Goal: Task Accomplishment & Management: Complete application form

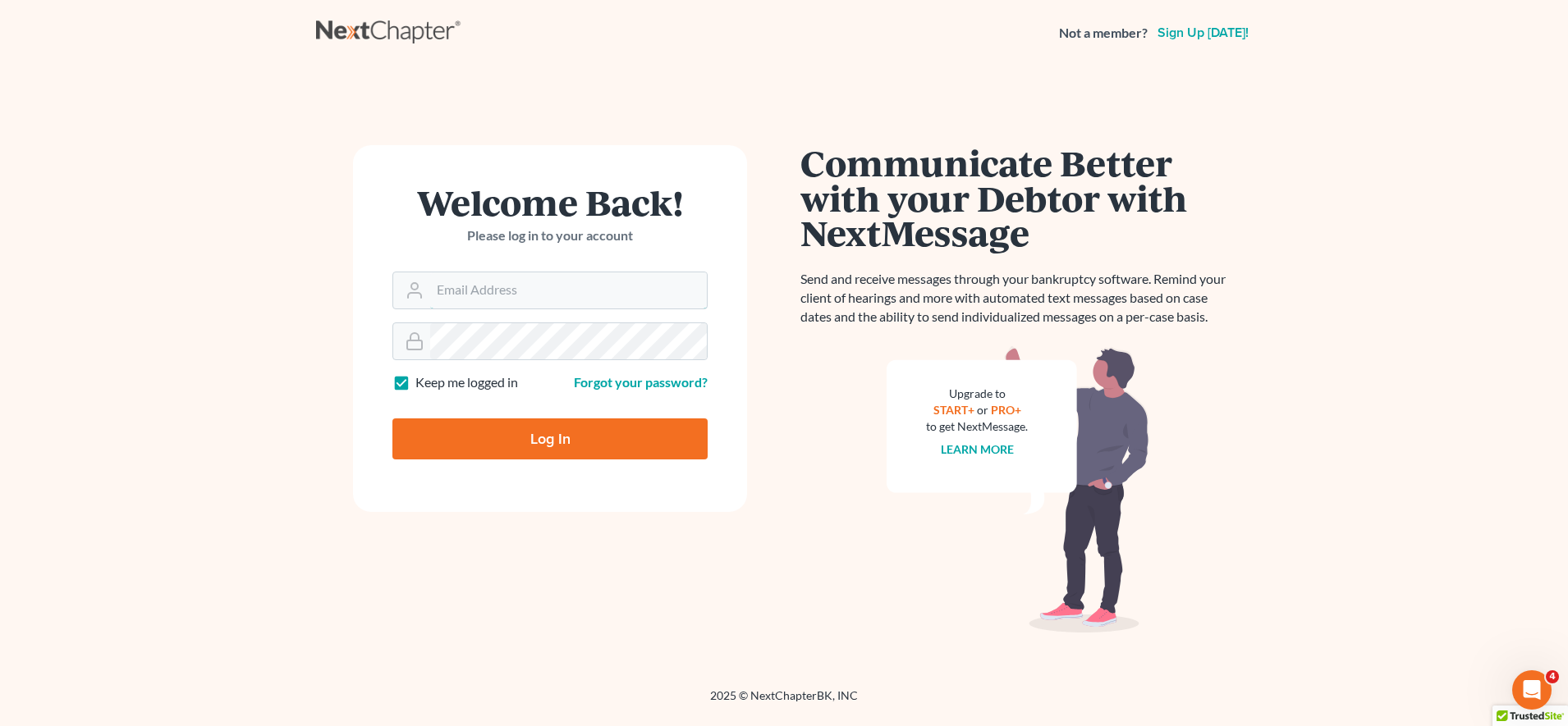
type input "madison@karinalucidlaw.com"
click at [608, 436] on input "Log In" at bounding box center [550, 439] width 315 height 41
type input "Thinking..."
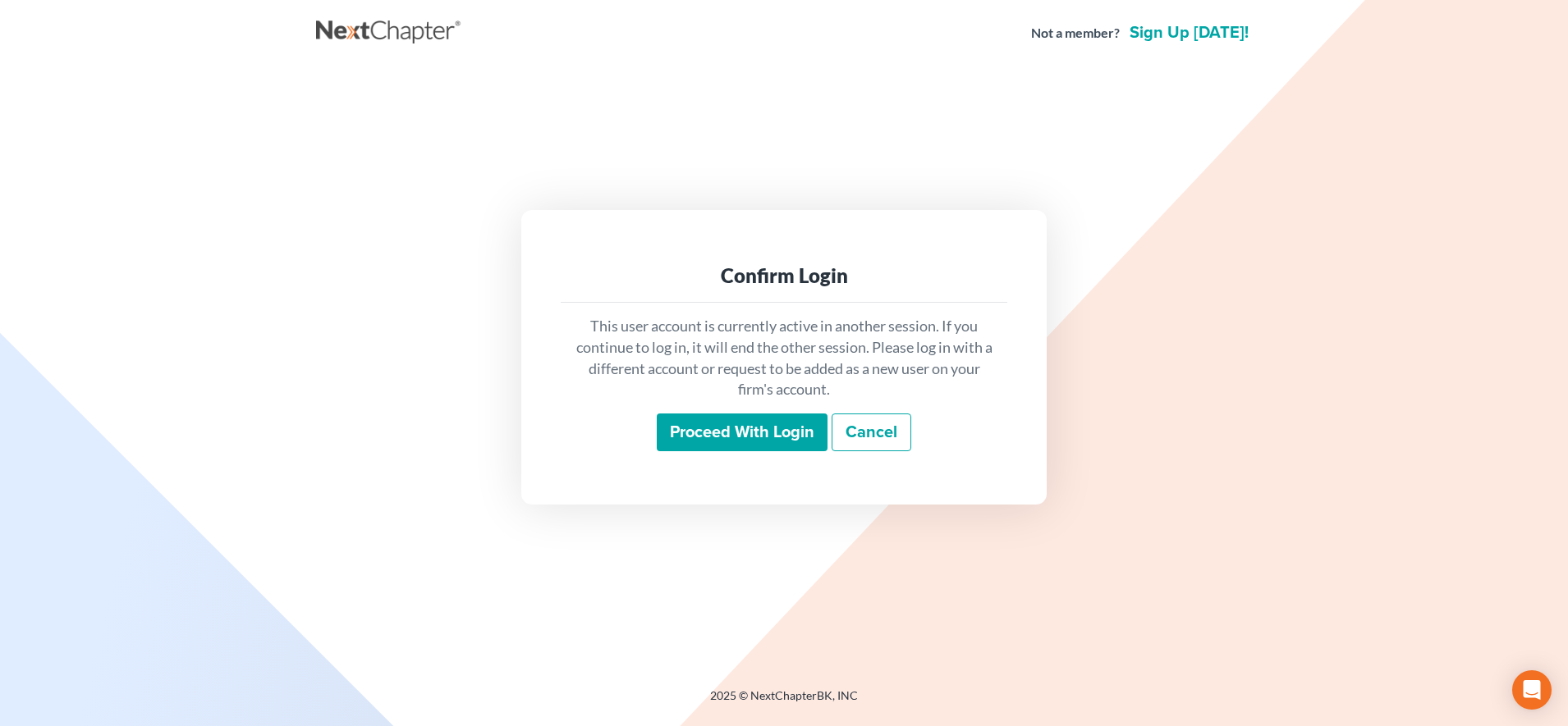
click at [725, 422] on input "Proceed with login" at bounding box center [742, 432] width 171 height 38
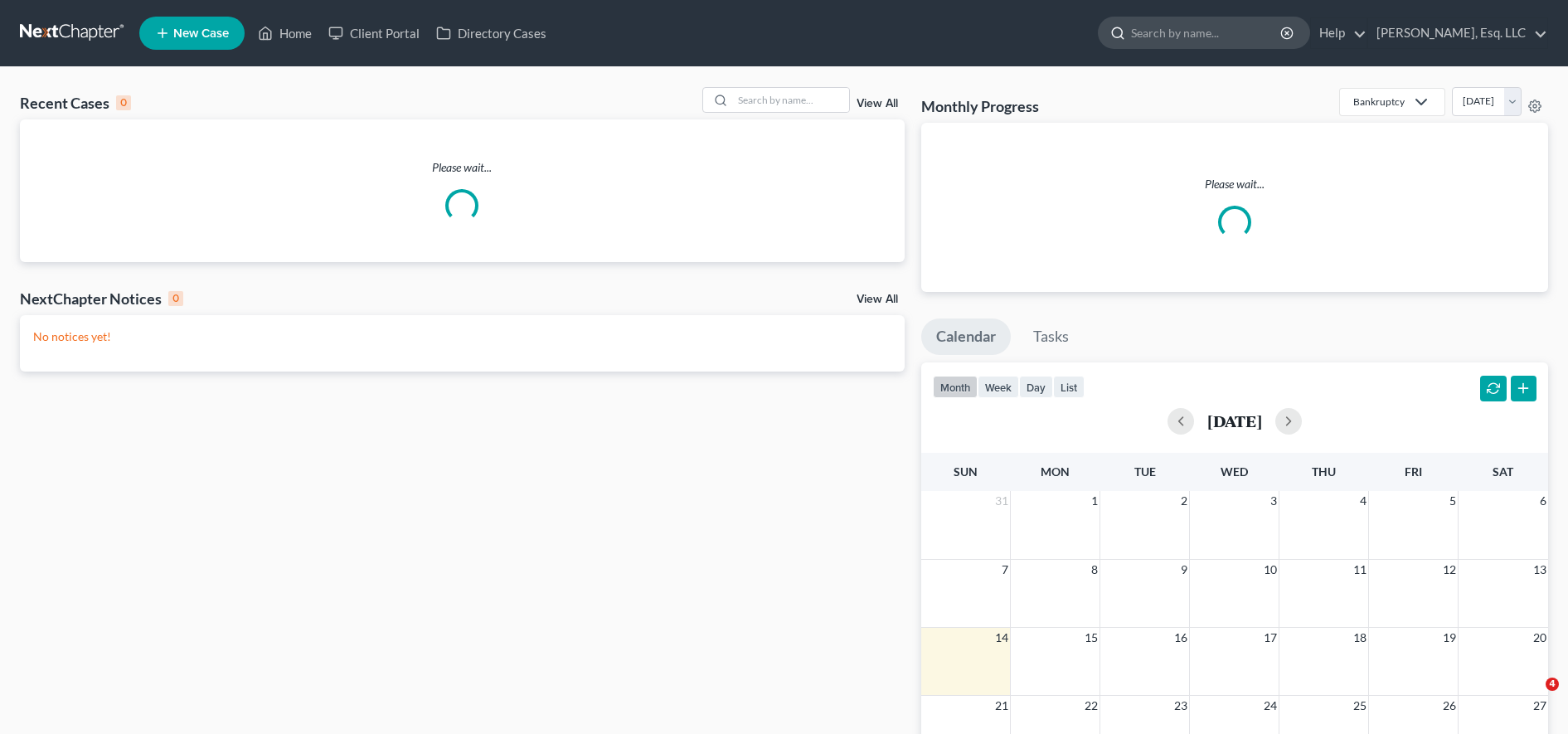
click at [1178, 37] on input "search" at bounding box center [1207, 32] width 152 height 30
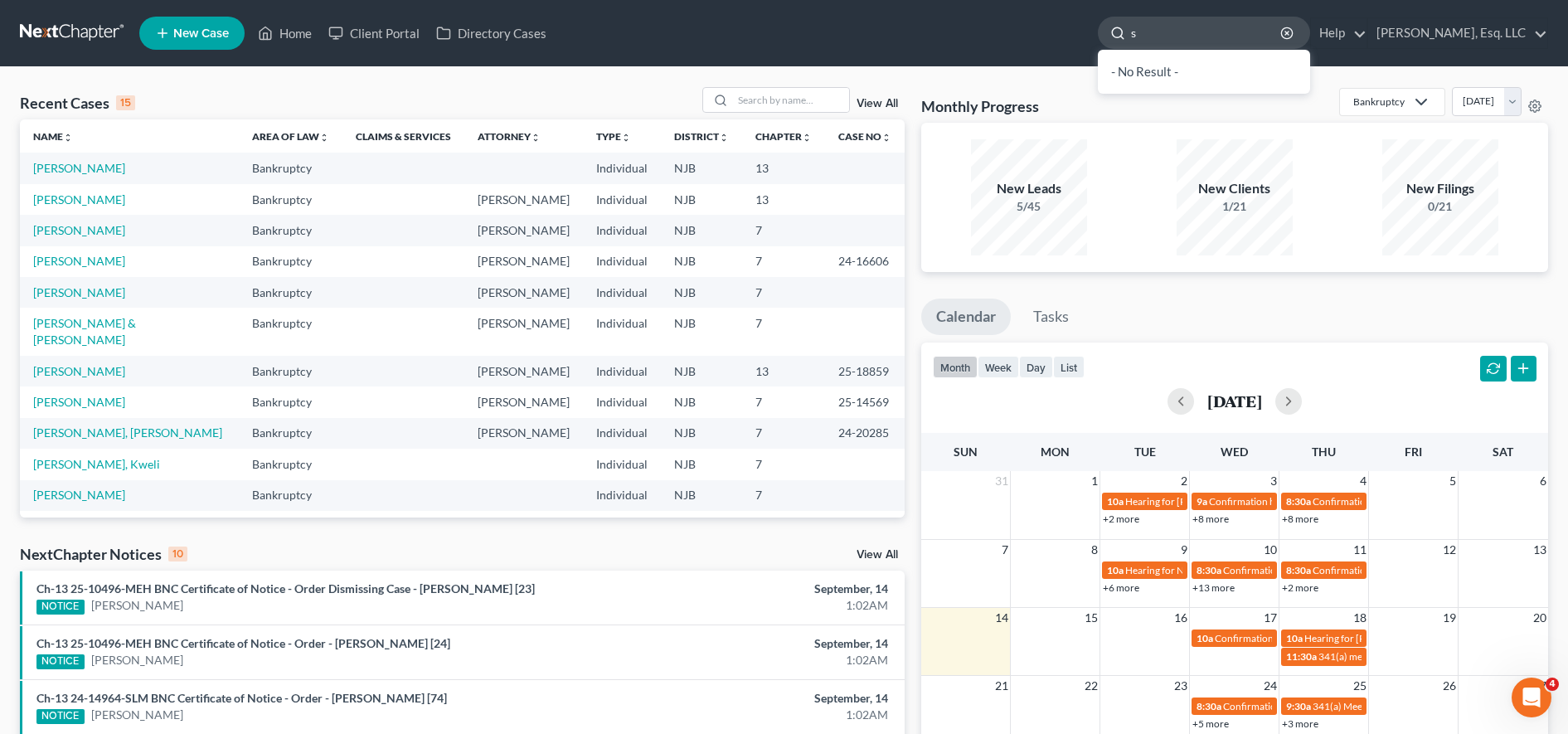
click at [1178, 37] on input "s" at bounding box center [1207, 32] width 152 height 30
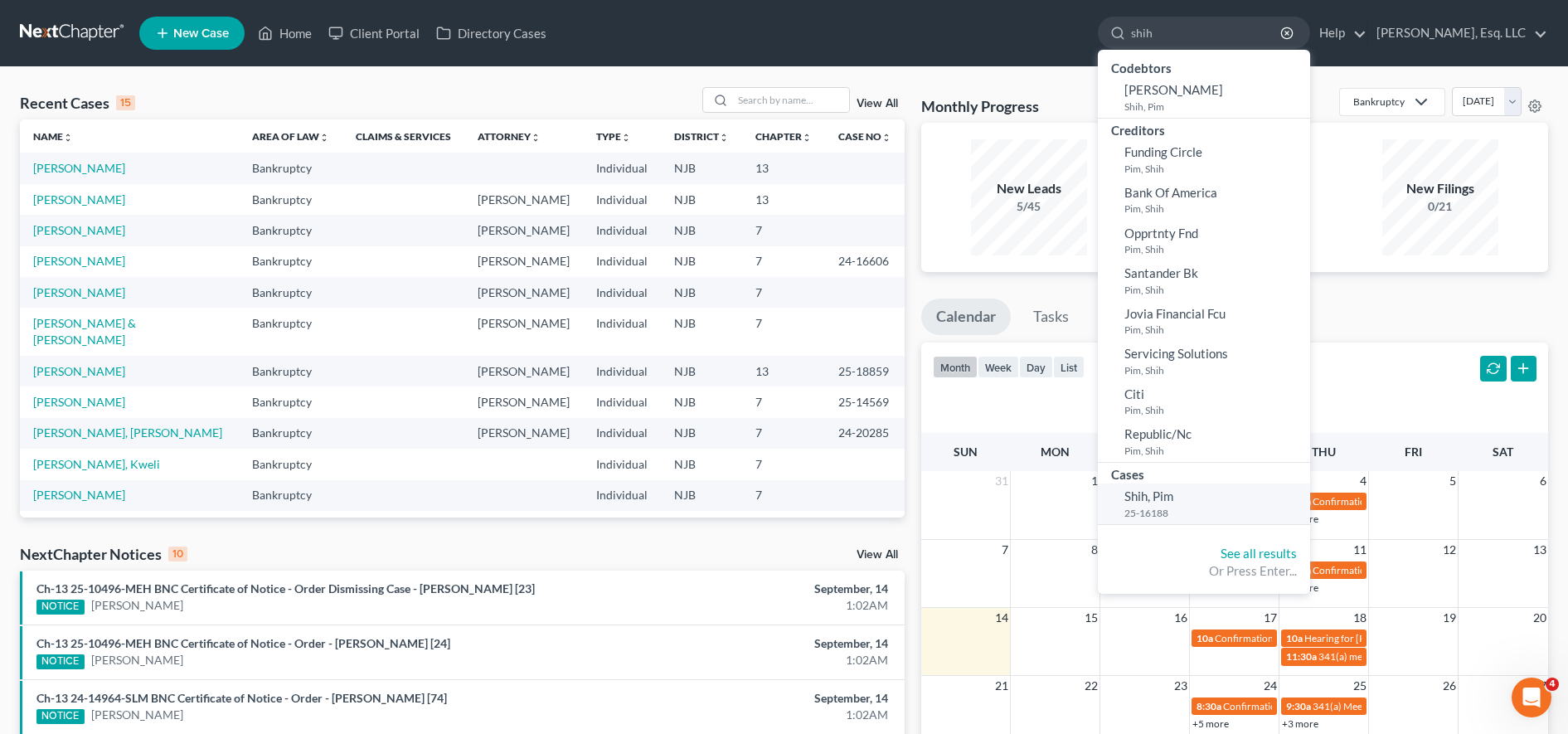
type input "shih"
click at [1187, 488] on link "Shih, Pim 25-16188" at bounding box center [1204, 504] width 212 height 41
select select "3"
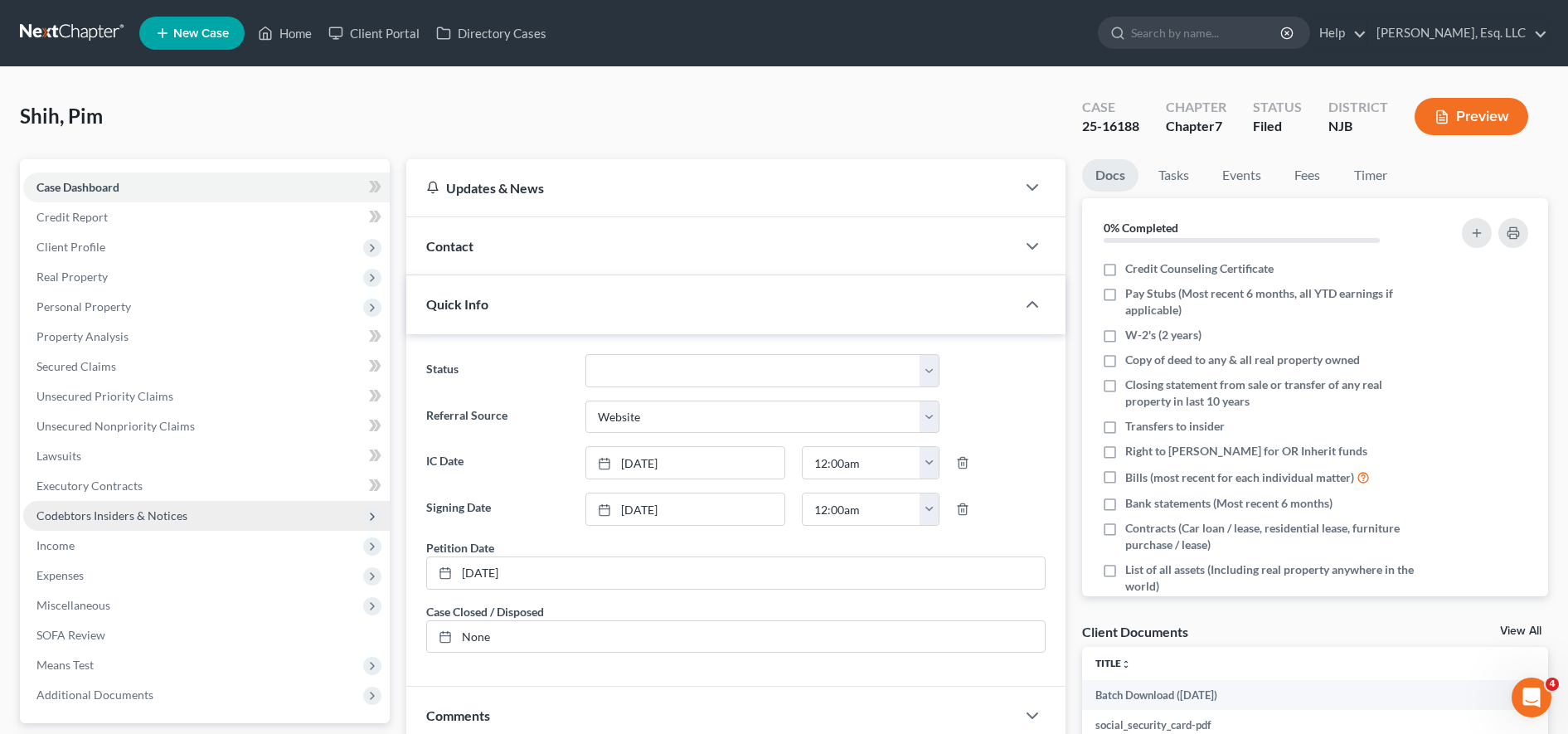
scroll to position [353, 0]
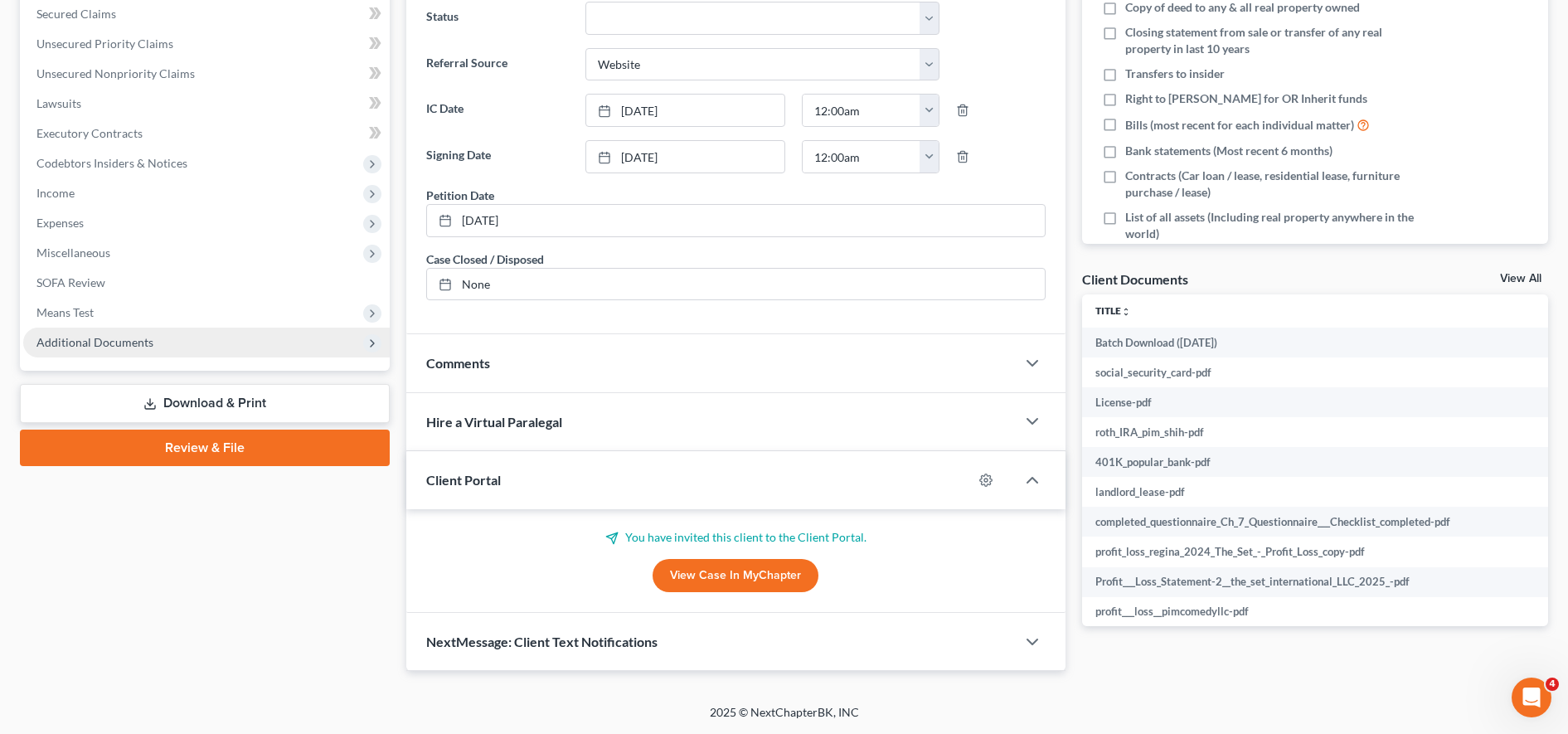
click at [220, 340] on span "Additional Documents" at bounding box center [206, 342] width 367 height 29
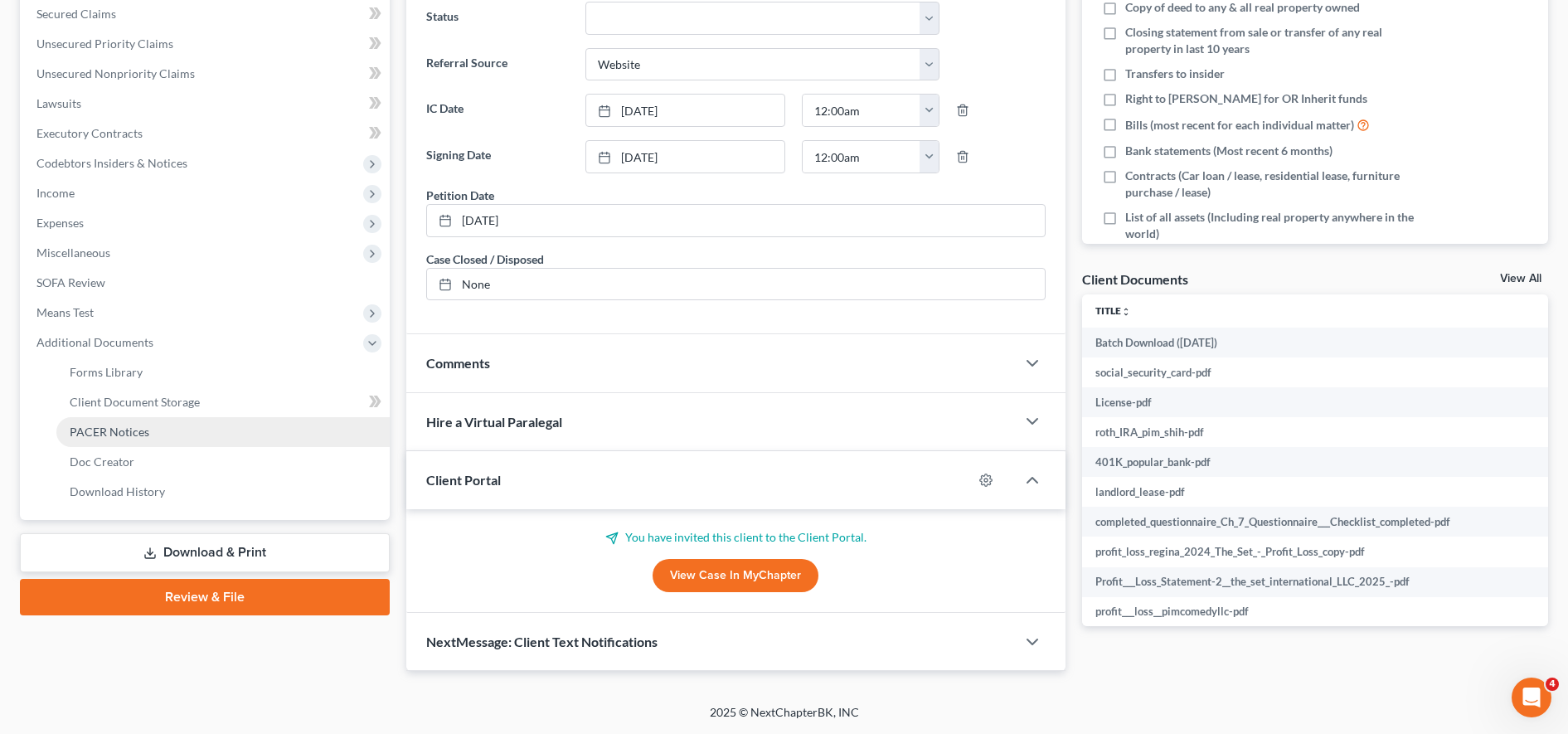
click at [173, 432] on link "PACER Notices" at bounding box center [223, 431] width 334 height 29
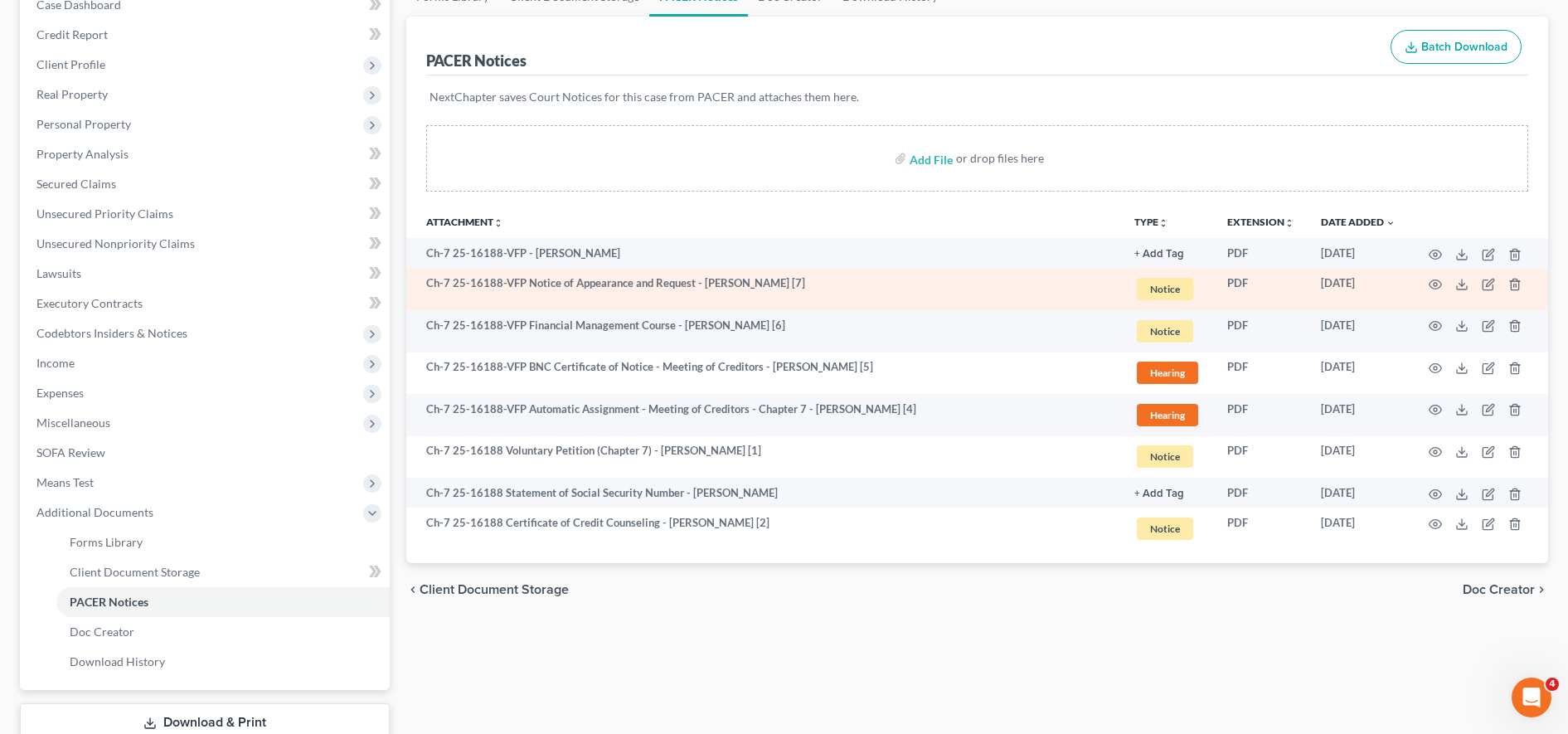
scroll to position [186, 0]
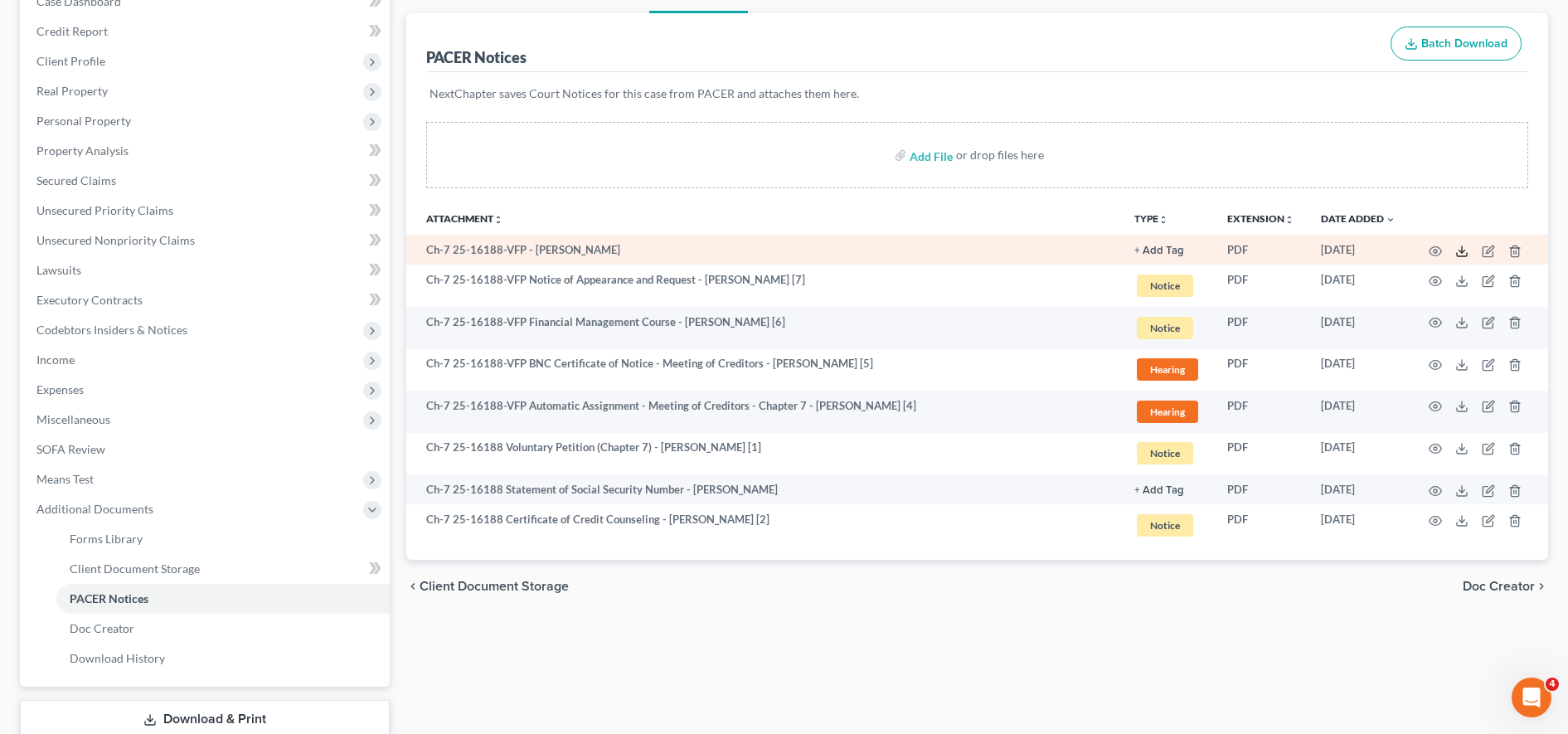
click at [1465, 252] on icon at bounding box center [1462, 251] width 13 height 13
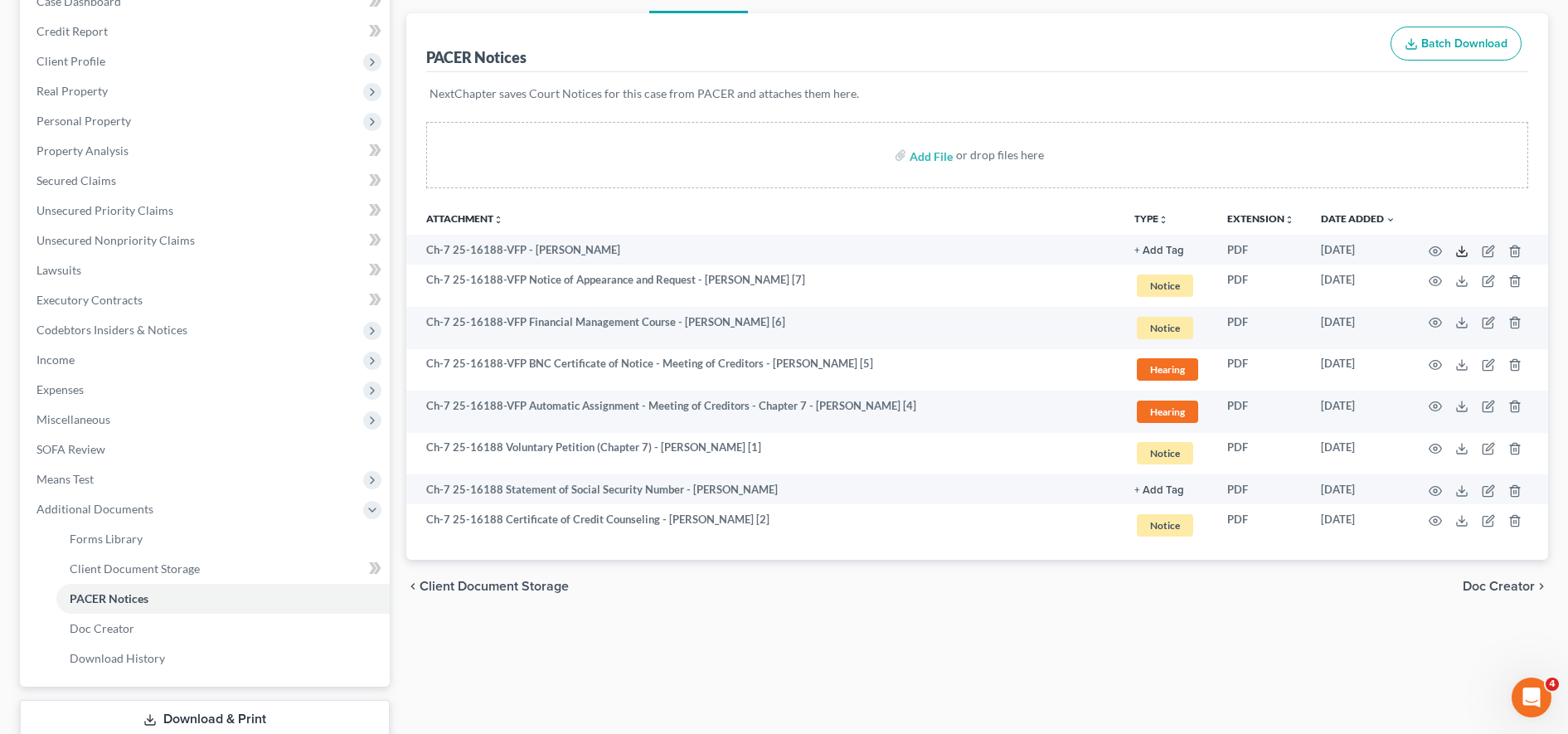
scroll to position [0, 0]
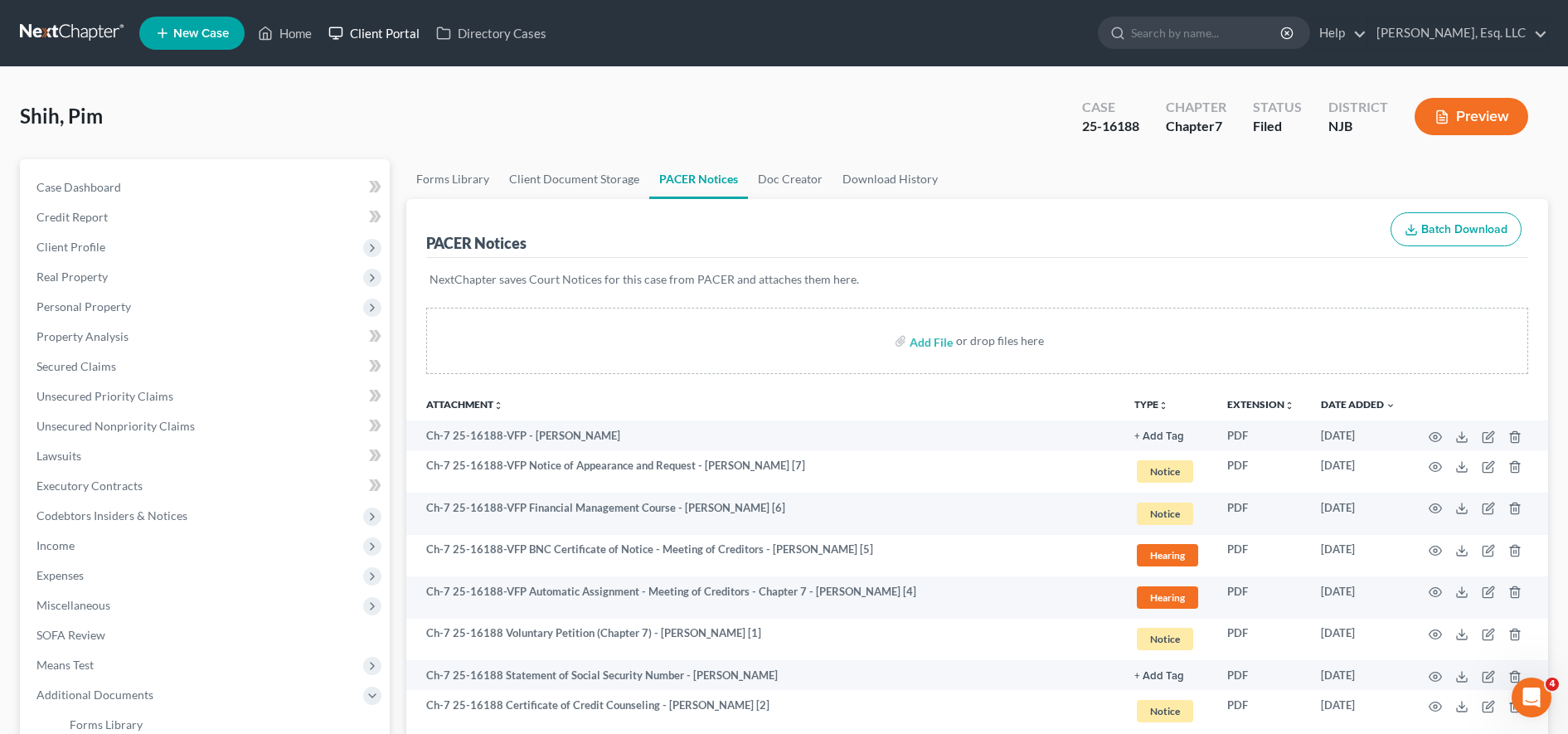
click at [385, 36] on link "Client Portal" at bounding box center [374, 32] width 108 height 29
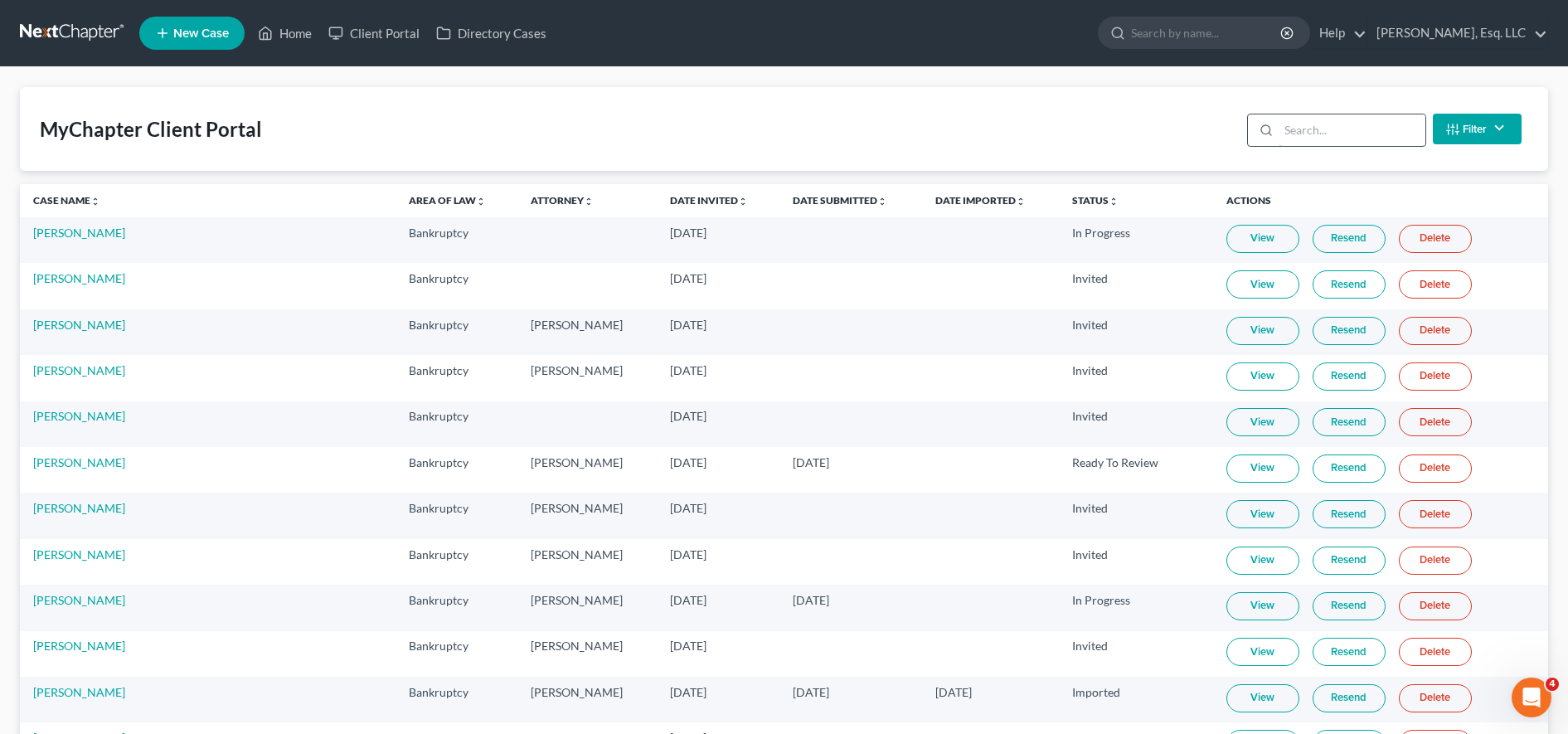
click at [1334, 138] on input "search" at bounding box center [1352, 130] width 147 height 31
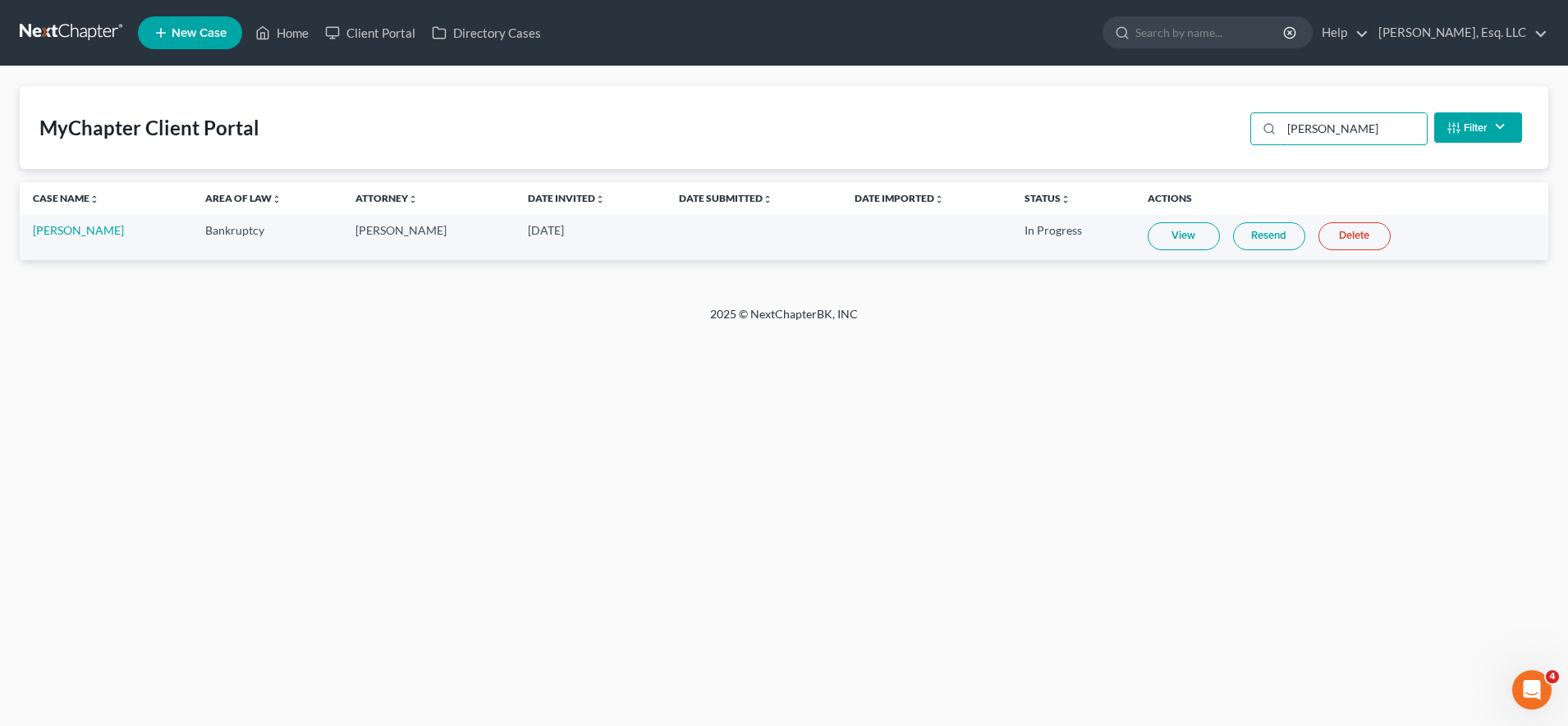
type input "parr"
click at [75, 237] on td "[PERSON_NAME]" at bounding box center [106, 237] width 173 height 45
click at [71, 227] on link "[PERSON_NAME]" at bounding box center [78, 230] width 91 height 14
select select "0"
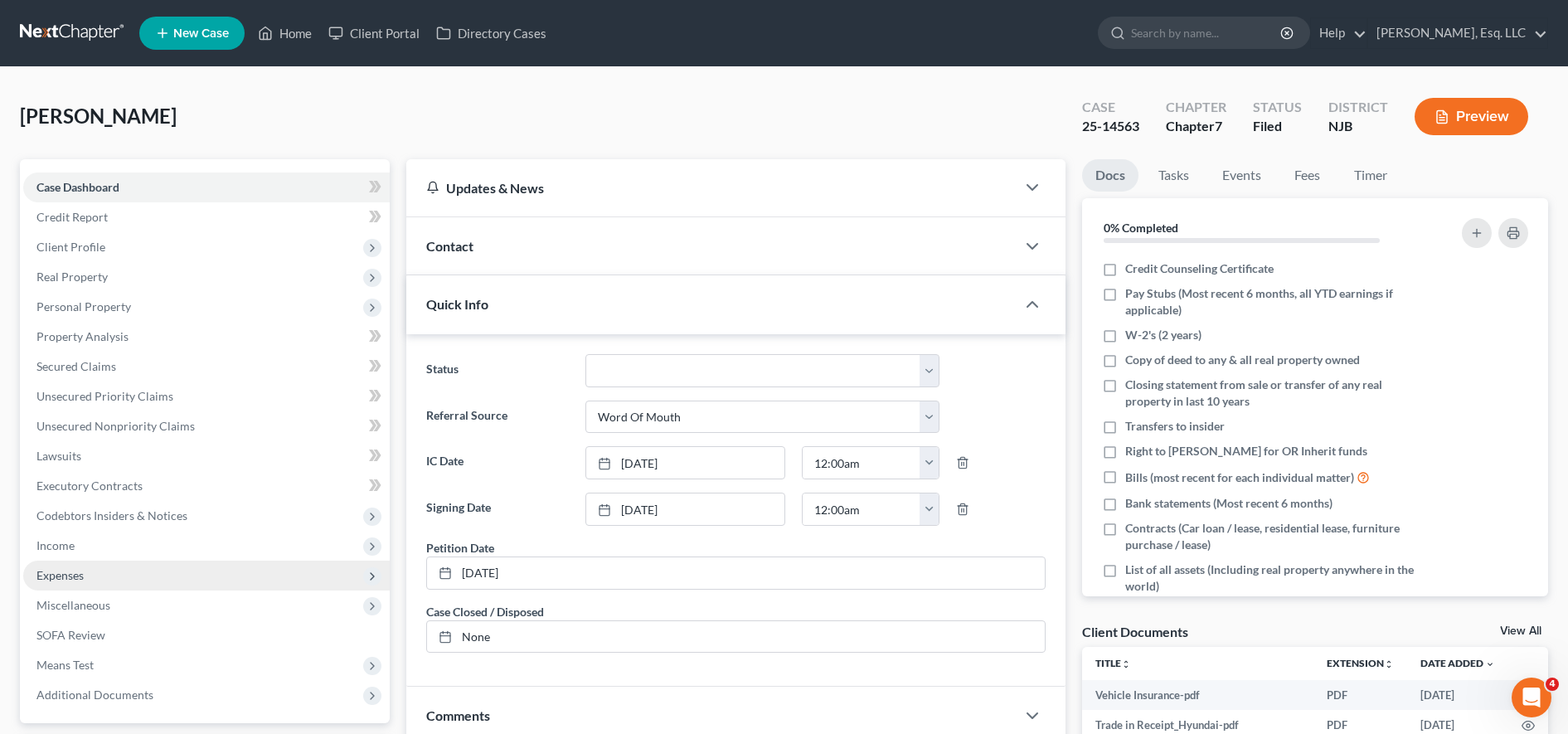
scroll to position [353, 0]
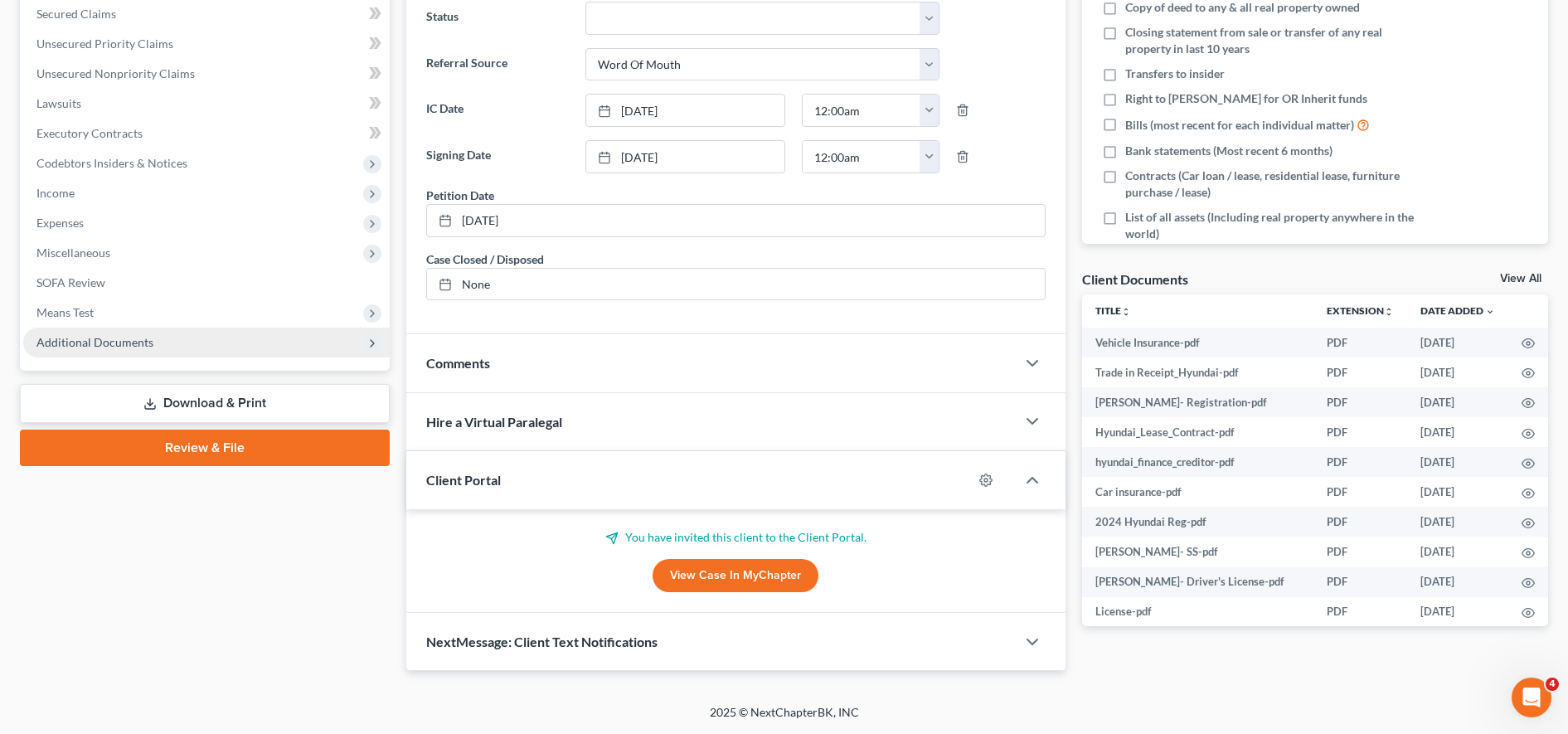
click at [120, 335] on span "Additional Documents" at bounding box center [94, 341] width 117 height 14
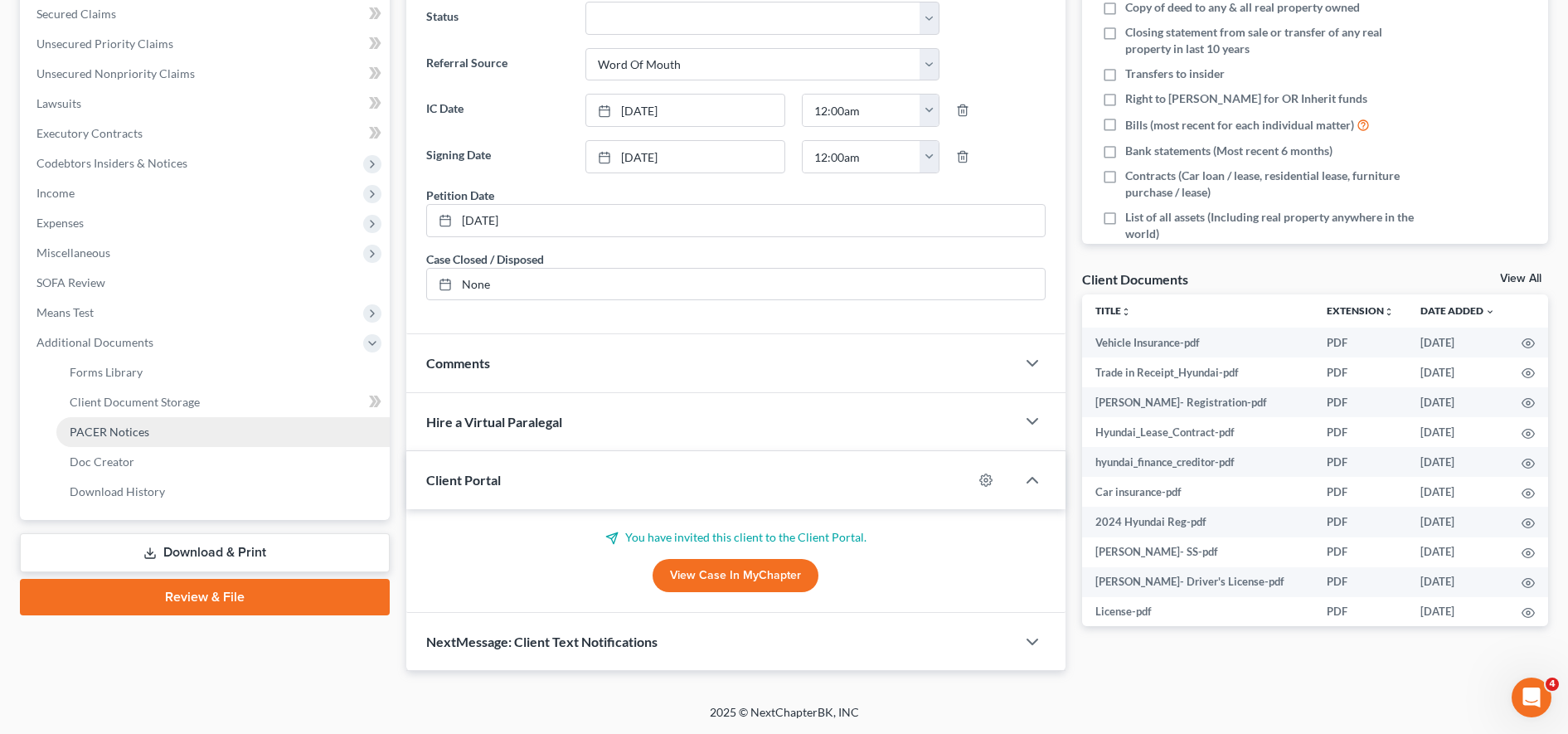
click at [129, 443] on link "PACER Notices" at bounding box center [223, 431] width 334 height 29
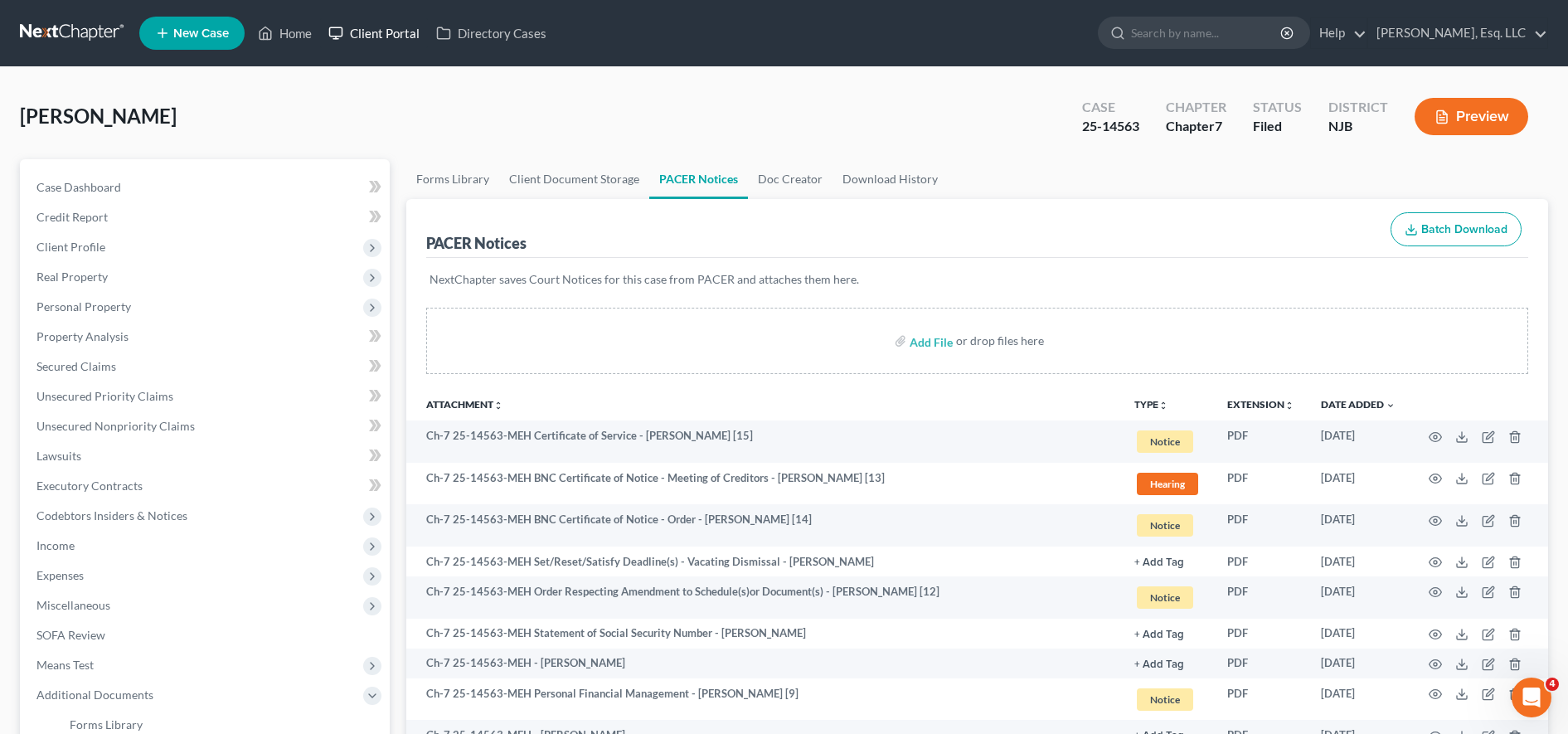
click at [392, 46] on link "Client Portal" at bounding box center [374, 32] width 108 height 29
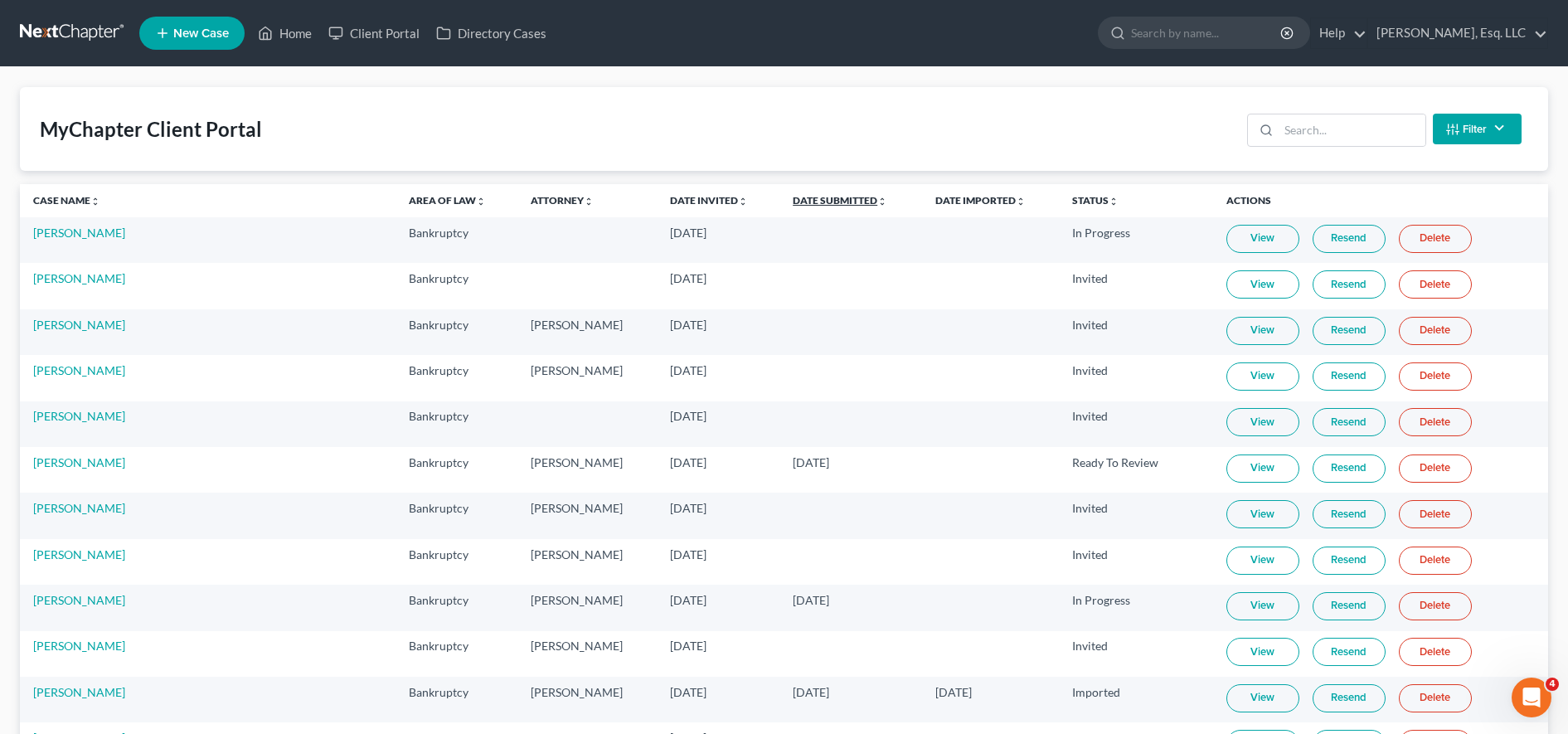
click at [793, 198] on link "Date Submitted unfold_more expand_more expand_less" at bounding box center [840, 200] width 95 height 12
click at [792, 198] on link "Date Submitted unfold_more expand_more expand_less" at bounding box center [839, 200] width 96 height 12
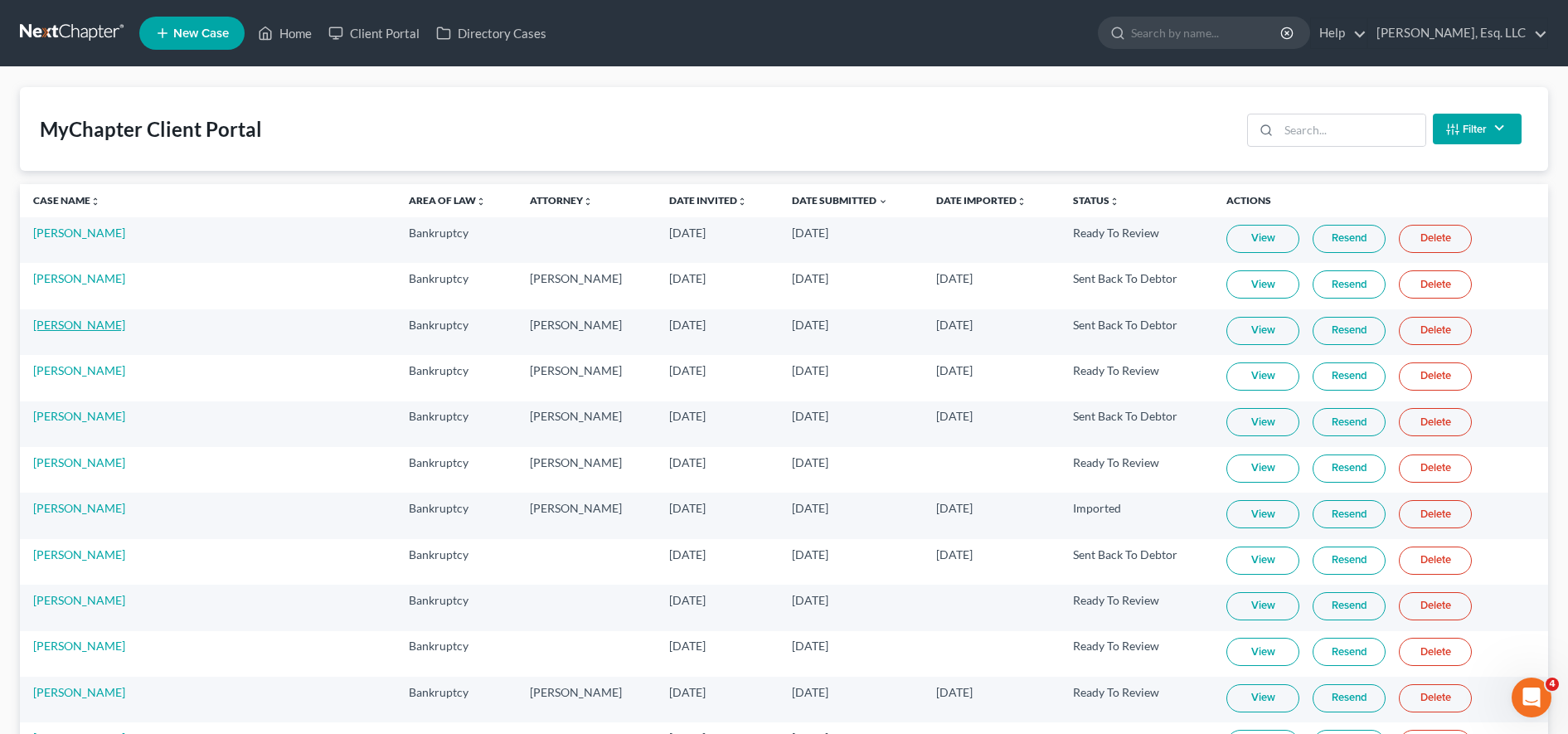
click at [117, 325] on link "[PERSON_NAME]" at bounding box center [79, 324] width 92 height 14
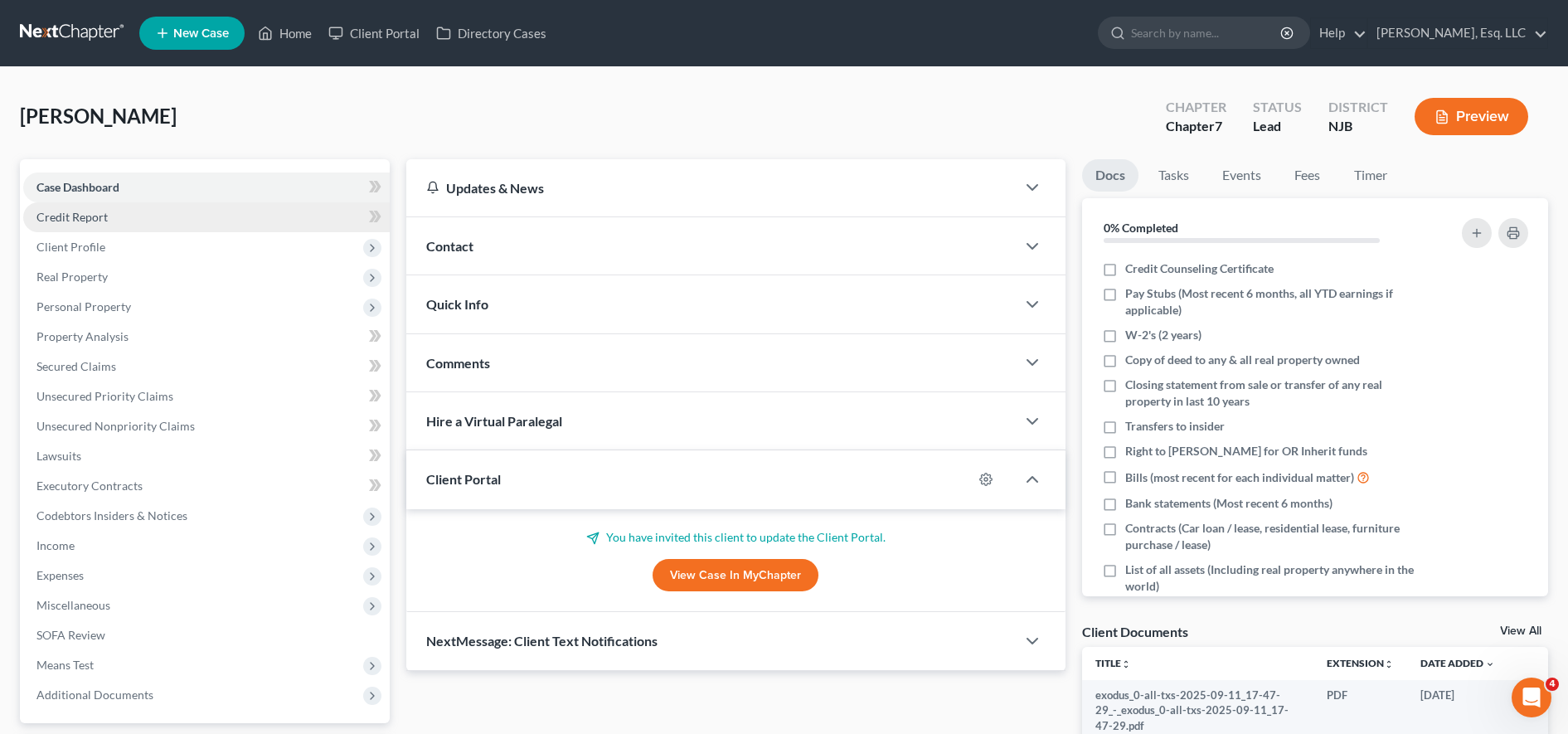
click at [182, 214] on link "Credit Report" at bounding box center [206, 216] width 367 height 29
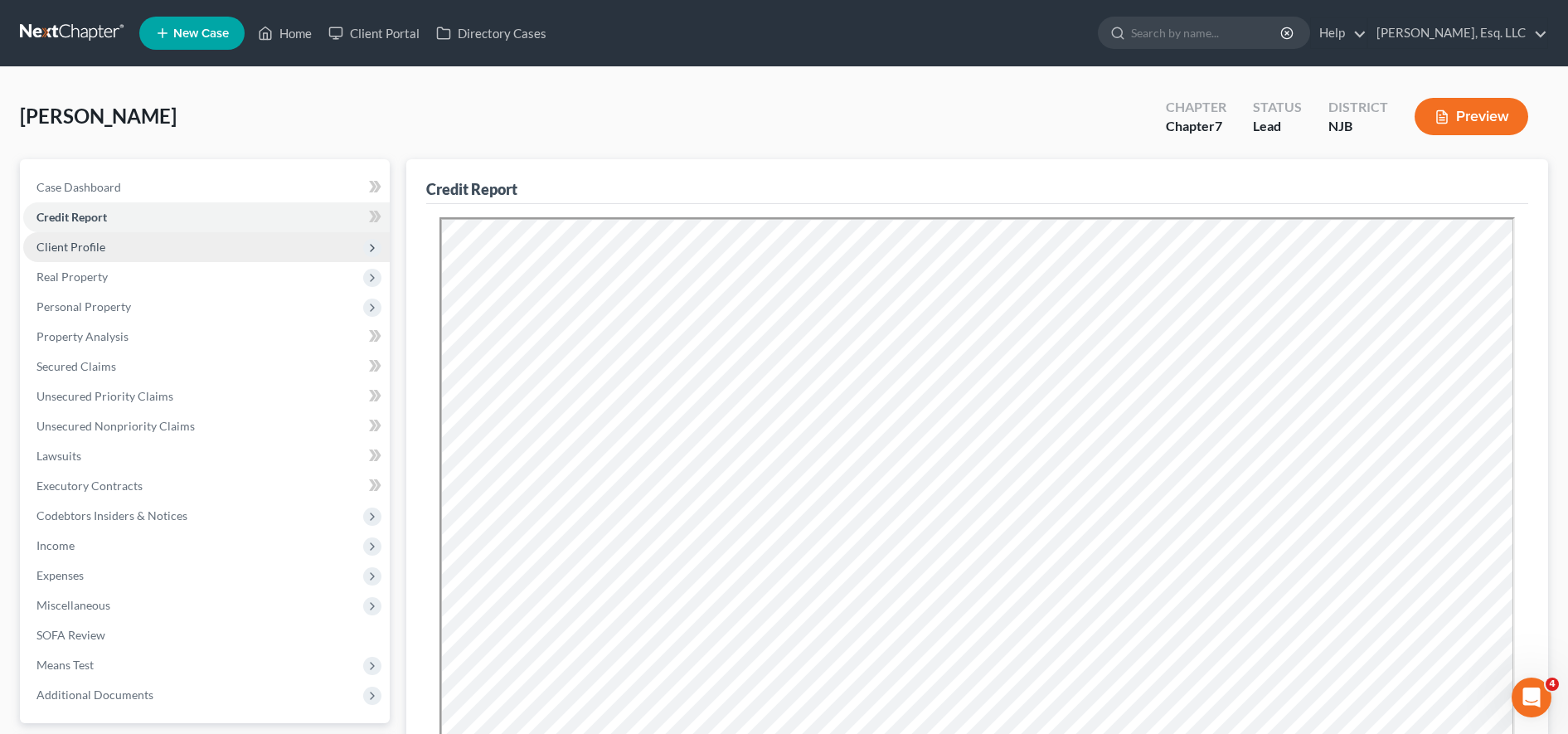
click at [189, 261] on span "Client Profile" at bounding box center [206, 247] width 367 height 29
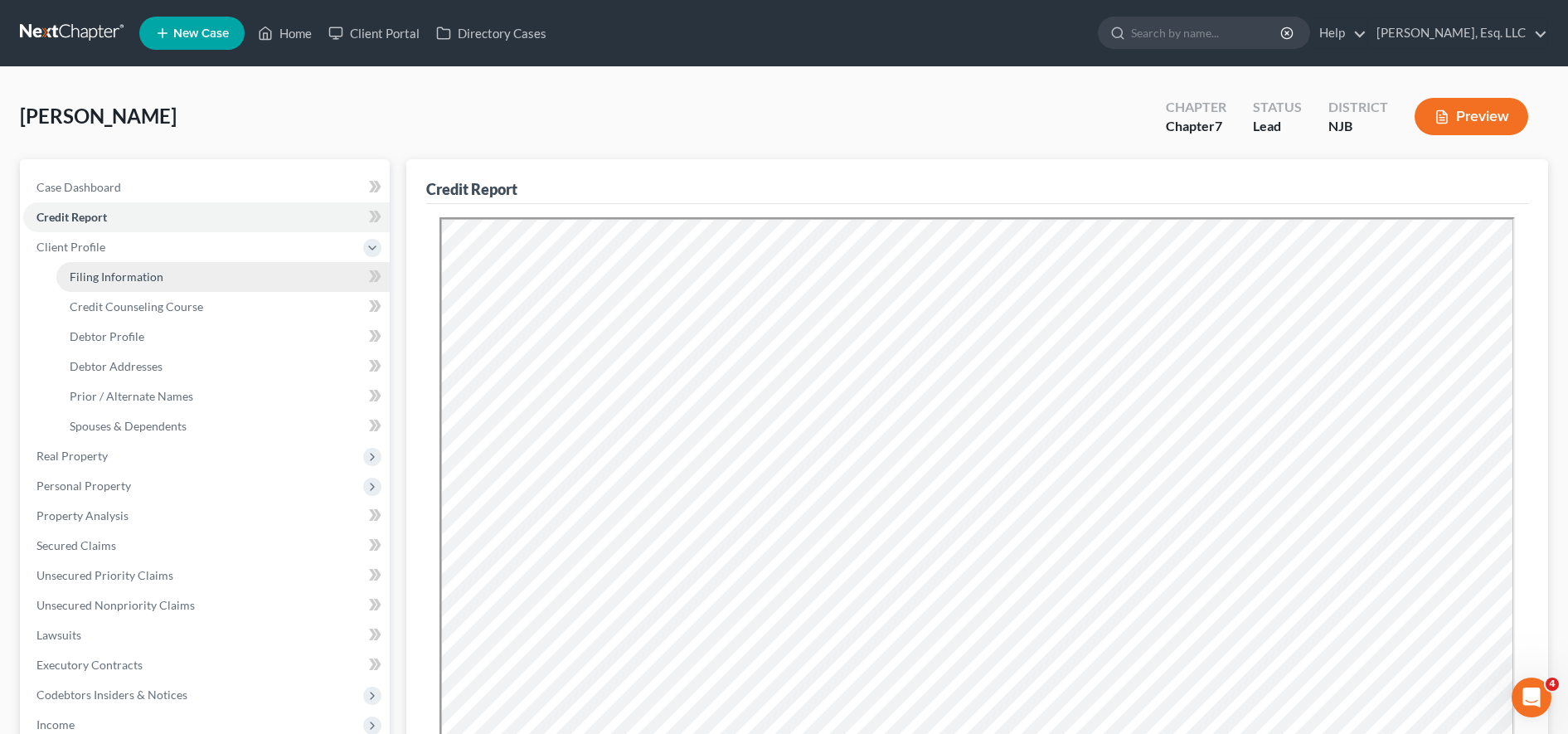
click at [197, 276] on link "Filing Information" at bounding box center [223, 276] width 334 height 29
select select "1"
select select "0"
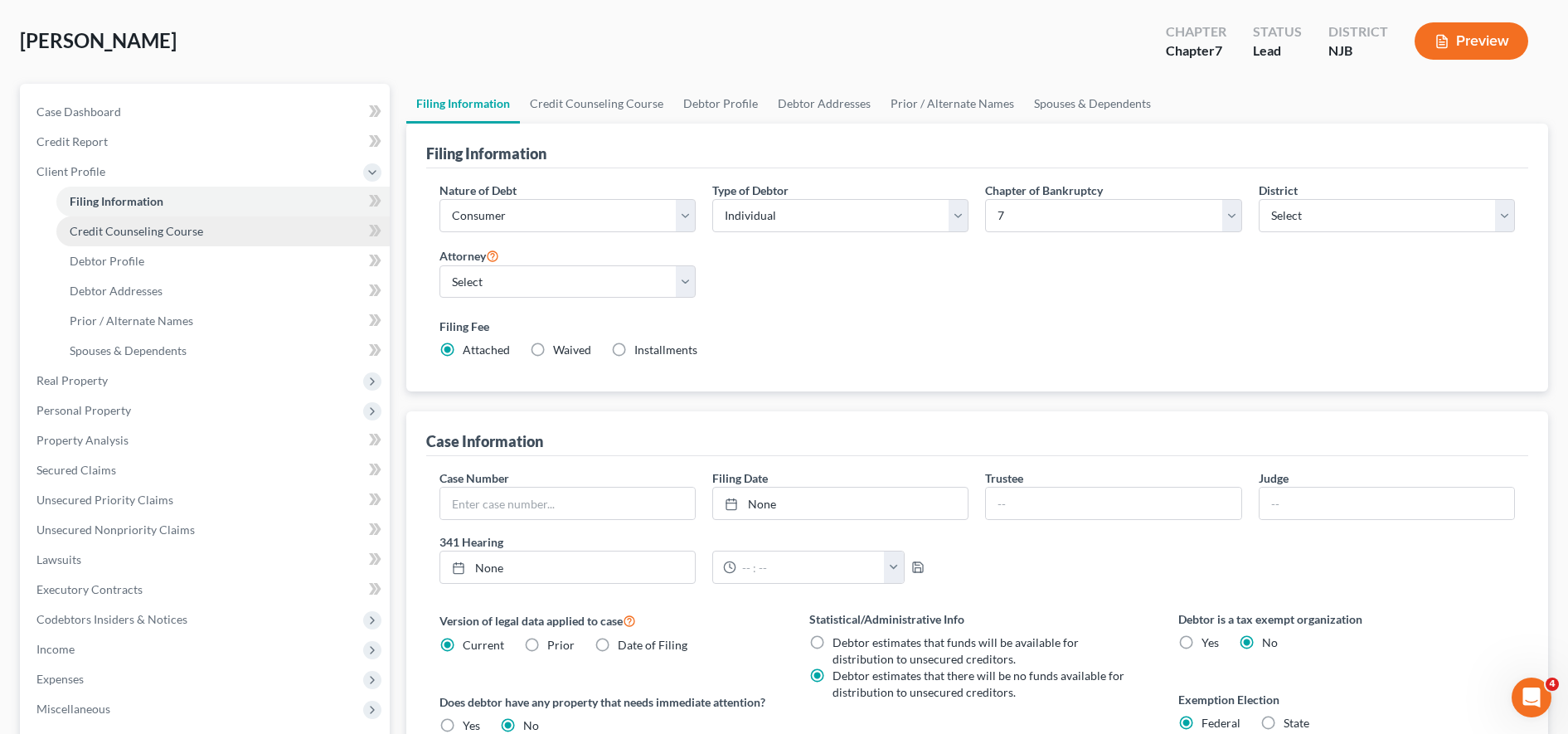
click at [218, 231] on link "Credit Counseling Course" at bounding box center [223, 230] width 334 height 29
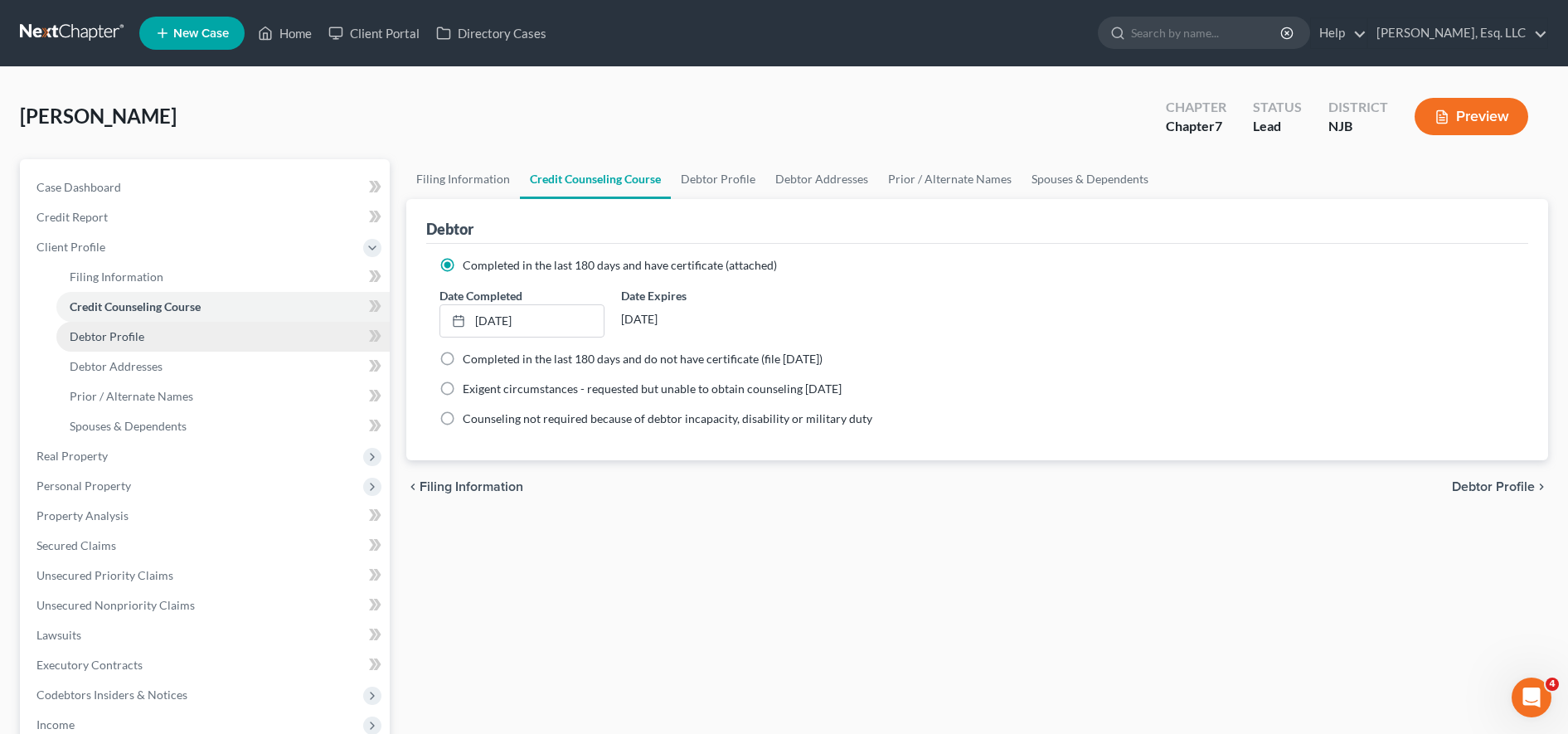
click at [222, 338] on link "Debtor Profile" at bounding box center [223, 336] width 334 height 29
select select "0"
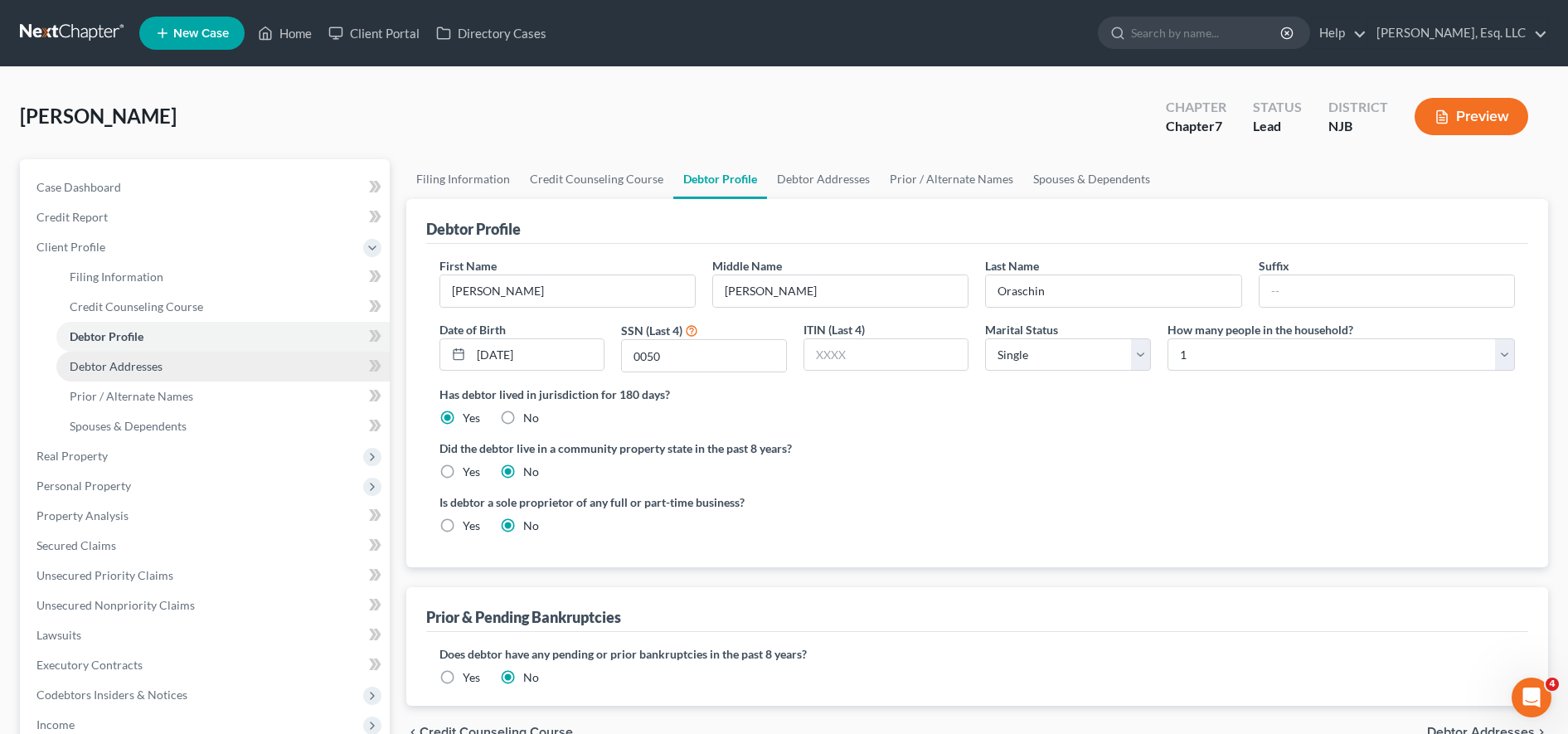
click at [244, 363] on link "Debtor Addresses" at bounding box center [223, 366] width 334 height 29
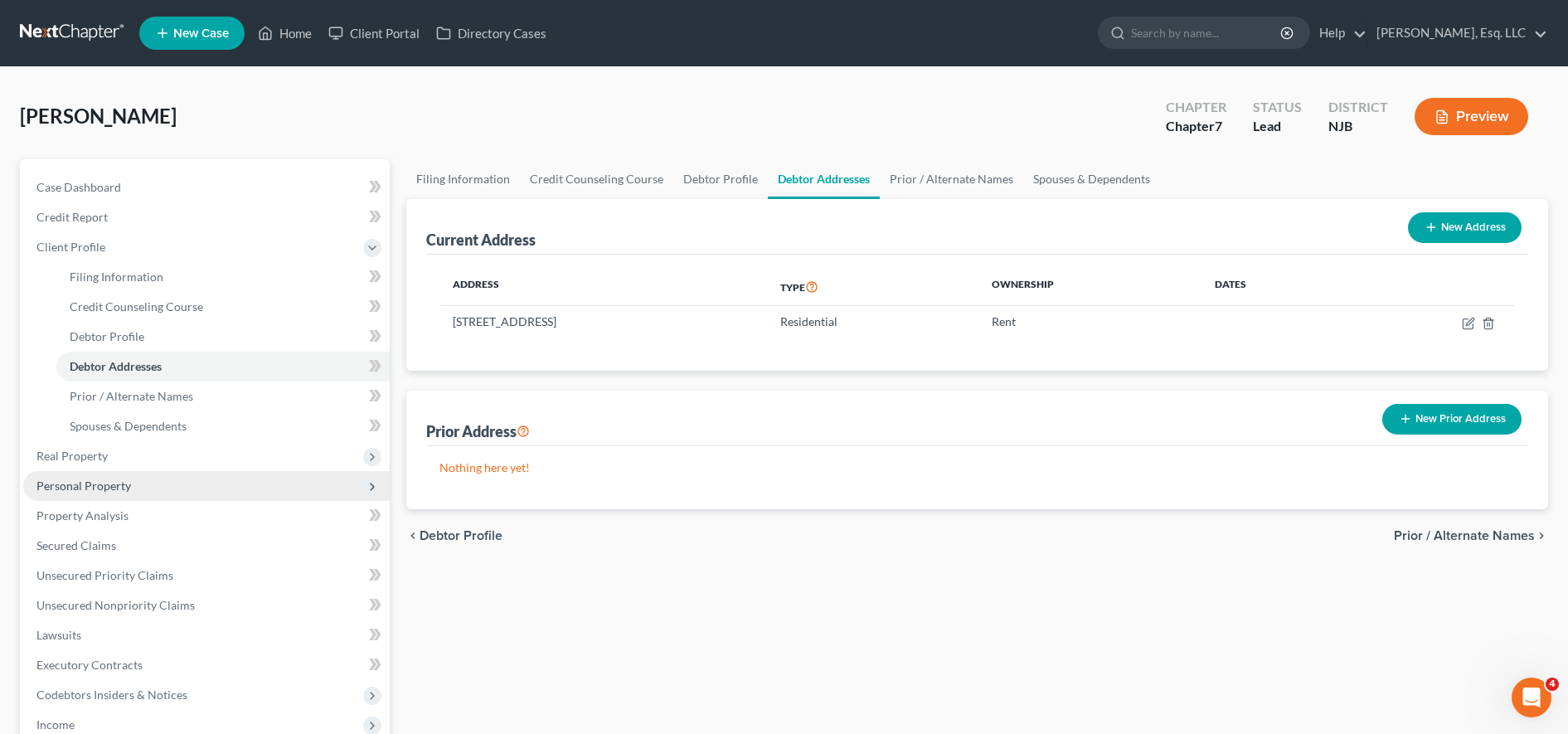
click at [215, 476] on span "Personal Property" at bounding box center [206, 486] width 367 height 29
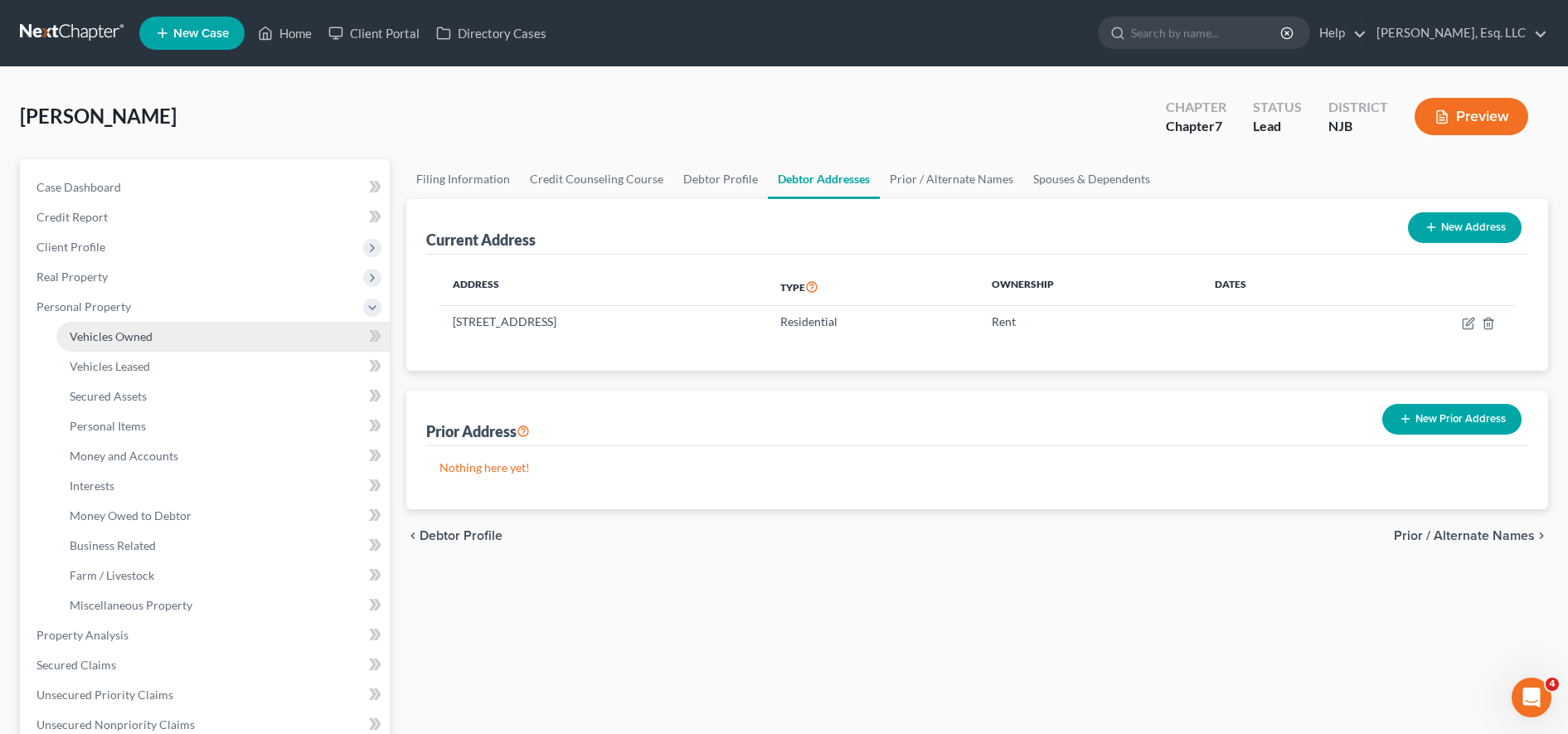
click at [210, 343] on link "Vehicles Owned" at bounding box center [223, 336] width 334 height 29
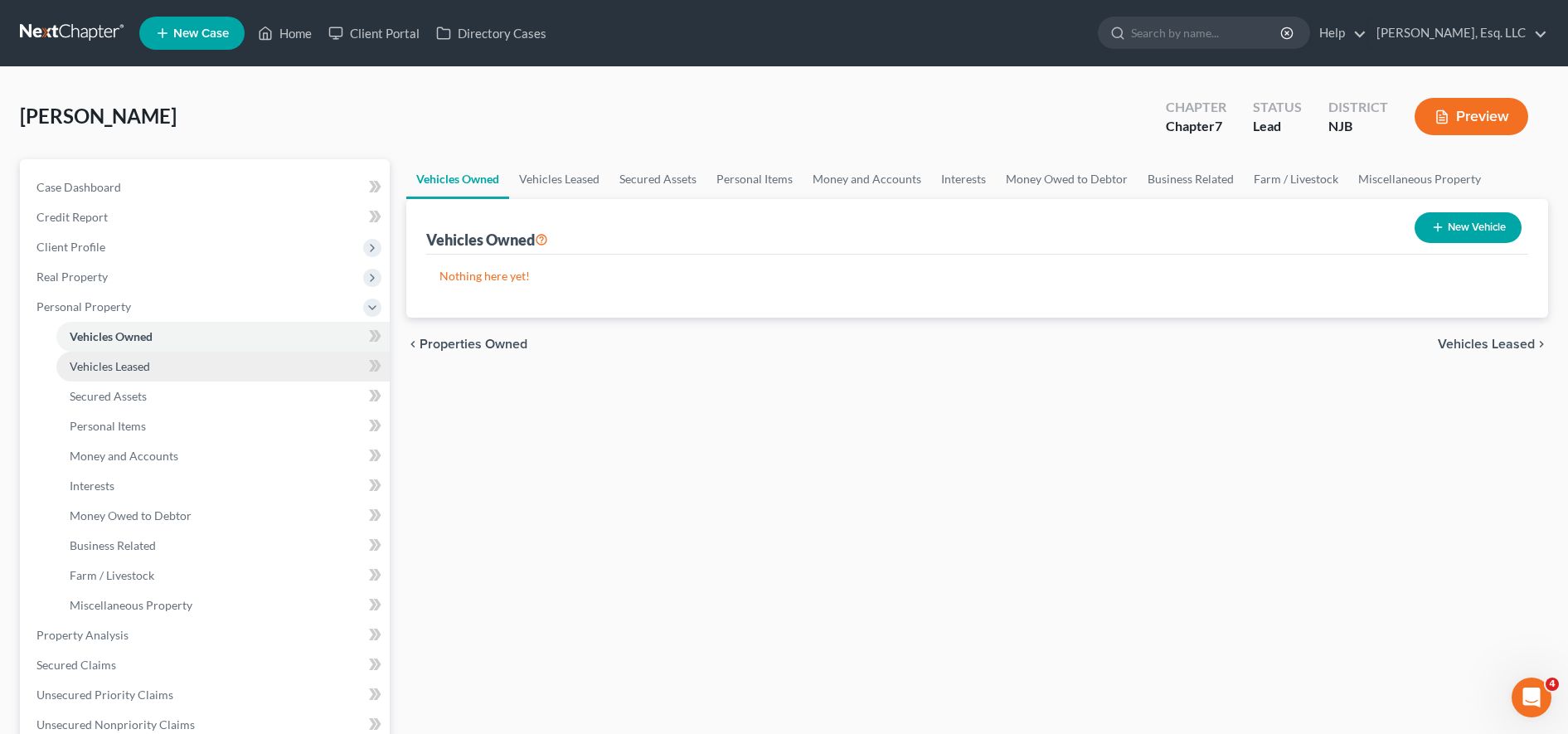
click at [265, 367] on link "Vehicles Leased" at bounding box center [223, 366] width 334 height 29
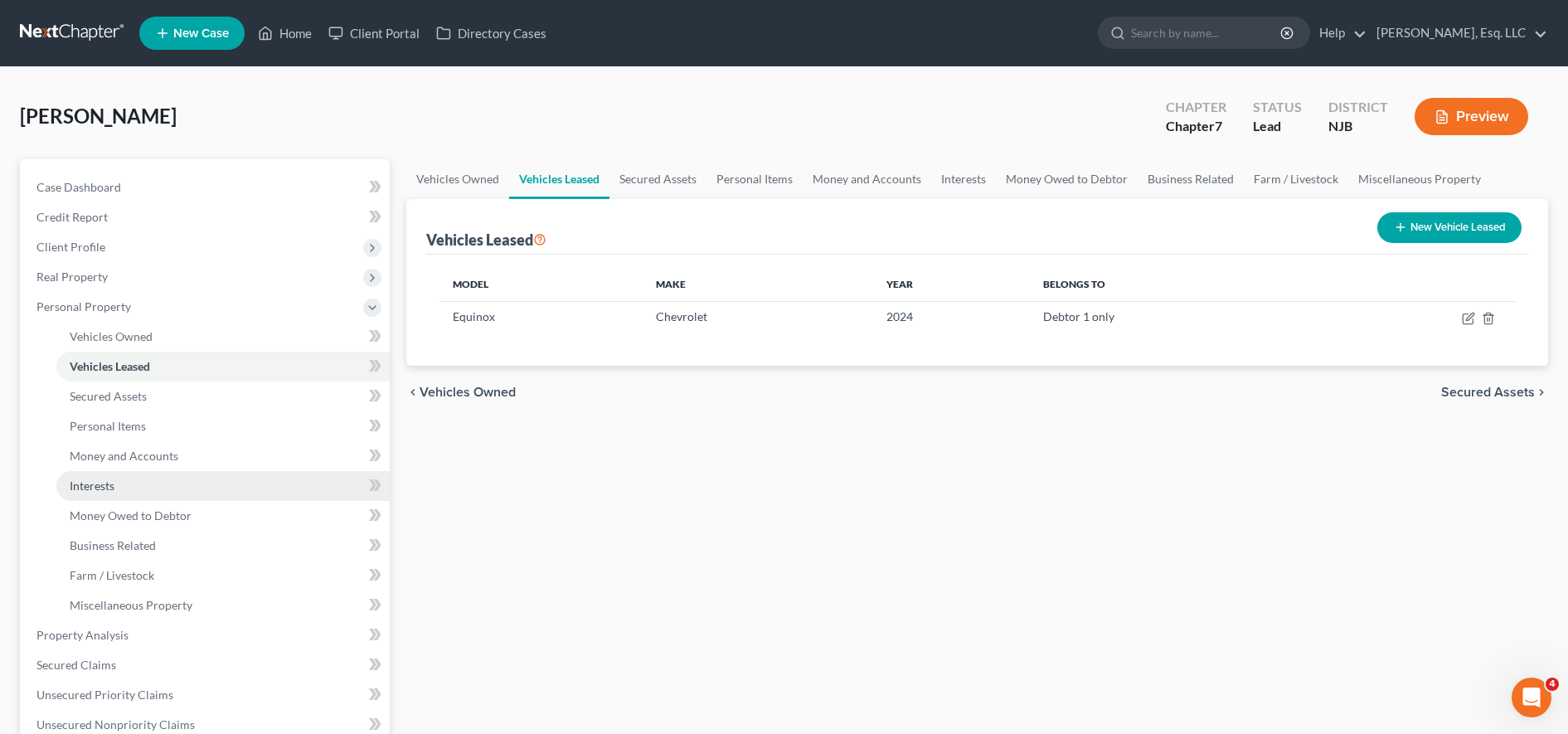
click at [224, 471] on link "Interests" at bounding box center [223, 486] width 334 height 29
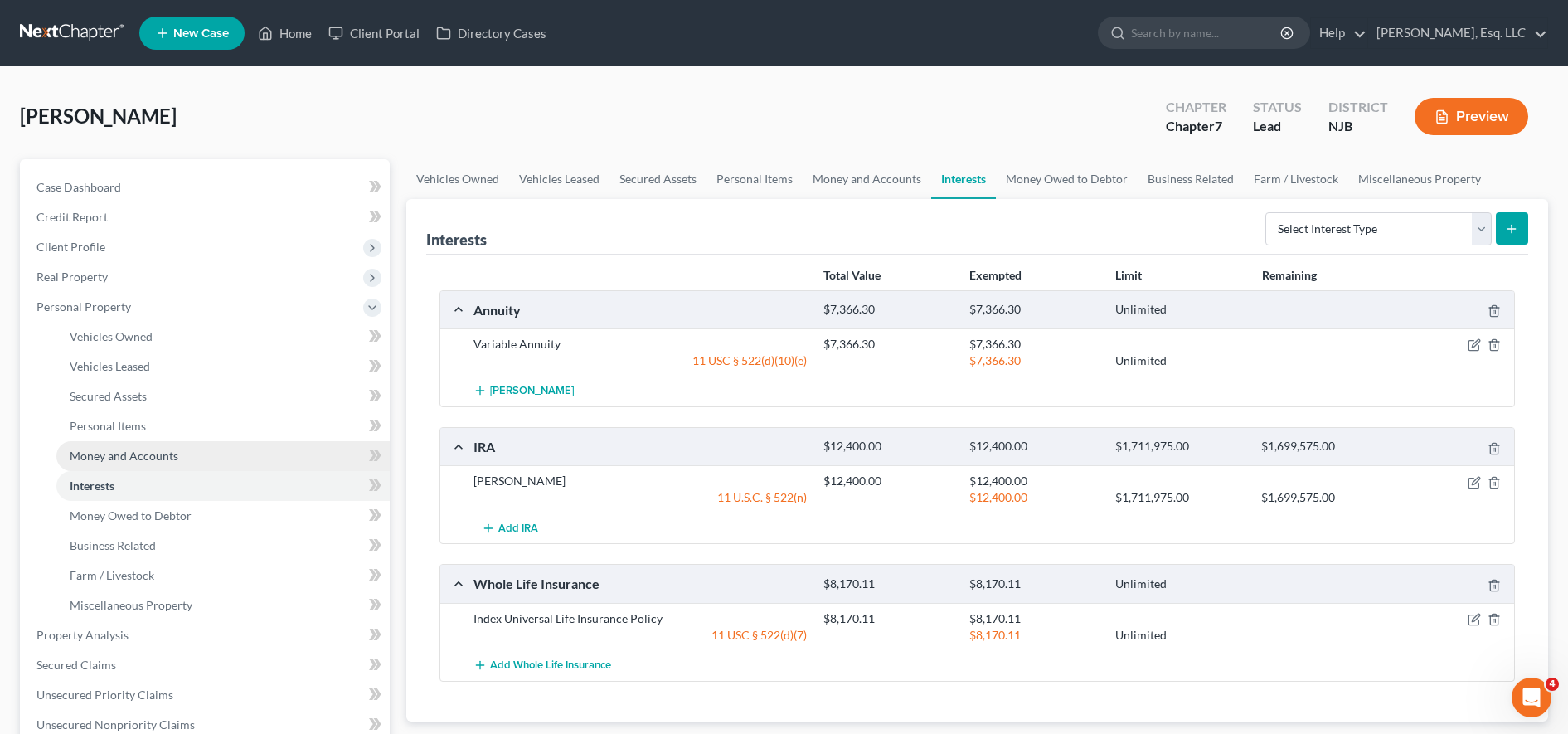
click at [230, 454] on link "Money and Accounts" at bounding box center [223, 455] width 334 height 29
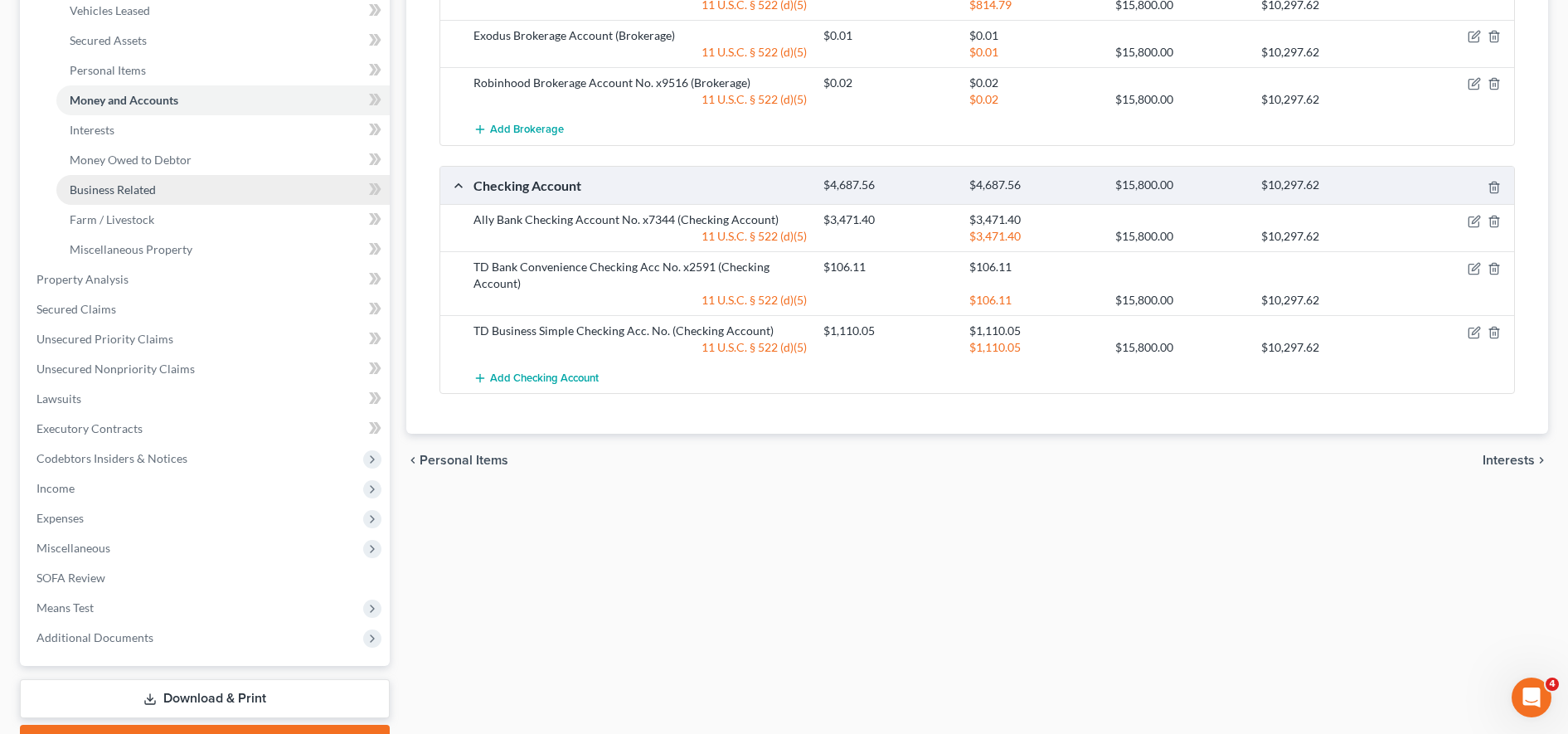
scroll to position [381, 0]
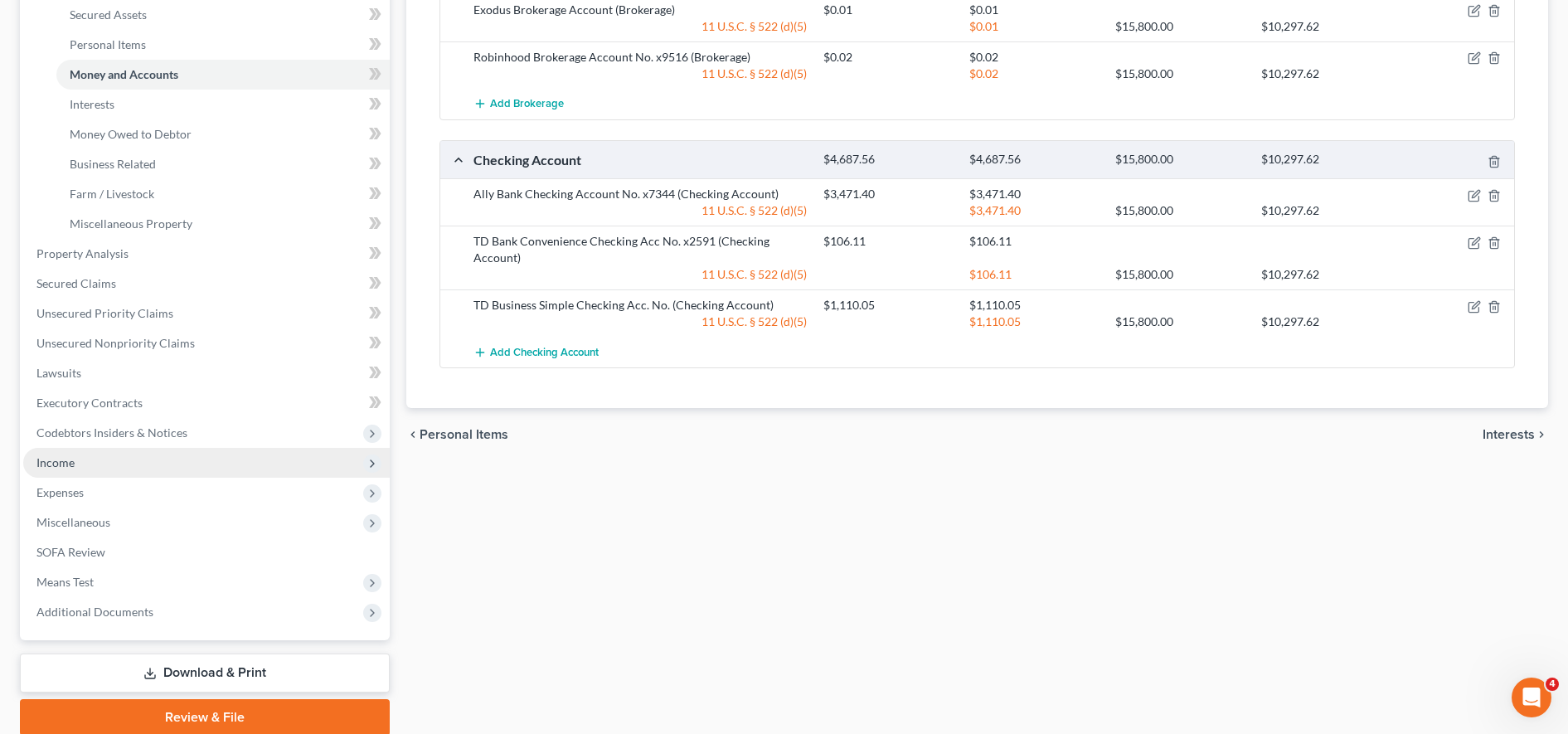
click at [205, 468] on span "Income" at bounding box center [206, 462] width 367 height 29
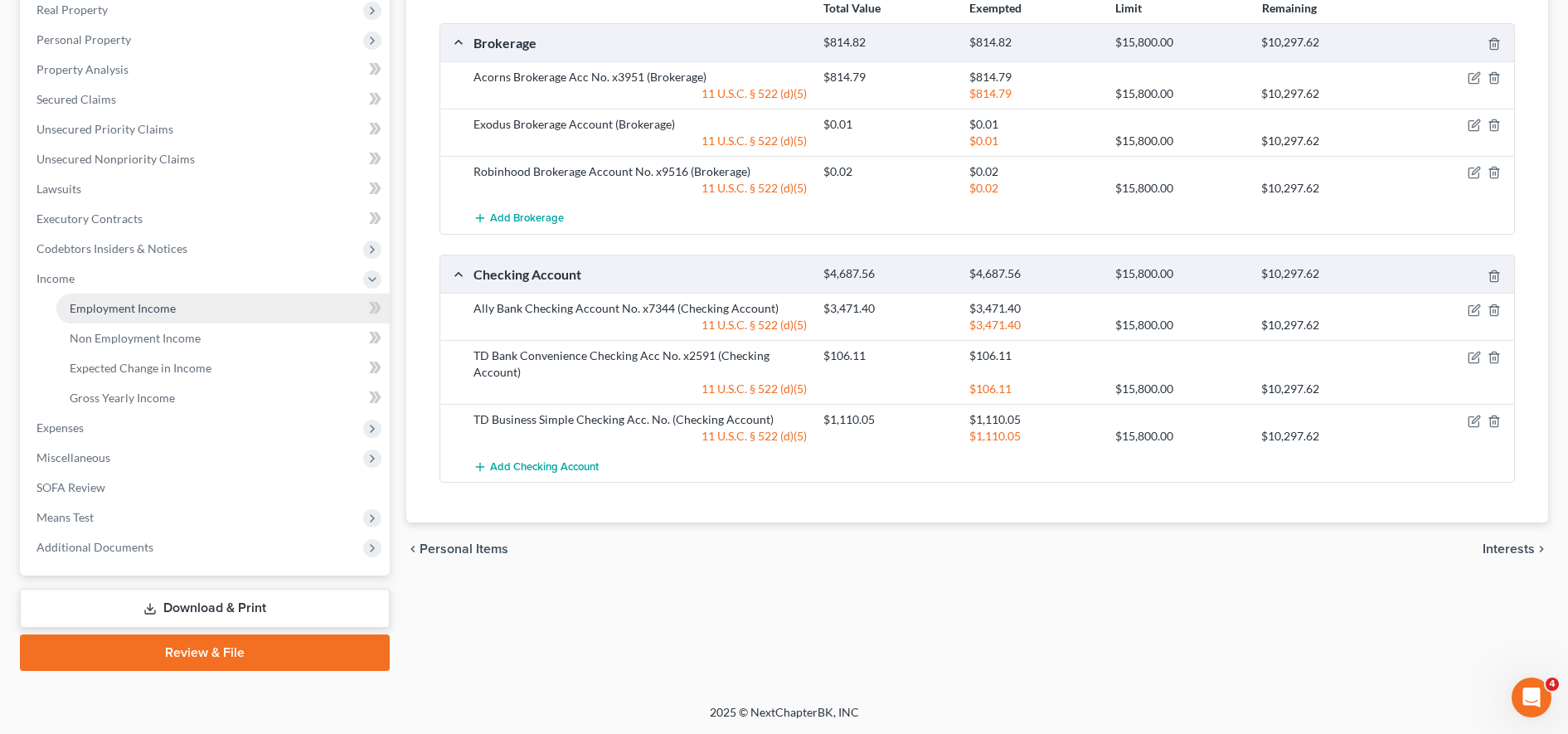
click at [222, 305] on link "Employment Income" at bounding box center [223, 308] width 334 height 29
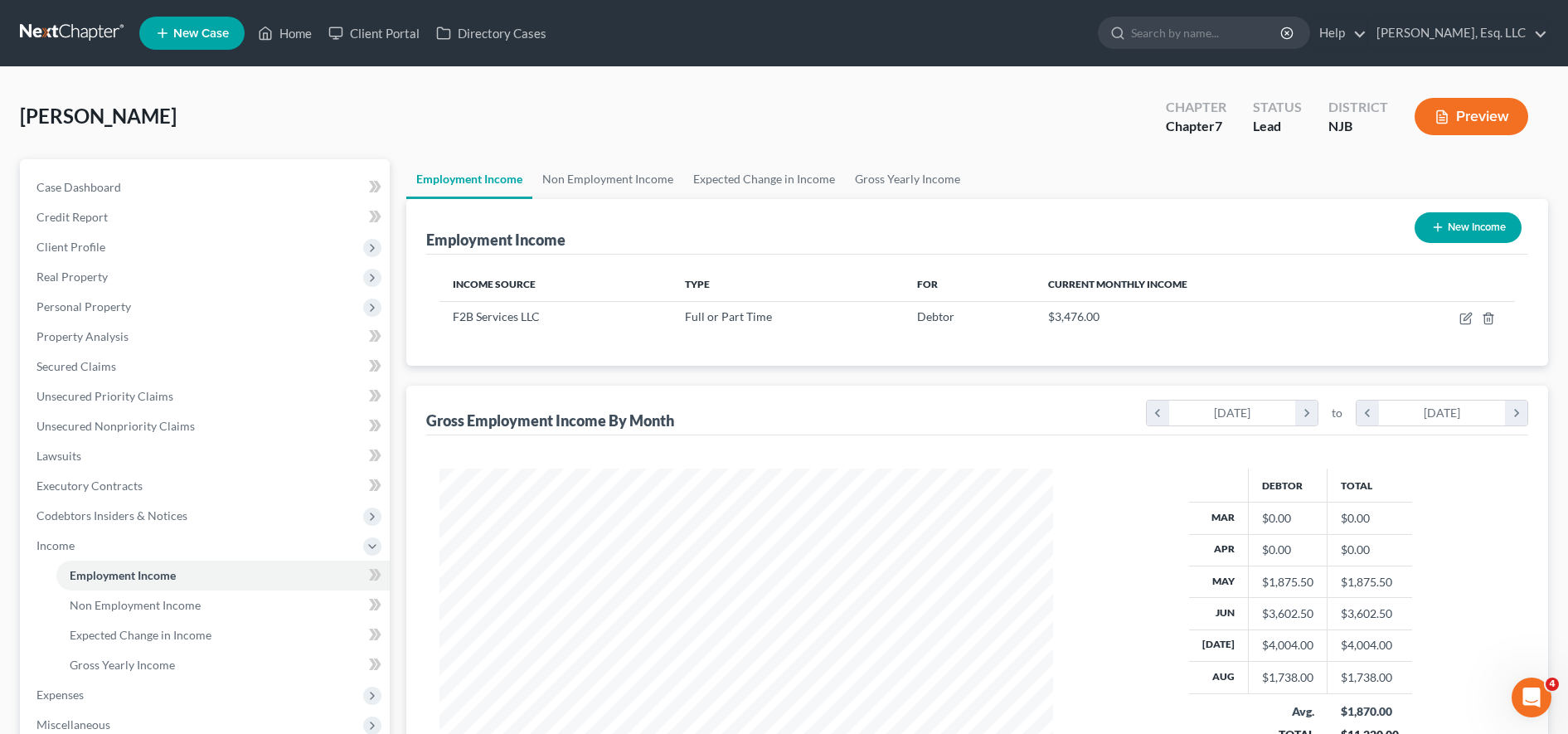
scroll to position [307, 647]
click at [374, 42] on link "Client Portal" at bounding box center [374, 32] width 108 height 29
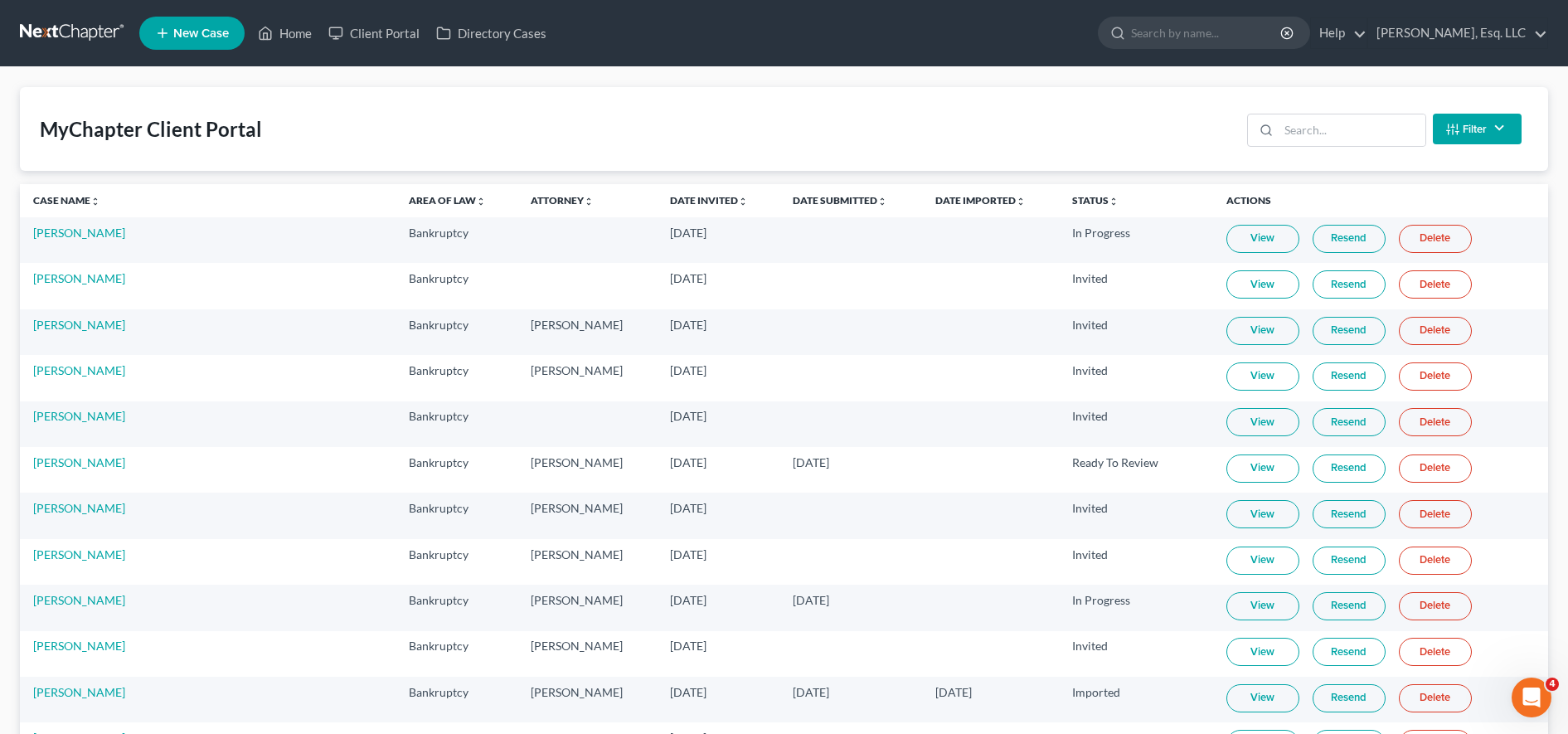
click at [799, 207] on sort-link "Date Submitted unfold_more expand_more expand_less" at bounding box center [840, 200] width 95 height 12
click at [793, 202] on link "Date Submitted unfold_more expand_more expand_less" at bounding box center [840, 200] width 95 height 12
click at [793, 202] on link "Date Submitted unfold_more expand_more expand_less" at bounding box center [839, 200] width 96 height 12
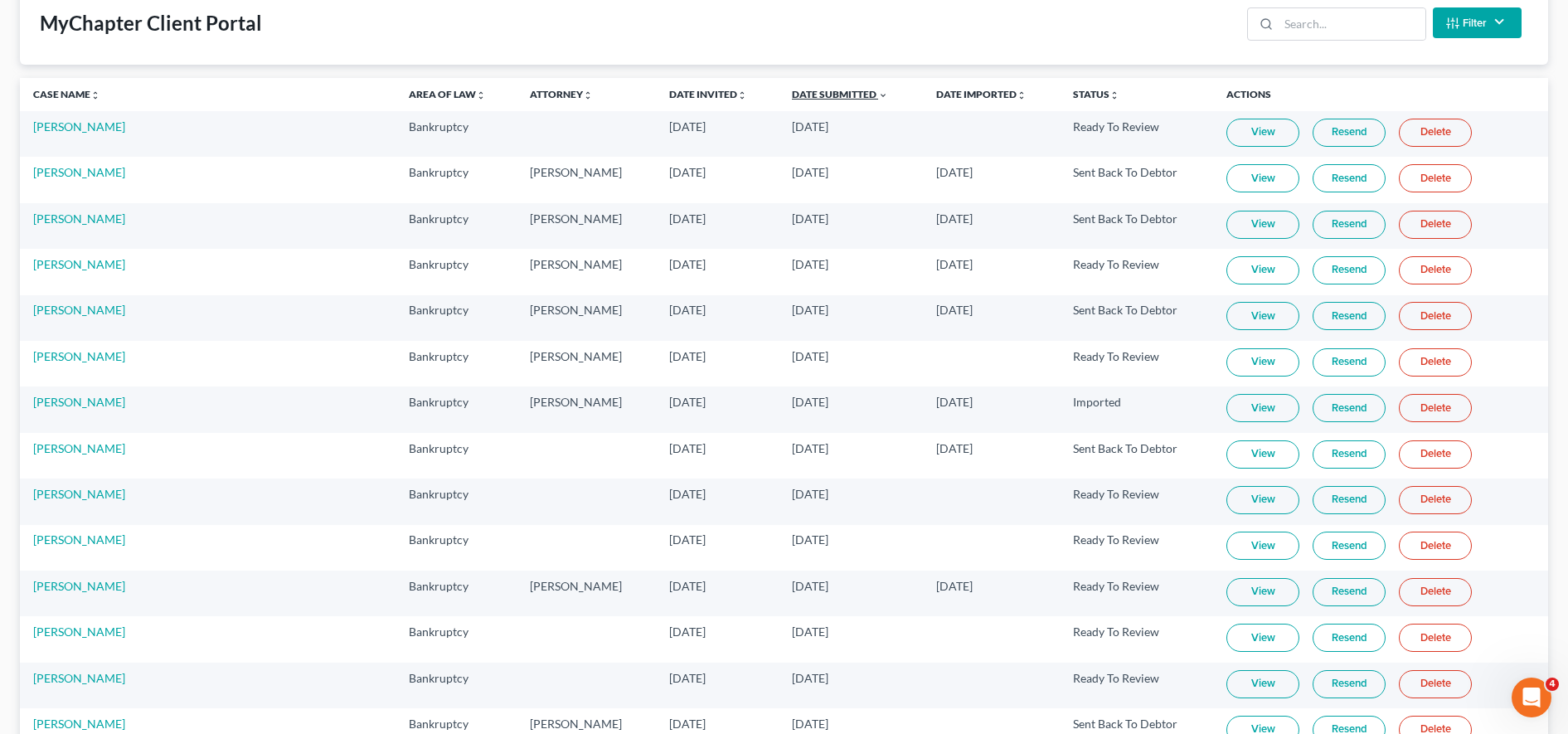
scroll to position [111, 0]
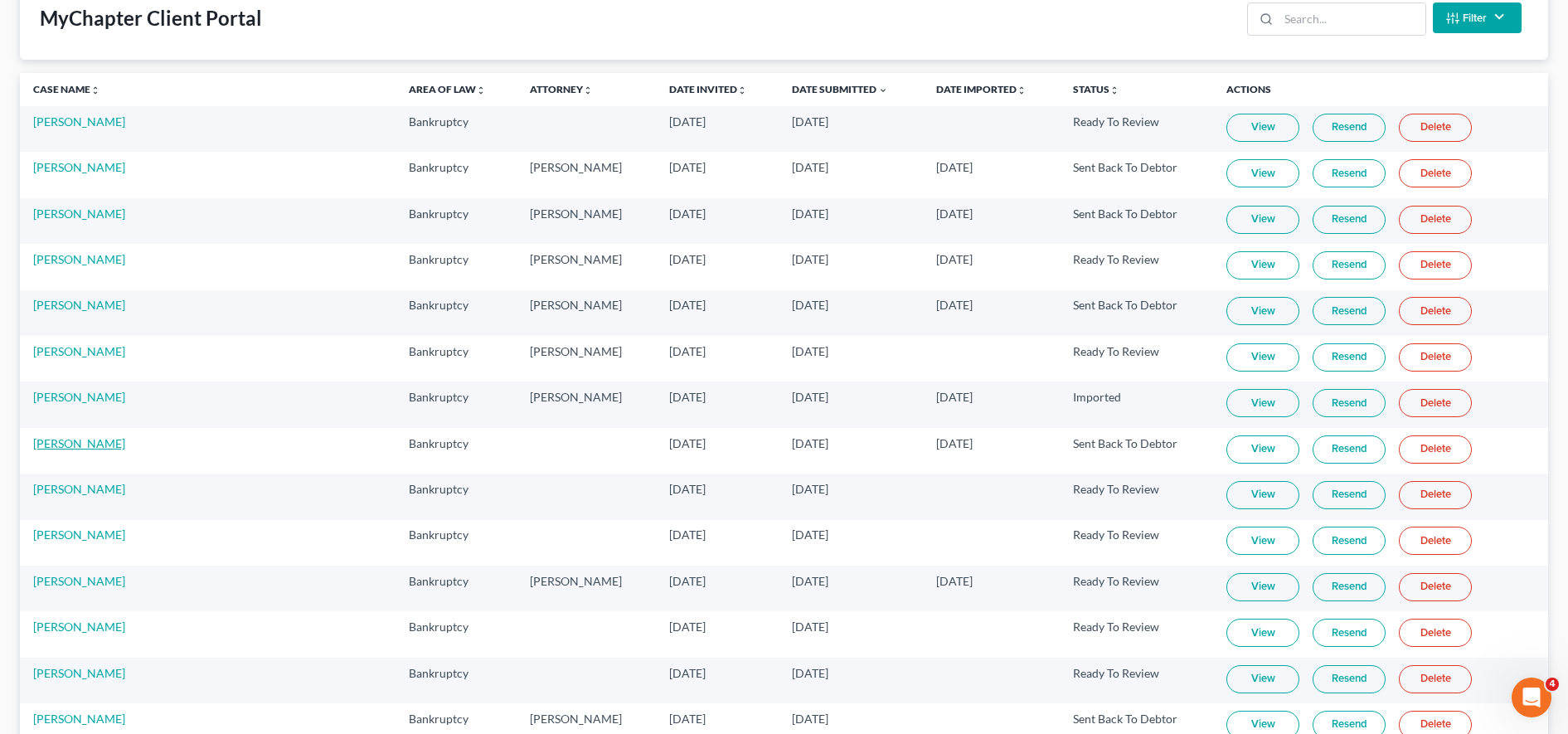
click at [89, 447] on link "[PERSON_NAME]" at bounding box center [79, 443] width 92 height 14
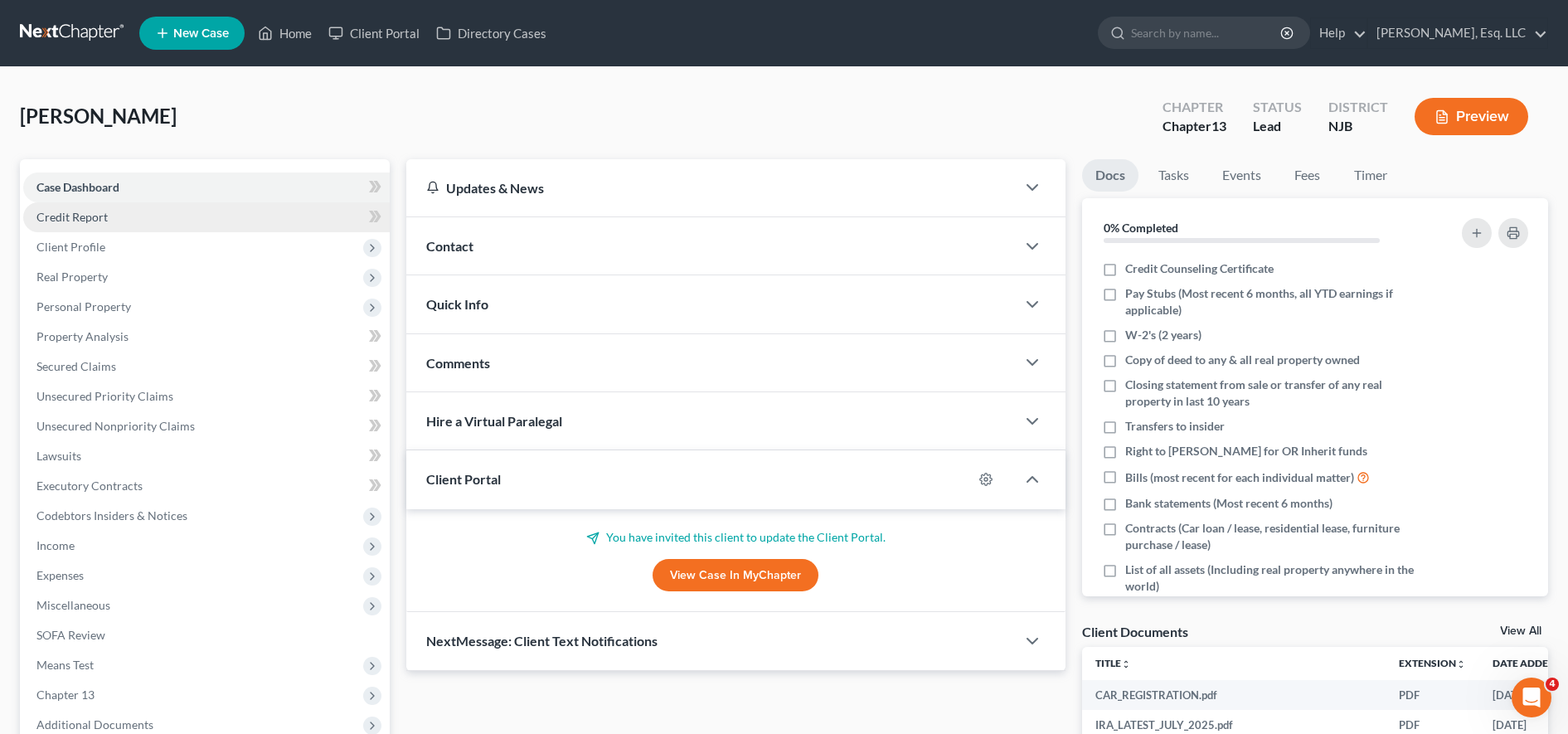
click at [128, 210] on link "Credit Report" at bounding box center [206, 216] width 367 height 29
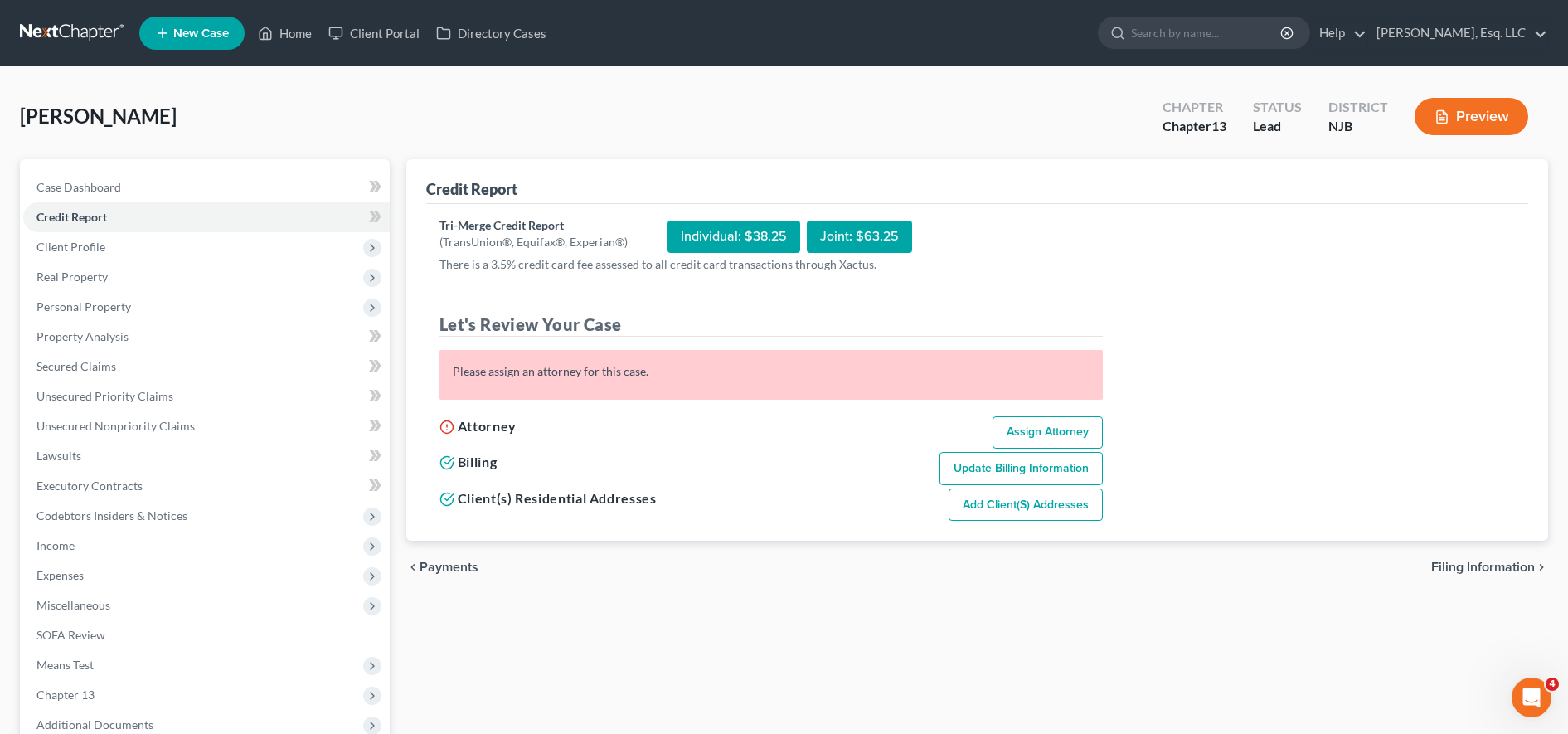
click at [408, 10] on nav "Home New Case Client Portal Directory Cases Karina Pia Lucid, Esq. LLC madison@…" at bounding box center [784, 33] width 1568 height 66
click at [389, 39] on link "Client Portal" at bounding box center [374, 32] width 108 height 29
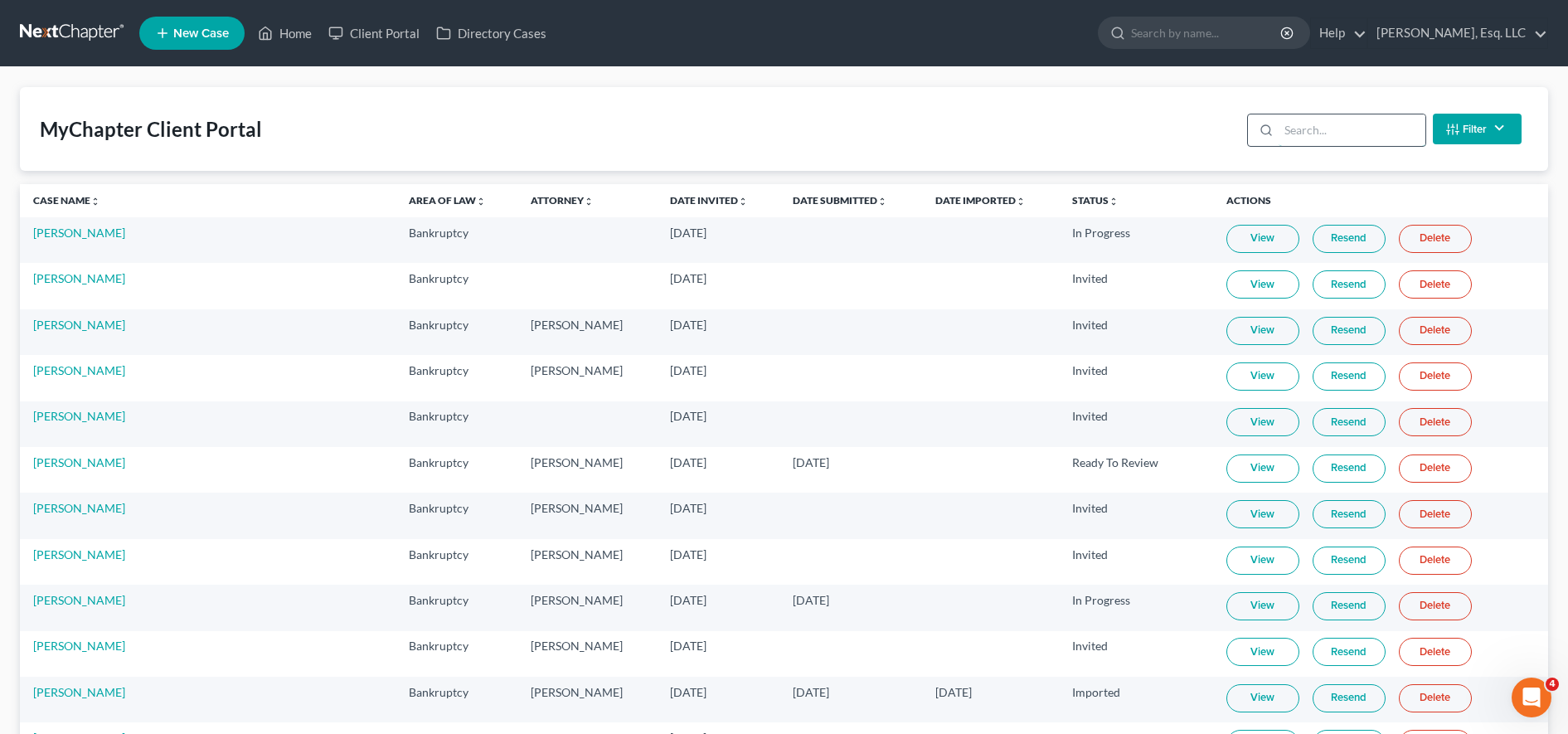
click at [1378, 126] on input "search" at bounding box center [1352, 130] width 147 height 31
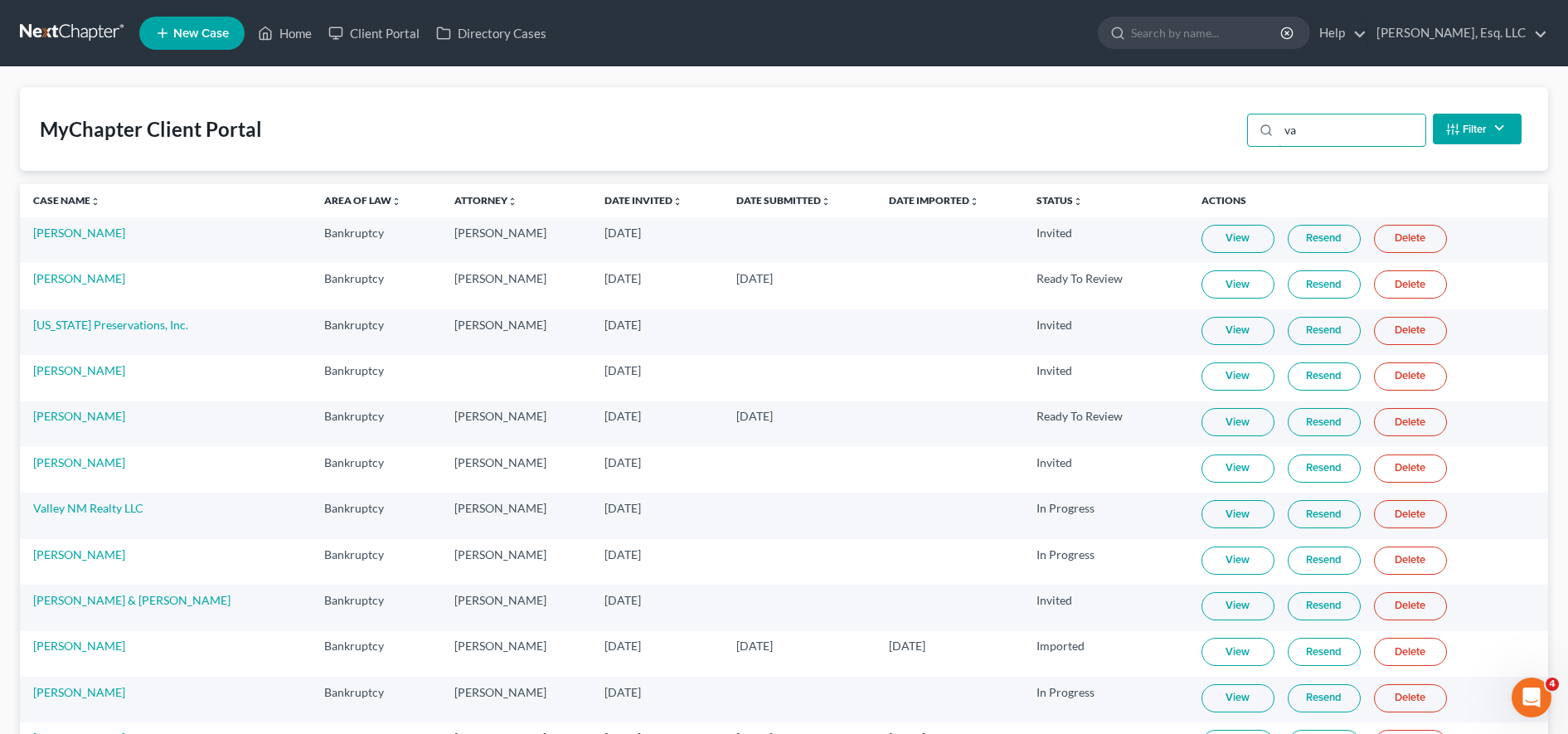
type input "v"
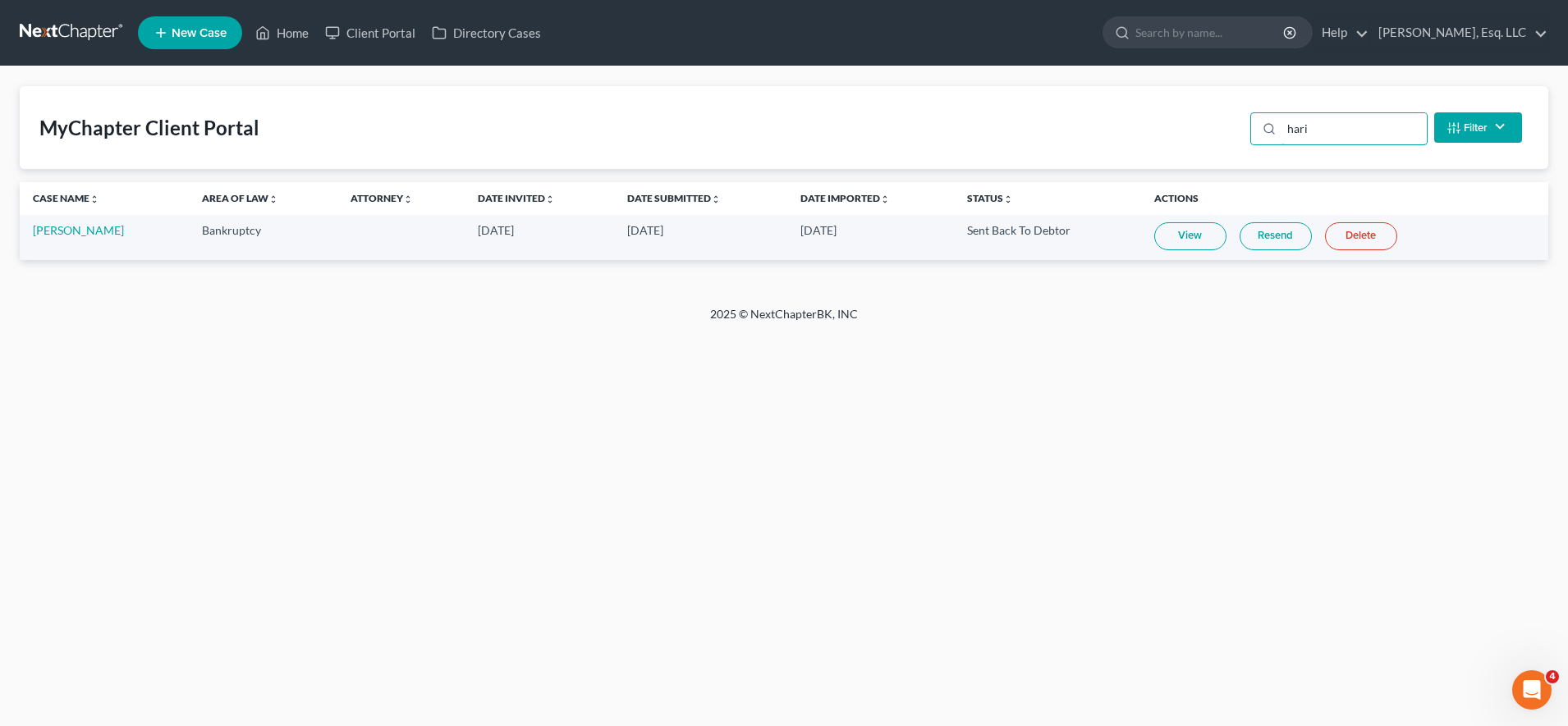
type input "hari"
click at [1170, 248] on link "View" at bounding box center [1190, 236] width 72 height 28
click at [79, 229] on link "[PERSON_NAME]" at bounding box center [78, 230] width 91 height 14
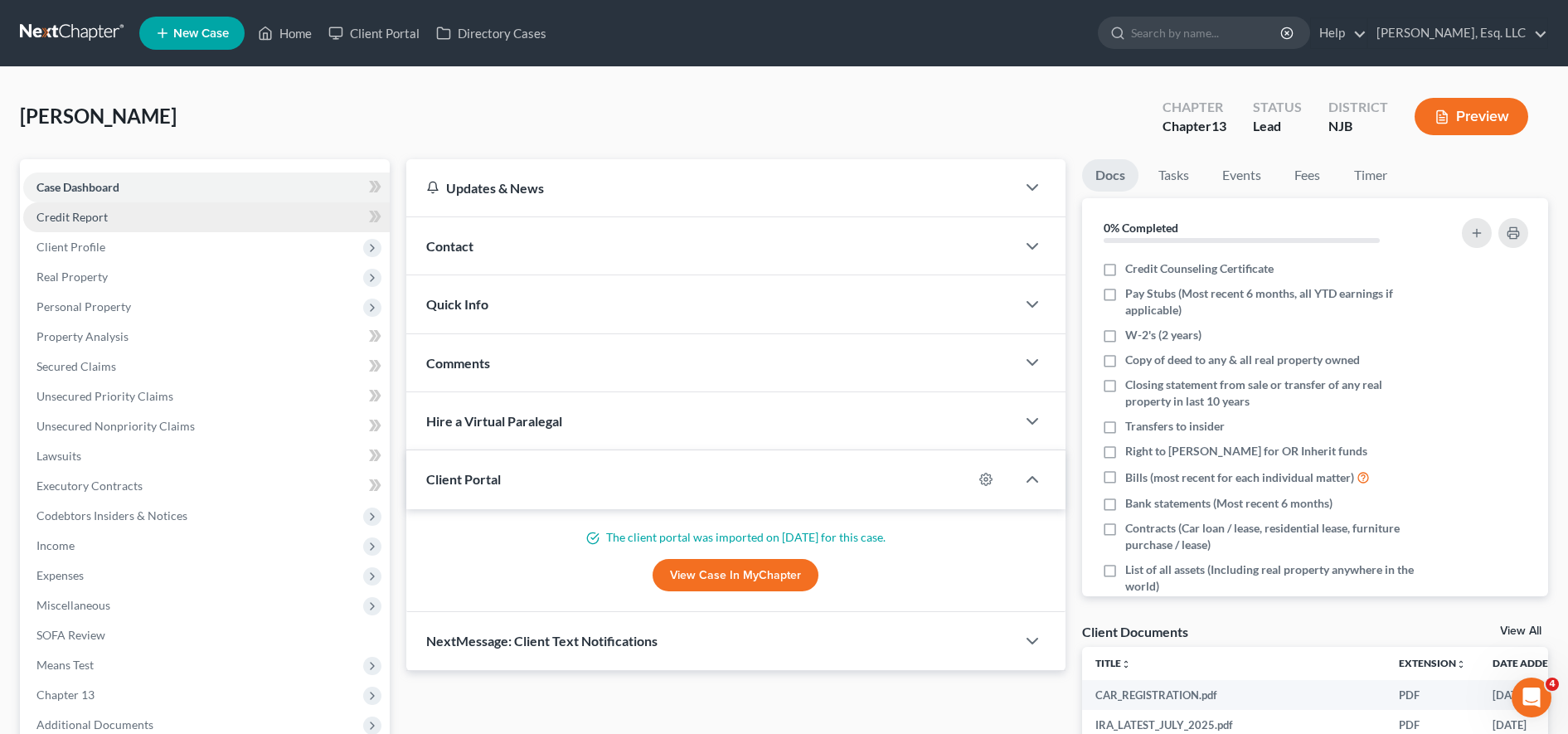
click at [166, 215] on link "Credit Report" at bounding box center [206, 216] width 367 height 29
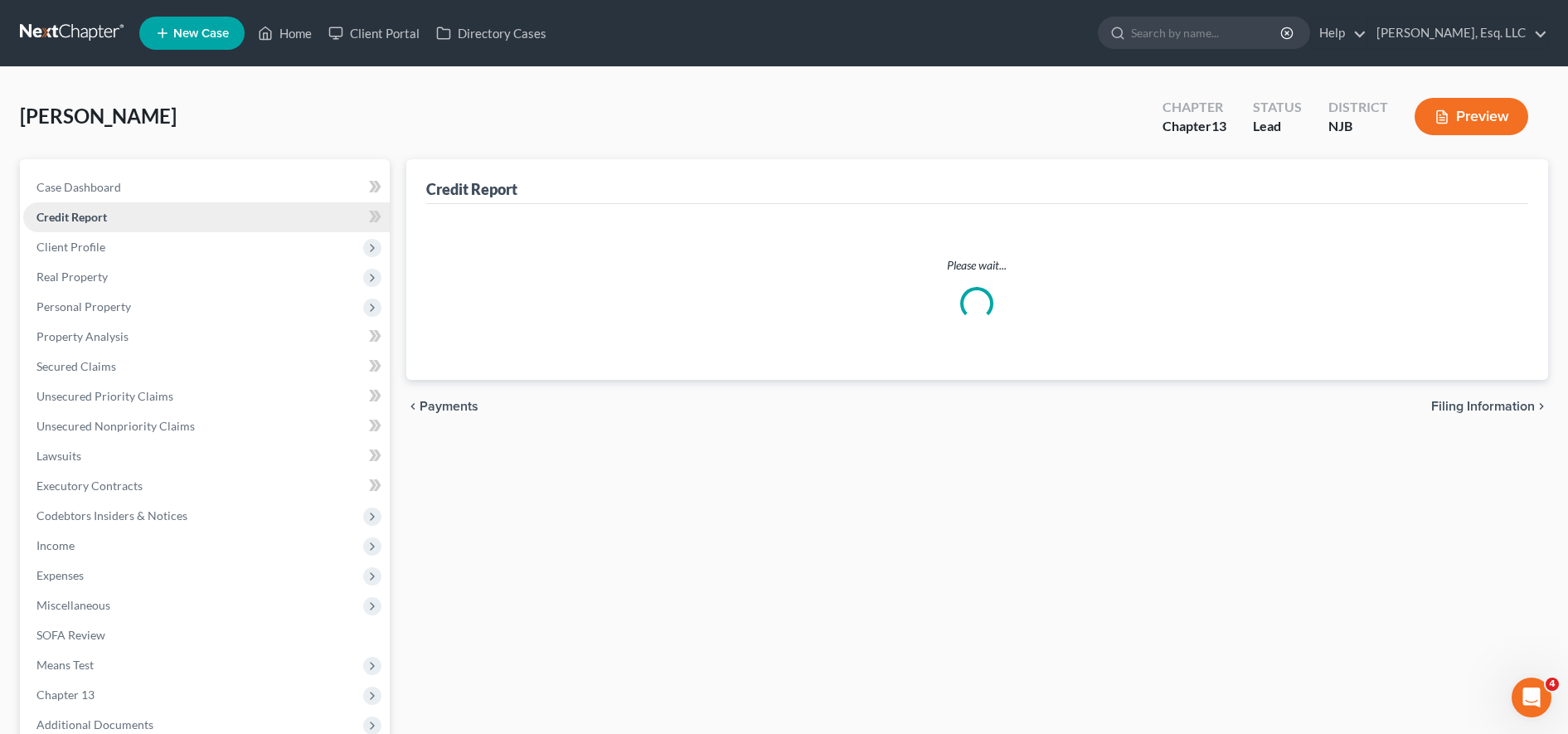
click at [162, 221] on link "Credit Report" at bounding box center [206, 216] width 367 height 29
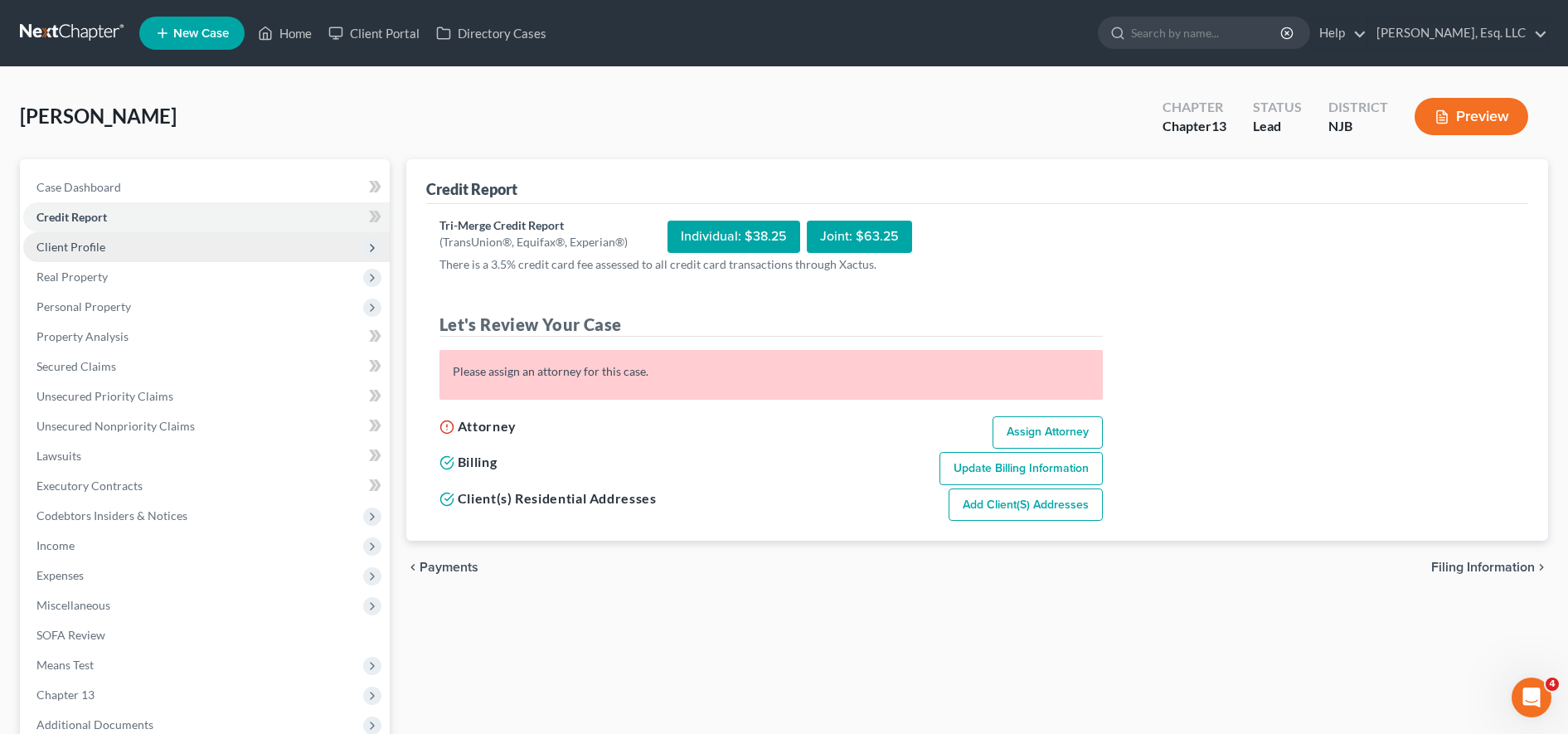
click at [159, 254] on span "Client Profile" at bounding box center [206, 247] width 367 height 29
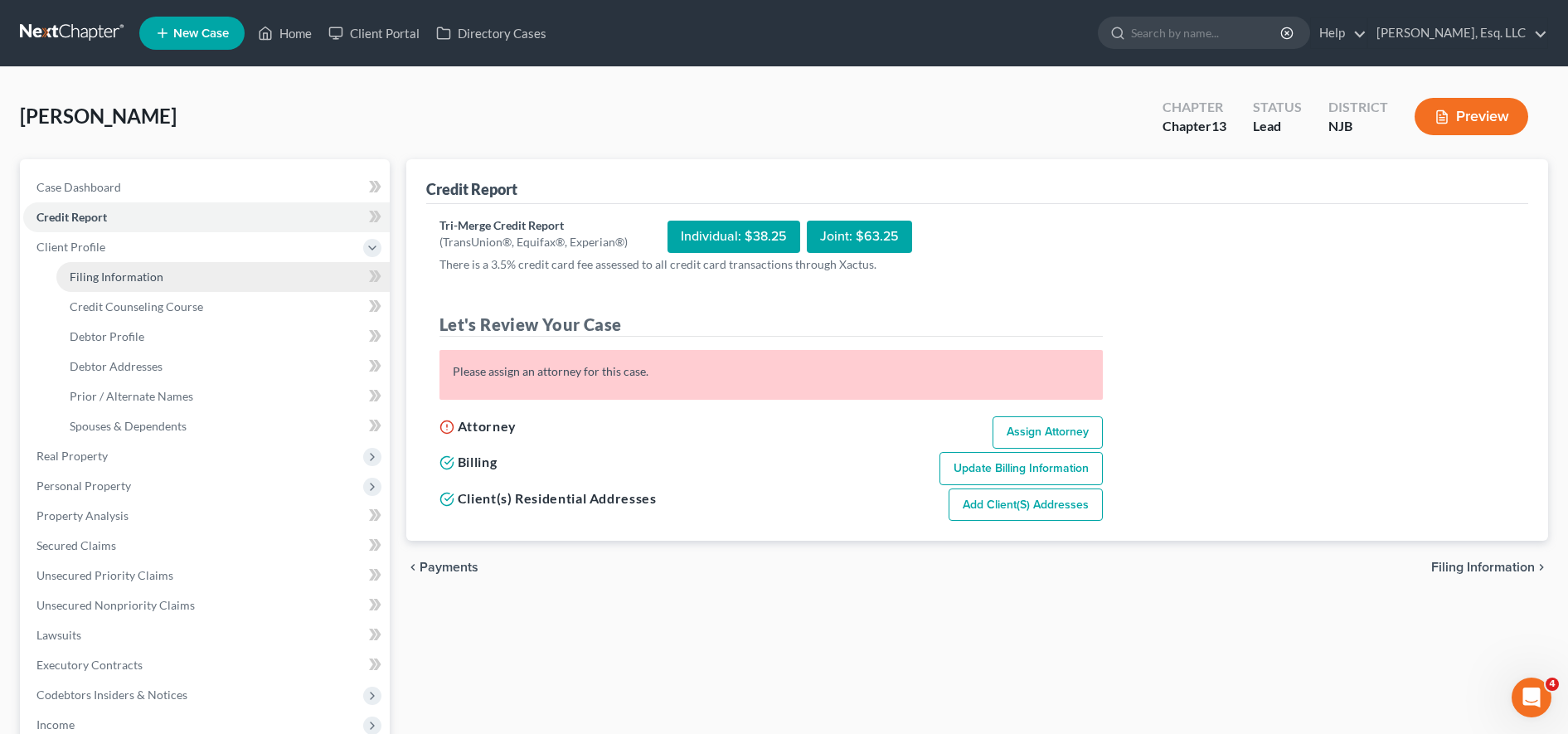
click at [166, 275] on link "Filing Information" at bounding box center [223, 276] width 334 height 29
select select "1"
select select "0"
select select "3"
select select "51"
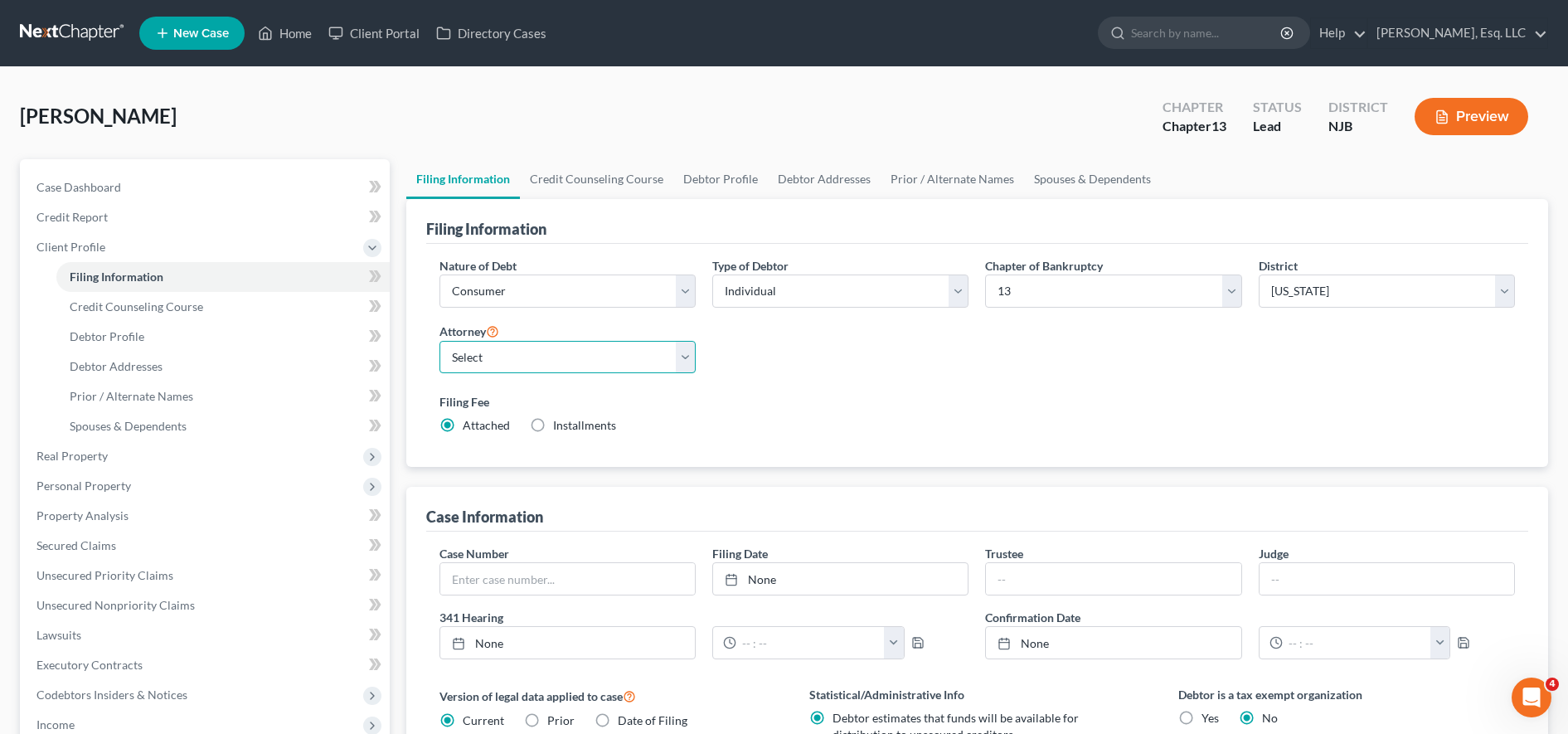
click at [593, 362] on select "Select Karina Lucid - NJB Monika Mazurczyk - NJB" at bounding box center [568, 358] width 256 height 33
select select "0"
click at [440, 341] on select "Select Karina Lucid - NJB Monika Mazurczyk - NJB" at bounding box center [568, 358] width 256 height 33
click at [237, 307] on link "Credit Counseling Course" at bounding box center [223, 306] width 334 height 29
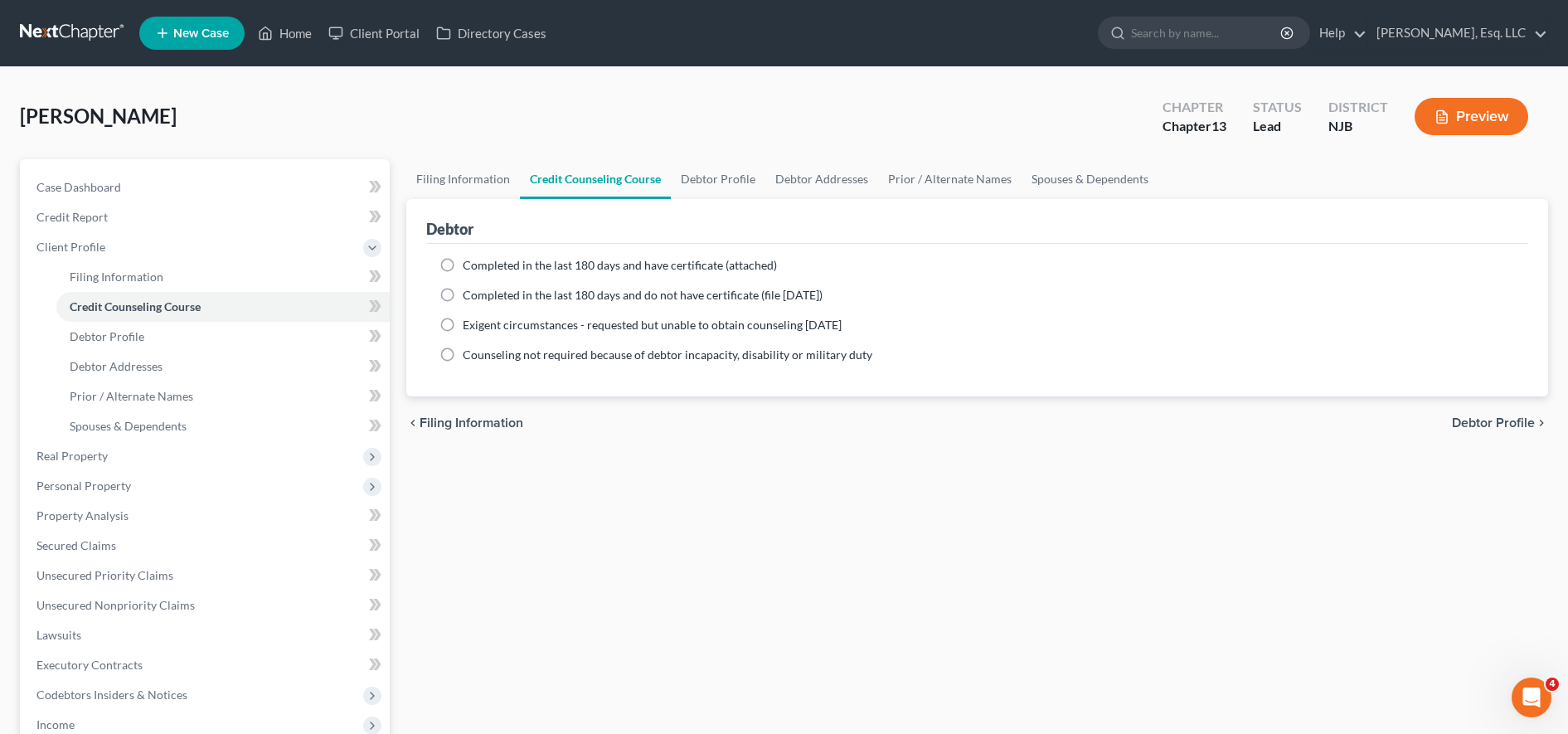
click at [712, 260] on span "Completed in the last 180 days and have certificate (attached)" at bounding box center [620, 265] width 315 height 14
click at [481, 260] on input "Completed in the last 180 days and have certificate (attached)" at bounding box center [474, 262] width 10 height 10
radio input "true"
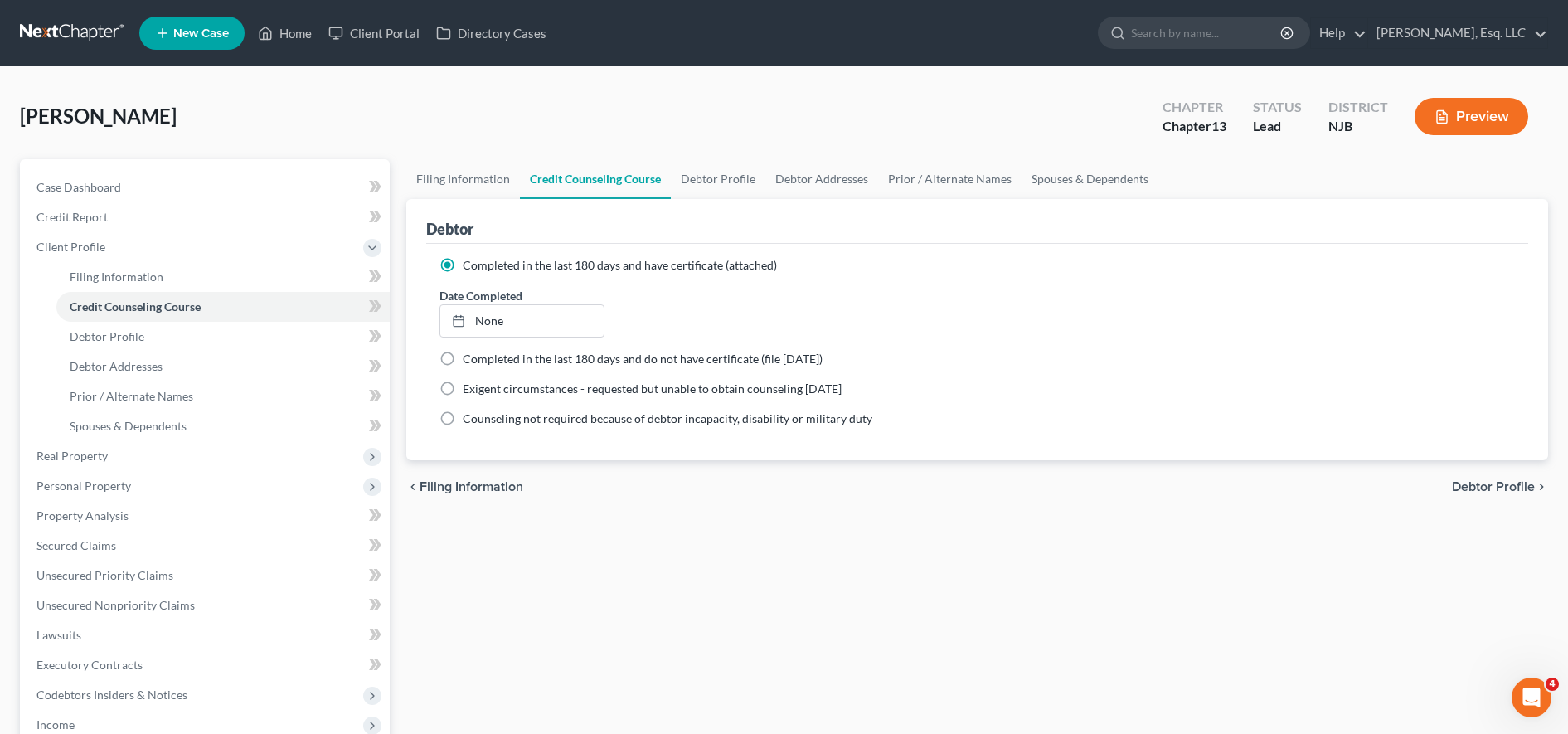
click at [985, 42] on ul "New Case Home Client Portal Directory Cases - No Result - See all results Or Pr…" at bounding box center [844, 32] width 1409 height 43
click at [174, 230] on link "Credit Report" at bounding box center [206, 216] width 367 height 29
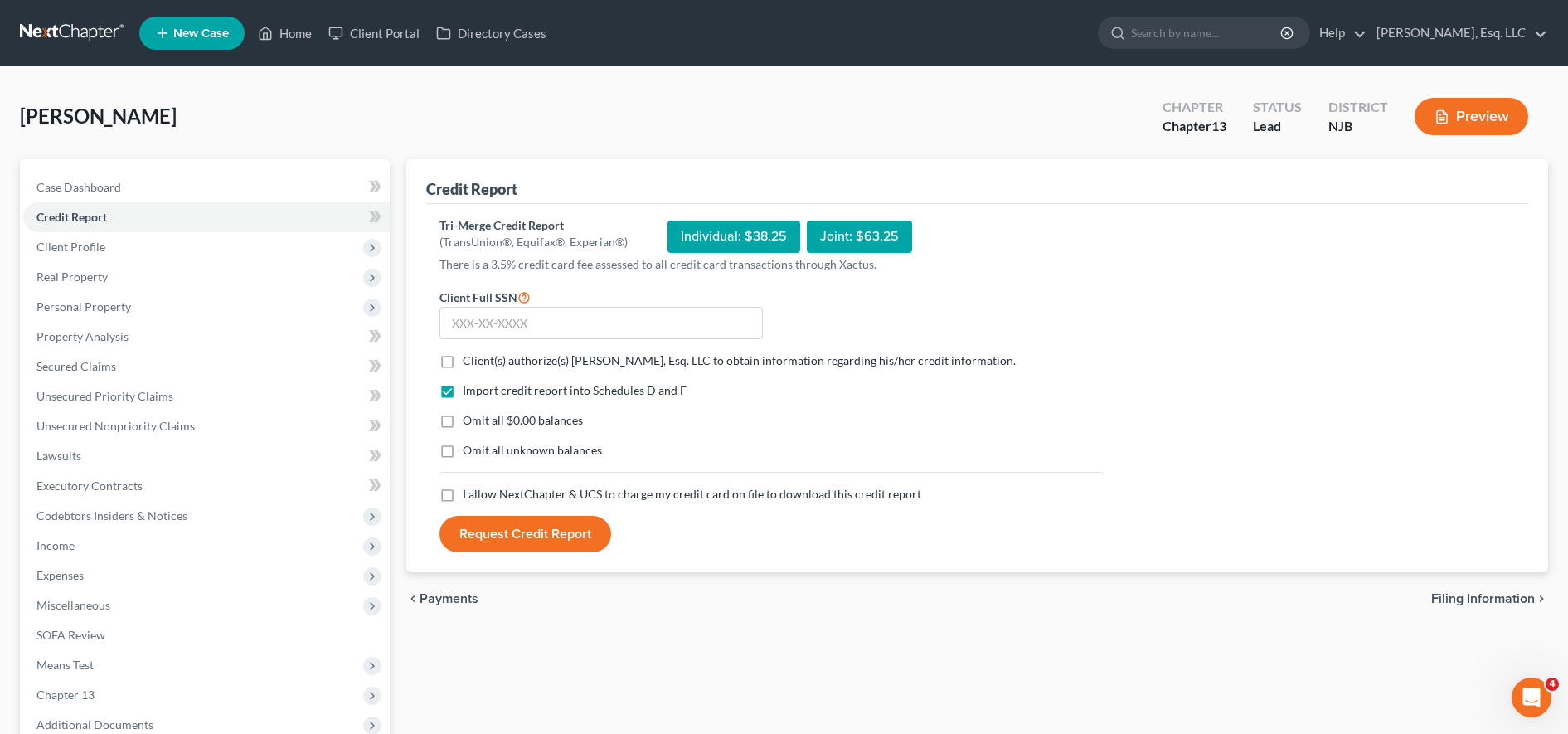
click at [463, 360] on label "Client(s) authorize(s) Karina Pia Lucid, Esq. LLC to obtain information regardi…" at bounding box center [738, 360] width 553 height 16
click at [469, 360] on input "Client(s) authorize(s) Karina Pia Lucid, Esq. LLC to obtain information regardi…" at bounding box center [474, 358] width 10 height 10
checkbox input "true"
click at [463, 423] on label "Omit all $0.00 balances" at bounding box center [522, 420] width 120 height 16
click at [469, 423] on input "Omit all $0.00 balances" at bounding box center [474, 417] width 10 height 10
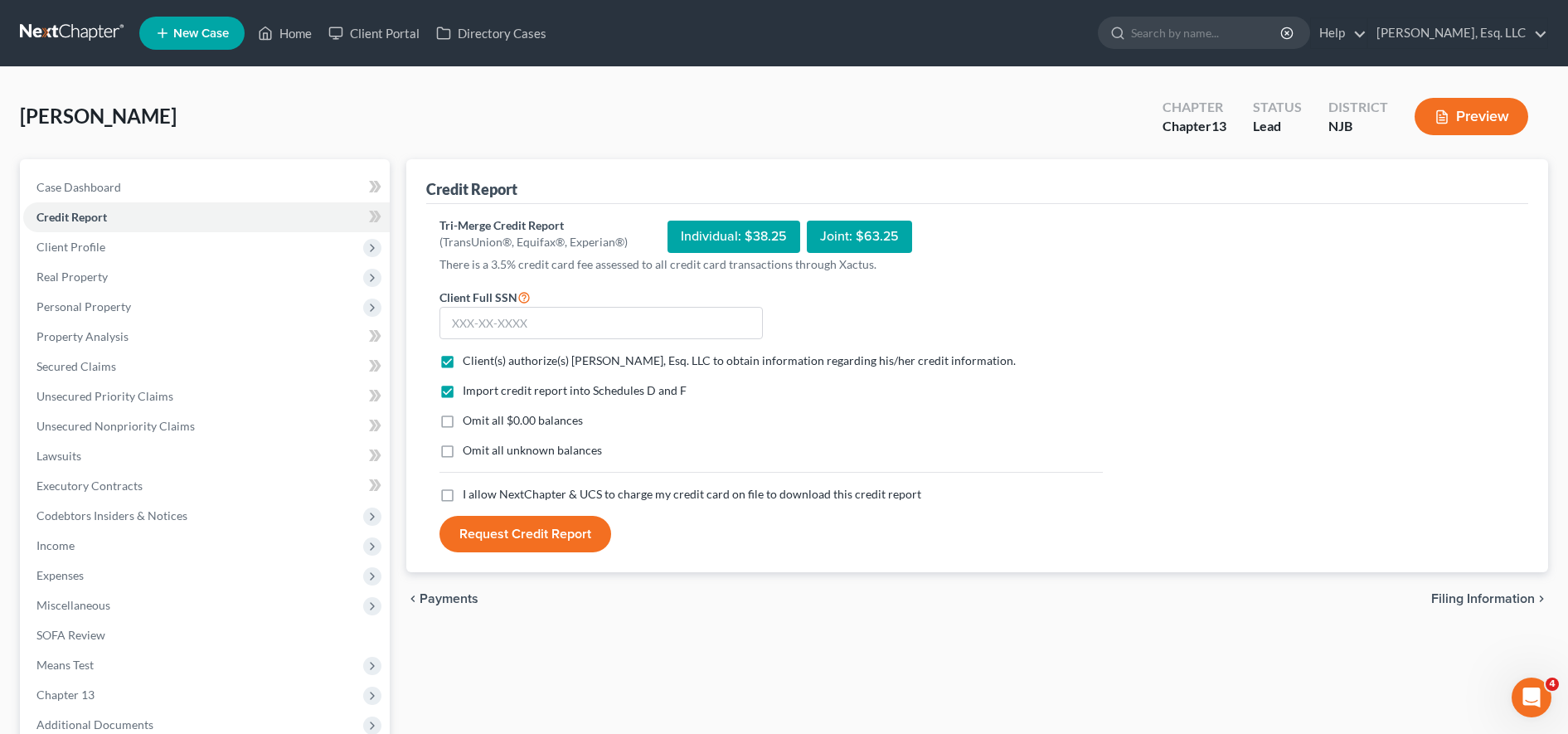
checkbox input "true"
click at [463, 499] on label "I allow NextChapter & UCS to charge my credit card on file to download this cre…" at bounding box center [692, 494] width 459 height 16
click at [469, 497] on input "I allow NextChapter & UCS to charge my credit card on file to download this cre…" at bounding box center [474, 491] width 10 height 10
checkbox input "true"
click at [490, 328] on input "text" at bounding box center [601, 323] width 323 height 33
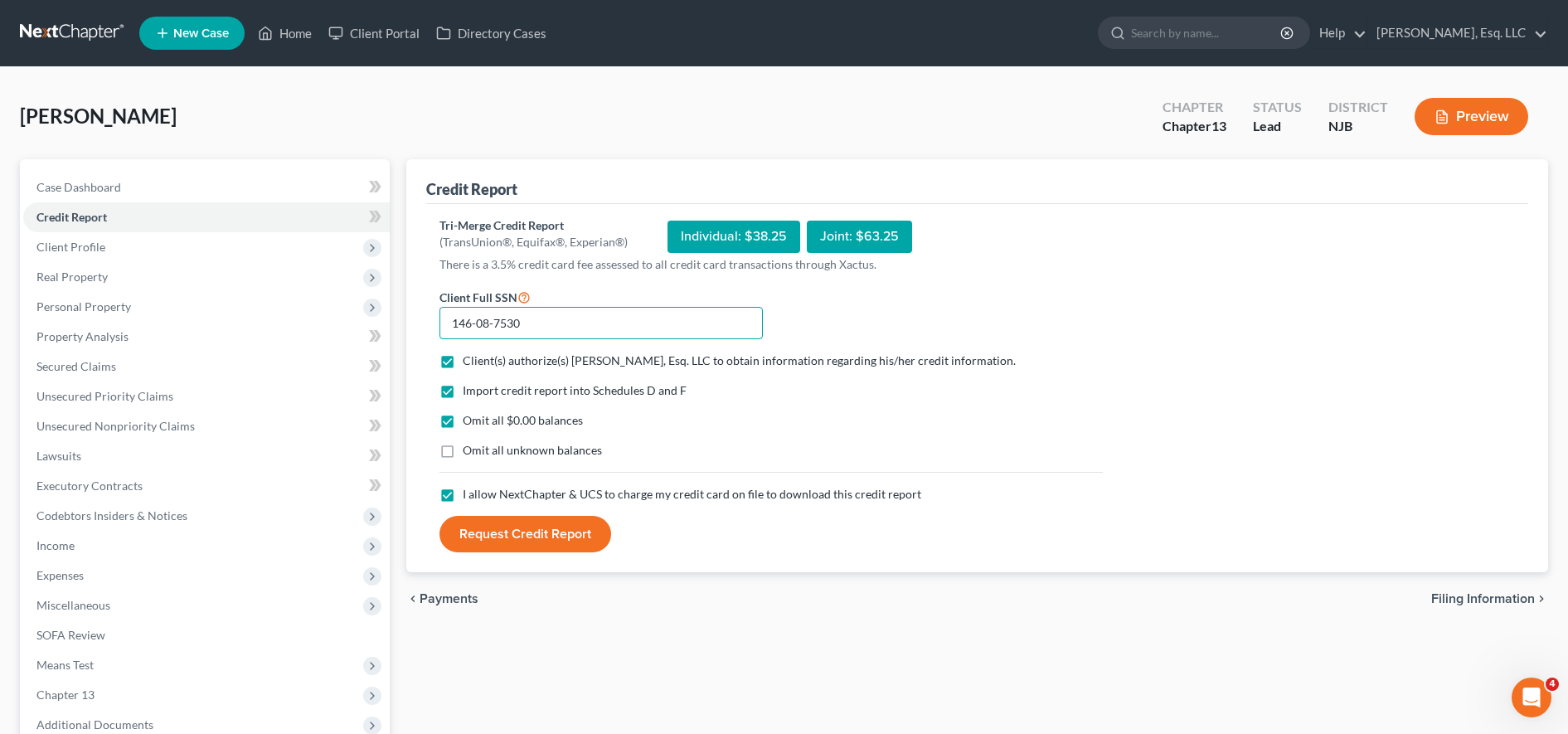
type input "146-08-7530"
click at [515, 540] on button "Request Credit Report" at bounding box center [525, 534] width 172 height 36
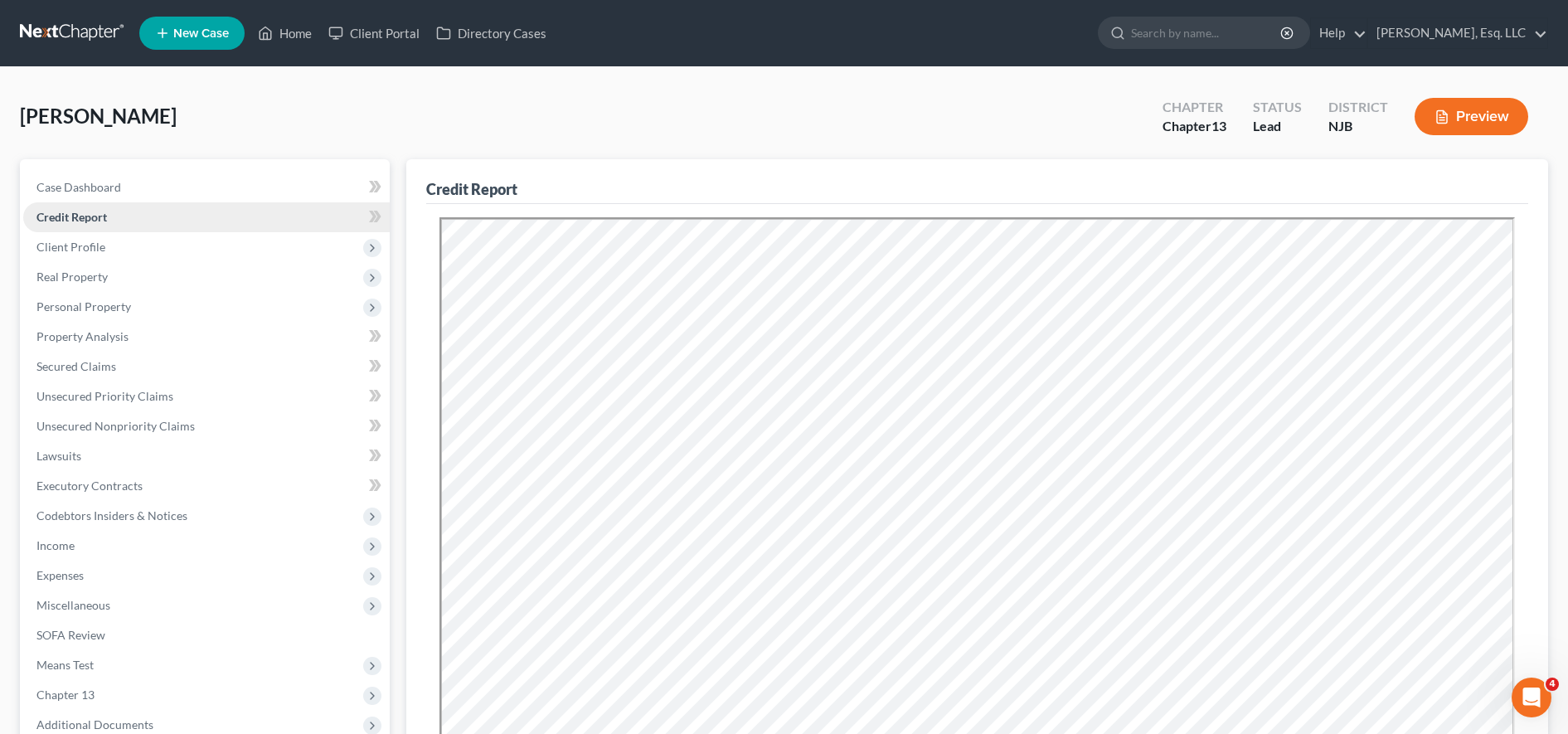
click at [225, 229] on link "Credit Report" at bounding box center [206, 216] width 367 height 29
click at [223, 250] on span "Client Profile" at bounding box center [206, 247] width 367 height 29
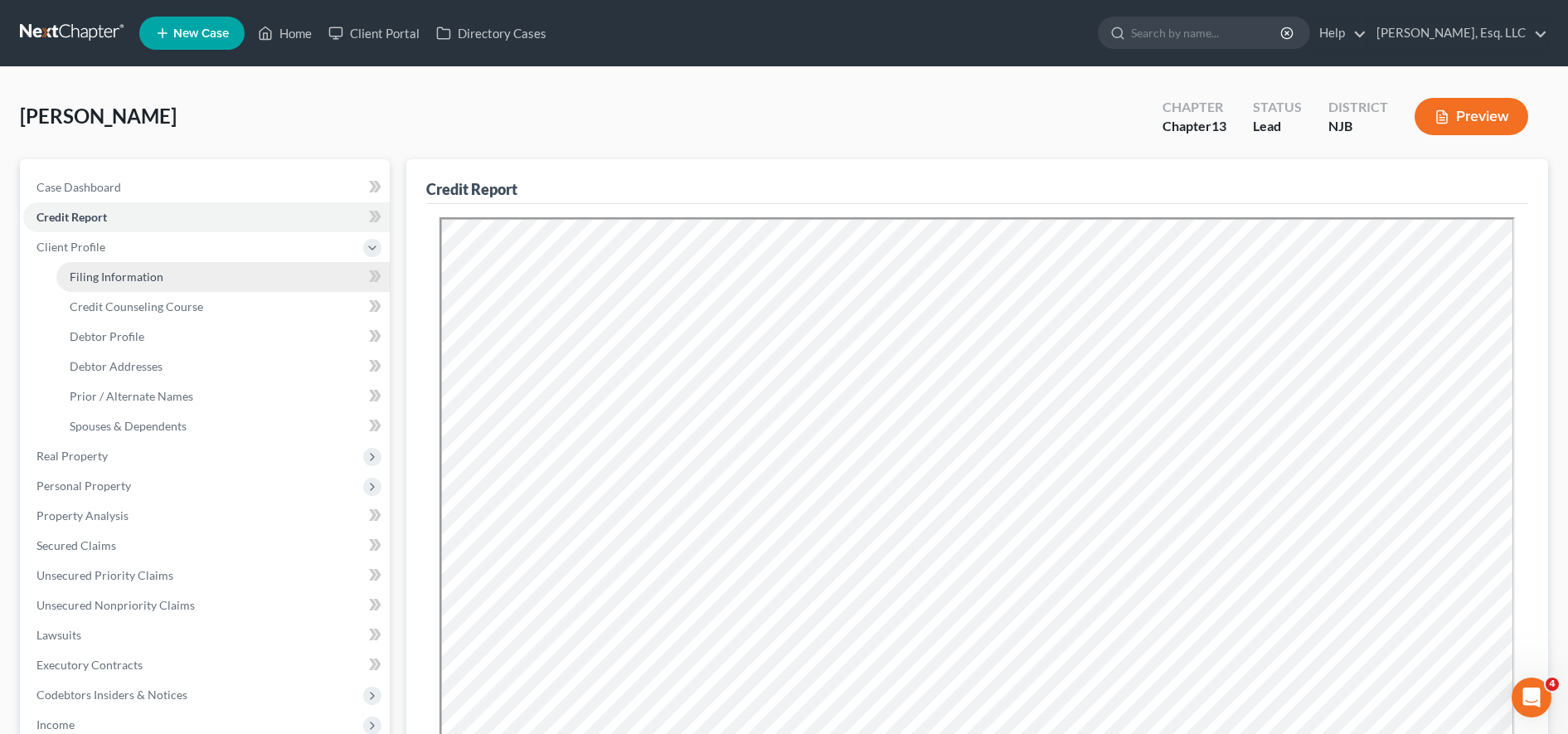
click at [241, 281] on link "Filing Information" at bounding box center [223, 276] width 334 height 29
select select "1"
select select "0"
select select "3"
select select "51"
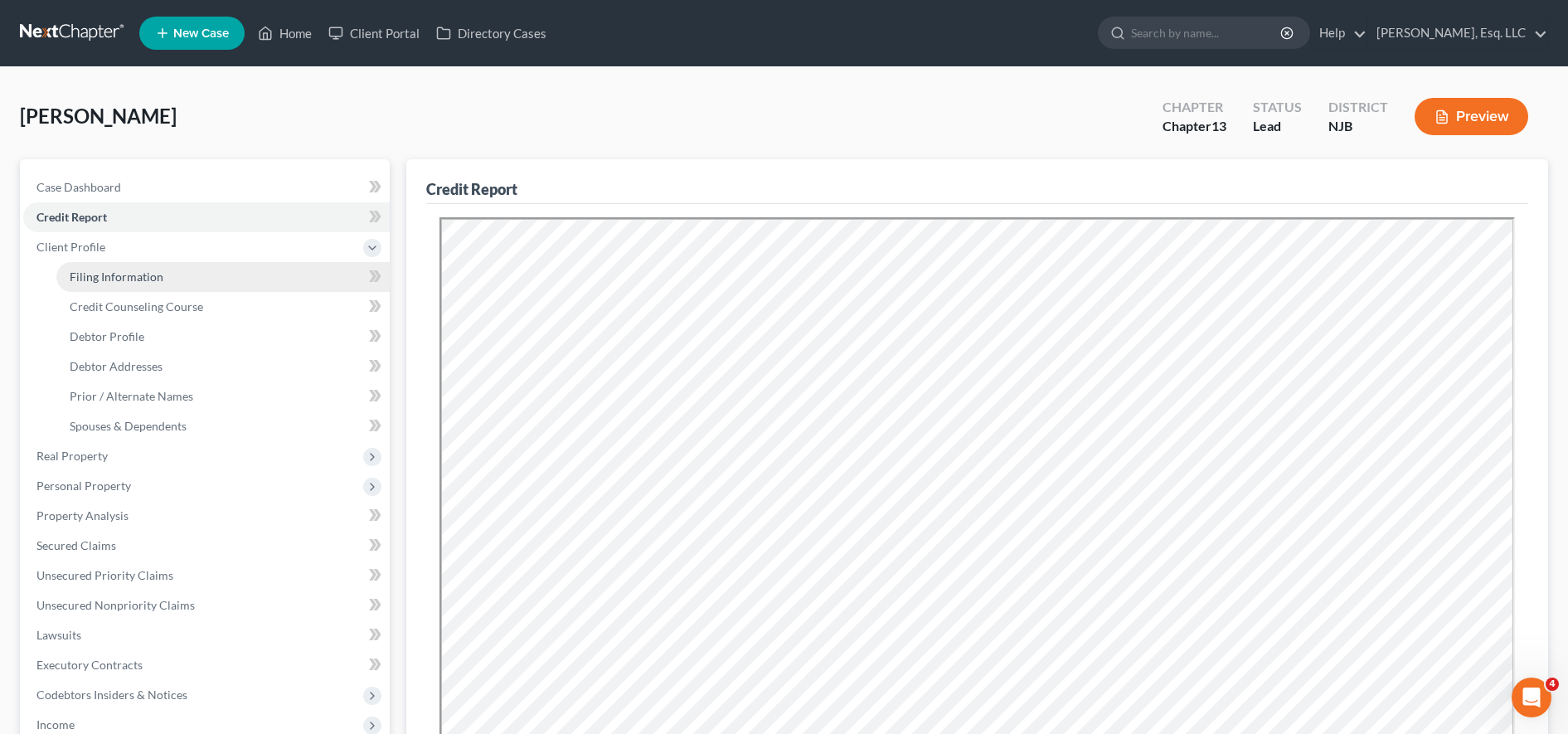
select select "0"
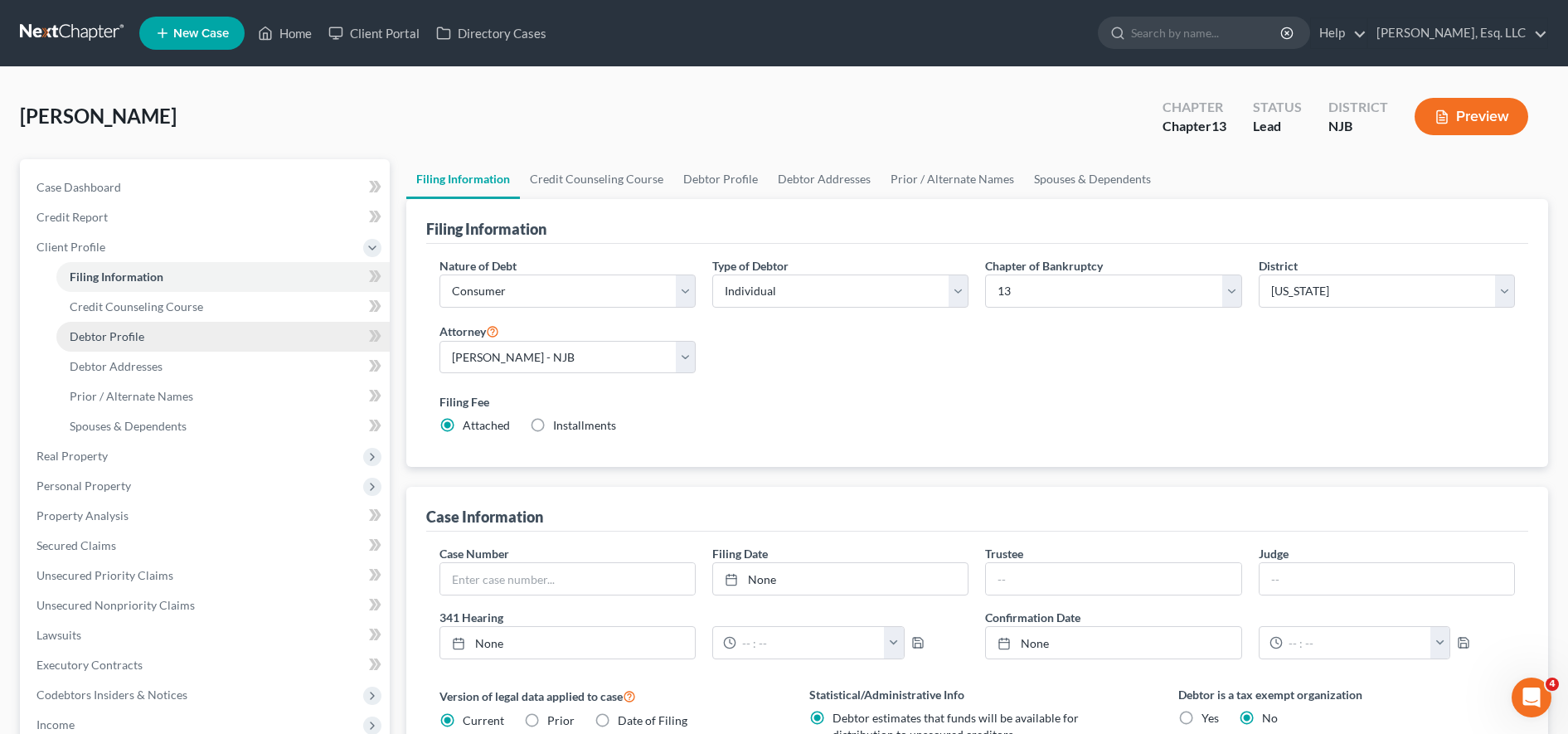
click at [193, 336] on link "Debtor Profile" at bounding box center [223, 336] width 334 height 29
select select "1"
select select "3"
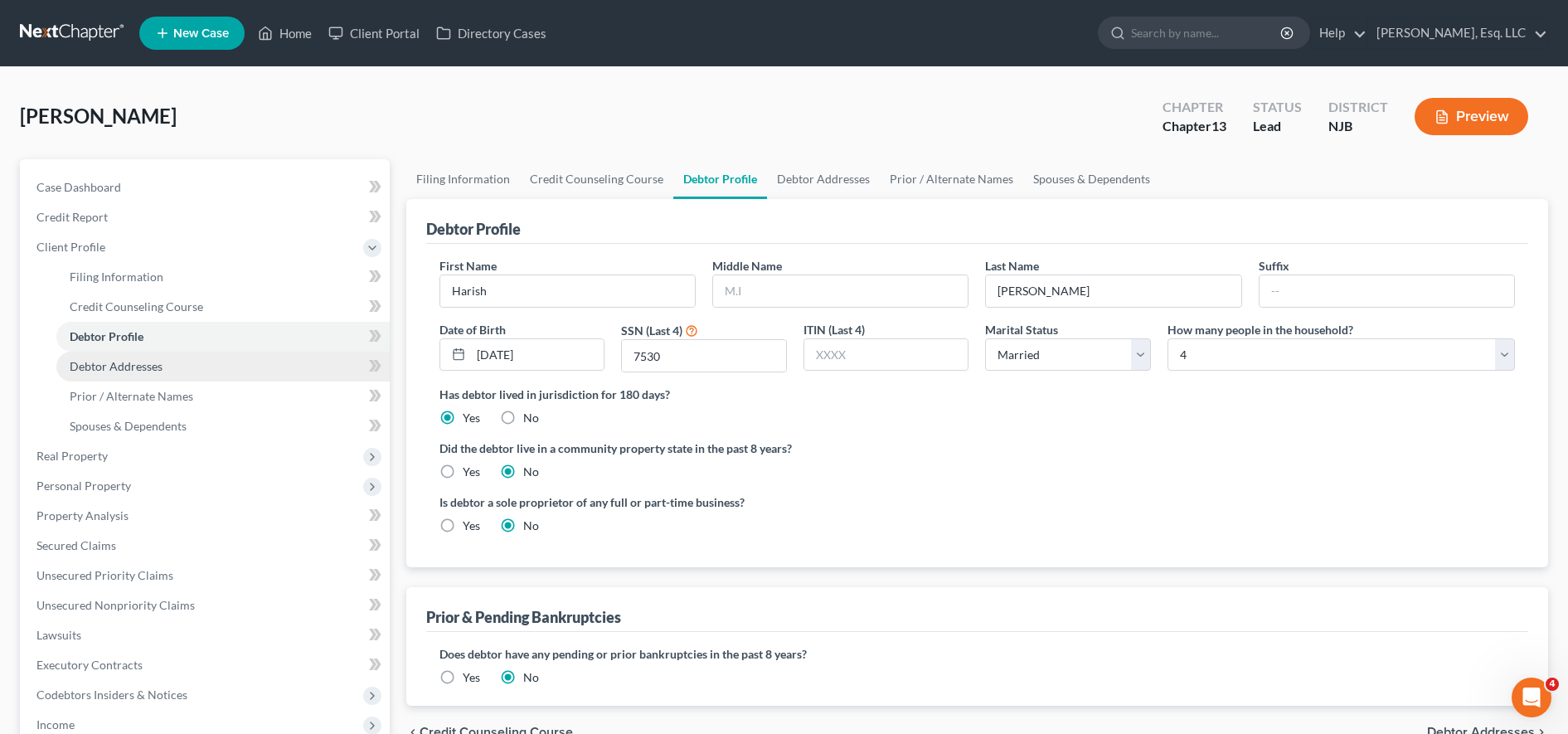
click at [214, 367] on link "Debtor Addresses" at bounding box center [223, 366] width 334 height 29
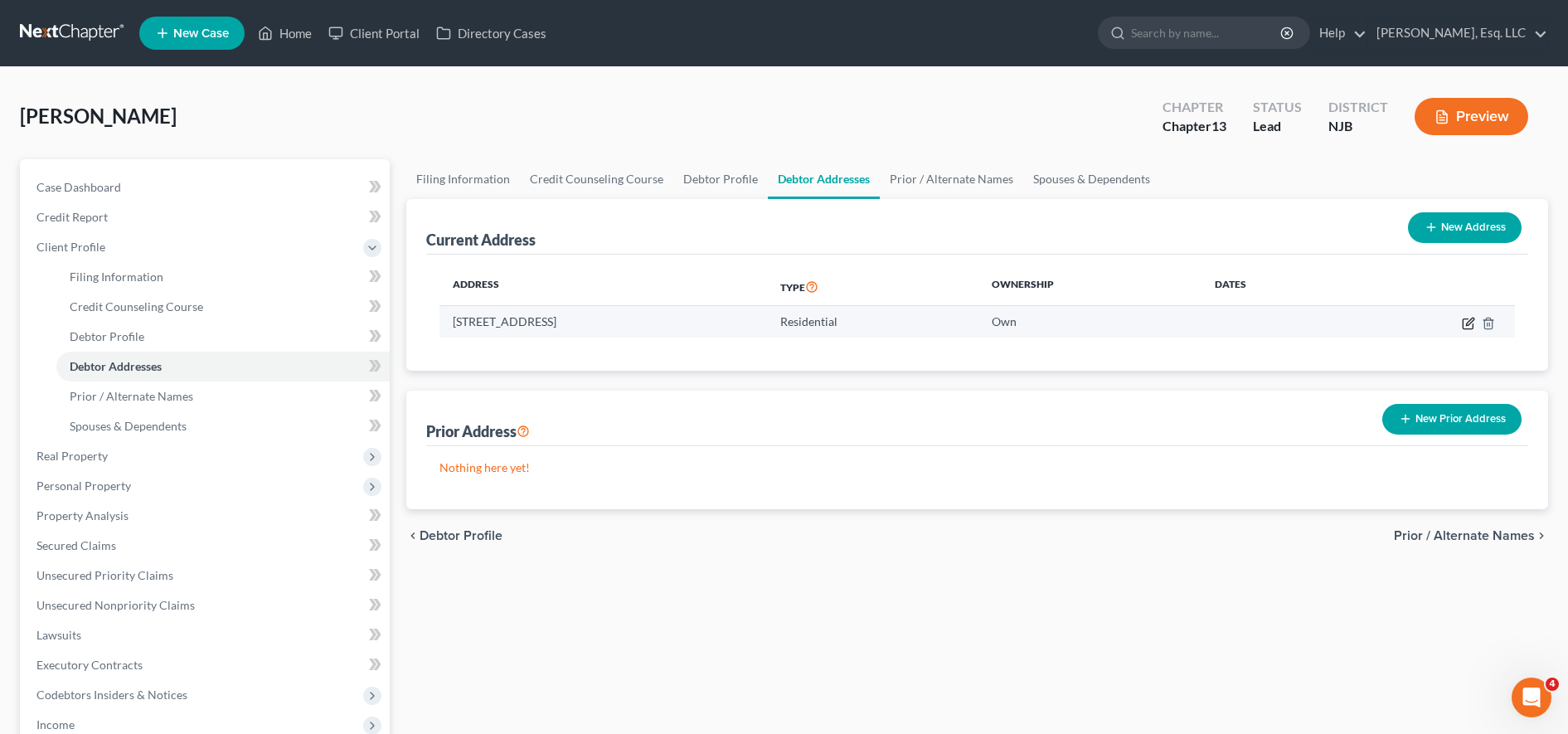
click at [1469, 321] on icon "button" at bounding box center [1470, 321] width 8 height 8
select select "33"
select select "6"
select select "0"
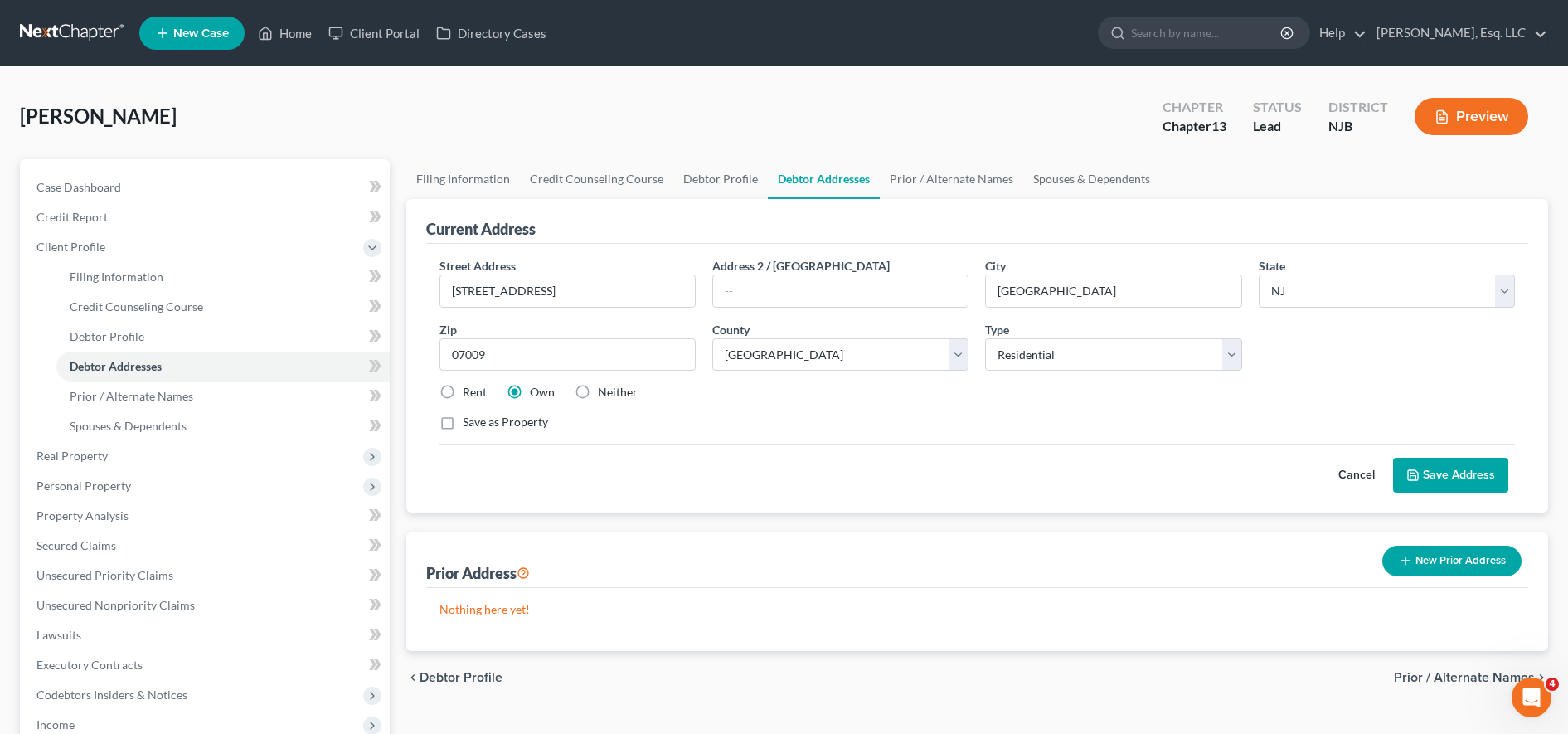
click at [1358, 481] on button "Cancel" at bounding box center [1357, 475] width 73 height 33
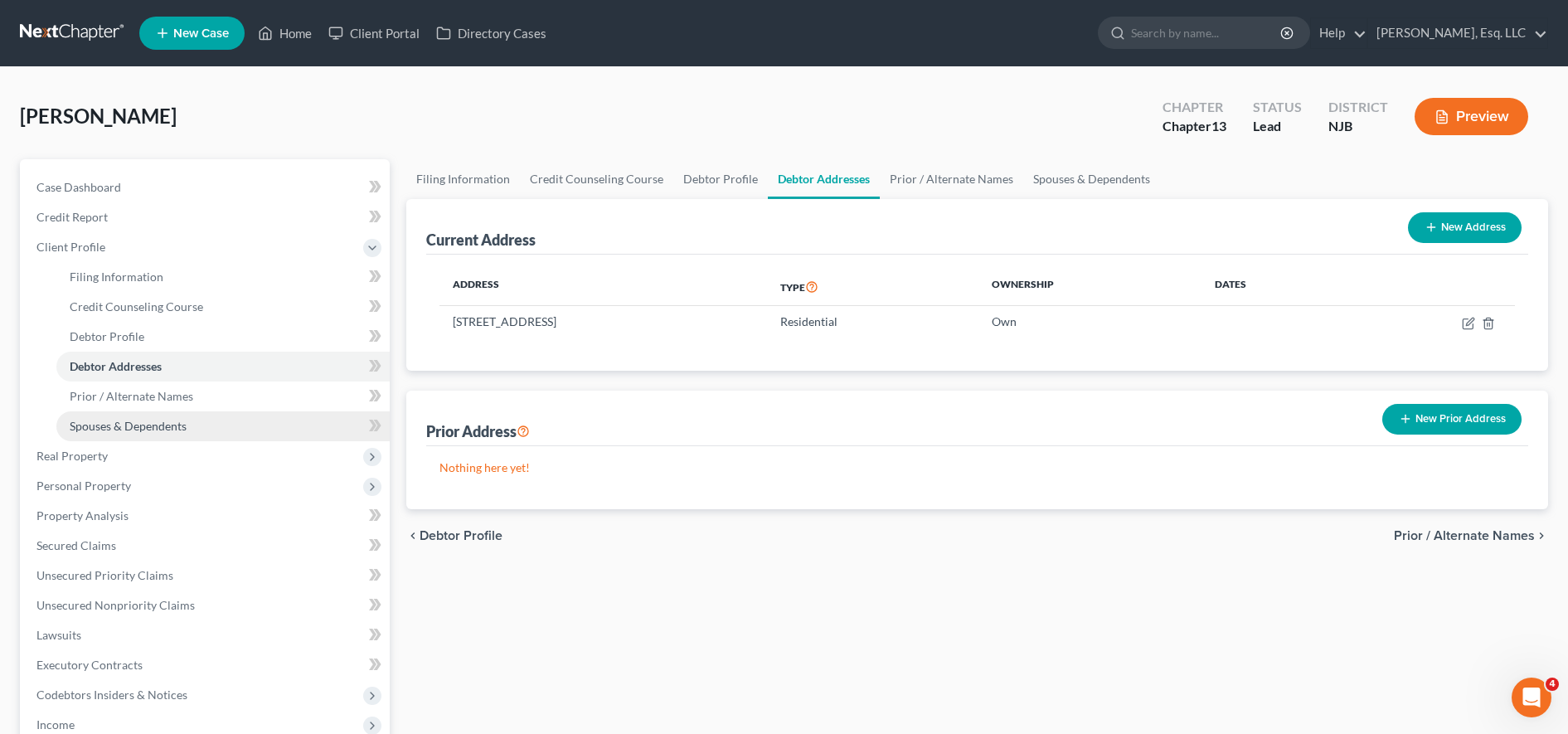
click at [222, 417] on link "Spouses & Dependents" at bounding box center [223, 426] width 334 height 29
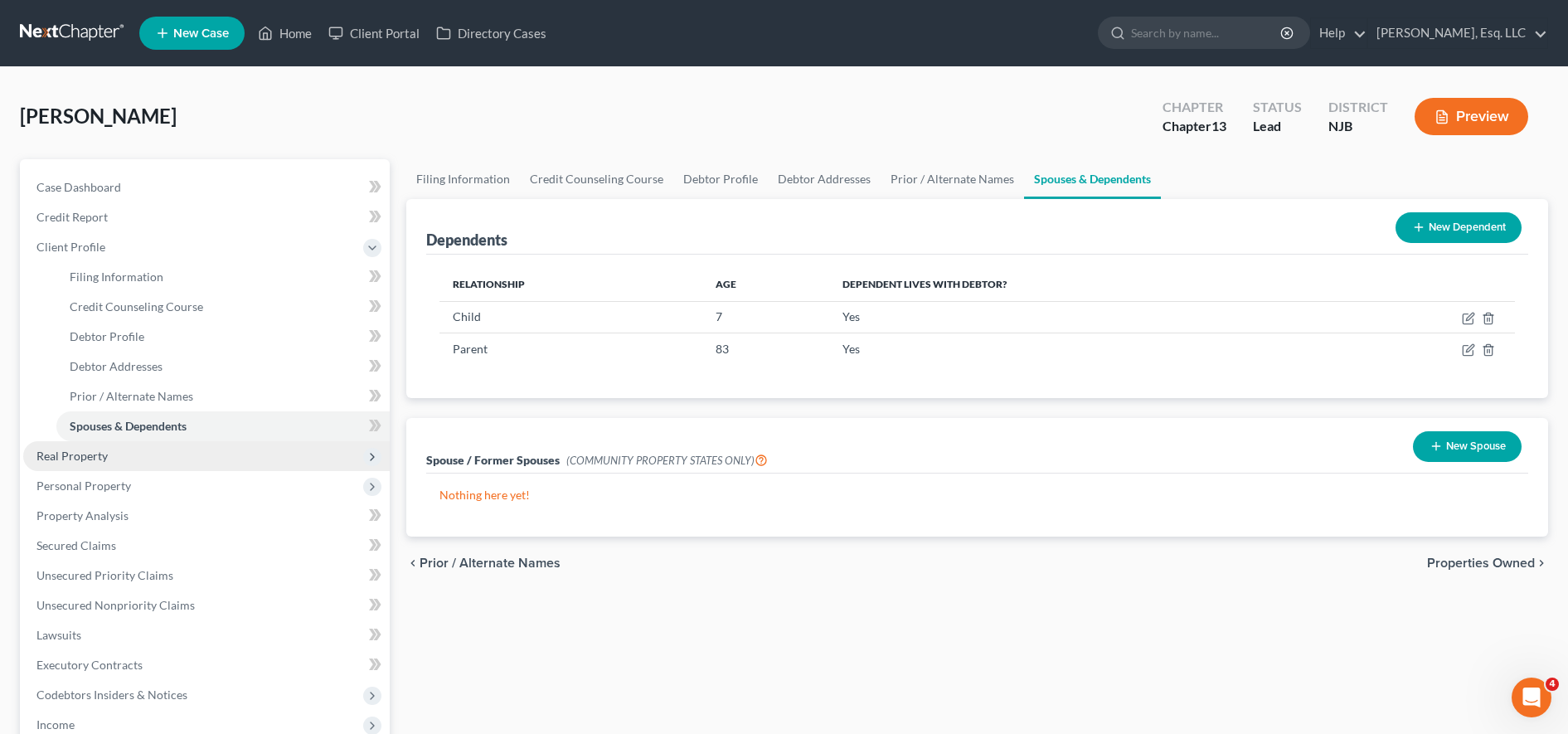
click at [243, 460] on span "Real Property" at bounding box center [206, 455] width 367 height 29
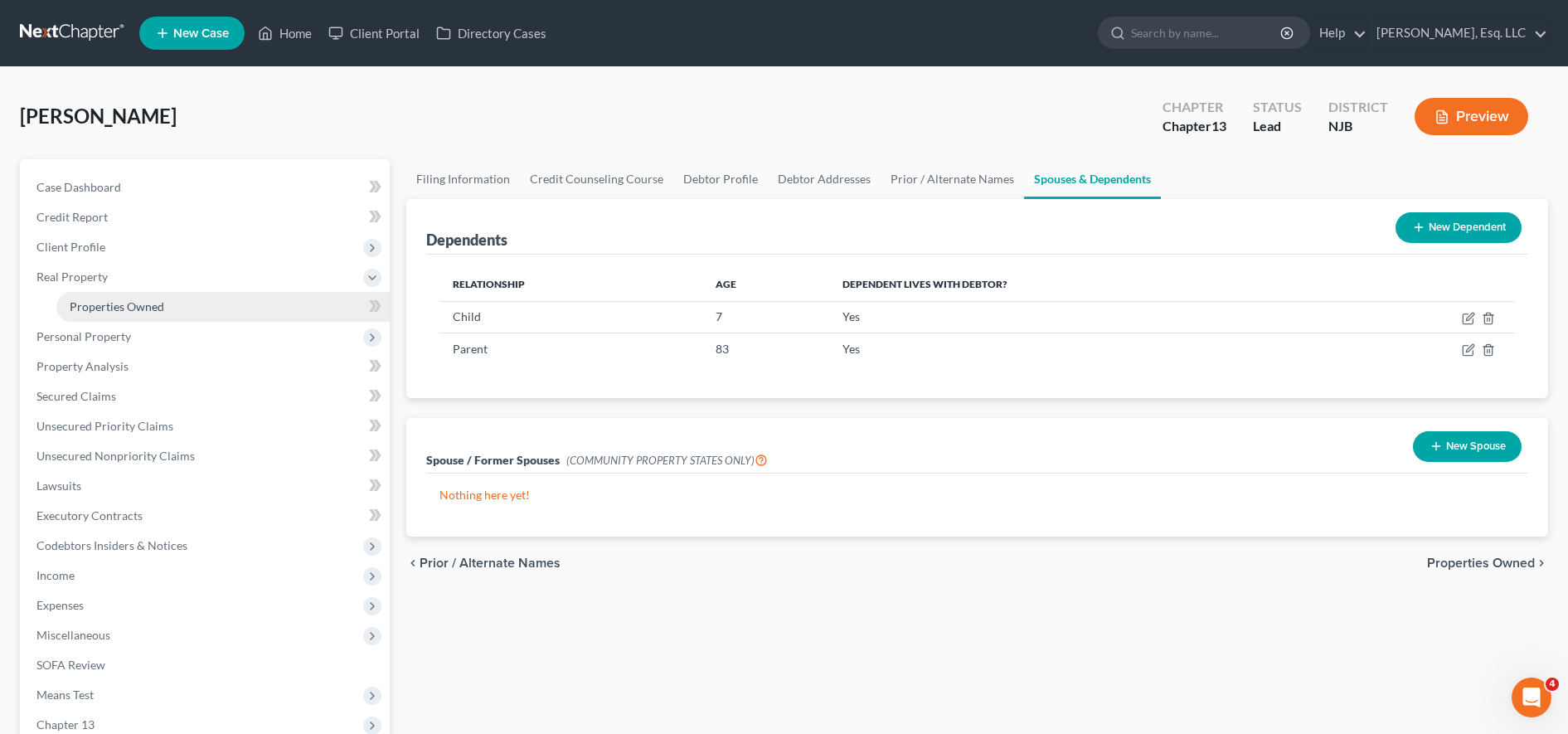
click at [243, 319] on link "Properties Owned" at bounding box center [223, 306] width 334 height 29
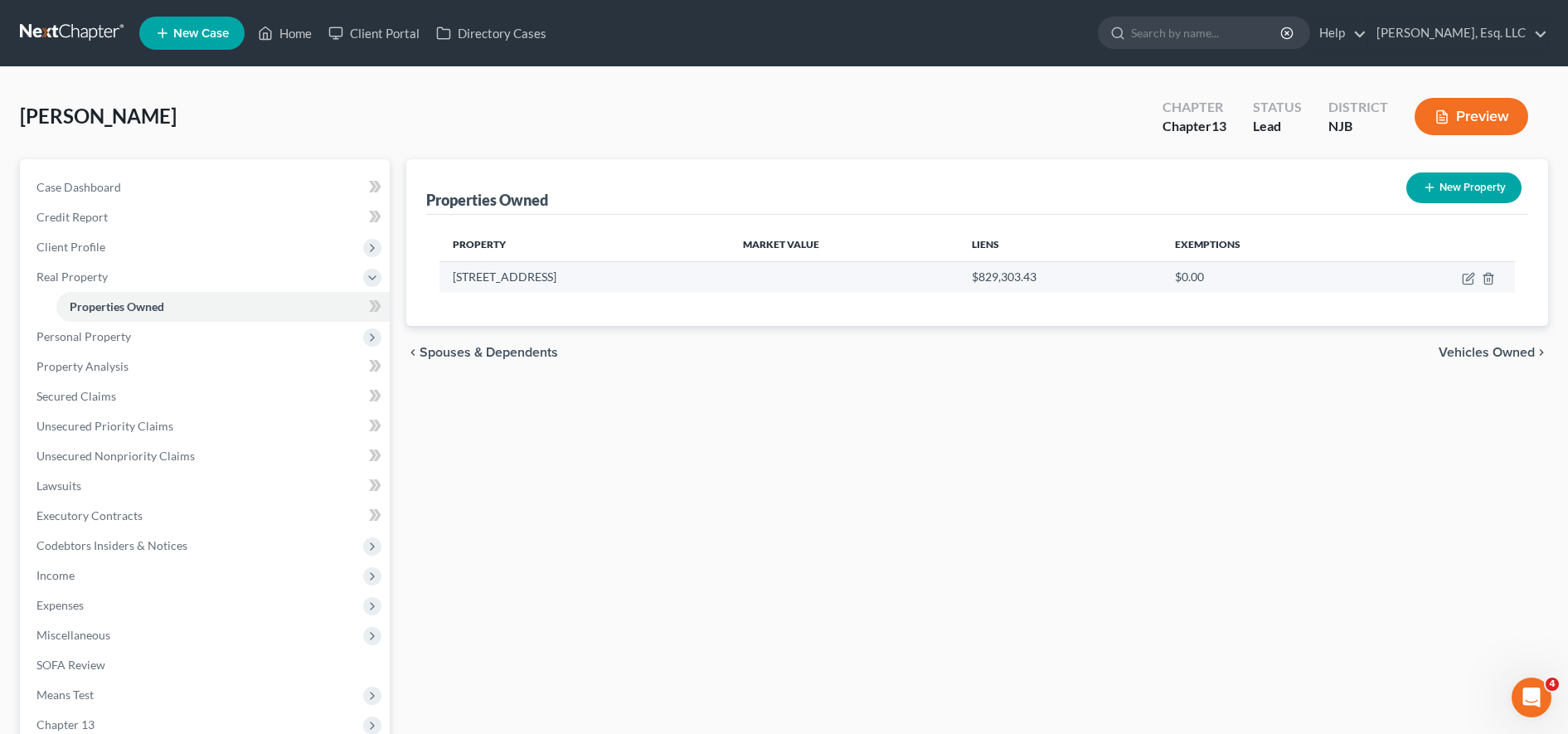
click at [1466, 285] on td at bounding box center [1442, 277] width 148 height 31
click at [1464, 277] on icon "button" at bounding box center [1468, 280] width 9 height 9
select select "33"
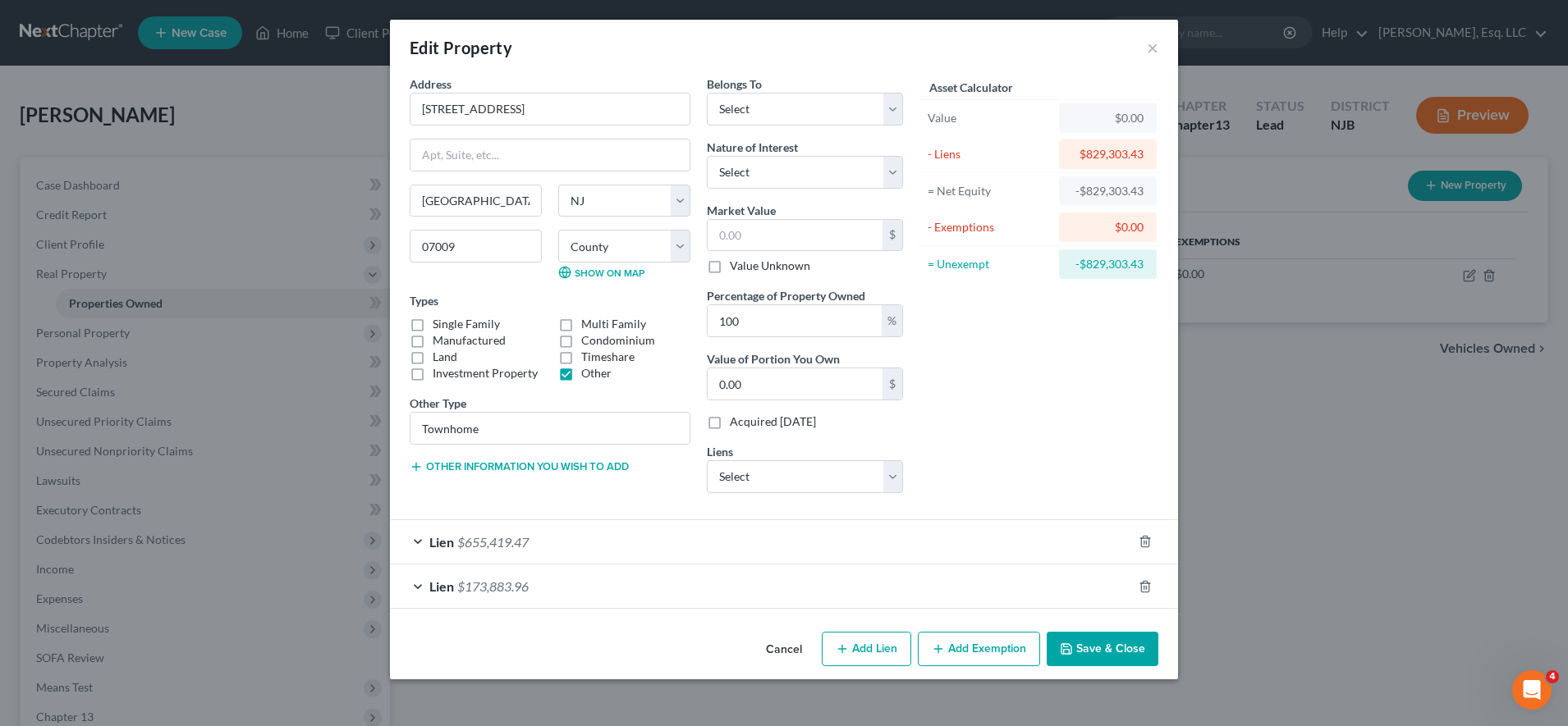
click at [600, 697] on div "Edit Property × Address * 28 Sequoia Drive Cedar Grove State AL AK AR AZ CA CO …" at bounding box center [784, 363] width 1568 height 726
click at [761, 249] on input "text" at bounding box center [795, 234] width 175 height 31
type input "1"
type input "1.00"
type input "11"
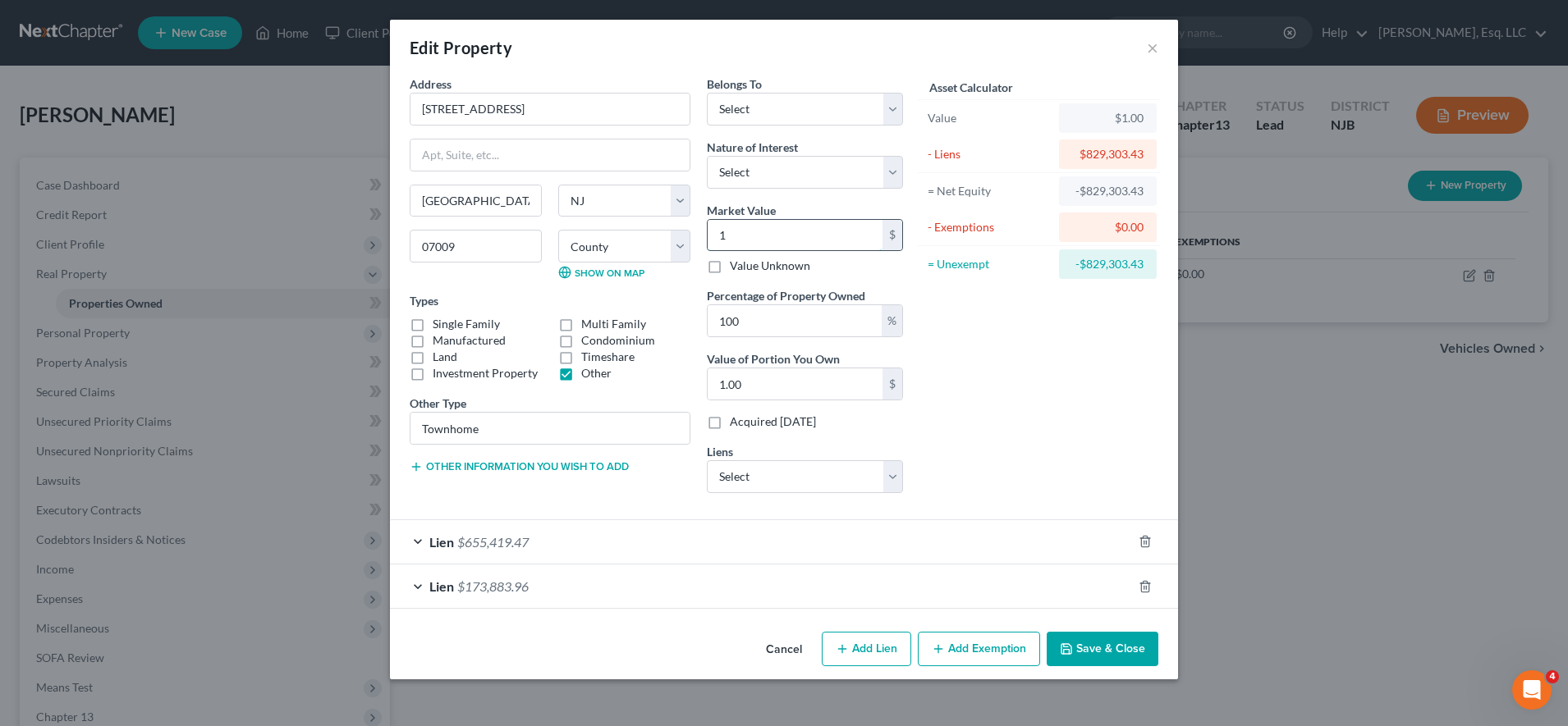
type input "11.00"
type input "119"
type input "119.00"
type input "1195"
type input "1,195.00"
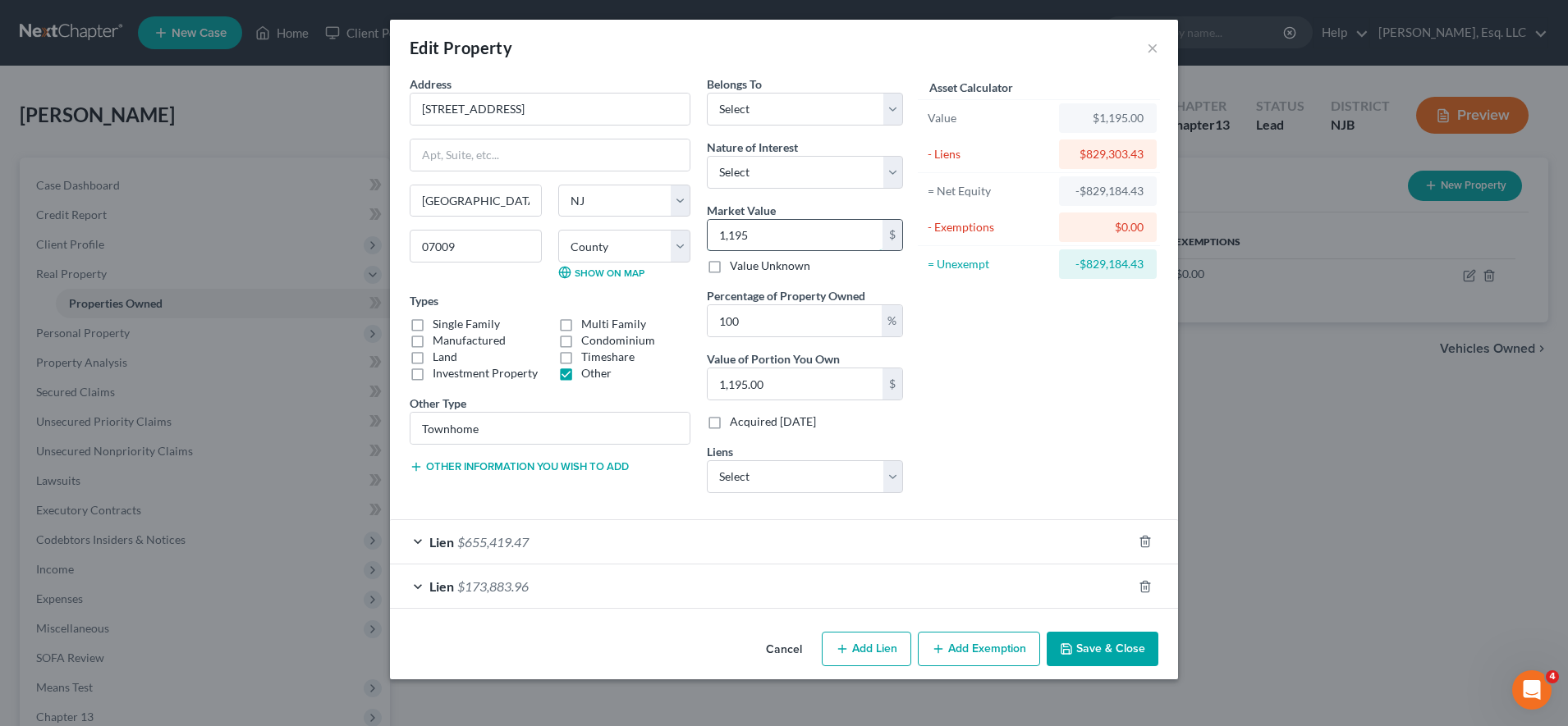
type input "1,1950"
type input "11,950.00"
type input "11,9500"
type input "119,500.00"
type input "119,5000"
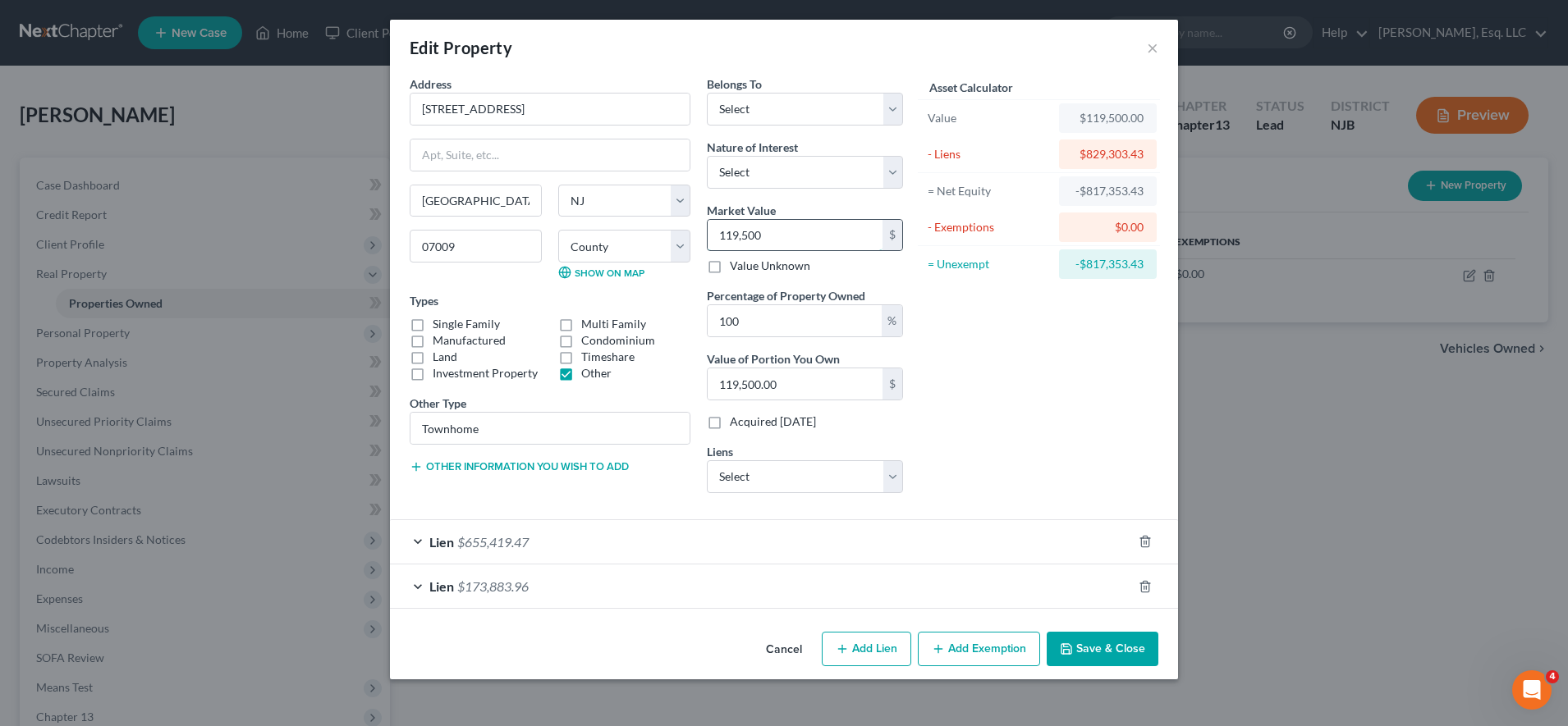
type input "1,195,000.00"
type input "1,195,000"
click at [773, 175] on select "Select Fee Simple Joint Tenant Life Estate Equitable Interest Future Interest T…" at bounding box center [804, 172] width 196 height 33
select select "0"
click at [707, 156] on select "Select Fee Simple Joint Tenant Life Estate Equitable Interest Future Interest T…" at bounding box center [804, 172] width 196 height 33
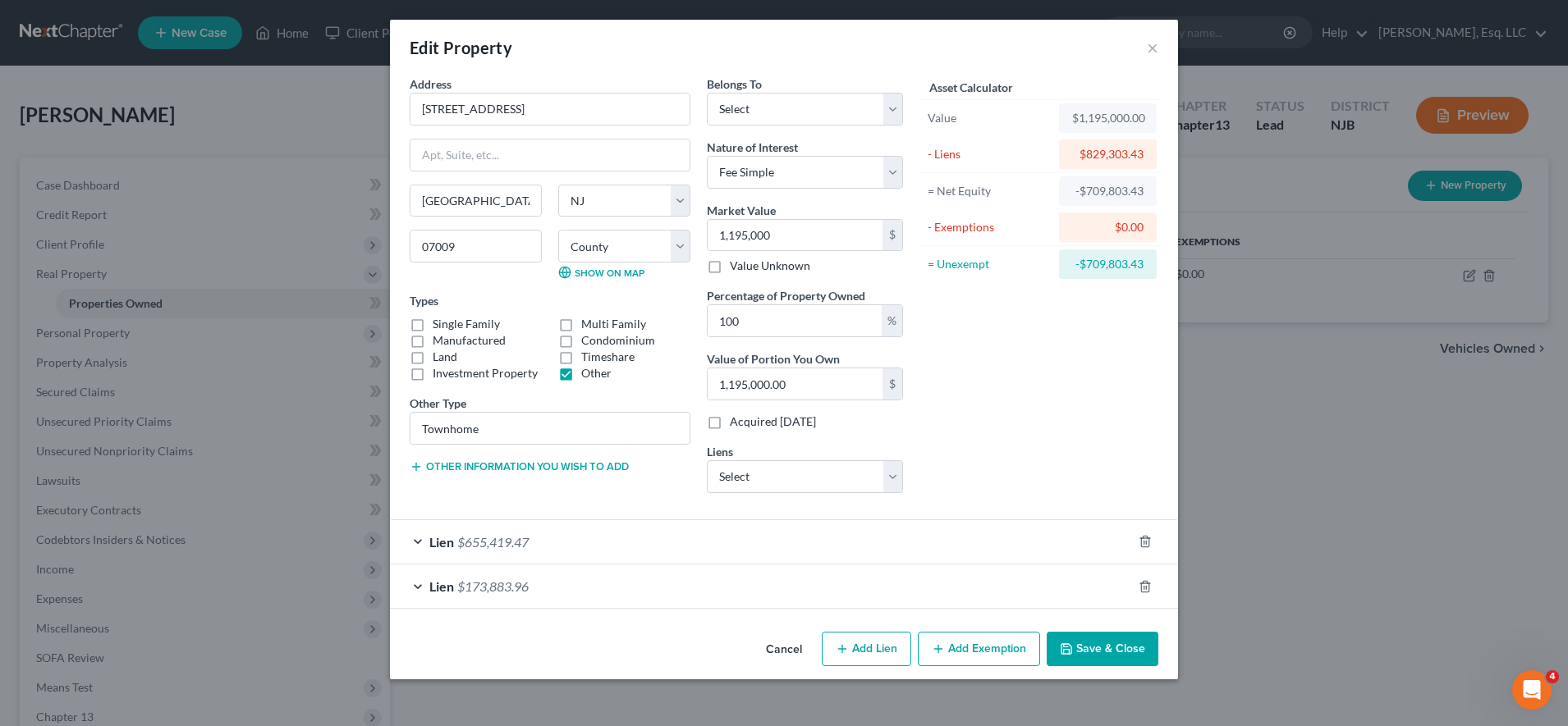
click at [672, 36] on div "Edit Property ×" at bounding box center [784, 47] width 788 height 55
click at [736, 115] on select "Select Debtor 1 Only Debtor 2 Only Debtor 1 And Debtor 2 Only At Least One Of T…" at bounding box center [804, 109] width 196 height 33
select select "3"
click at [707, 93] on select "Select Debtor 1 Only Debtor 2 Only Debtor 1 And Debtor 2 Only At Least One Of T…" at bounding box center [804, 109] width 196 height 33
click at [433, 321] on label "Single Family" at bounding box center [466, 324] width 68 height 16
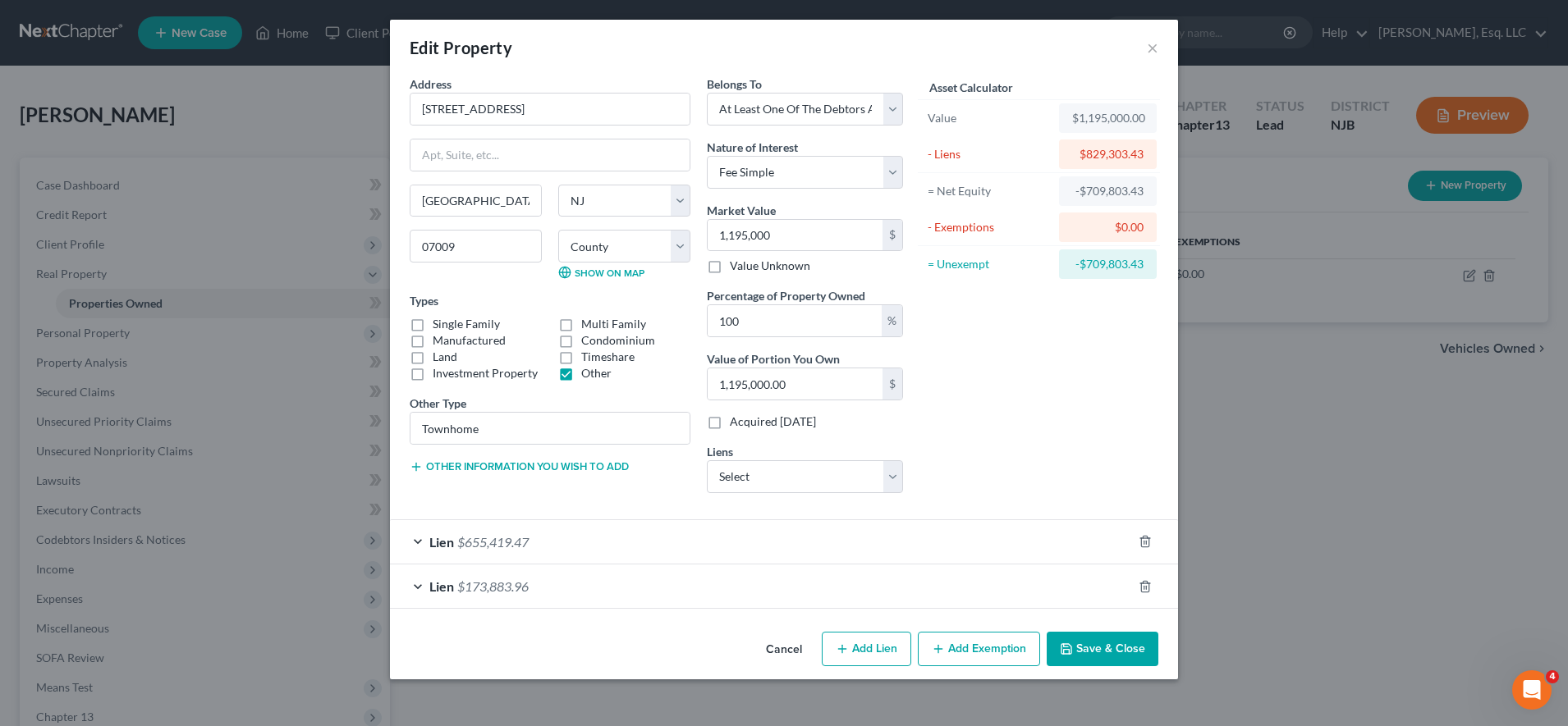
click at [439, 321] on input "Single Family" at bounding box center [444, 321] width 10 height 10
checkbox input "true"
click at [581, 374] on label "Other" at bounding box center [596, 372] width 30 height 16
click at [587, 374] on input "Other" at bounding box center [592, 370] width 10 height 10
click at [581, 374] on label "Other" at bounding box center [596, 372] width 30 height 16
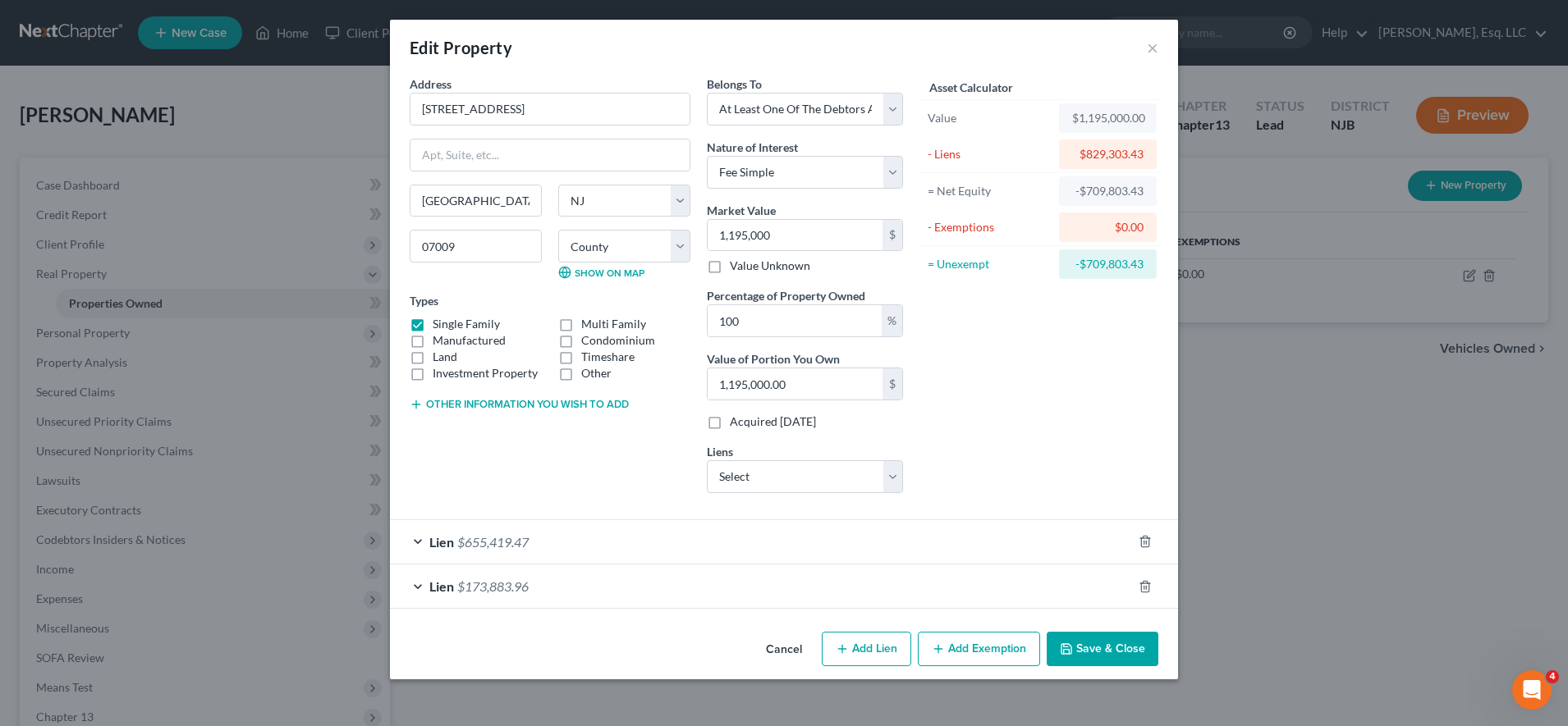
click at [587, 374] on input "Other" at bounding box center [592, 370] width 10 height 10
checkbox input "true"
click at [433, 318] on label "Single Family" at bounding box center [466, 324] width 68 height 16
click at [439, 318] on input "Single Family" at bounding box center [444, 321] width 10 height 10
checkbox input "false"
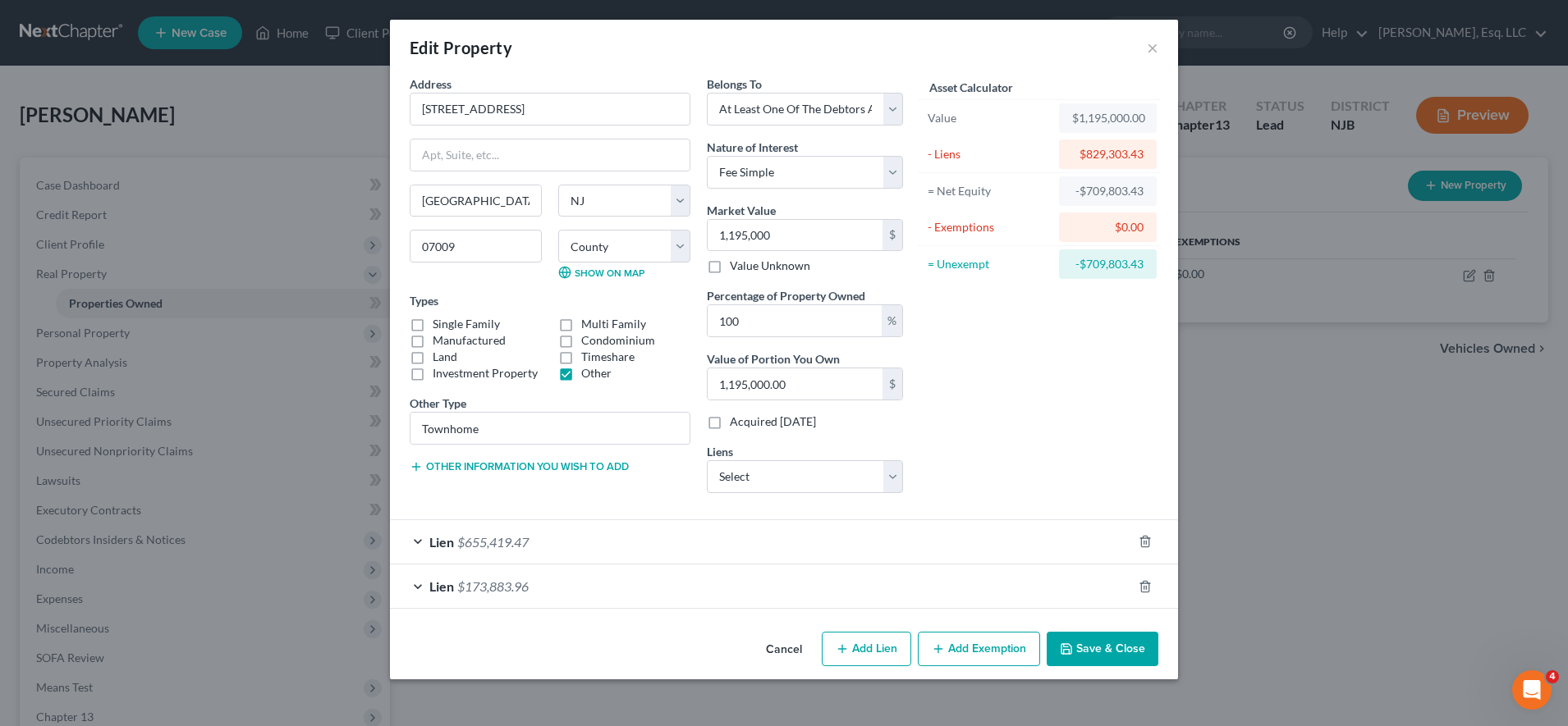
click at [679, 541] on div "Lien $655,419.47" at bounding box center [761, 542] width 742 height 43
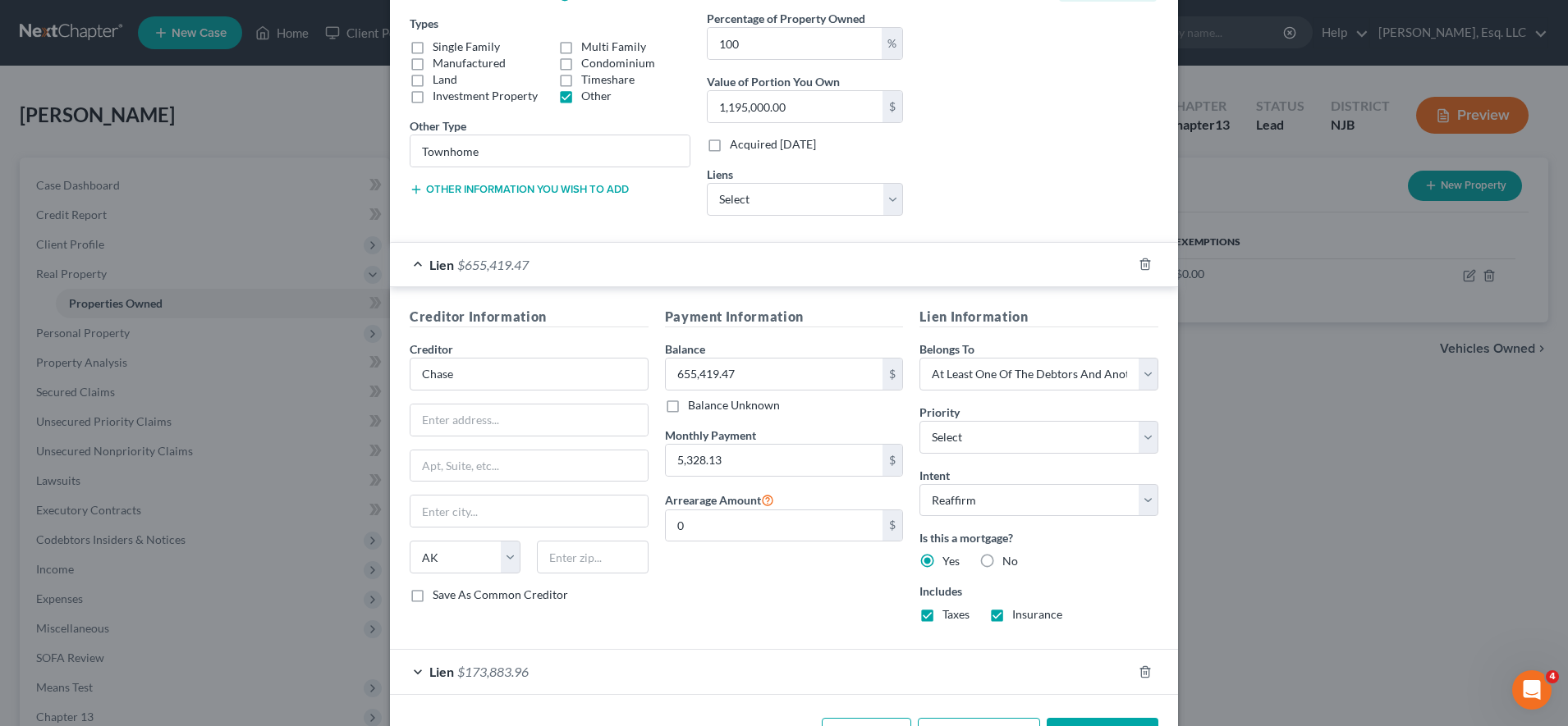
scroll to position [279, 0]
click at [944, 434] on select "Select 1st 2nd 3rd 4th 5th 6th 7th 8th 9th 10th 11th 12th 13th 14th 15th 16th 1…" at bounding box center [1039, 436] width 239 height 33
select select "0"
click at [920, 420] on select "Select 1st 2nd 3rd 4th 5th 6th 7th 8th 9th 10th 11th 12th 13th 14th 15th 16th 1…" at bounding box center [1039, 436] width 239 height 33
click at [598, 673] on div "Lien $173,883.96" at bounding box center [761, 671] width 742 height 43
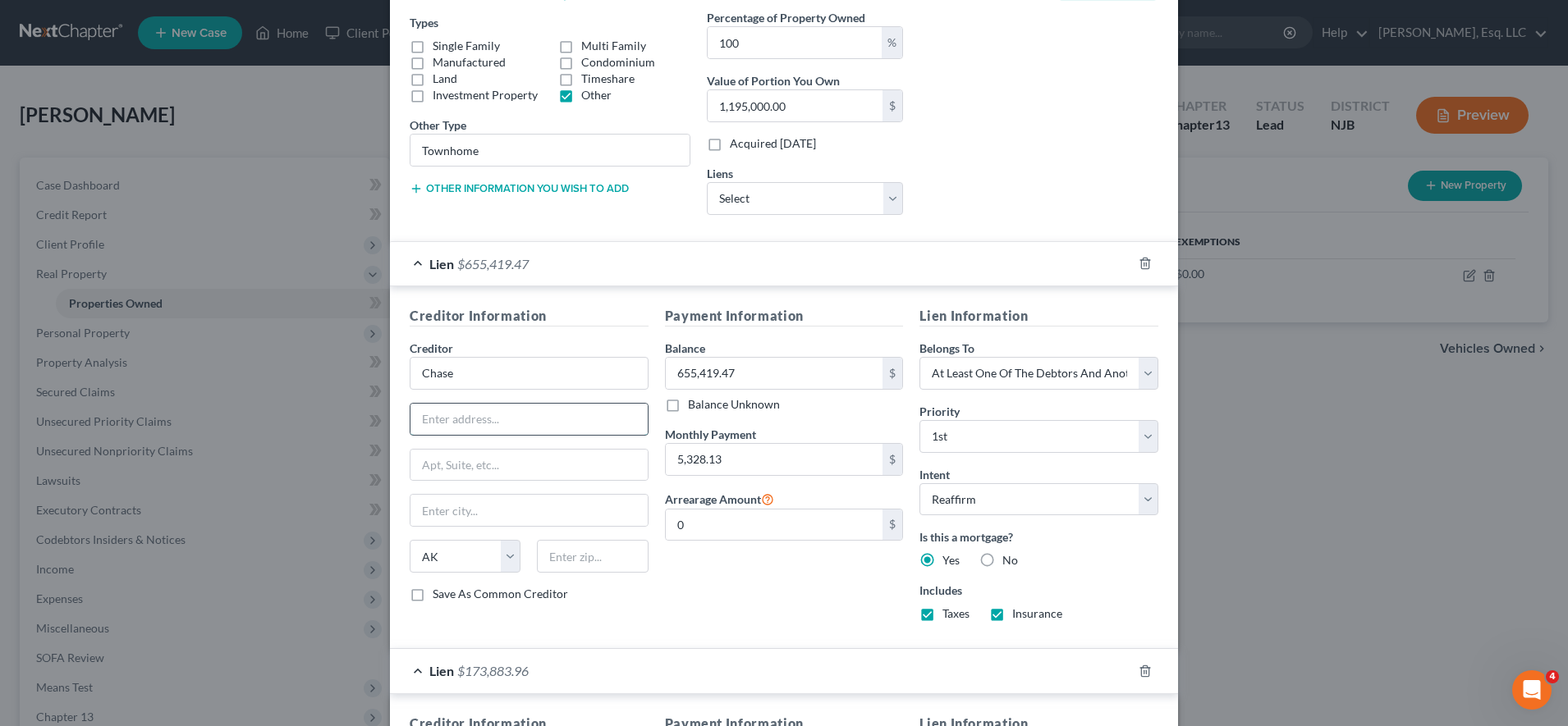
click at [578, 423] on input "text" at bounding box center [528, 418] width 237 height 31
type input "PO Box 78420"
click at [613, 562] on input "text" at bounding box center [592, 556] width 111 height 33
type input "85062"
type input "Phoenix"
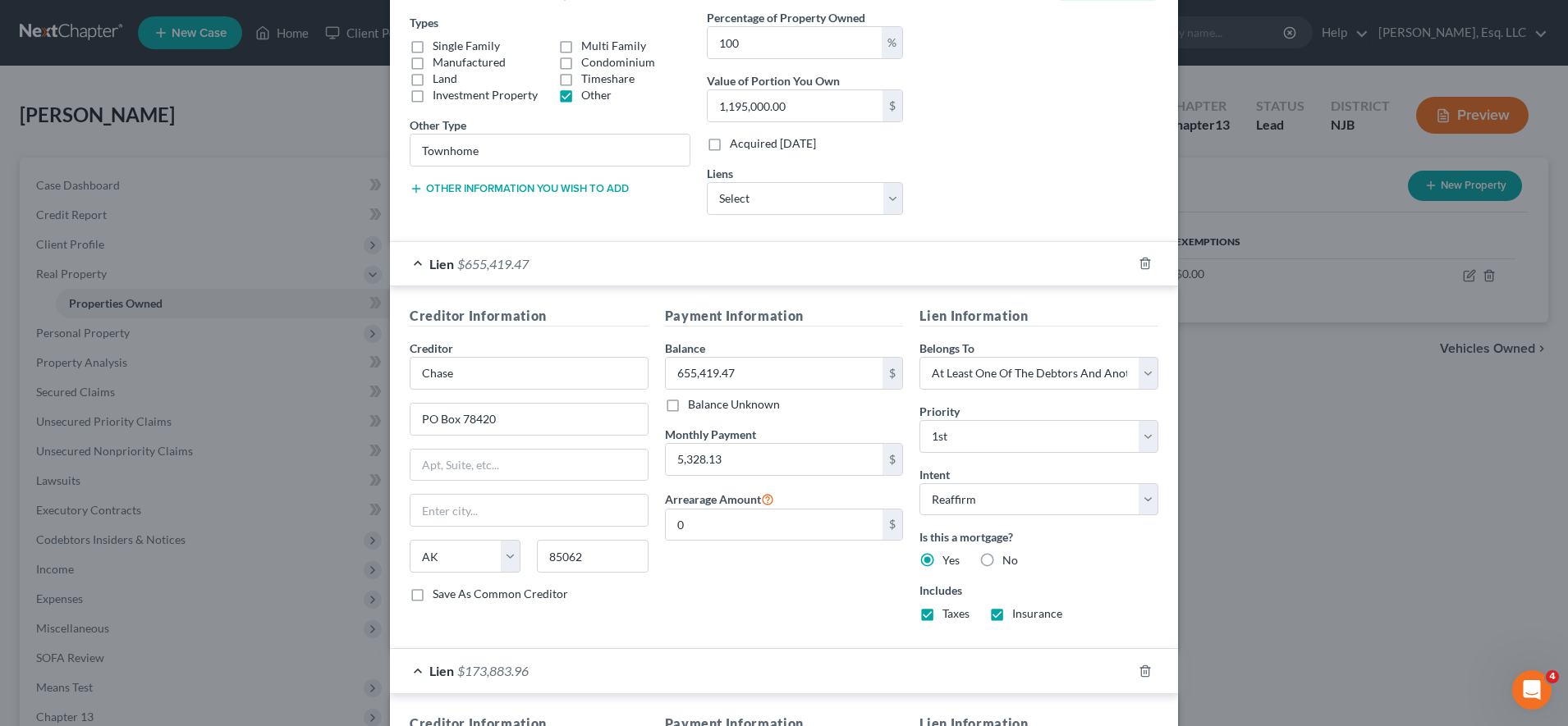
select select "3"
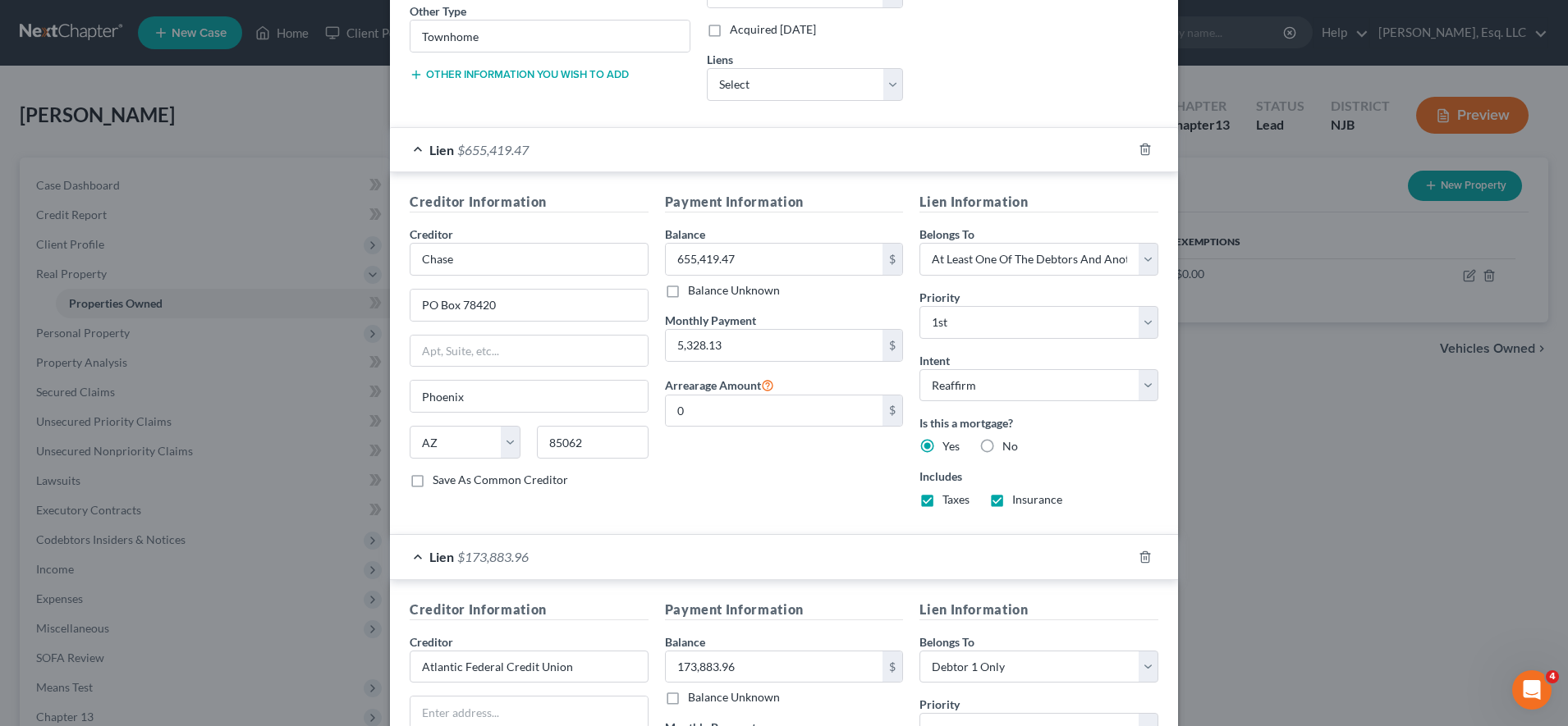
click at [711, 153] on div "Lien $655,419.47" at bounding box center [761, 149] width 742 height 43
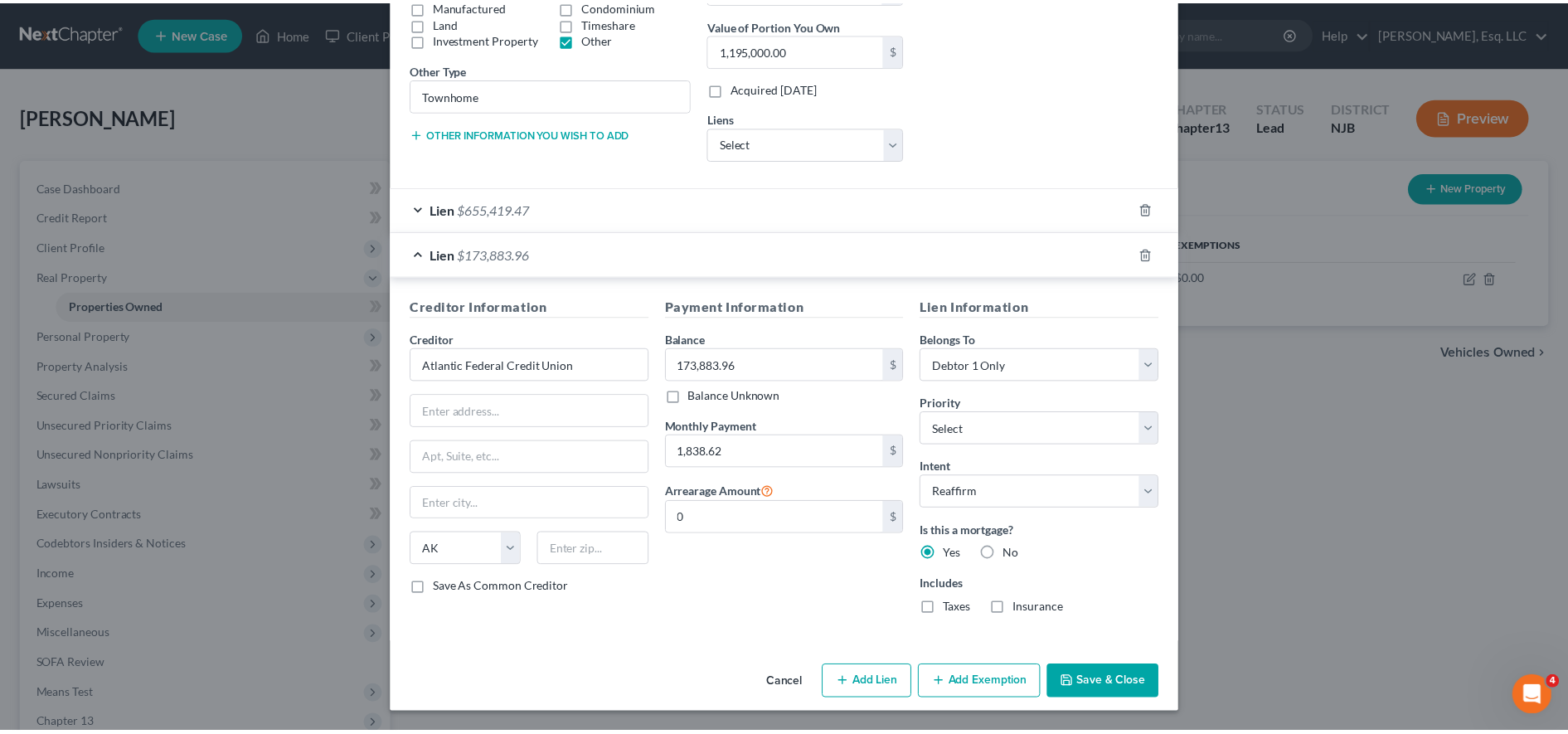
scroll to position [339, 0]
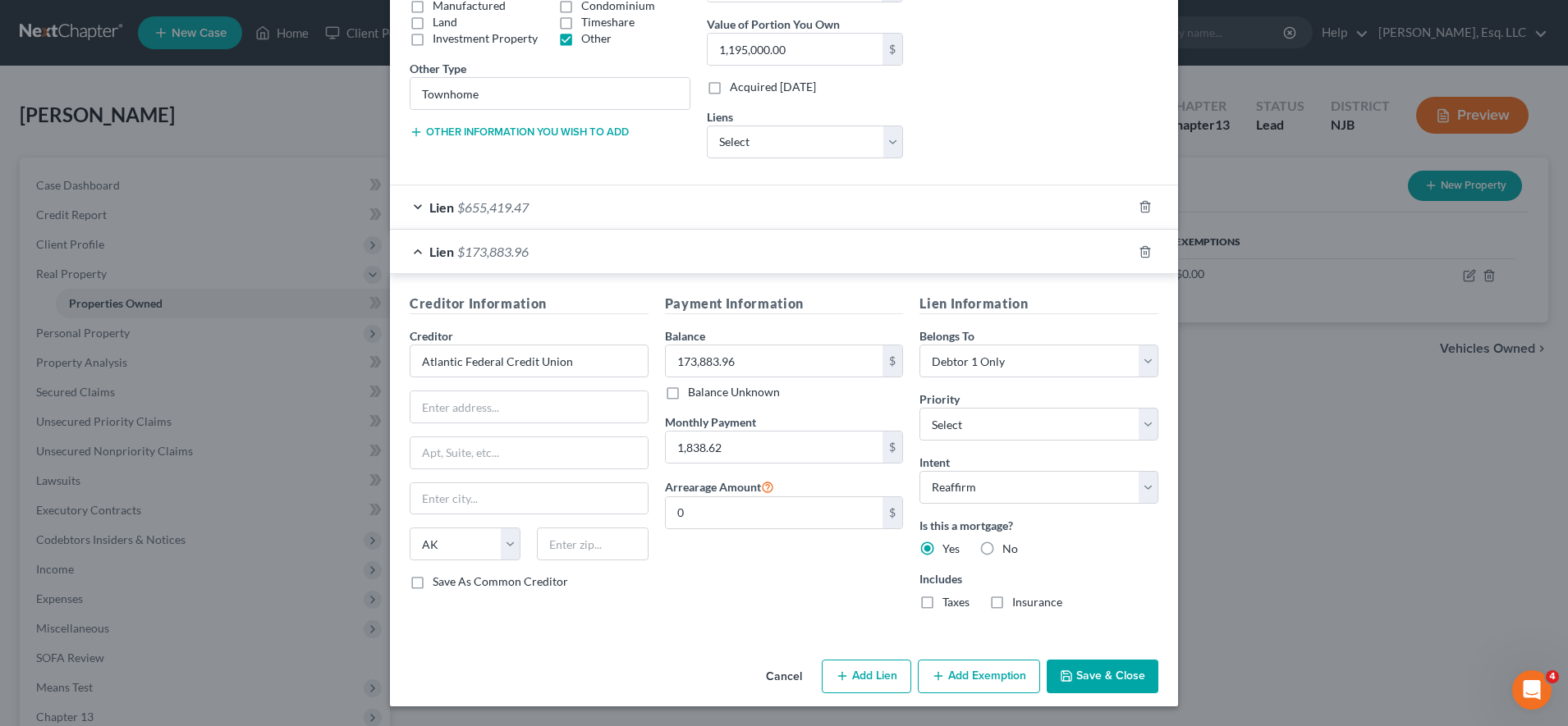
click at [1016, 340] on div "Belongs To * Select Debtor 1 Only Debtor 2 Only Debtor 1 And Debtor 2 Only At L…" at bounding box center [1039, 352] width 239 height 50
click at [1016, 351] on select "Select Debtor 1 Only Debtor 2 Only Debtor 1 And Debtor 2 Only At Least One Of T…" at bounding box center [1039, 360] width 239 height 33
click at [1012, 331] on div "Belongs To * Select Debtor 1 Only Debtor 2 Only Debtor 1 And Debtor 2 Only At L…" at bounding box center [1039, 352] width 239 height 50
click at [1059, 423] on select "Select 2nd 3rd 4th 5th 6th 7th 8th 9th 10th 11th 12th 13th 14th 15th 16th 17th …" at bounding box center [1039, 424] width 239 height 33
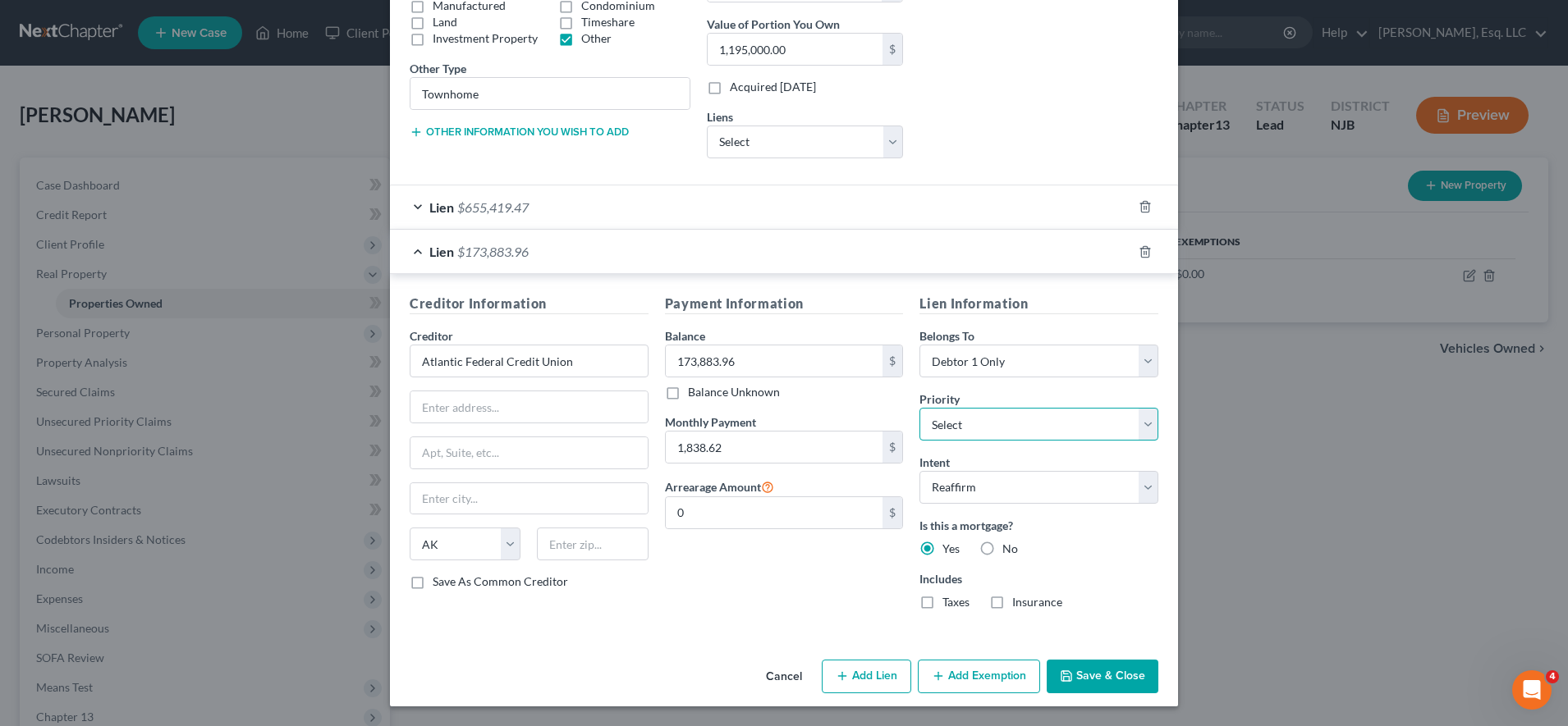
select select "0"
click at [920, 408] on select "Select 2nd 3rd 4th 5th 6th 7th 8th 9th 10th 11th 12th 13th 14th 15th 16th 17th …" at bounding box center [1039, 424] width 239 height 33
click at [1118, 661] on button "Save & Close" at bounding box center [1102, 676] width 112 height 35
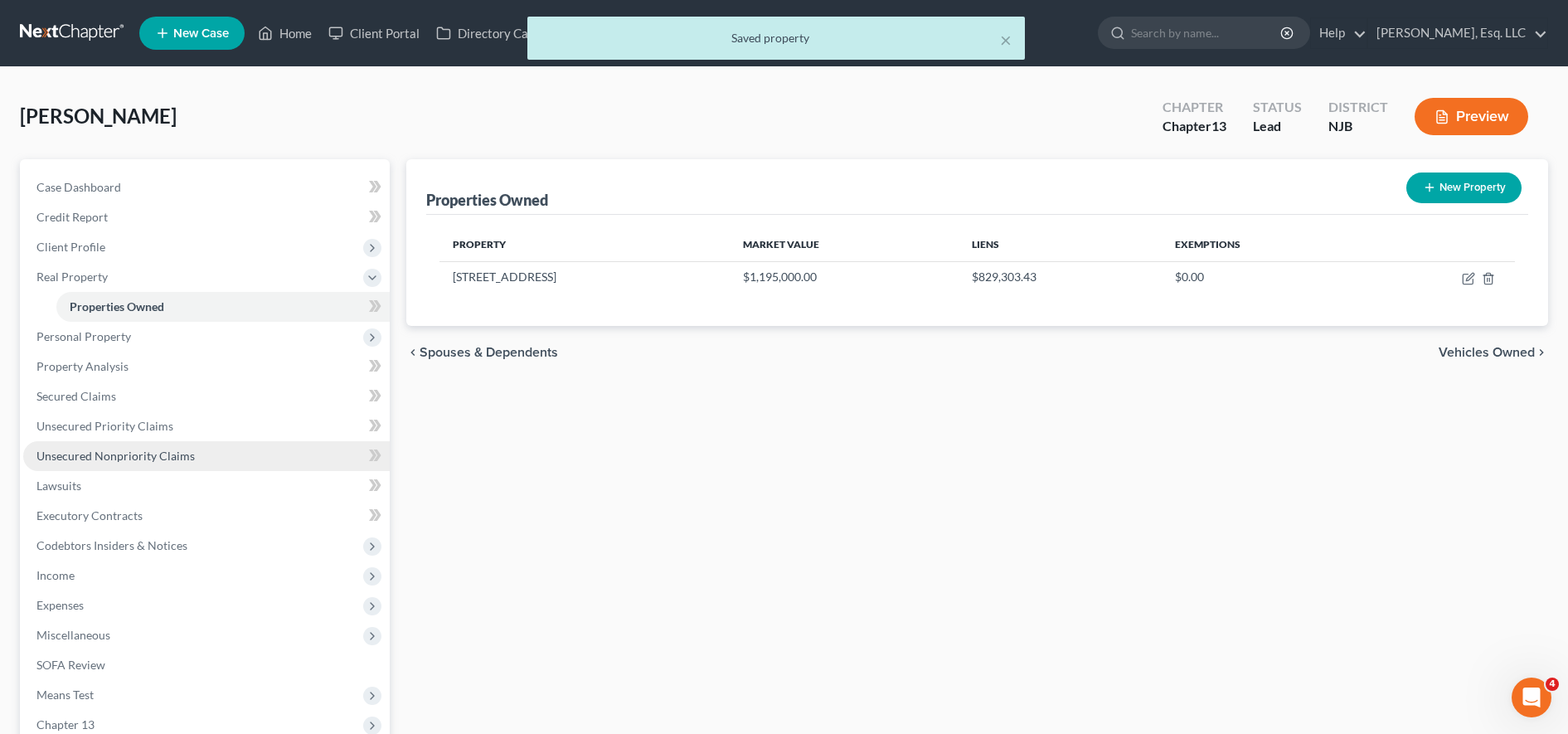
click at [135, 450] on span "Unsecured Nonpriority Claims" at bounding box center [115, 455] width 158 height 14
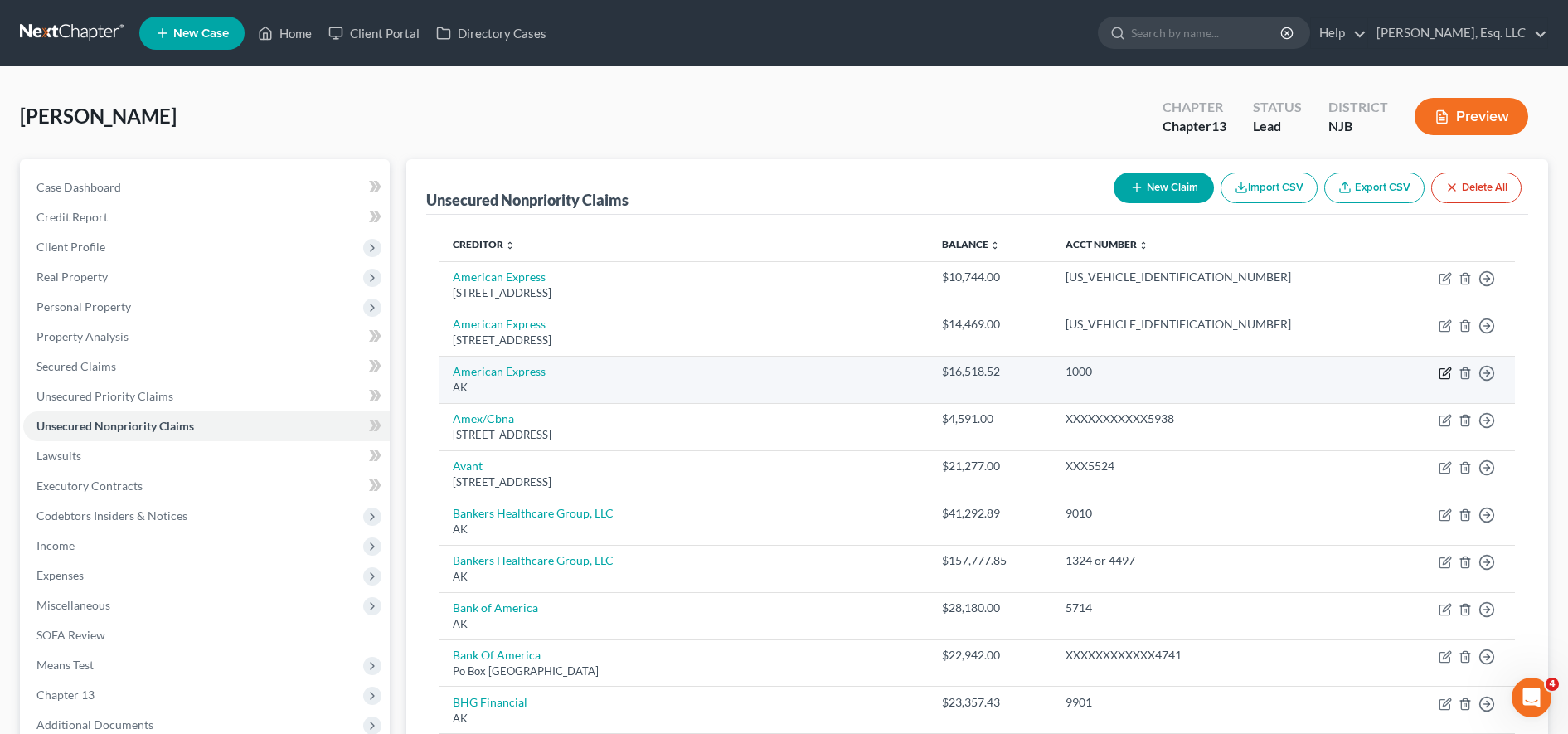
click at [1445, 375] on icon "button" at bounding box center [1447, 372] width 8 height 8
select select "1"
select select "2"
select select "0"
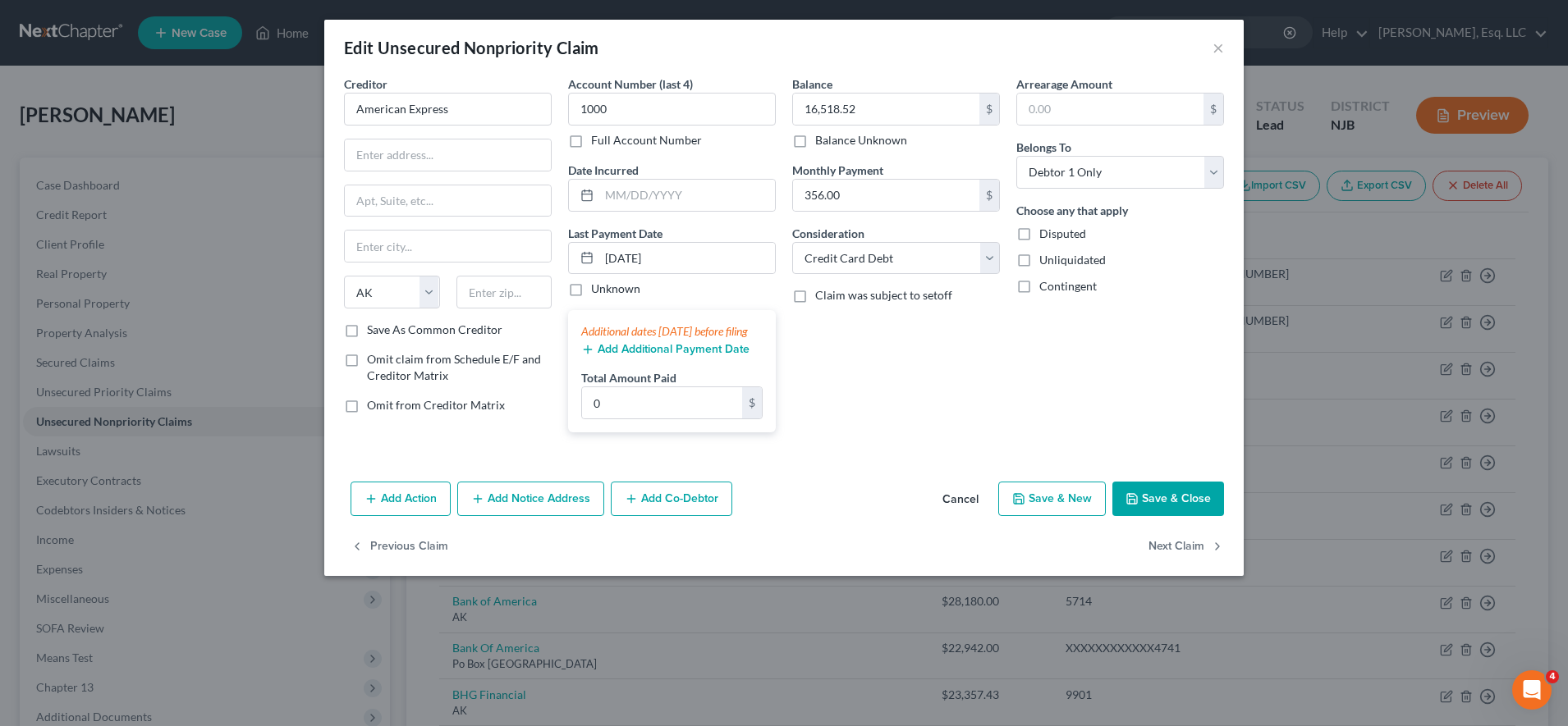
click at [367, 409] on label "Omit from Creditor Matrix" at bounding box center [435, 404] width 138 height 16
click at [373, 408] on input "Omit from Creditor Matrix" at bounding box center [378, 401] width 10 height 10
checkbox input "true"
click at [1124, 500] on button "Save & Close" at bounding box center [1167, 499] width 112 height 35
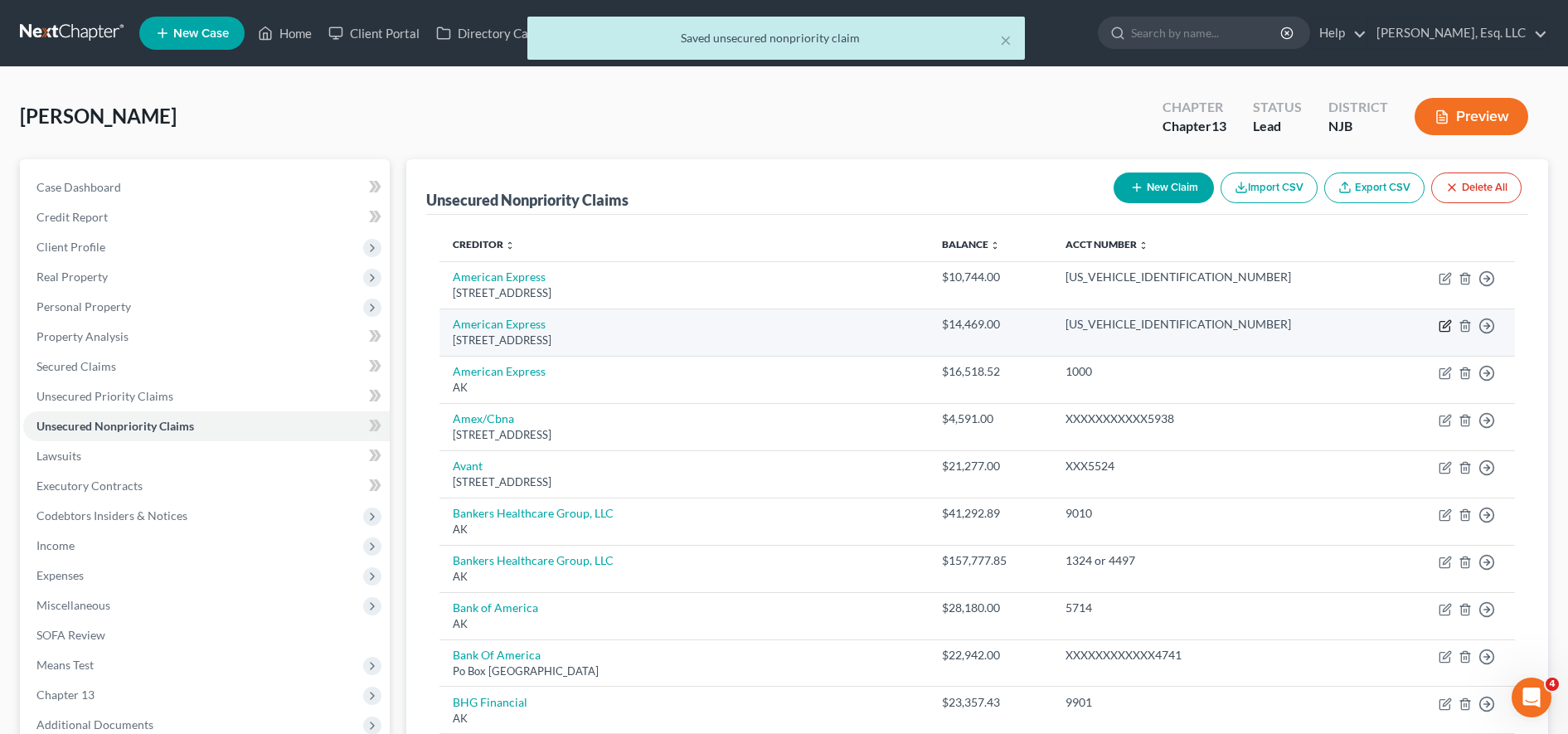
click at [1448, 325] on icon "button" at bounding box center [1447, 324] width 8 height 8
select select "45"
select select "2"
select select "0"
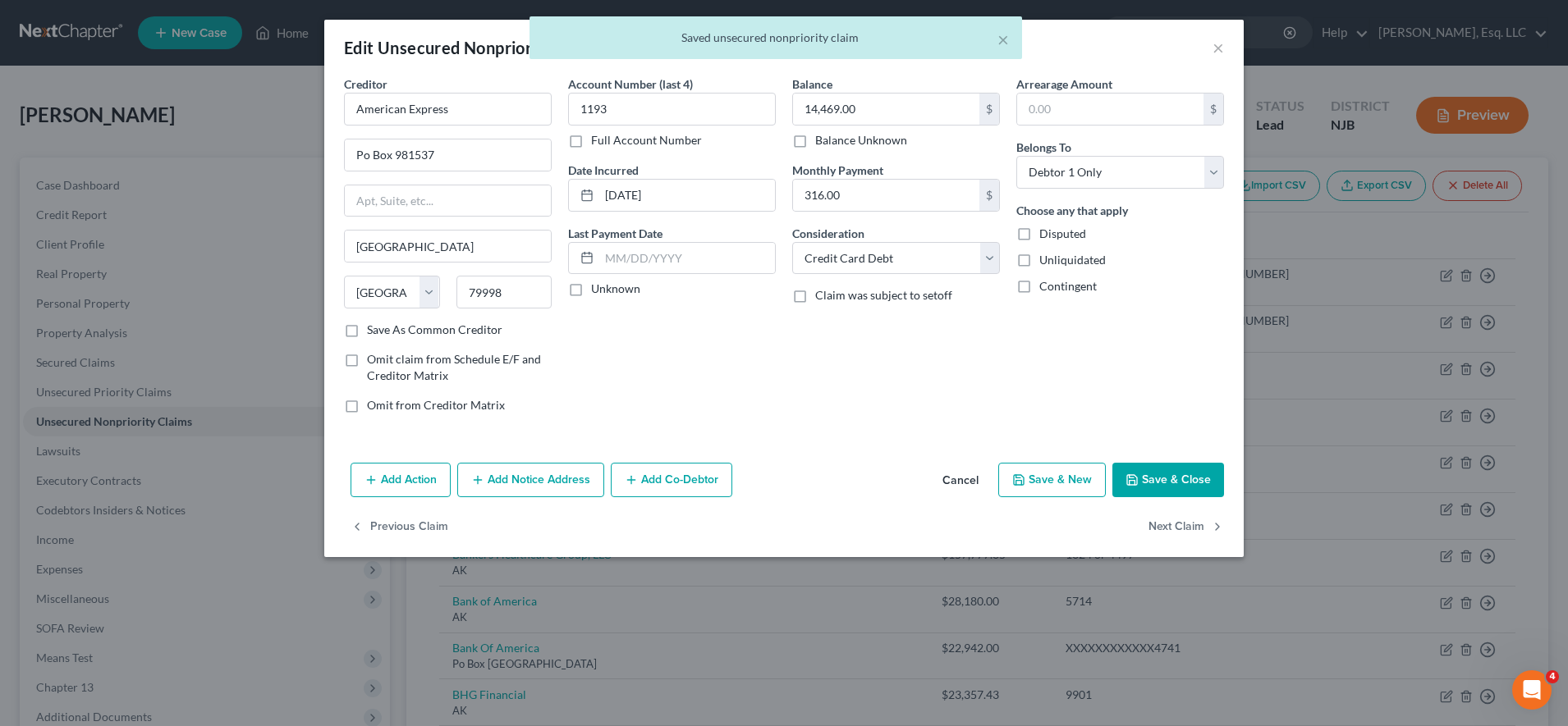
click at [367, 403] on label "Omit from Creditor Matrix" at bounding box center [435, 404] width 138 height 16
click at [373, 403] on input "Omit from Creditor Matrix" at bounding box center [378, 401] width 10 height 10
checkbox input "true"
click at [1156, 480] on button "Save & Close" at bounding box center [1167, 479] width 112 height 35
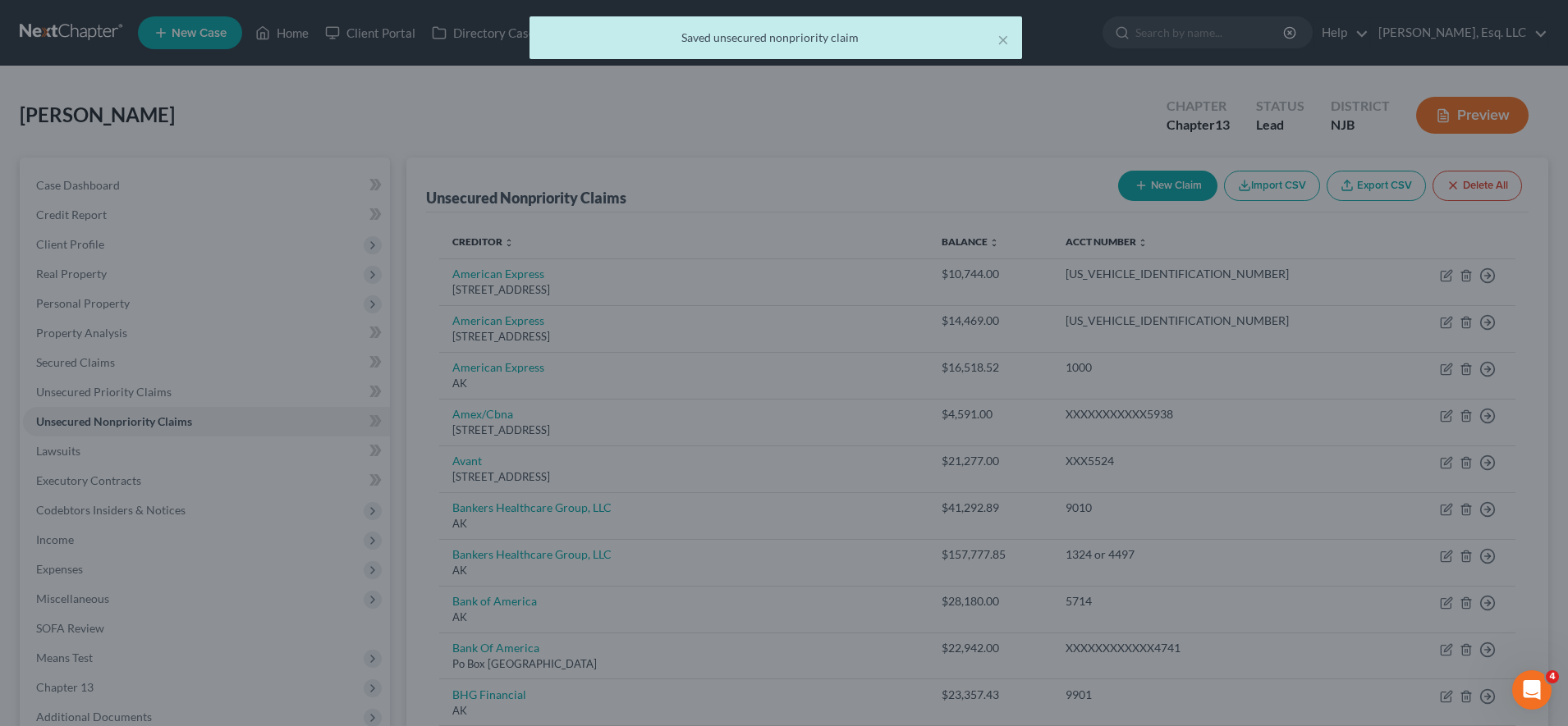
type input "0"
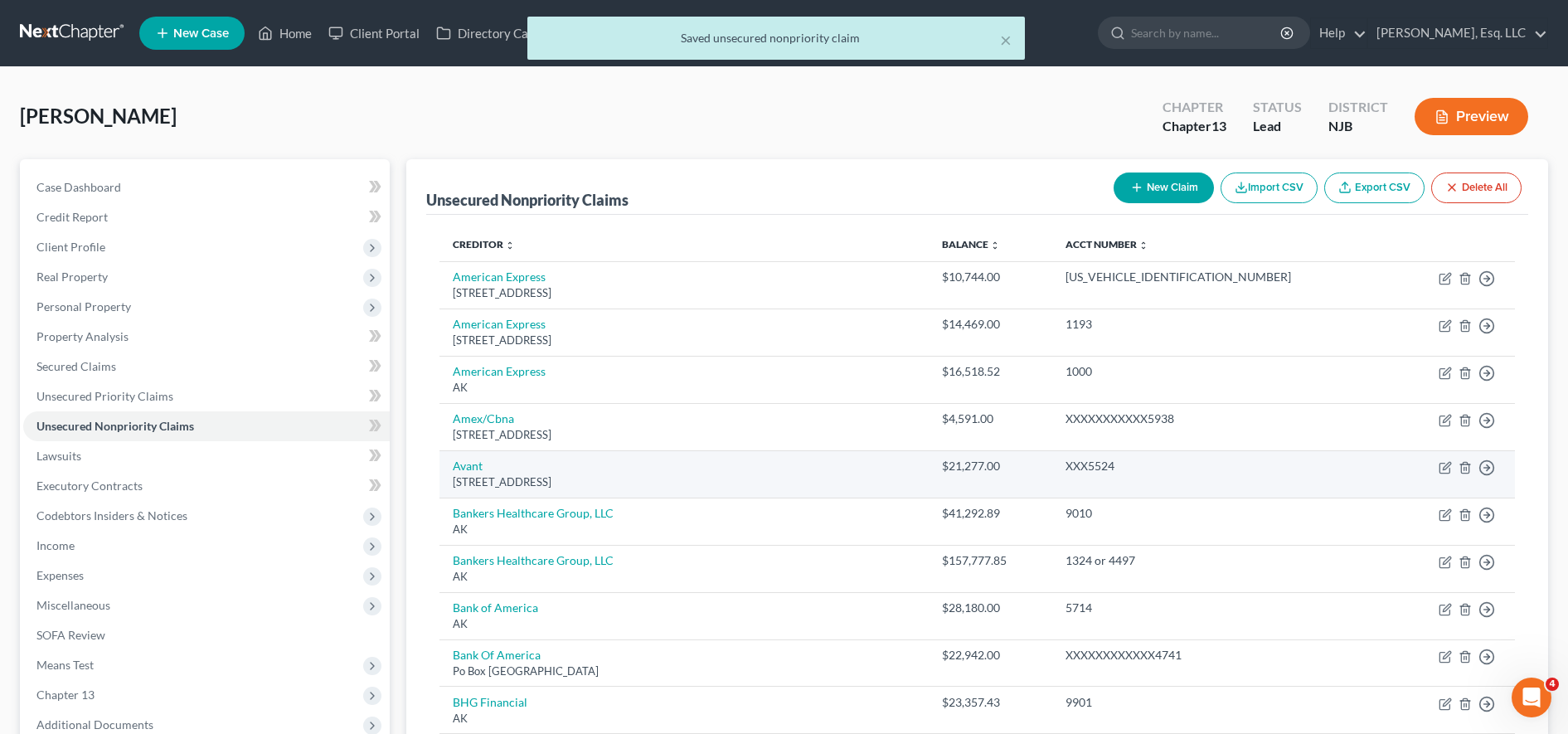
scroll to position [115, 0]
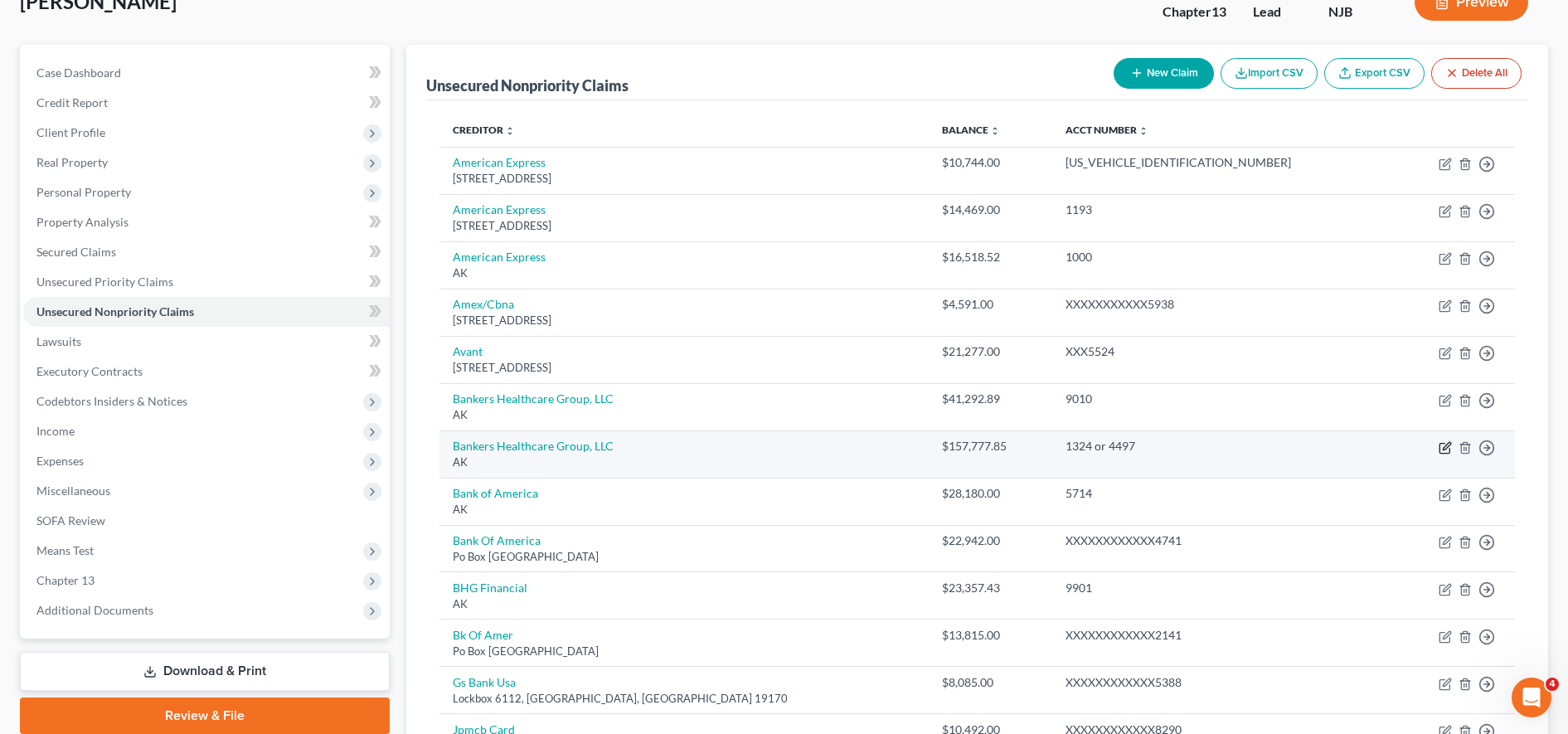
click at [1445, 450] on icon "button" at bounding box center [1446, 448] width 13 height 13
select select "1"
select select "14"
select select "0"
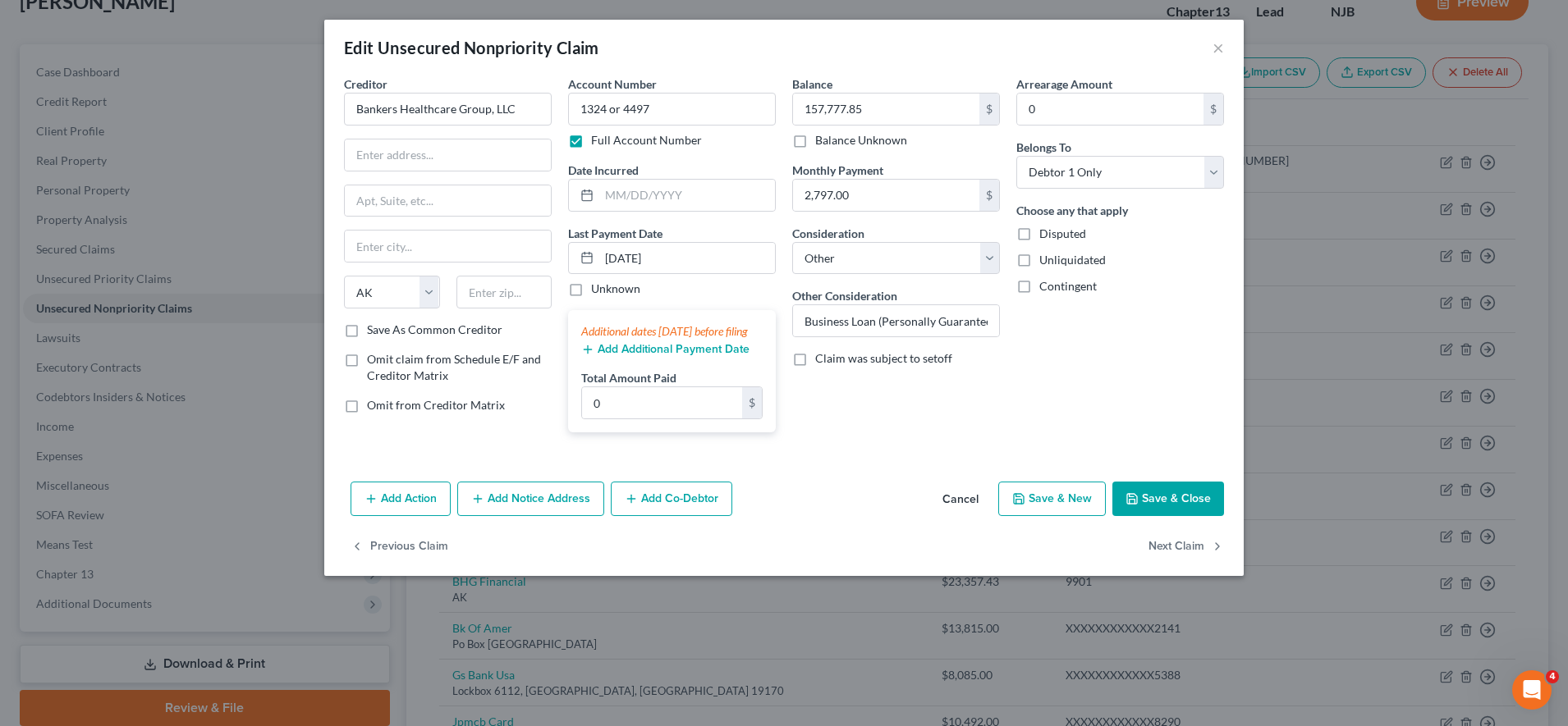
click at [367, 401] on label "Omit from Creditor Matrix" at bounding box center [435, 404] width 138 height 16
click at [373, 401] on input "Omit from Creditor Matrix" at bounding box center [378, 401] width 10 height 10
checkbox input "true"
click at [1170, 508] on button "Save & Close" at bounding box center [1167, 499] width 112 height 35
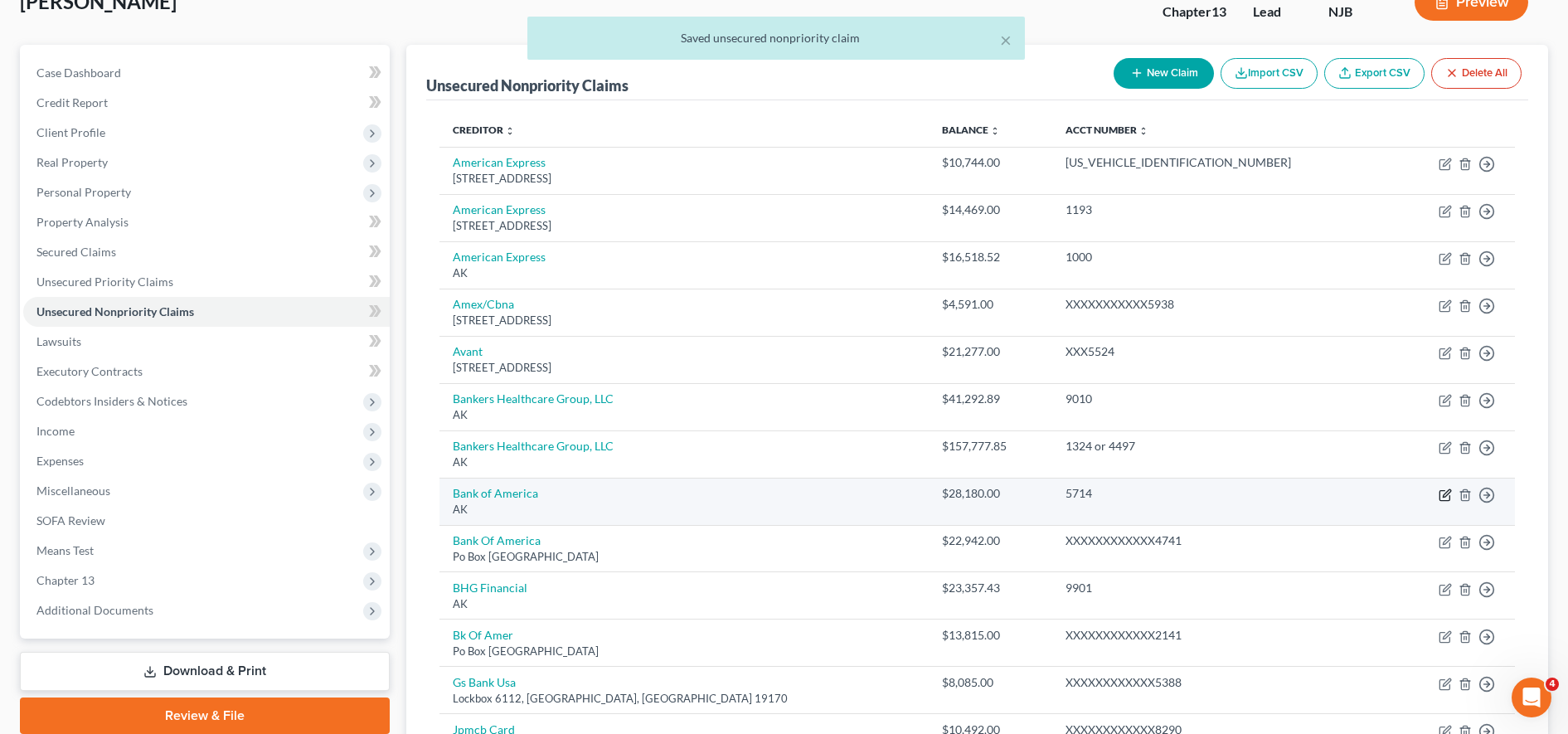
click at [1443, 492] on icon "button" at bounding box center [1446, 495] width 13 height 13
select select "1"
select select "2"
select select "0"
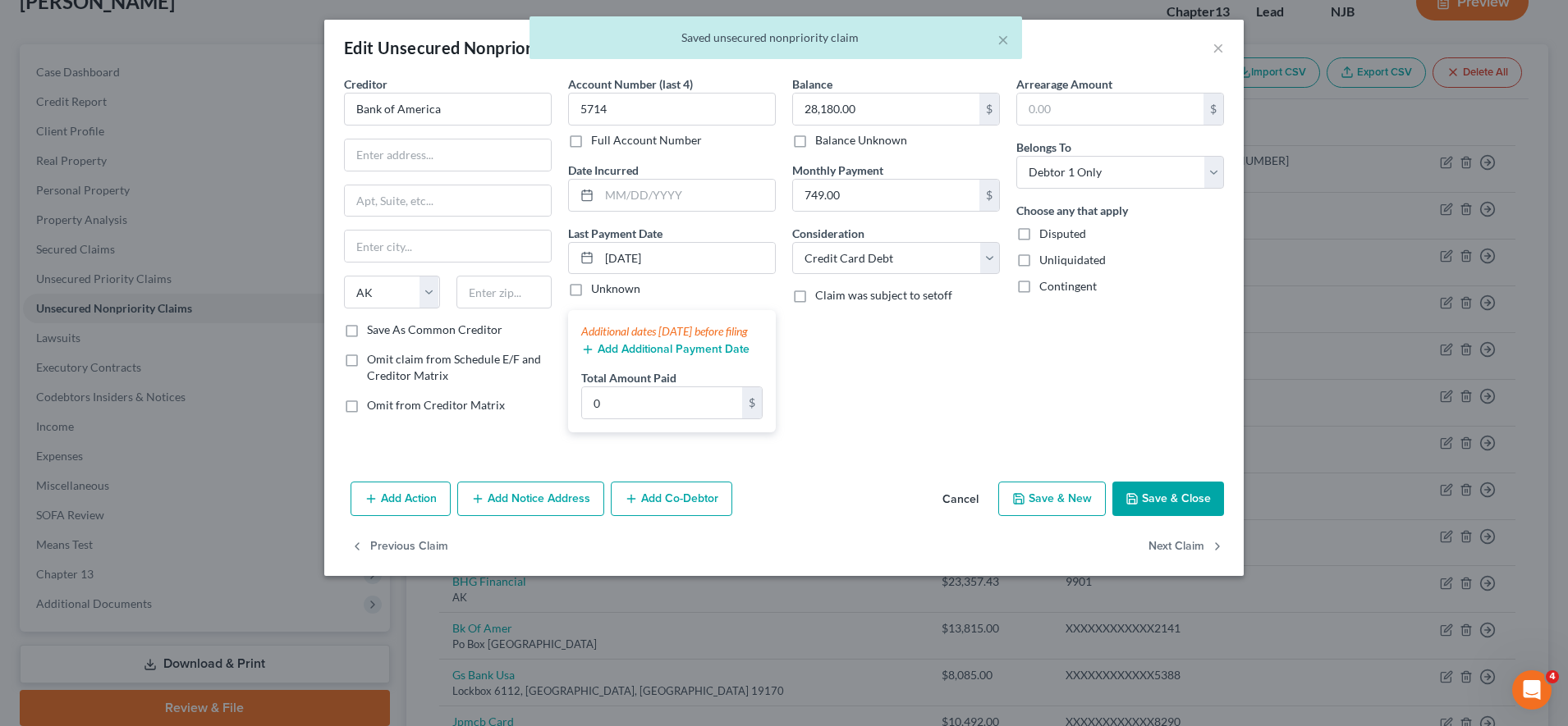
click at [1216, 51] on div "× Saved unsecured nonpriority claim" at bounding box center [775, 41] width 1568 height 51
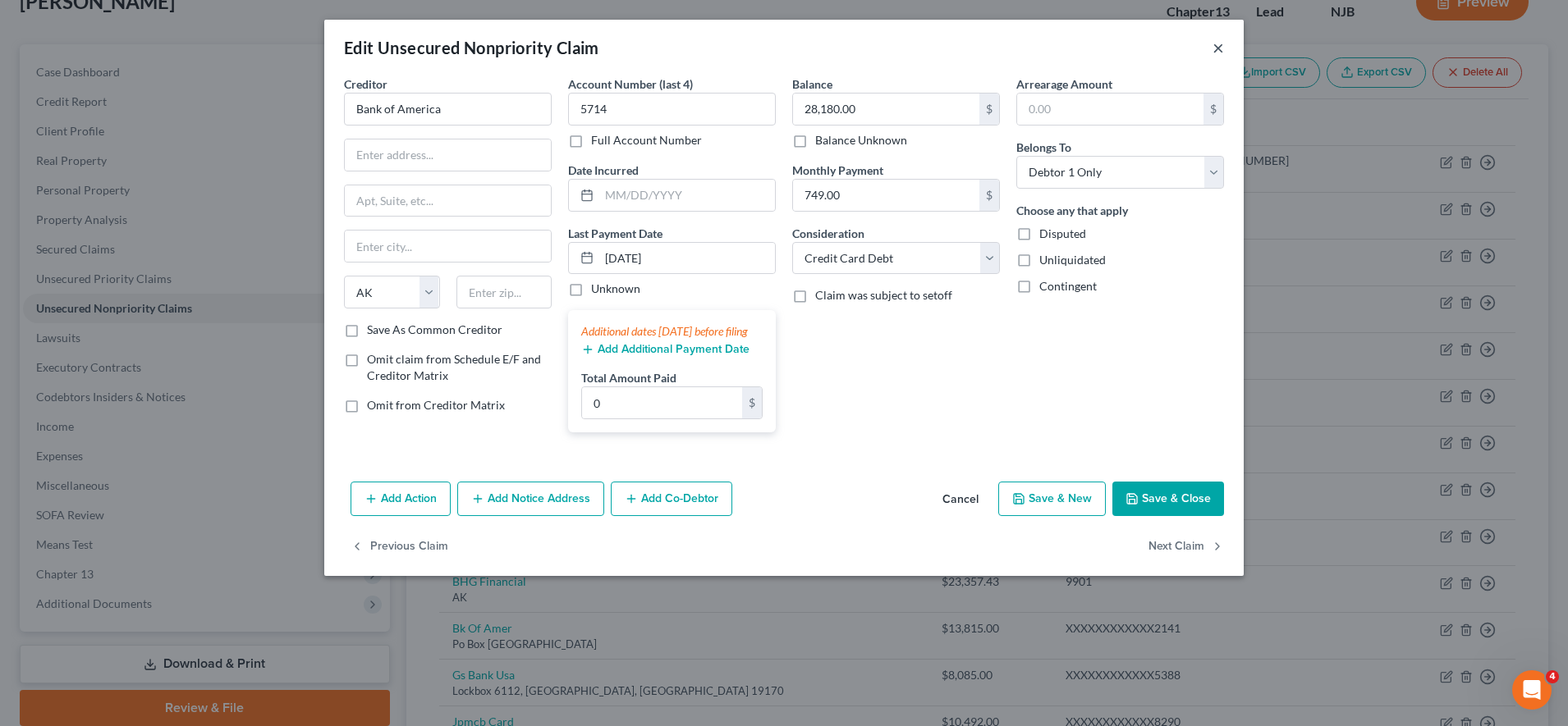
click at [1219, 46] on button "×" at bounding box center [1218, 47] width 11 height 20
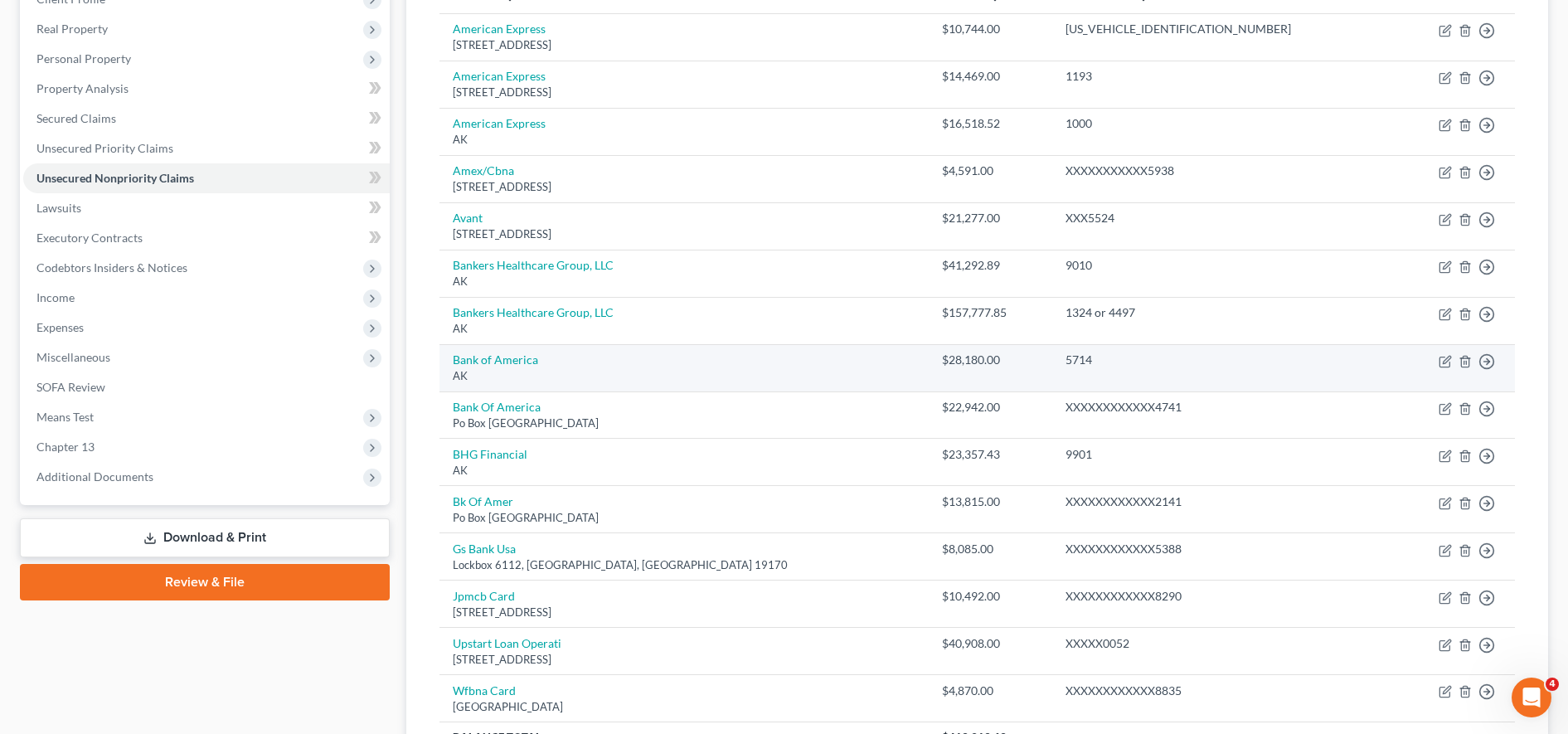
scroll to position [248, 0]
click at [1443, 358] on icon "button" at bounding box center [1446, 361] width 13 height 13
select select "1"
select select "2"
select select "0"
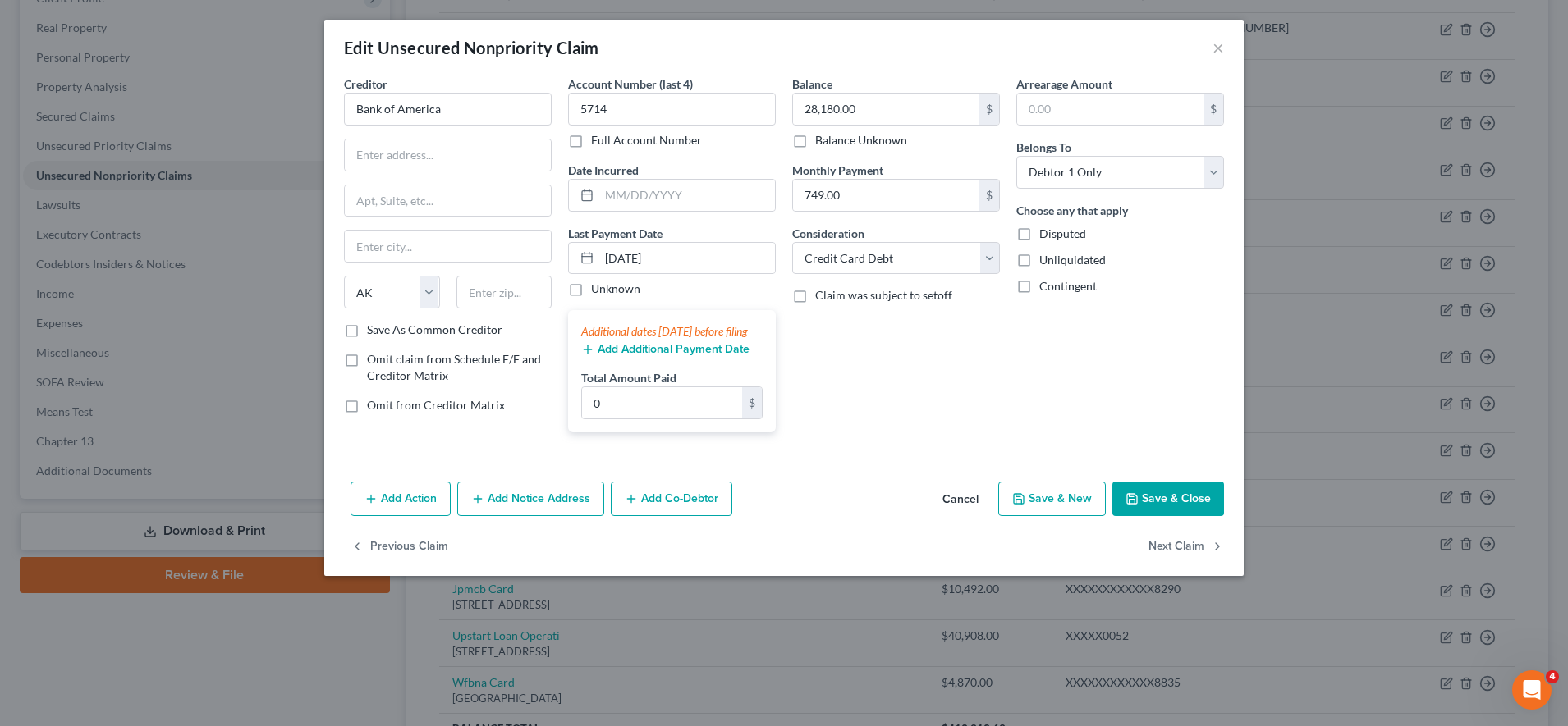
click at [367, 400] on label "Omit from Creditor Matrix" at bounding box center [435, 404] width 138 height 16
click at [373, 400] on input "Omit from Creditor Matrix" at bounding box center [378, 401] width 10 height 10
checkbox input "true"
click at [1160, 503] on button "Save & Close" at bounding box center [1167, 499] width 112 height 35
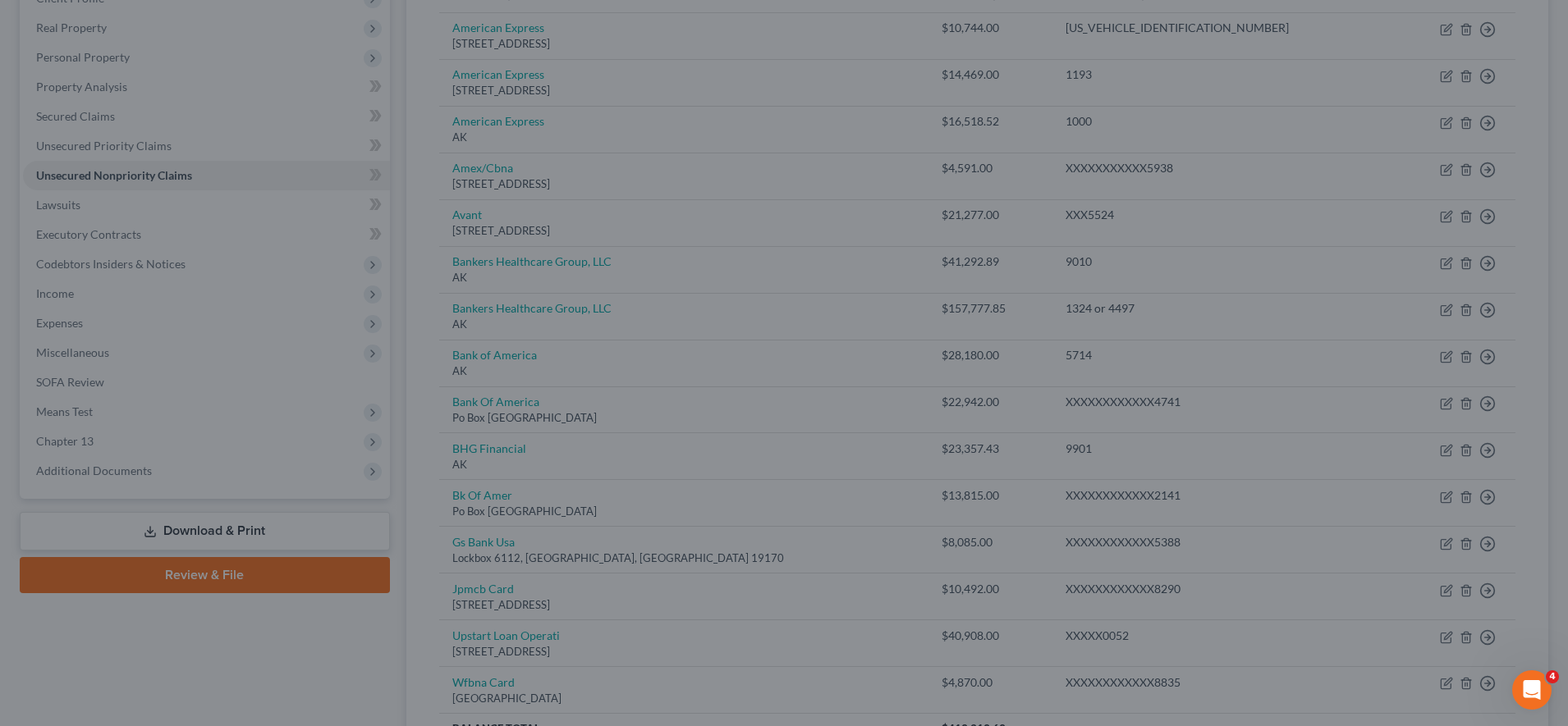
type input "0"
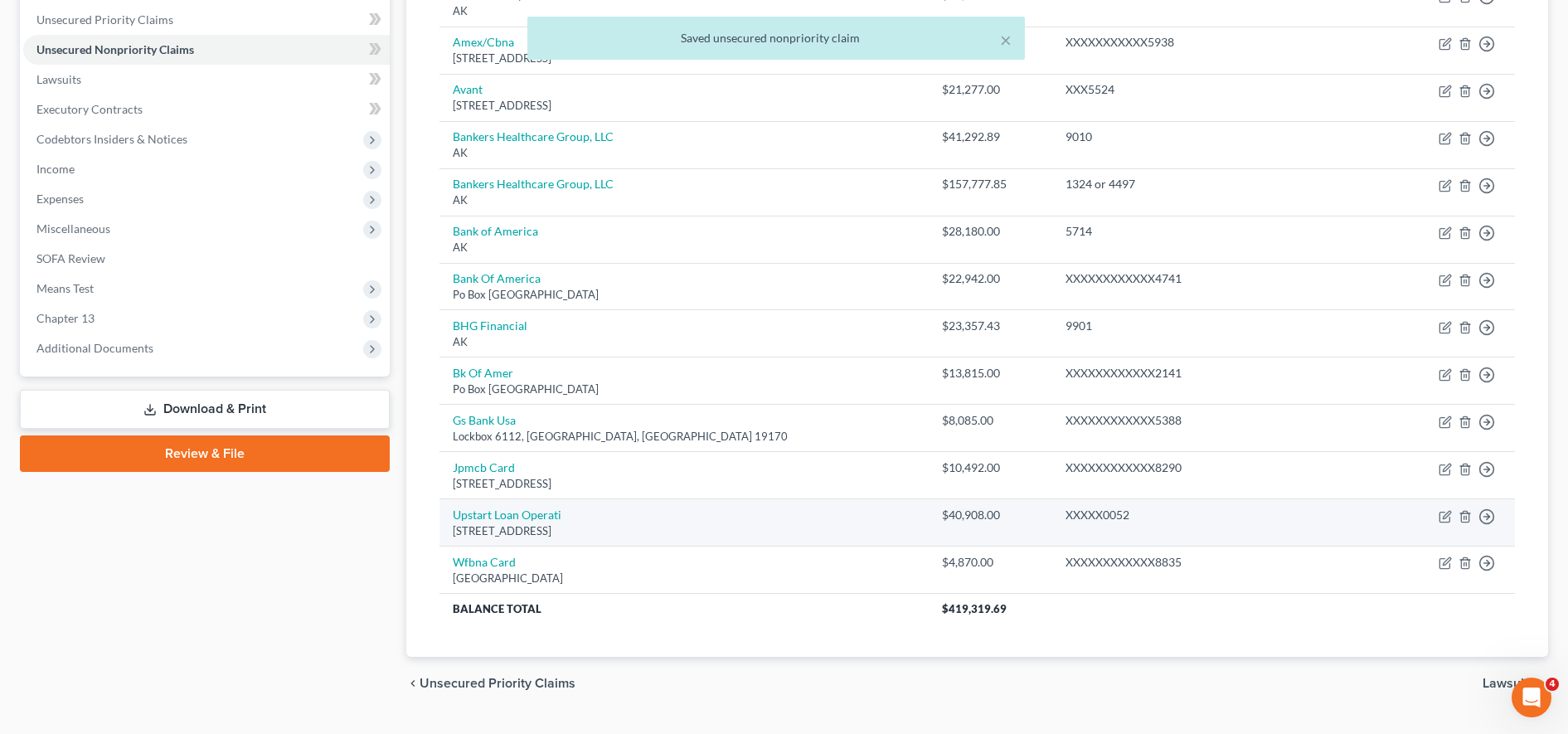
scroll to position [141, 0]
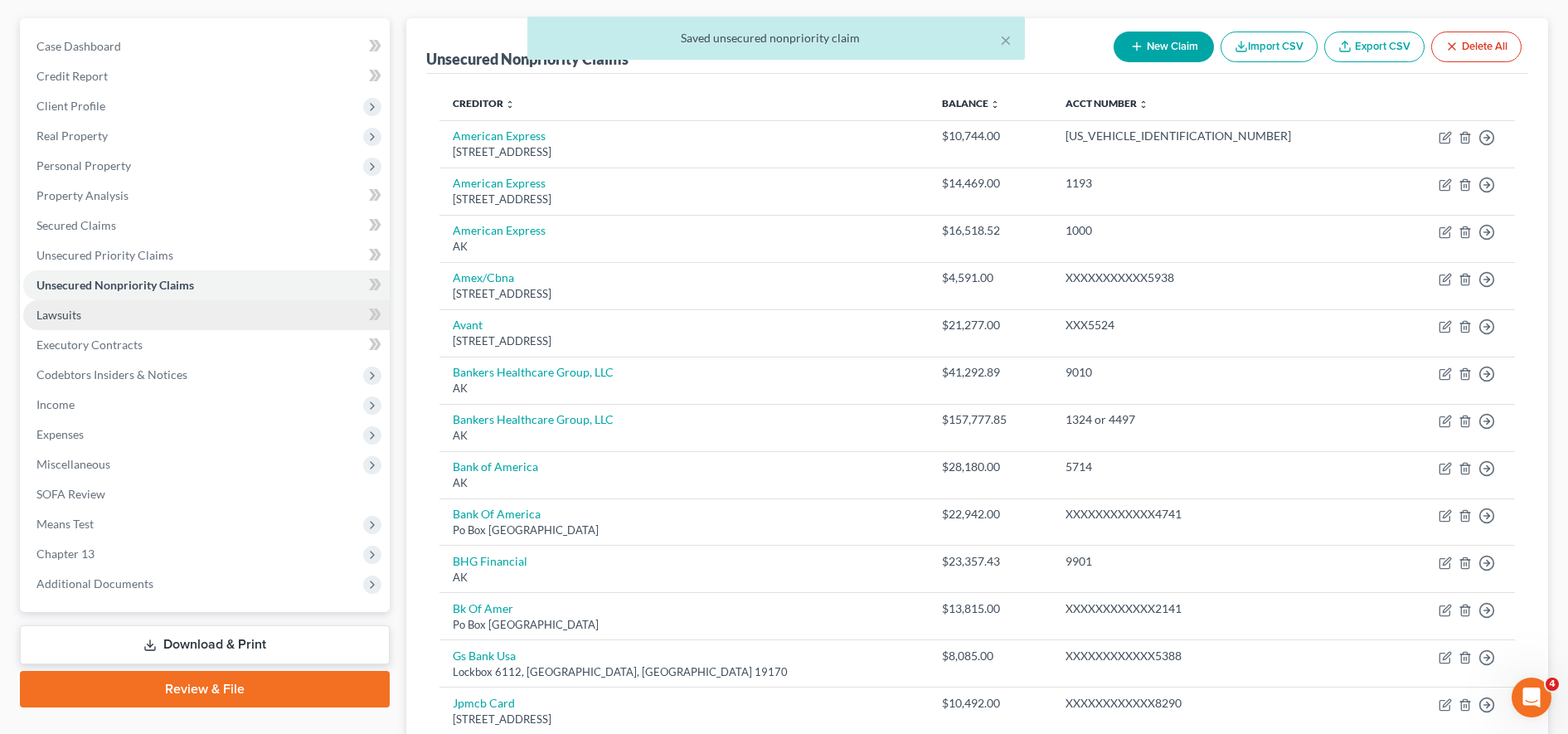
click at [210, 312] on link "Lawsuits" at bounding box center [206, 315] width 367 height 29
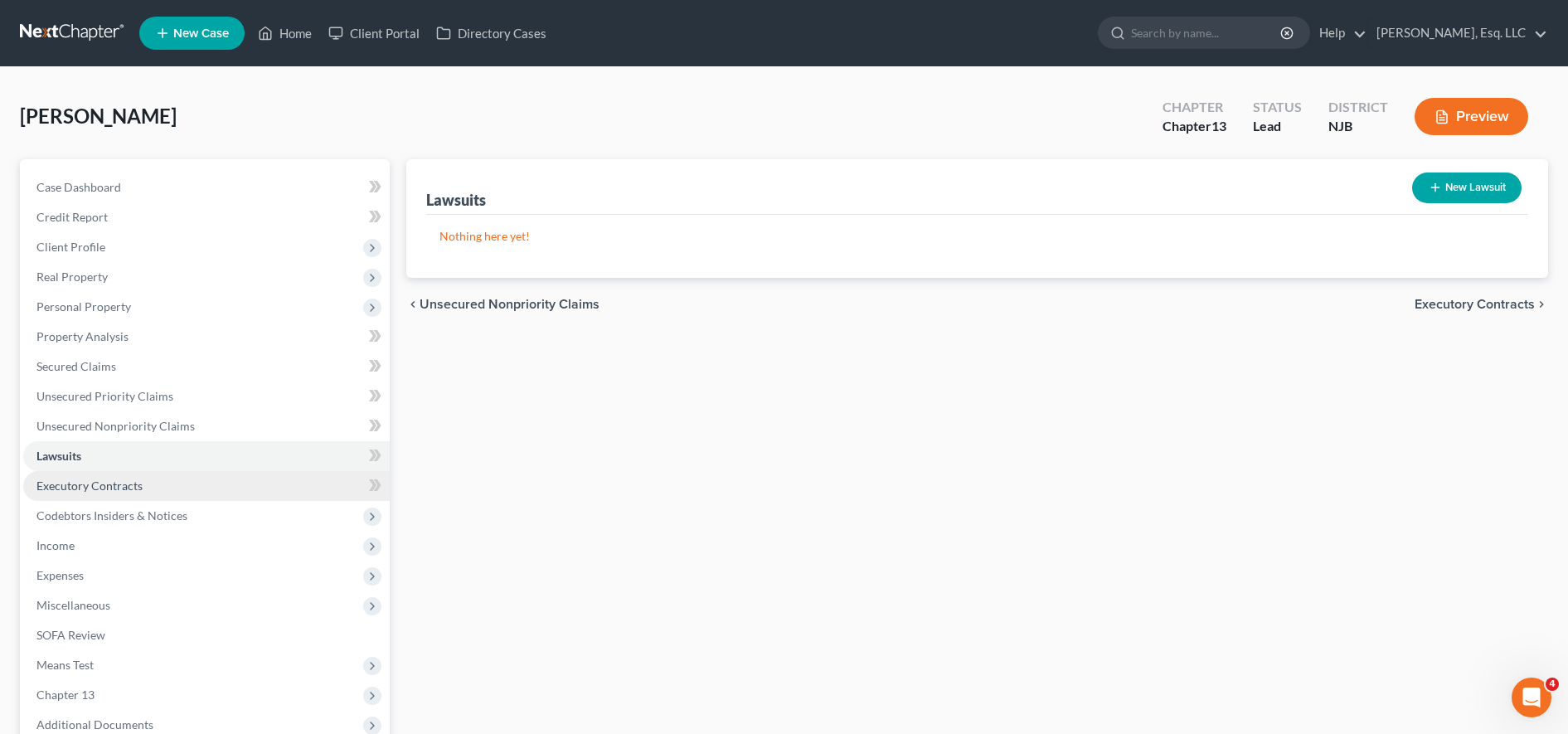
click at [281, 485] on link "Executory Contracts" at bounding box center [206, 486] width 367 height 29
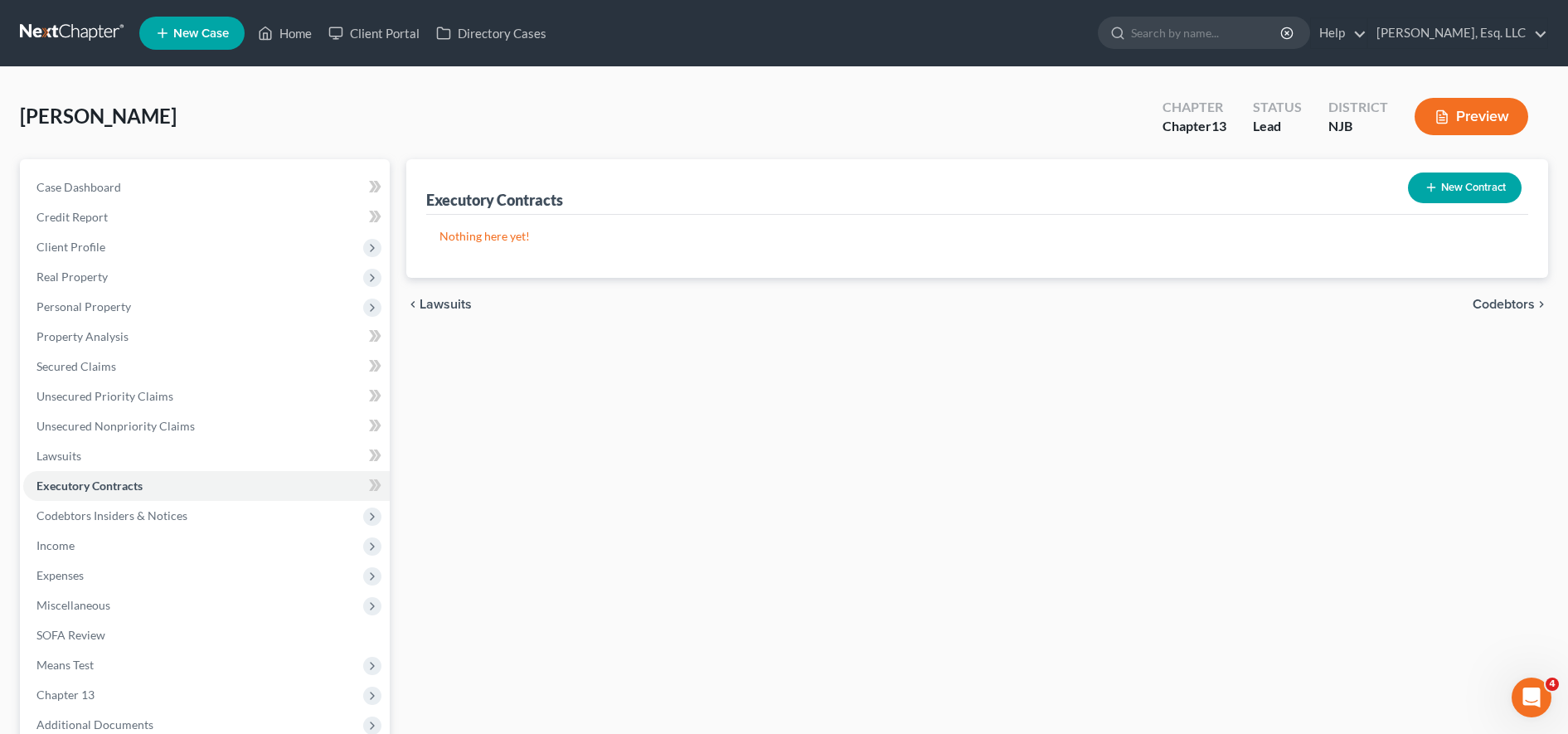
click at [1425, 181] on icon "button" at bounding box center [1431, 188] width 13 height 13
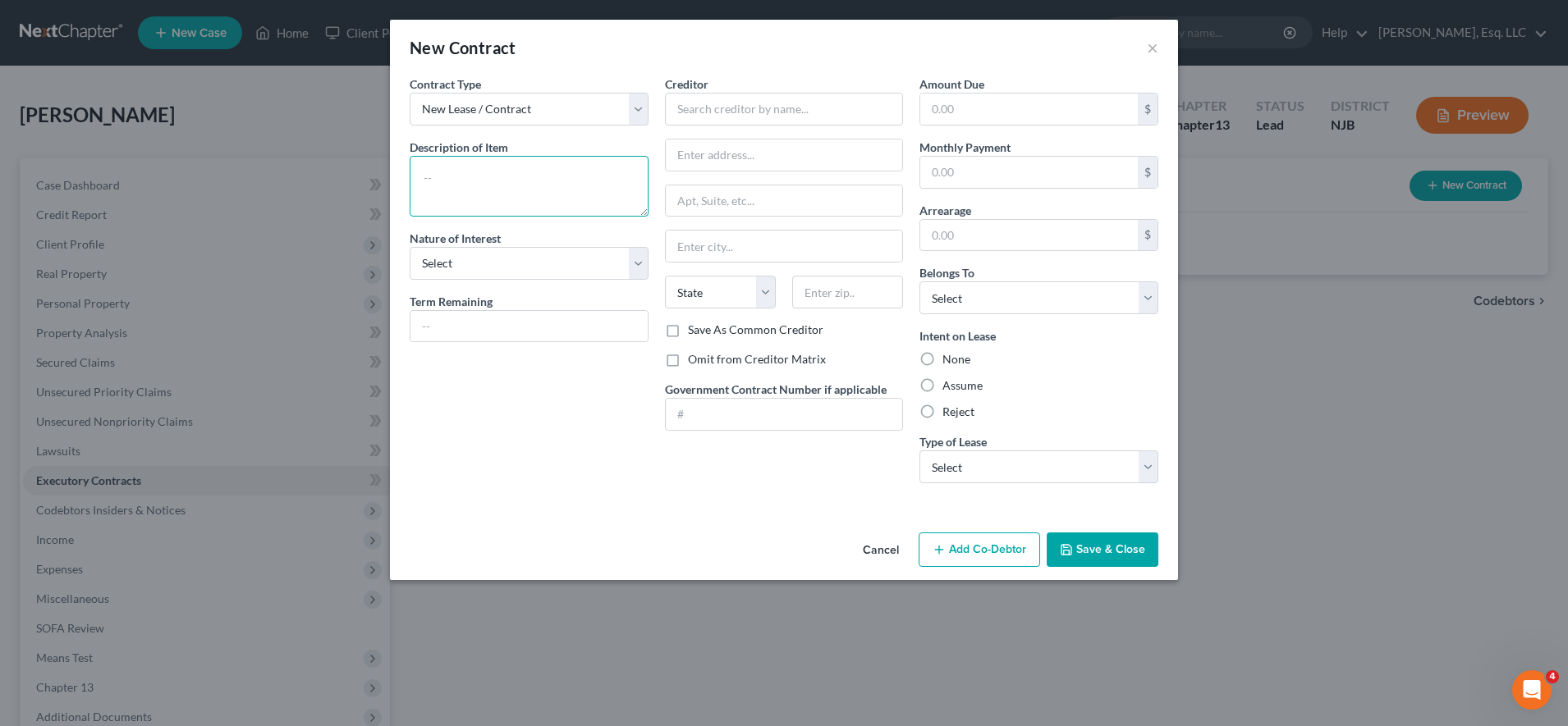
click at [522, 171] on textarea at bounding box center [529, 186] width 239 height 61
type textarea "Vehicle Lease Agreement"
click at [502, 308] on div "Term Remaining" at bounding box center [529, 317] width 239 height 50
click at [497, 283] on div "Contract Type New Lease / Contract New Timeshare Description of non-residential…" at bounding box center [529, 285] width 255 height 421
click at [495, 265] on select "Select Purchaser Agent Lessor Lessee" at bounding box center [529, 263] width 239 height 33
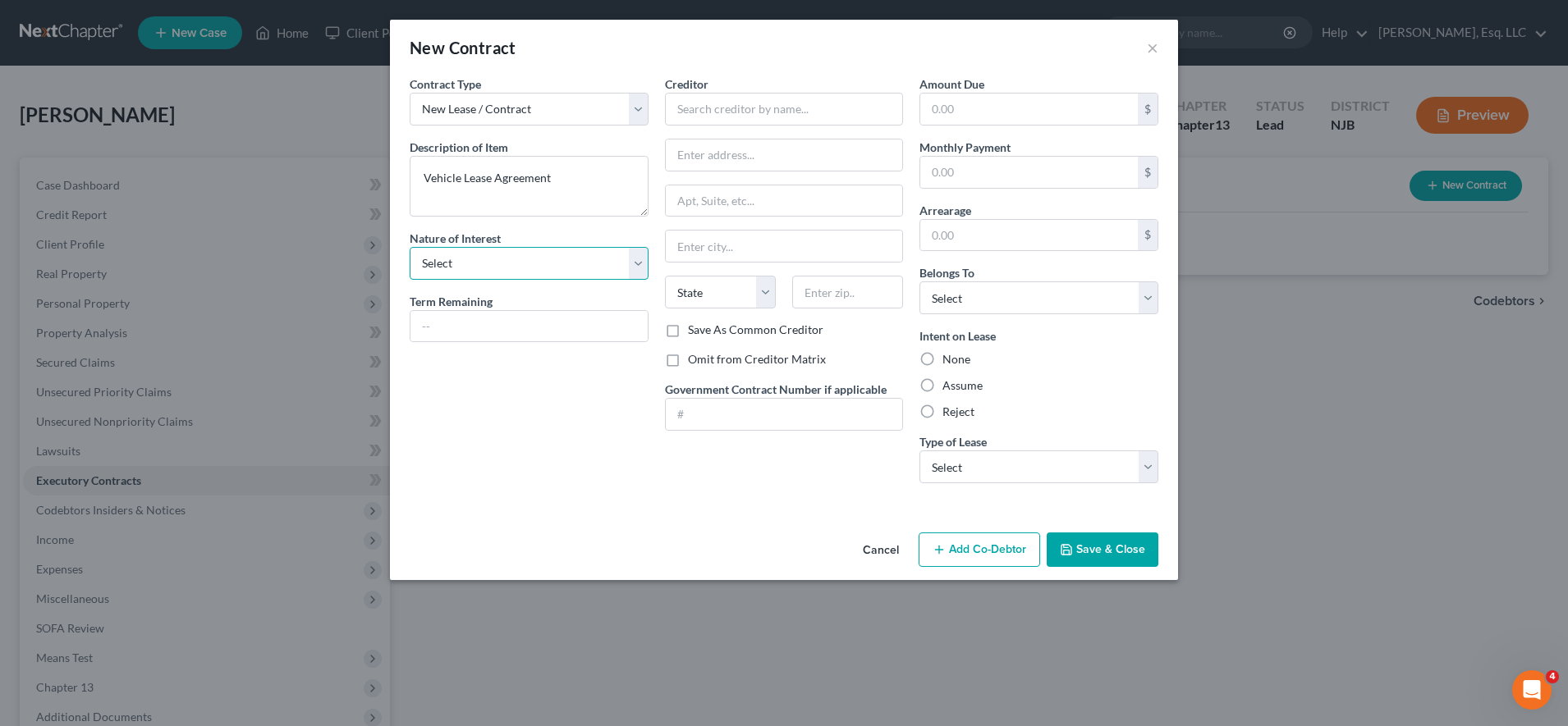
select select "3"
click at [410, 247] on select "Select Purchaser Agent Lessor Lessee" at bounding box center [529, 263] width 239 height 33
click at [1155, 47] on button "×" at bounding box center [1152, 47] width 11 height 20
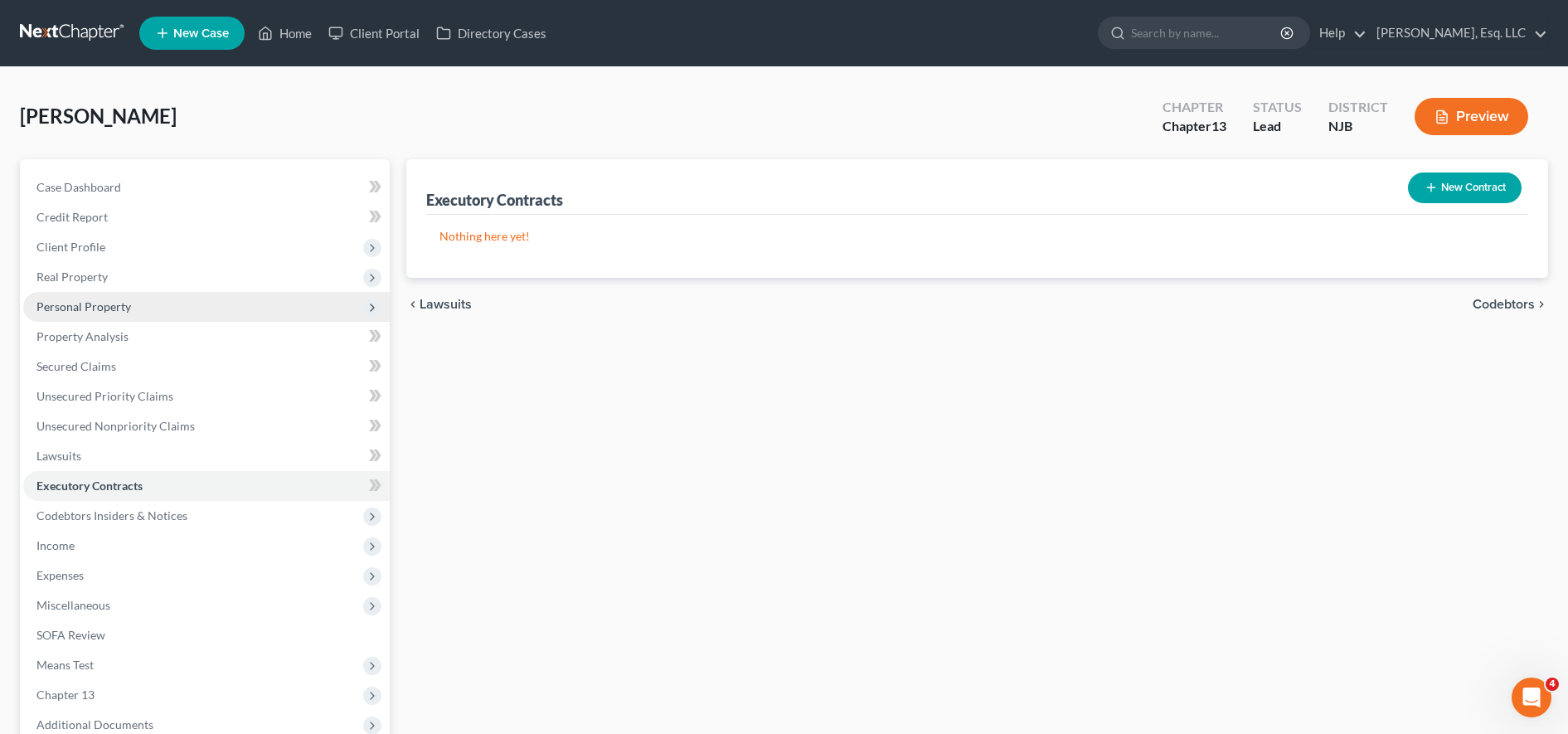
click at [202, 309] on span "Personal Property" at bounding box center [206, 306] width 367 height 29
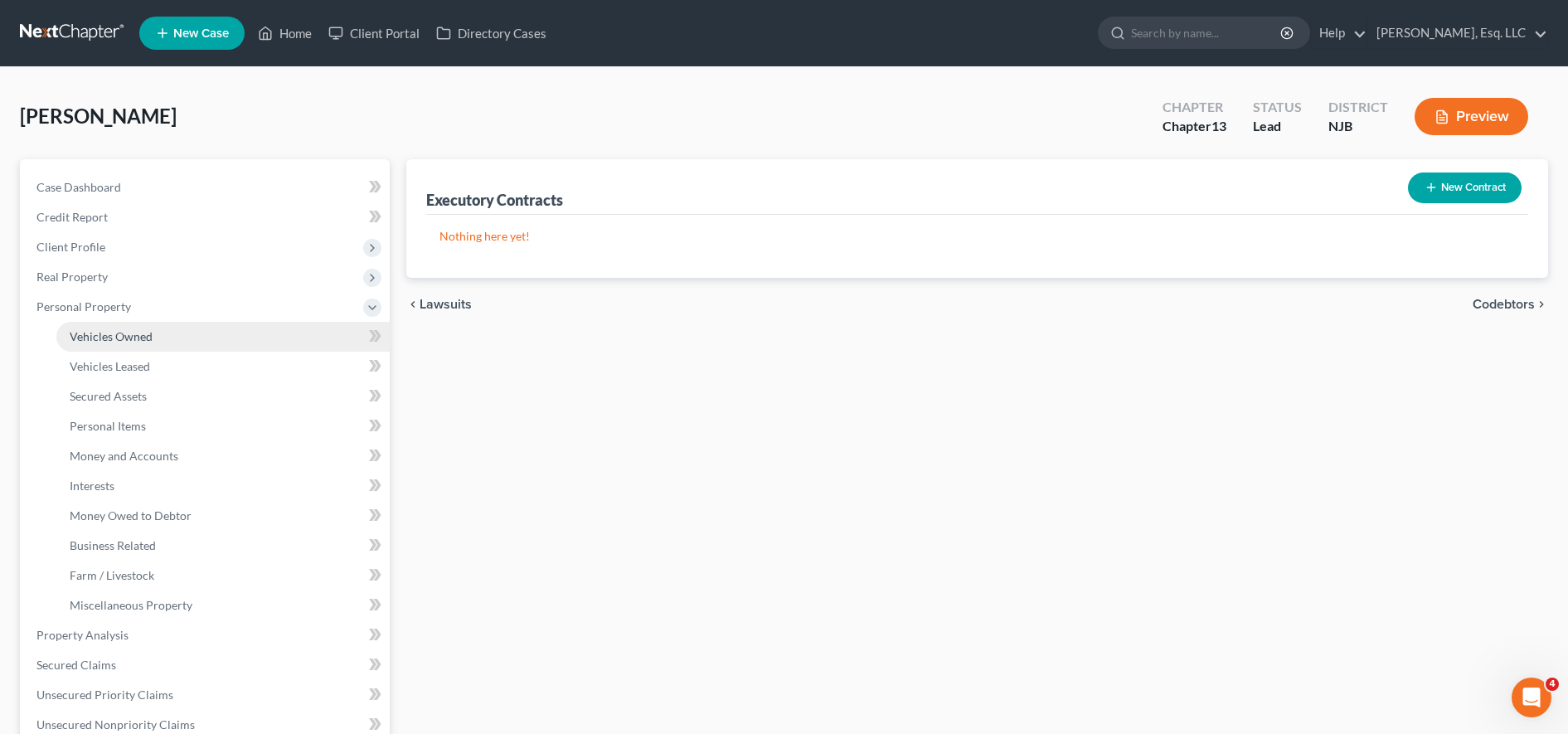
click at [209, 346] on link "Vehicles Owned" at bounding box center [223, 336] width 334 height 29
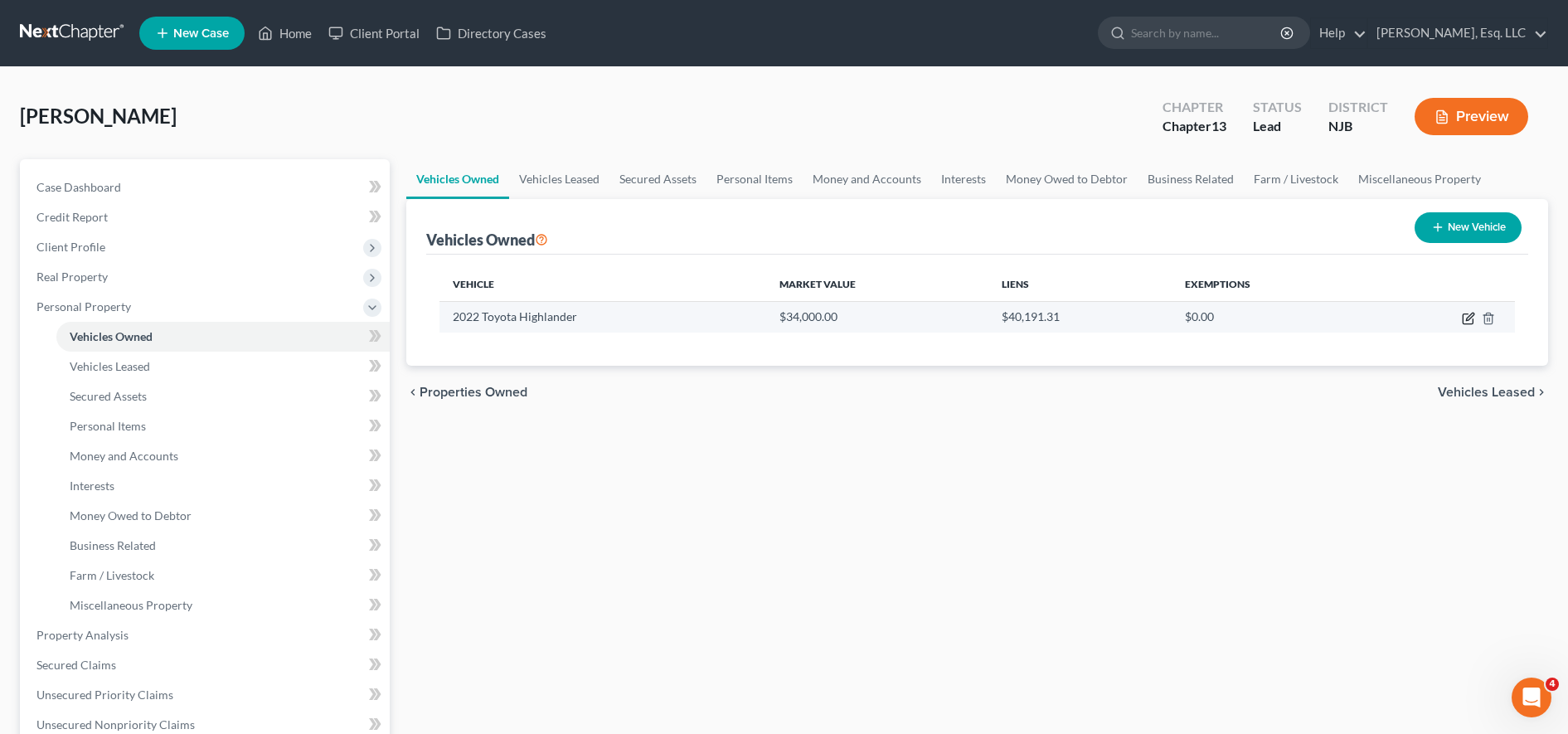
click at [1466, 316] on icon "button" at bounding box center [1468, 319] width 13 height 13
select select "0"
select select "4"
select select "1"
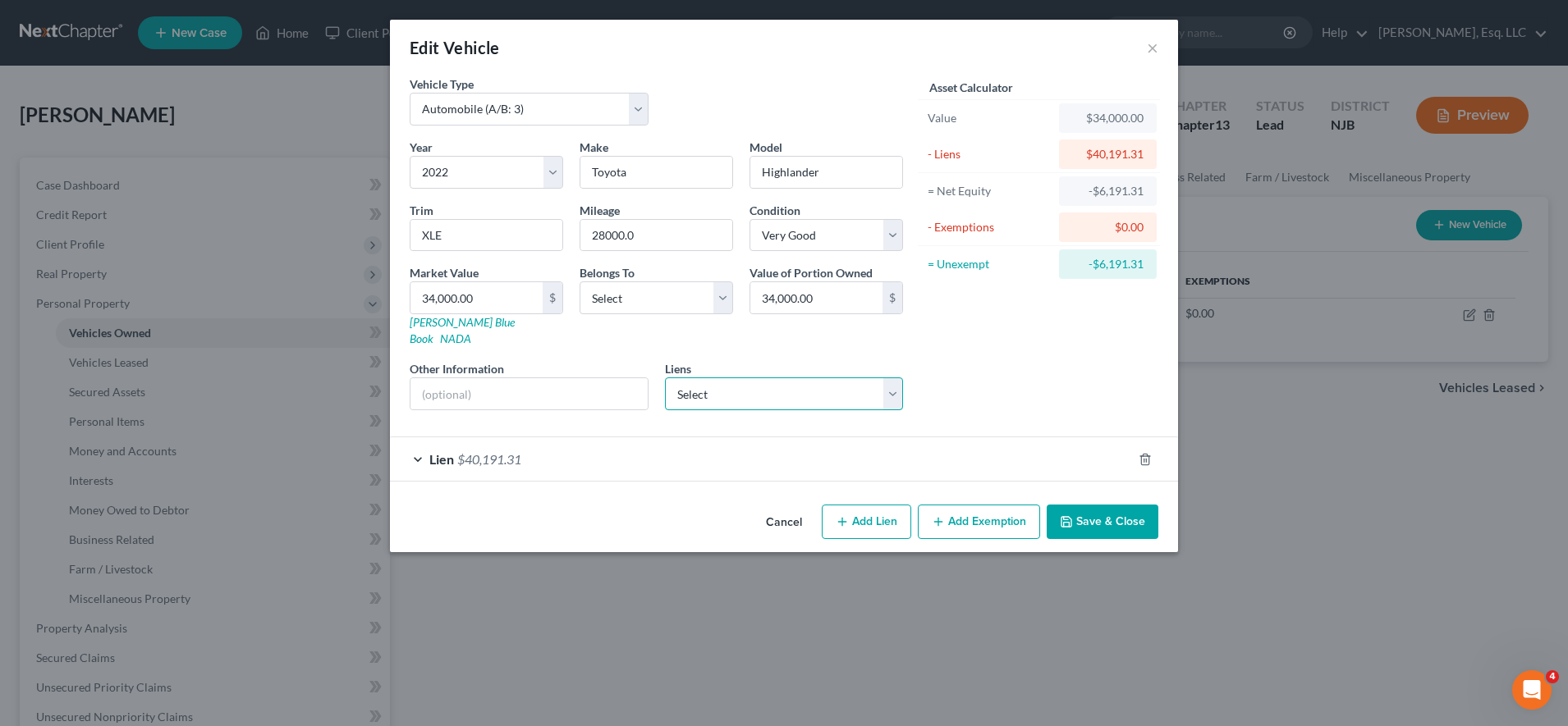
click at [806, 377] on select "Select Jpmcb Home - $750,184.00 Atlntc Fcu - $173,883.00 Cap One Auto - $40,329…" at bounding box center [784, 393] width 239 height 33
select select "2"
click at [665, 377] on select "Select Jpmcb Home - $750,184.00 Atlntc Fcu - $173,883.00 Cap One Auto - $40,329…" at bounding box center [784, 393] width 239 height 33
select select
select select "45"
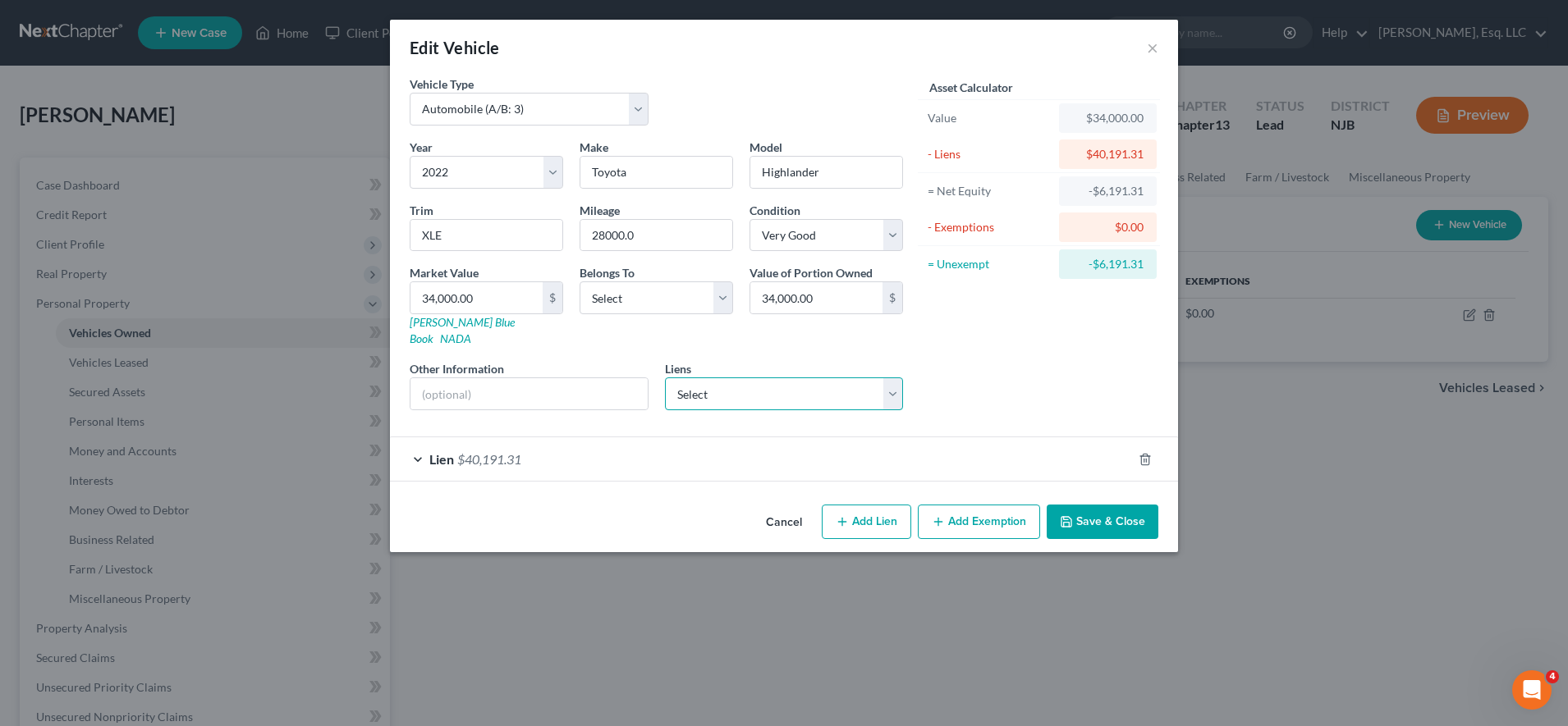
select select "0"
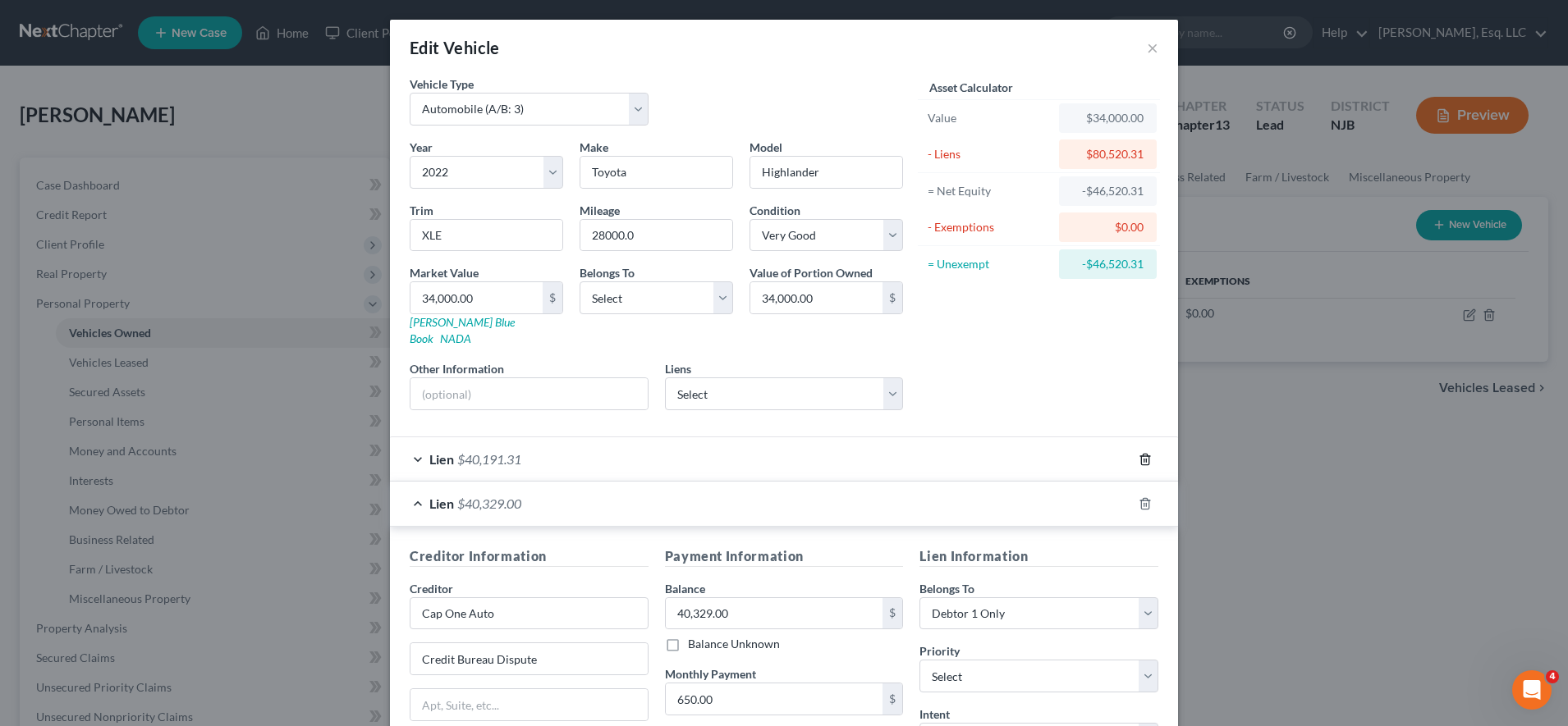
click at [1140, 456] on polyline "button" at bounding box center [1145, 456] width 9 height 0
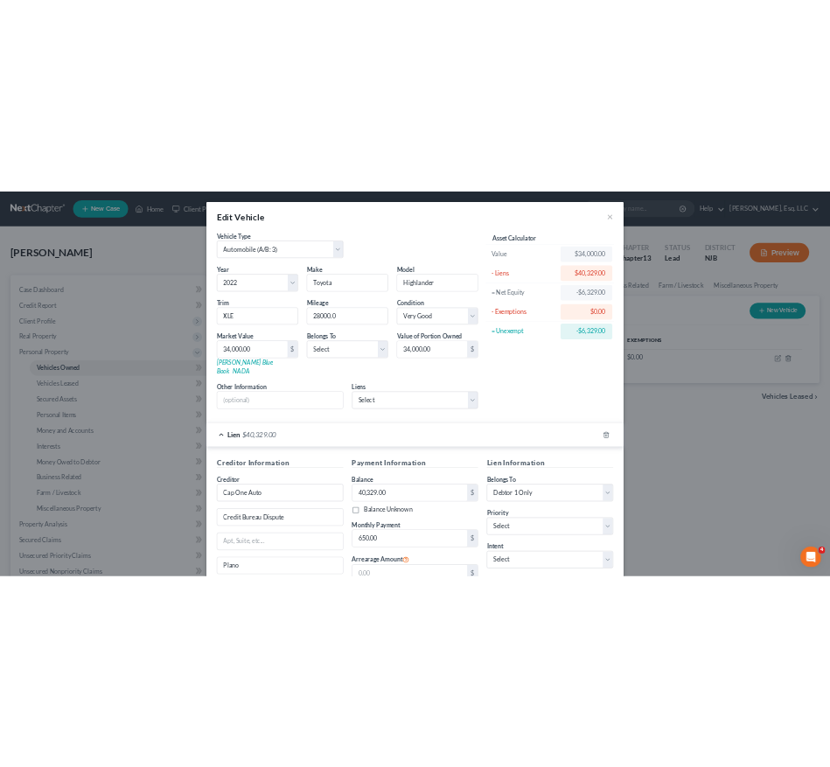
scroll to position [183, 0]
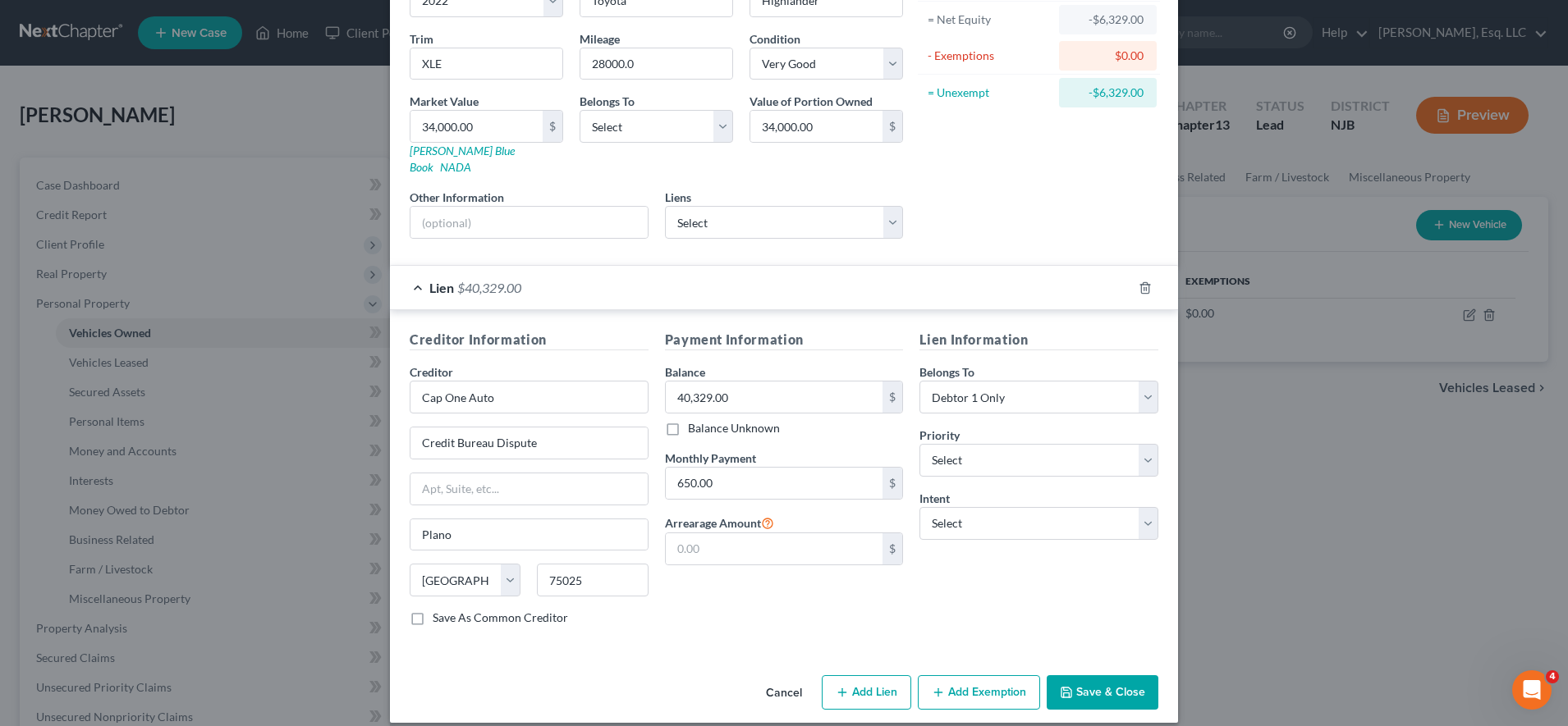
click at [1049, 527] on div "Lien Information Belongs To * Select Debtor 1 Only Debtor 2 Only Debtor 1 And D…" at bounding box center [1039, 485] width 255 height 310
click at [1015, 444] on select "Select 1st 2nd 3rd 4th 5th 6th 7th 8th 9th 10th 11th 12th 13th 14th 15th 16th 1…" at bounding box center [1039, 460] width 239 height 33
select select "1"
click at [920, 444] on select "Select 1st 2nd 3rd 4th 5th 6th 7th 8th 9th 10th 11th 12th 13th 14th 15th 16th 1…" at bounding box center [1039, 460] width 239 height 33
click at [1008, 507] on select "Select Surrender Redeem Reaffirm Avoid Other" at bounding box center [1039, 523] width 239 height 33
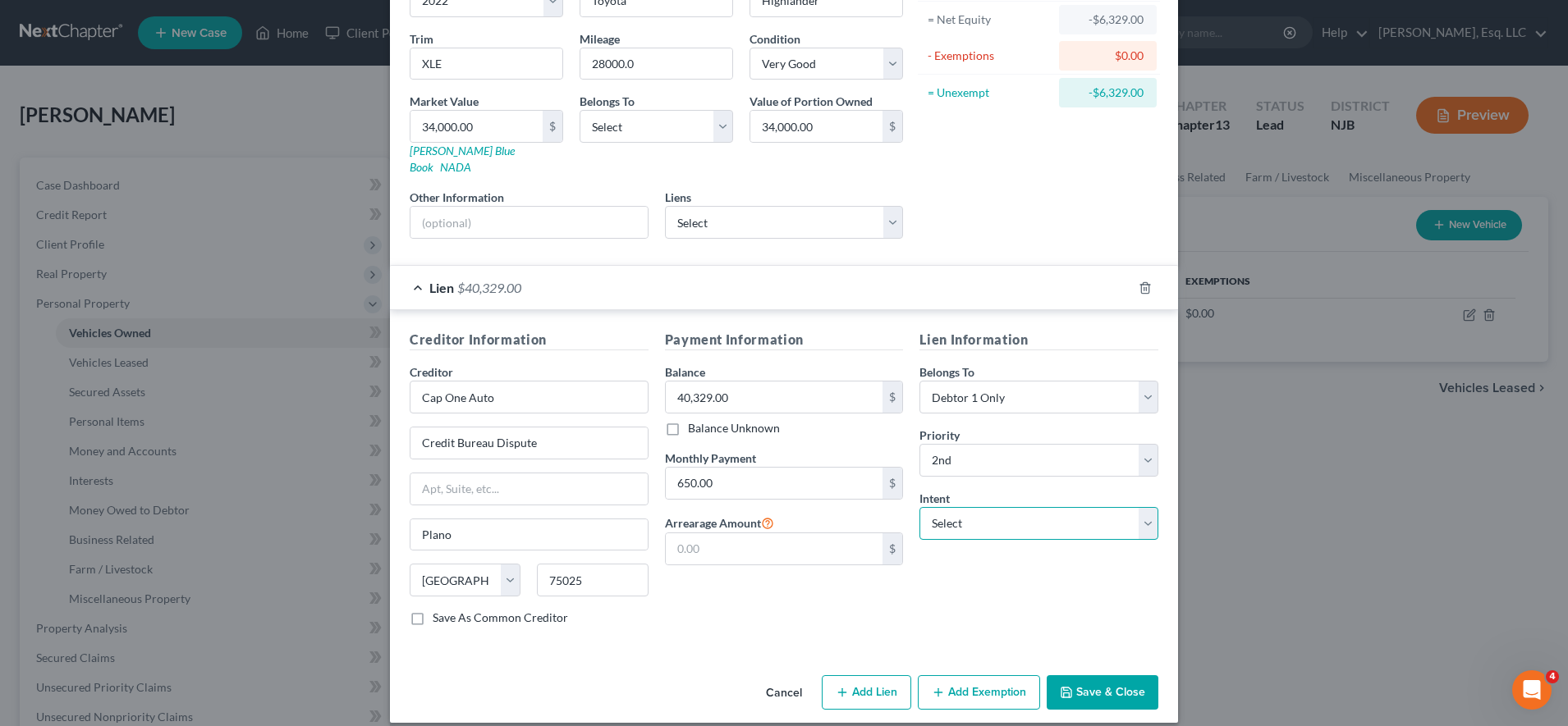
select select "2"
click at [920, 507] on select "Select Surrender Redeem Reaffirm Avoid Other" at bounding box center [1039, 523] width 239 height 33
click at [1079, 669] on div "Cancel Add Lien Add Lease Add Exemption Save & Close" at bounding box center [784, 696] width 788 height 54
click at [1084, 675] on button "Save & Close" at bounding box center [1102, 692] width 112 height 35
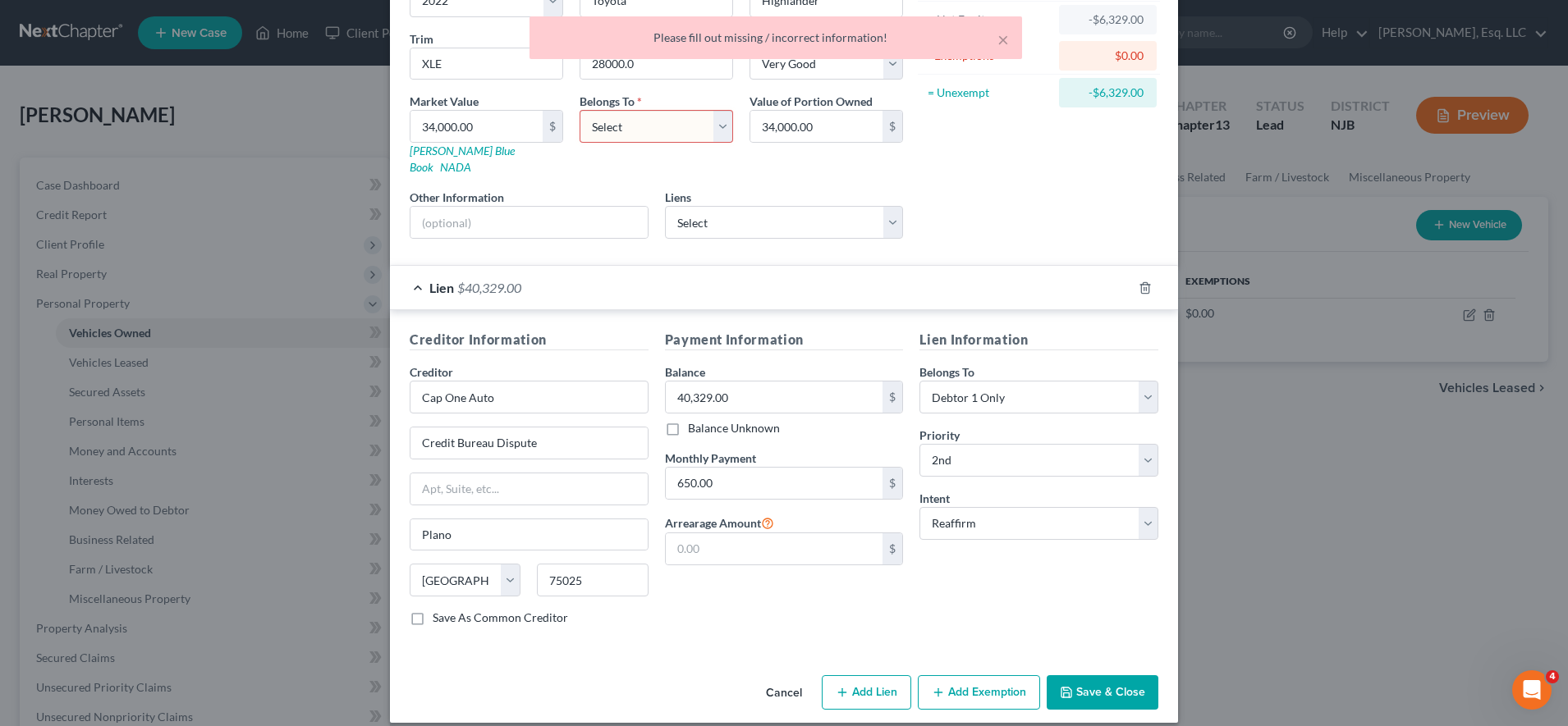
click at [619, 130] on select "Select Debtor 1 Only Debtor 2 Only Debtor 1 And Debtor 2 Only At Least One Of T…" at bounding box center [657, 126] width 154 height 33
select select "0"
click at [580, 110] on select "Select Debtor 1 Only Debtor 2 Only Debtor 1 And Debtor 2 Only At Least One Of T…" at bounding box center [657, 126] width 154 height 33
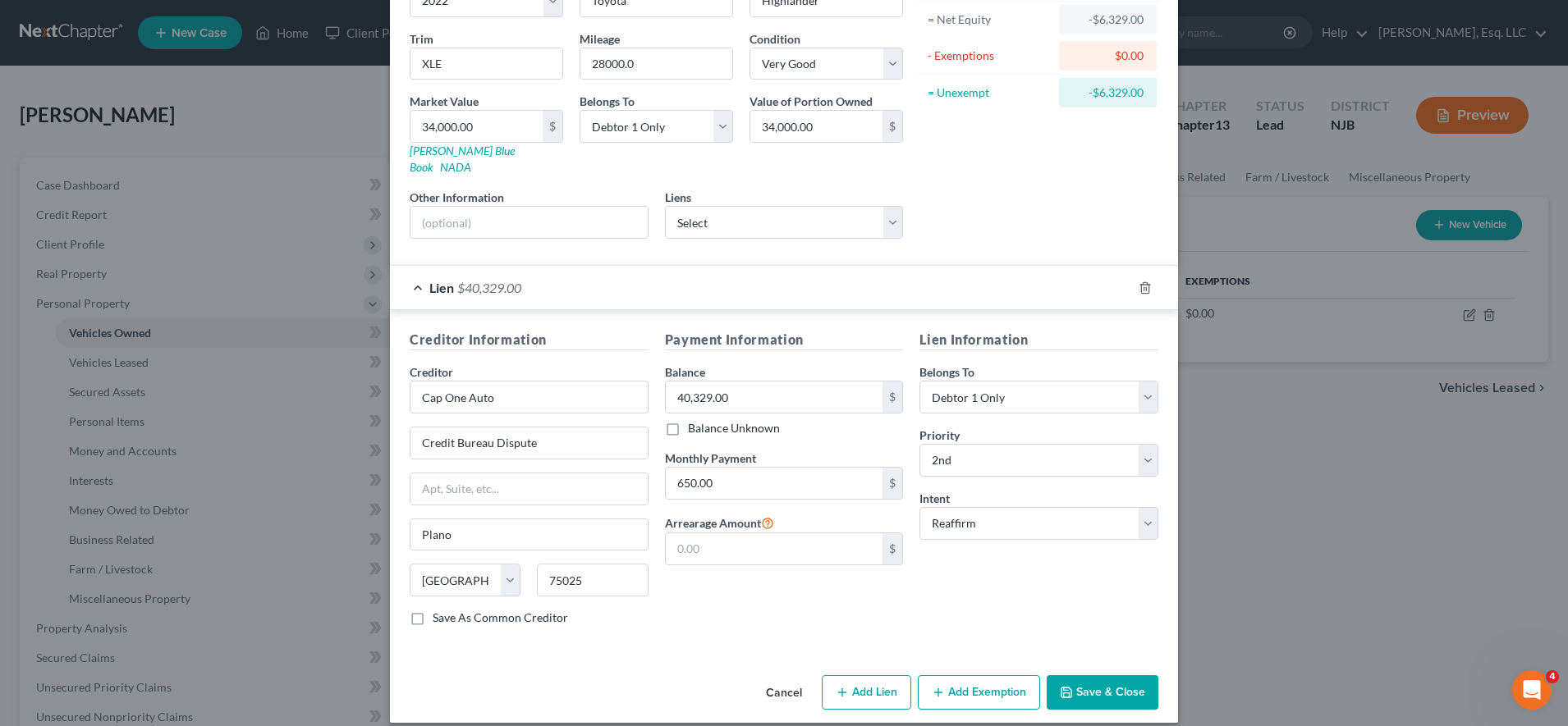
click at [994, 26] on div "= Net Equity" at bounding box center [990, 19] width 124 height 16
click at [1057, 675] on button "Save & Close" at bounding box center [1102, 692] width 112 height 35
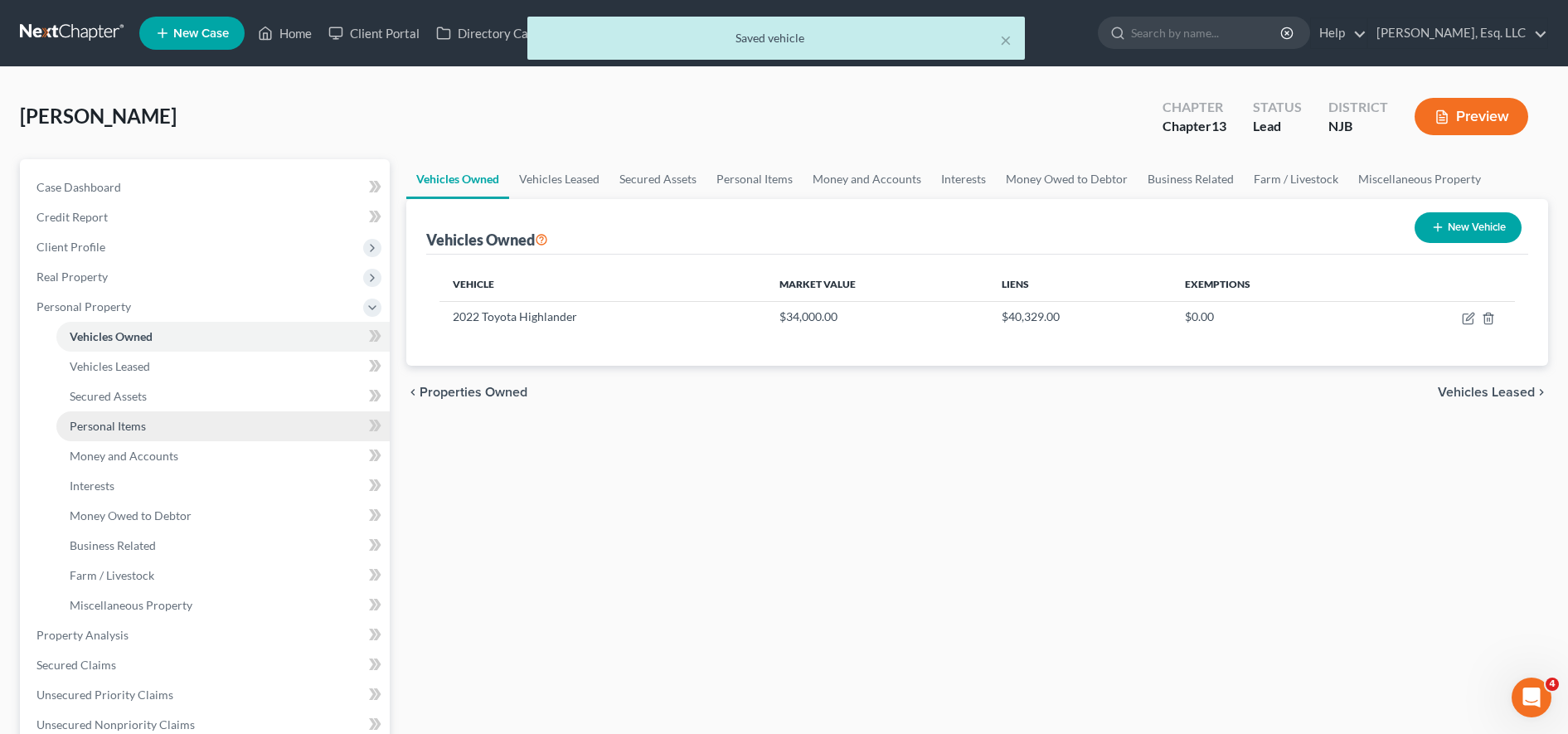
click at [235, 440] on link "Personal Items" at bounding box center [223, 426] width 334 height 29
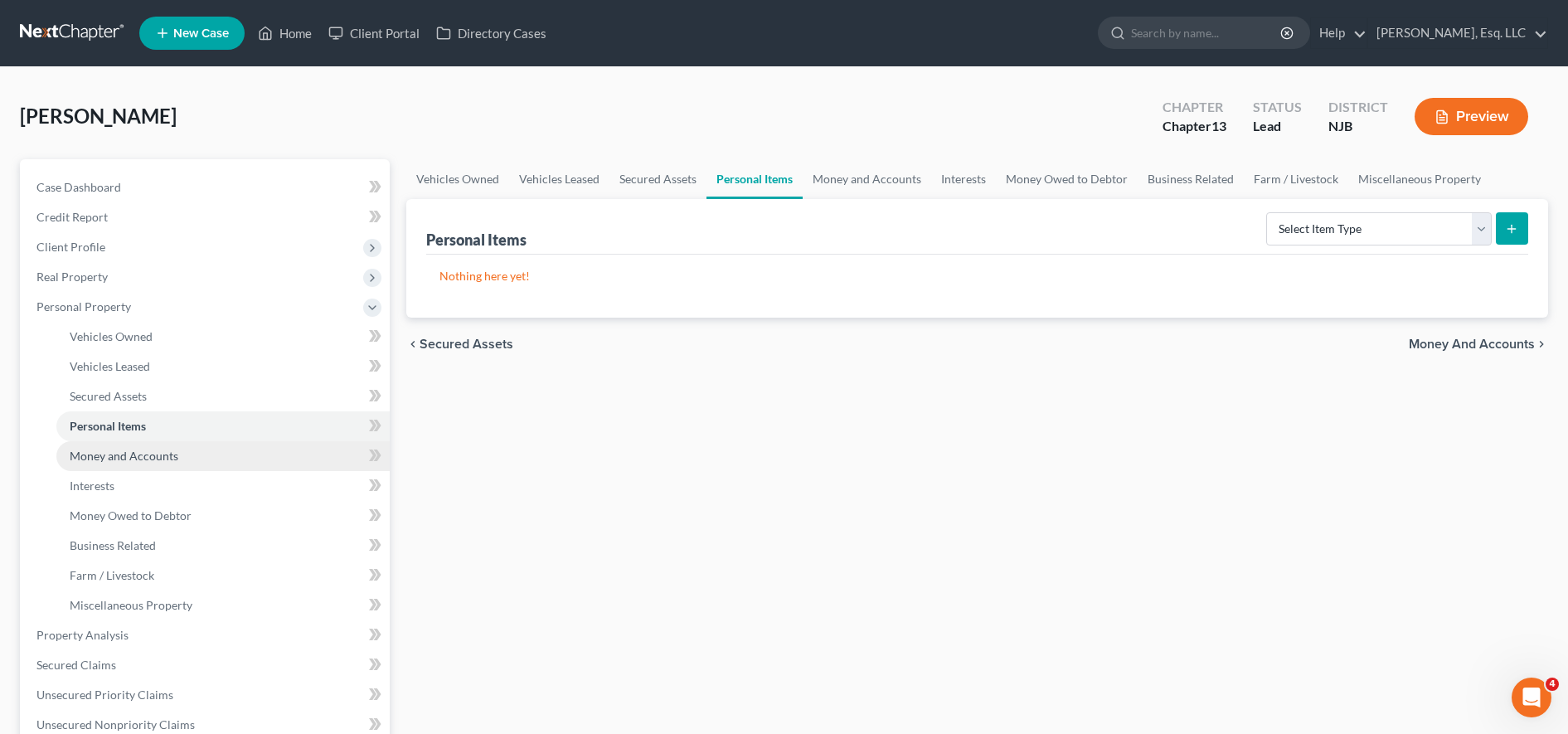
click at [286, 460] on link "Money and Accounts" at bounding box center [223, 455] width 334 height 29
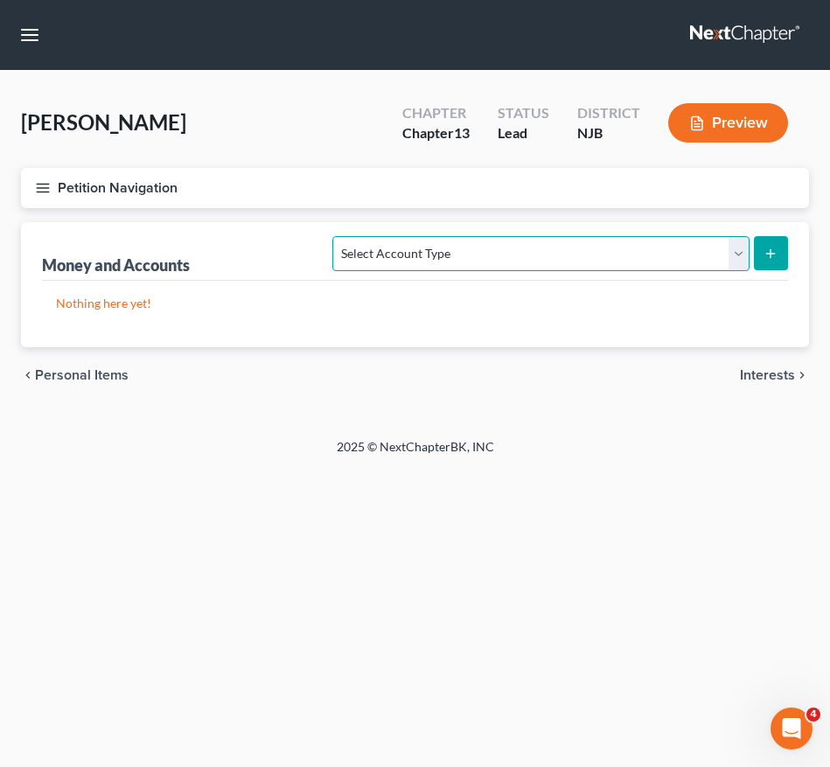
click at [407, 249] on select "Select Account Type Brokerage (A/B: 18, SOFA: 20) Cash on Hand (A/B: 16) Certif…" at bounding box center [540, 253] width 416 height 35
select select "savings"
click at [338, 236] on select "Select Account Type Brokerage (A/B: 18, SOFA: 20) Cash on Hand (A/B: 16) Certif…" at bounding box center [540, 253] width 416 height 35
click at [771, 250] on line "submit" at bounding box center [771, 253] width 0 height 8
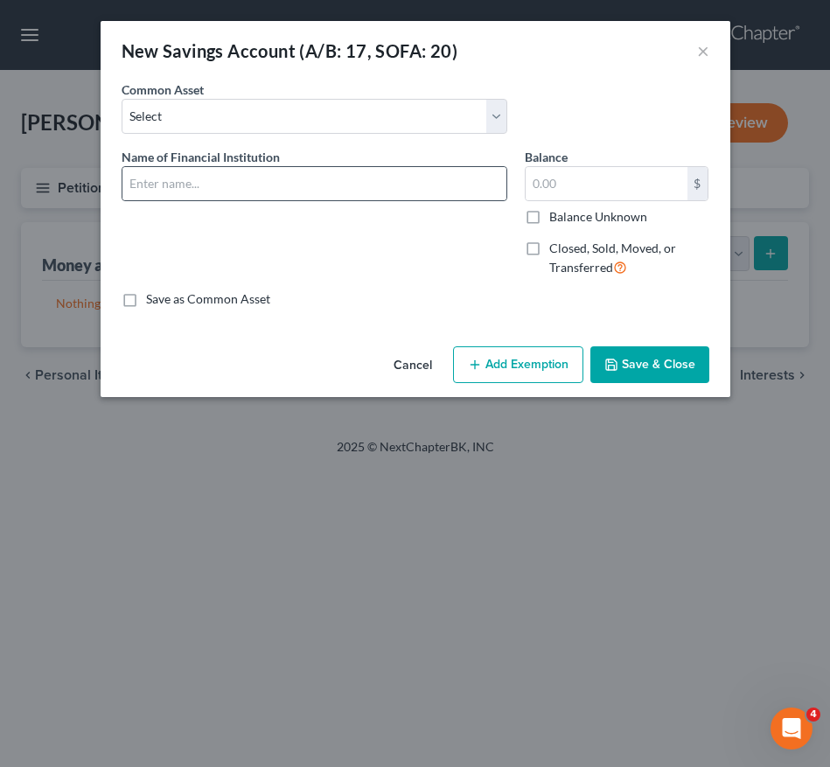
click at [435, 200] on div at bounding box center [315, 183] width 386 height 35
click at [427, 190] on input "text" at bounding box center [314, 183] width 384 height 33
type input "AMEX Savings Acc. No. x5376"
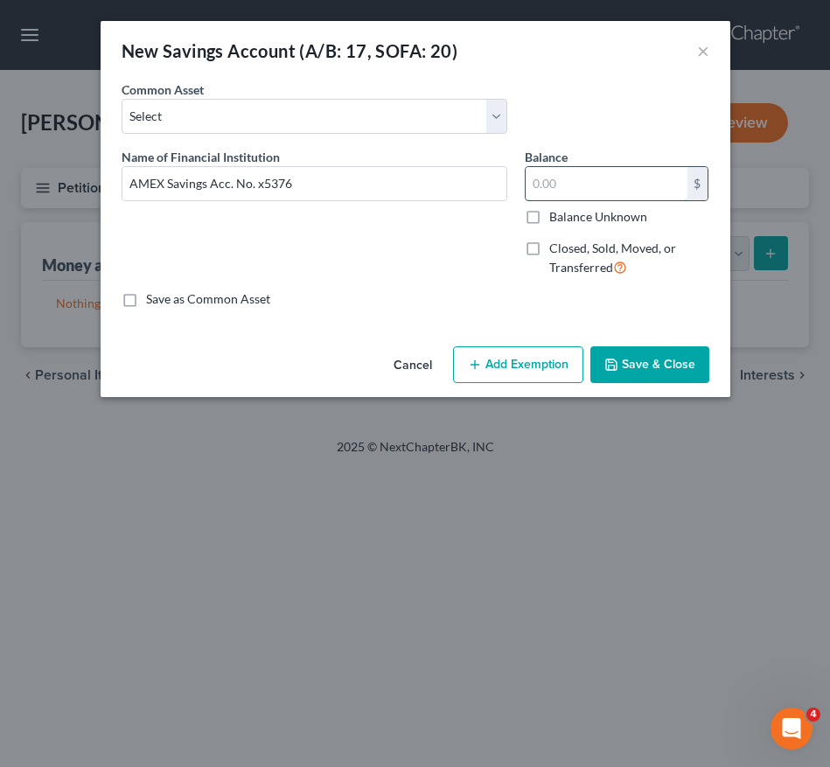
click at [558, 185] on input "text" at bounding box center [607, 183] width 162 height 33
type input "693.69"
click at [505, 372] on button "Add Exemption" at bounding box center [518, 364] width 130 height 37
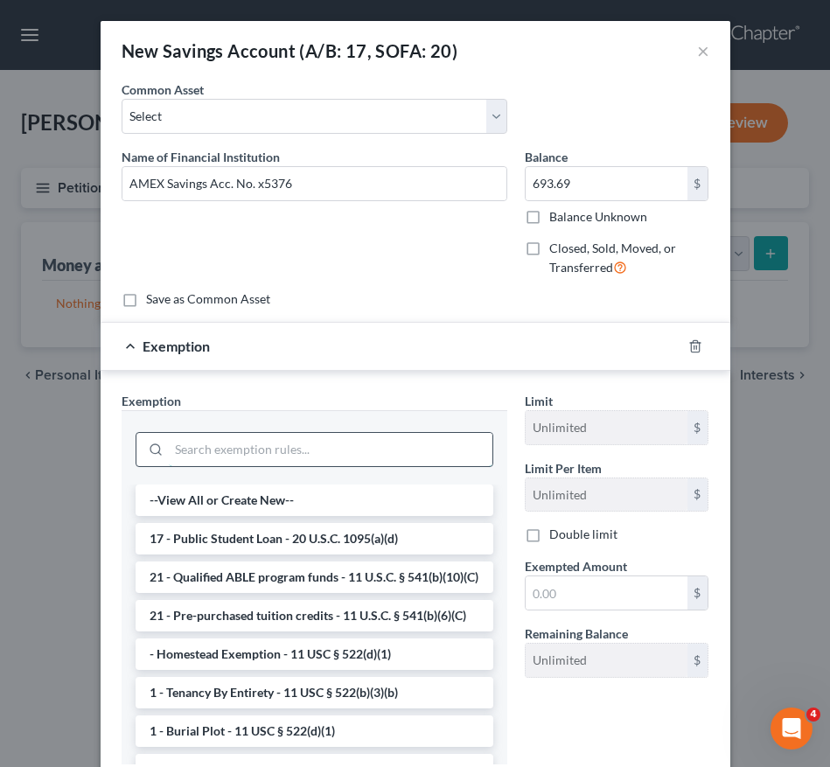
click at [221, 444] on input "search" at bounding box center [331, 449] width 324 height 33
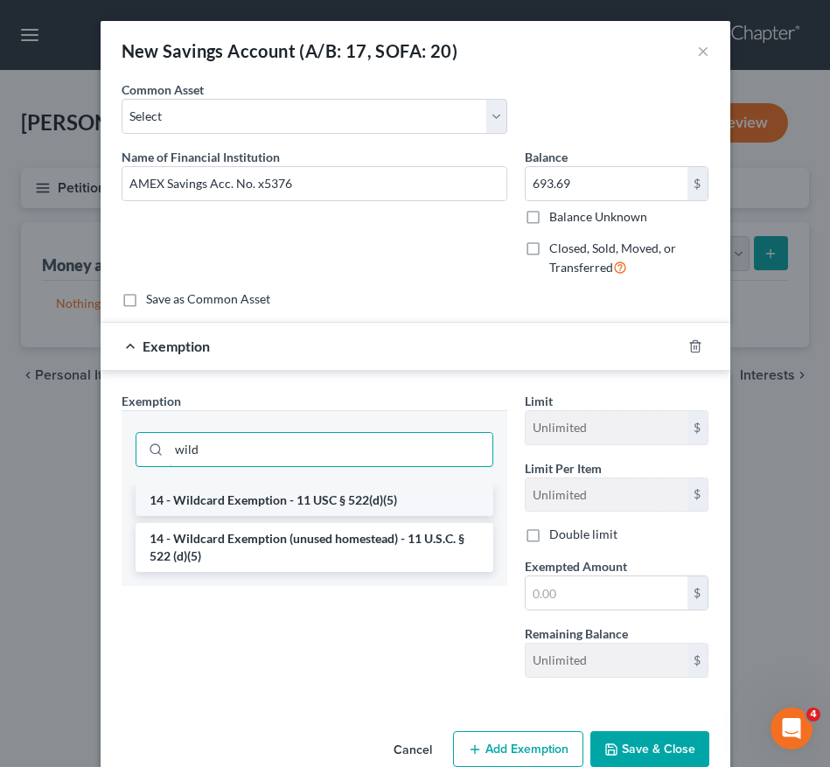
type input "wild"
click at [219, 499] on li "14 - Wildcard Exemption - 11 USC § 522(d)(5)" at bounding box center [315, 500] width 358 height 31
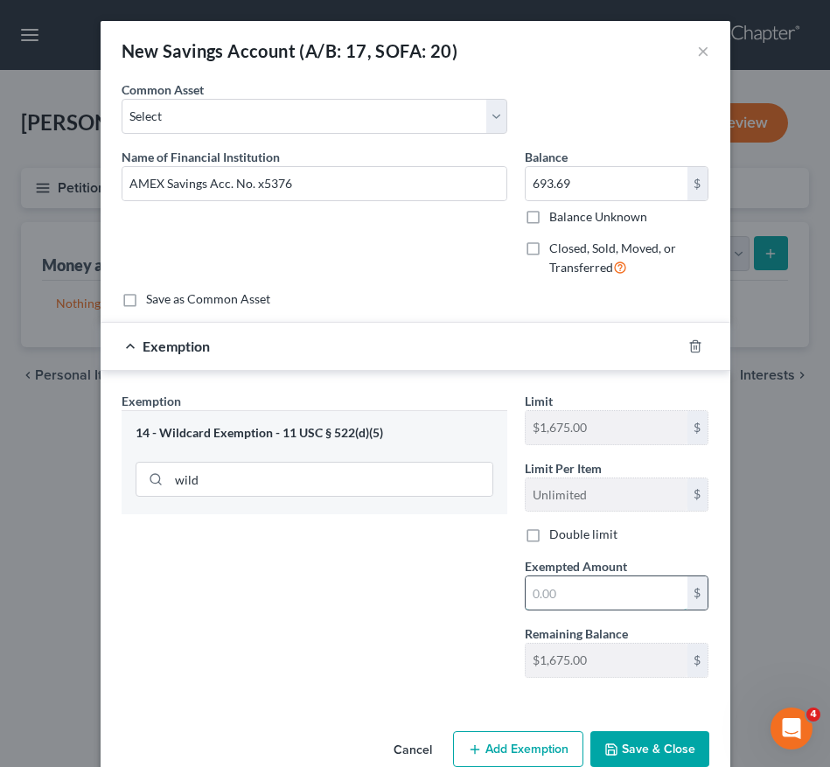
click at [558, 587] on input "text" at bounding box center [607, 593] width 162 height 33
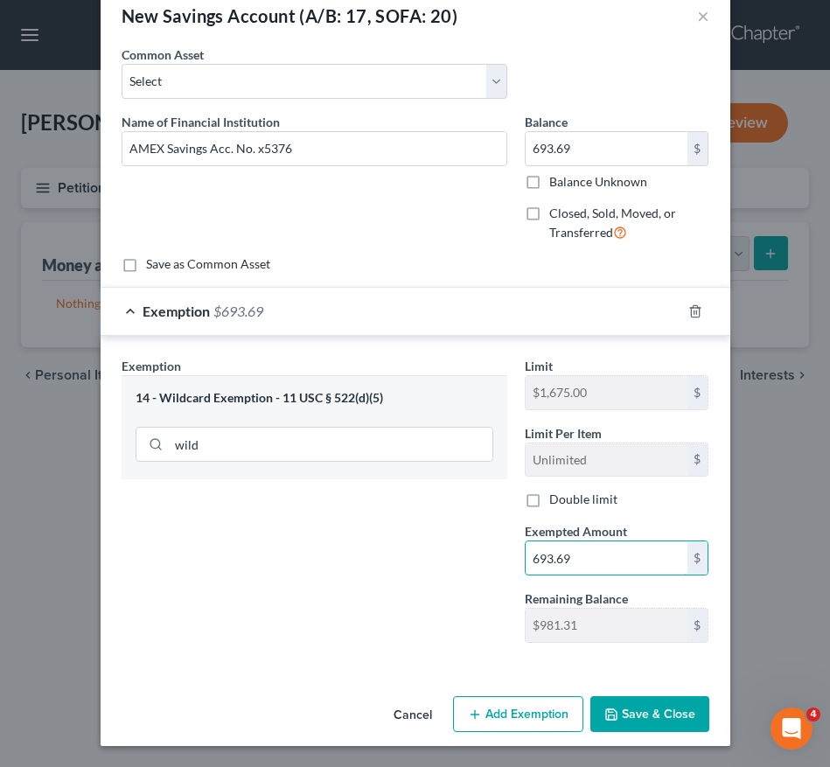
type input "693.69"
click at [620, 698] on button "Save & Close" at bounding box center [649, 714] width 119 height 37
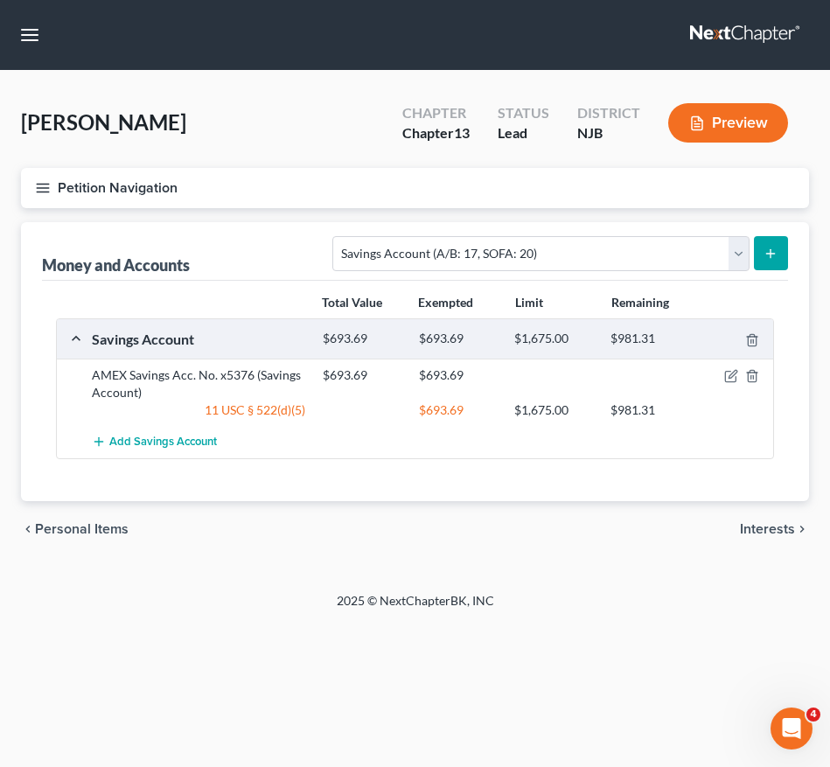
click at [487, 61] on nav "Home New Case Client Portal Directory Cases Karina Pia Lucid, Esq. LLC madison@…" at bounding box center [415, 35] width 830 height 70
click at [535, 262] on select "Select Account Type Brokerage (A/B: 18, SOFA: 20) Cash on Hand (A/B: 16) Certif…" at bounding box center [540, 253] width 416 height 35
select select "checking"
click at [338, 236] on select "Select Account Type Brokerage (A/B: 18, SOFA: 20) Cash on Hand (A/B: 16) Certif…" at bounding box center [540, 253] width 416 height 35
click at [782, 253] on button "submit" at bounding box center [771, 253] width 34 height 34
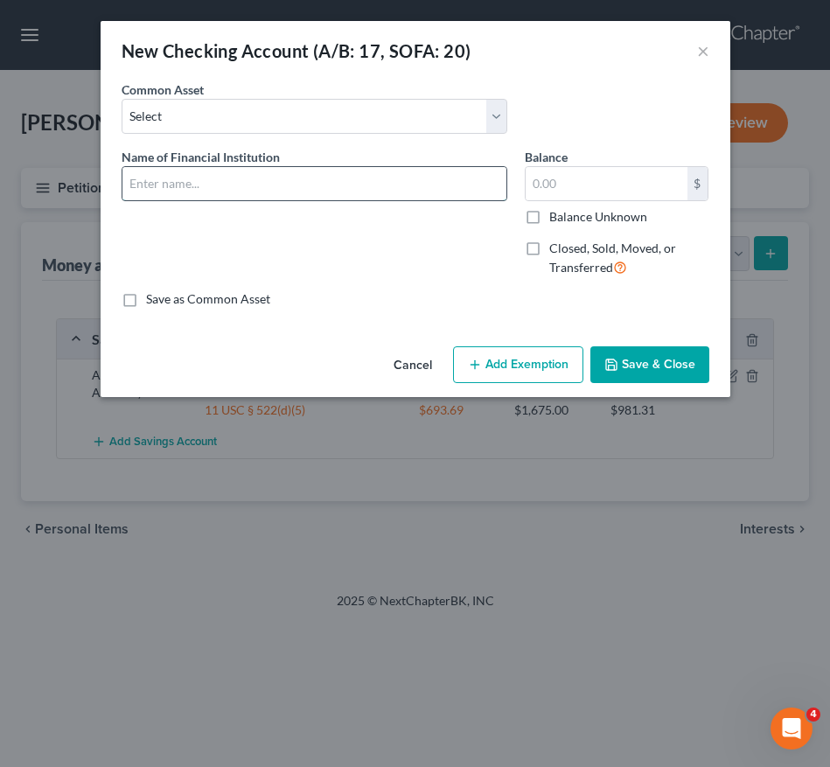
click at [227, 191] on input "text" at bounding box center [314, 183] width 384 height 33
click at [226, 183] on input "The Atlantic FCU Acc. No. x" at bounding box center [314, 183] width 384 height 33
click at [373, 185] on input "The Atlantic FCU PRIME SHARE Acc. No. x" at bounding box center [314, 183] width 384 height 33
type input "The Atlantic FCU PRIME SHARE Acc. No. x200"
click at [572, 183] on input "text" at bounding box center [607, 183] width 162 height 33
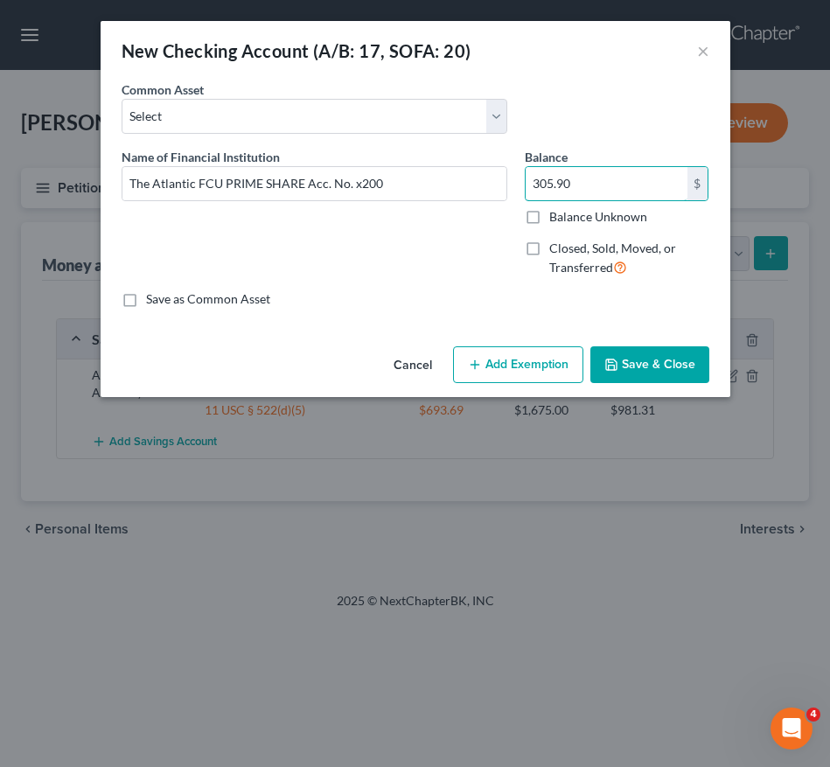
type input "305.90"
click at [469, 367] on icon "button" at bounding box center [475, 365] width 14 height 14
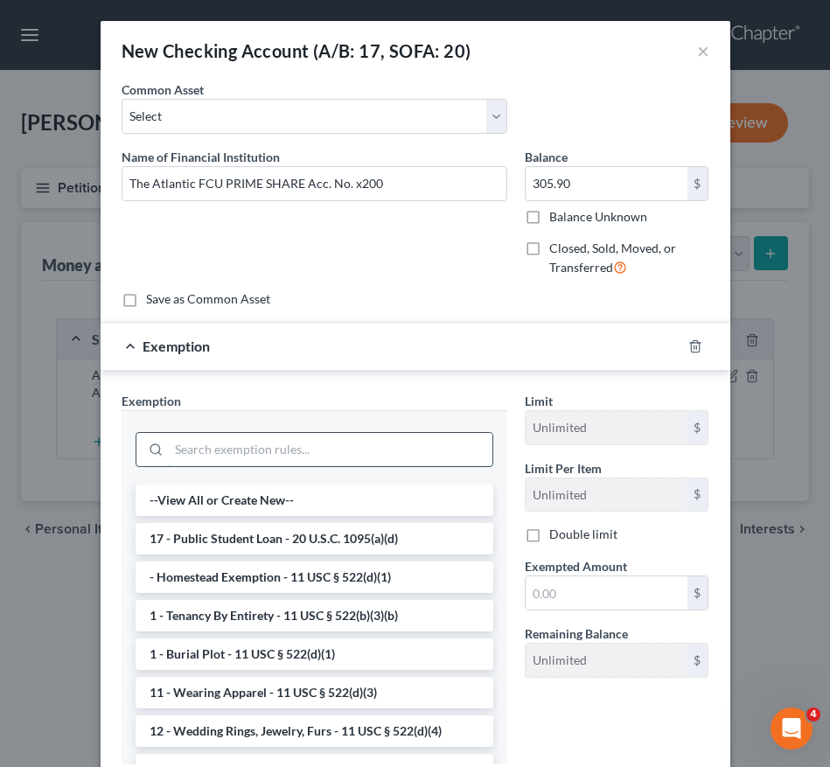
click at [297, 444] on input "search" at bounding box center [331, 449] width 324 height 33
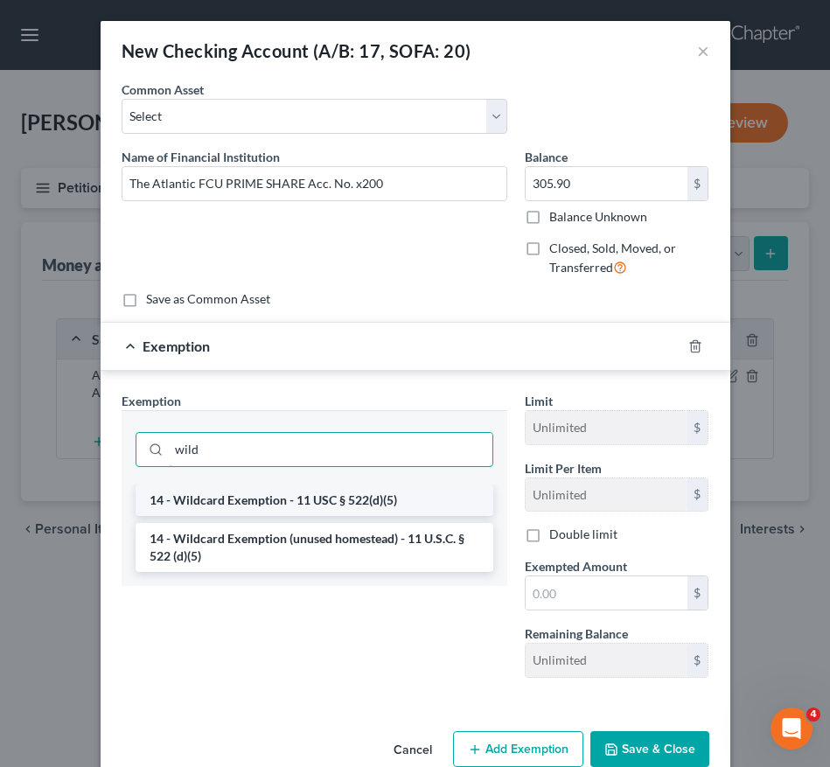
type input "wild"
click at [292, 499] on li "14 - Wildcard Exemption - 11 USC § 522(d)(5)" at bounding box center [315, 500] width 358 height 31
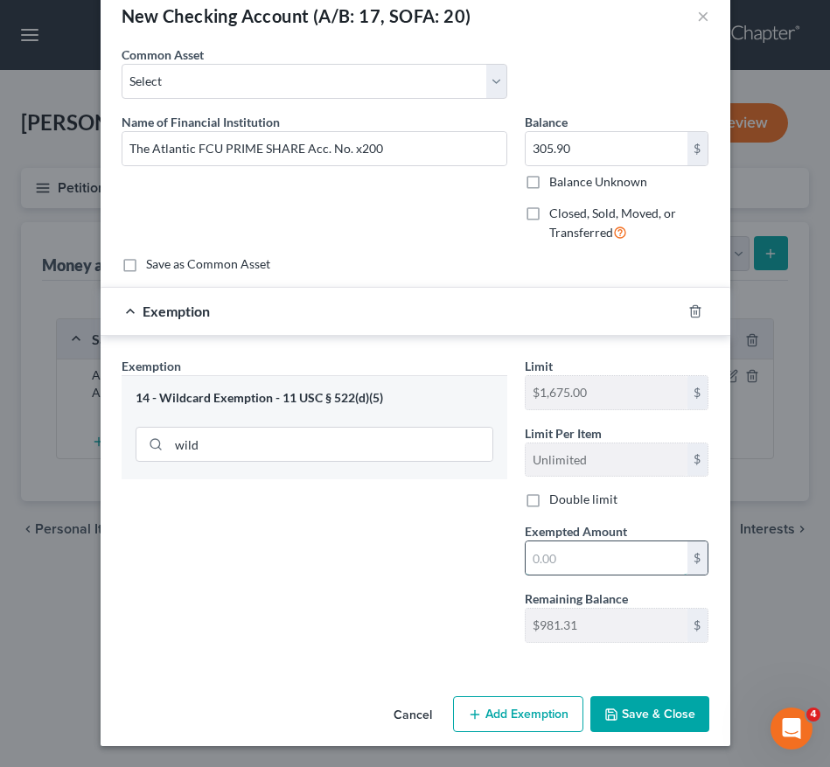
click at [598, 549] on input "text" at bounding box center [607, 558] width 162 height 33
type input "305.90"
click at [618, 713] on button "Save & Close" at bounding box center [649, 714] width 119 height 37
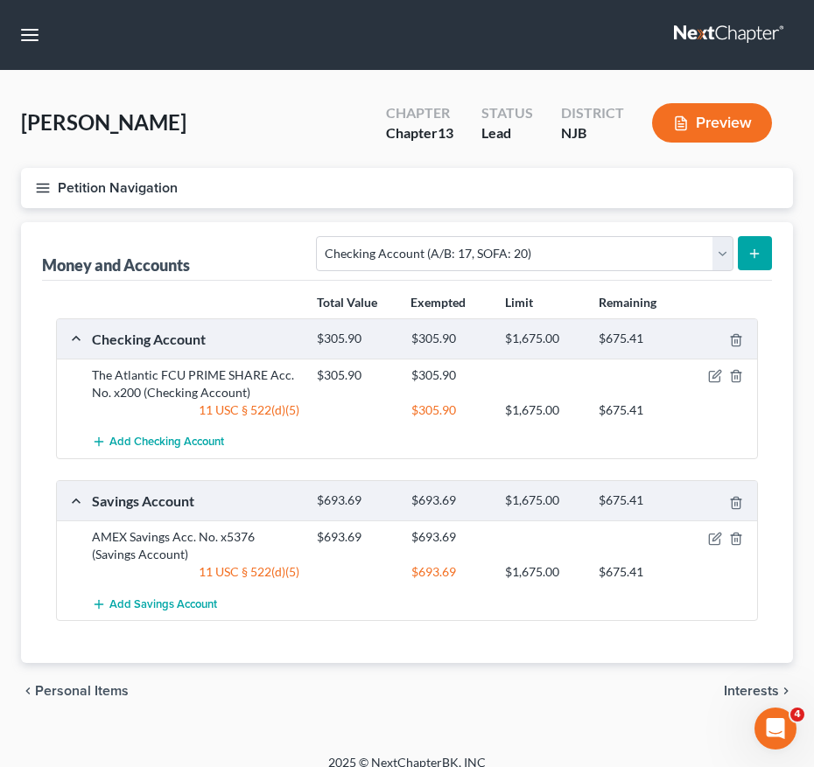
click at [764, 252] on button "submit" at bounding box center [754, 253] width 34 height 34
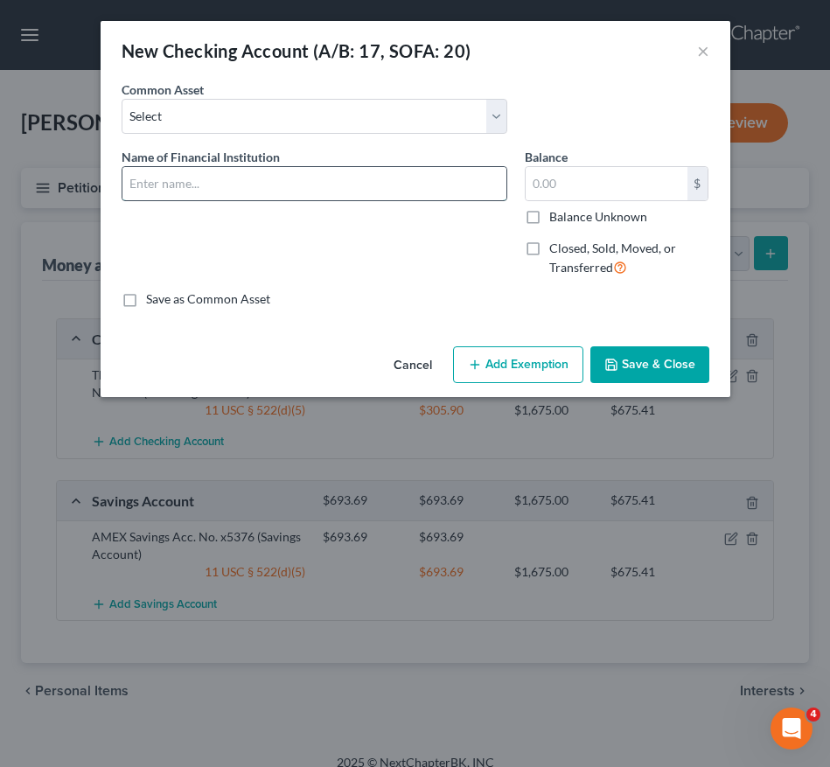
click at [228, 178] on input "text" at bounding box center [314, 183] width 384 height 33
type input "Atlantic FCU Smart Checking Acc. No. x210"
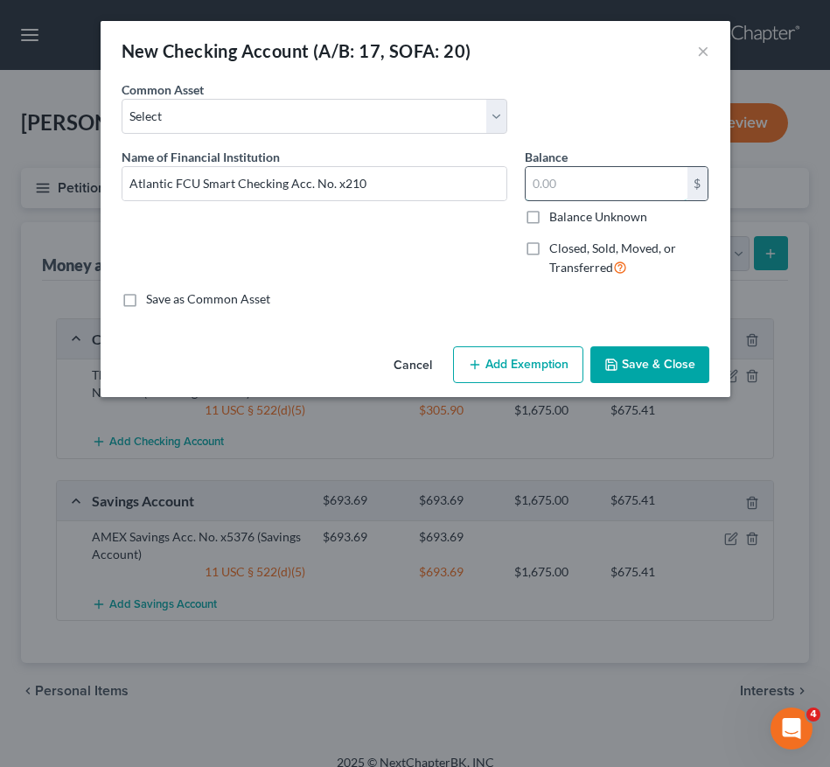
click at [583, 188] on input "text" at bounding box center [607, 183] width 162 height 33
type input "332.28"
click at [553, 351] on button "Add Exemption" at bounding box center [518, 364] width 130 height 37
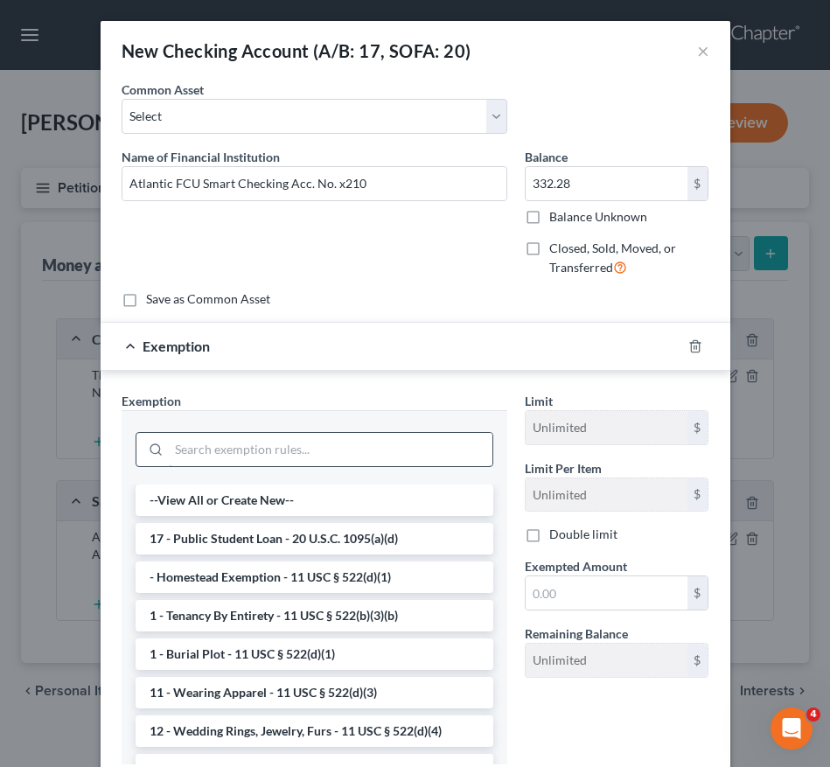
click at [469, 444] on input "search" at bounding box center [331, 449] width 324 height 33
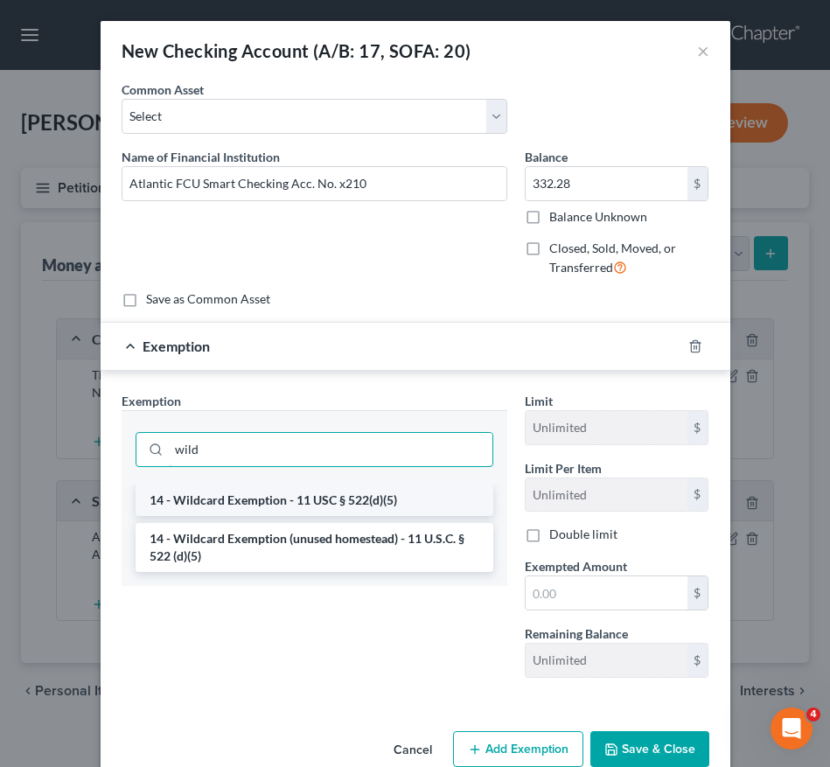
type input "wild"
click at [410, 501] on li "14 - Wildcard Exemption - 11 USC § 522(d)(5)" at bounding box center [315, 500] width 358 height 31
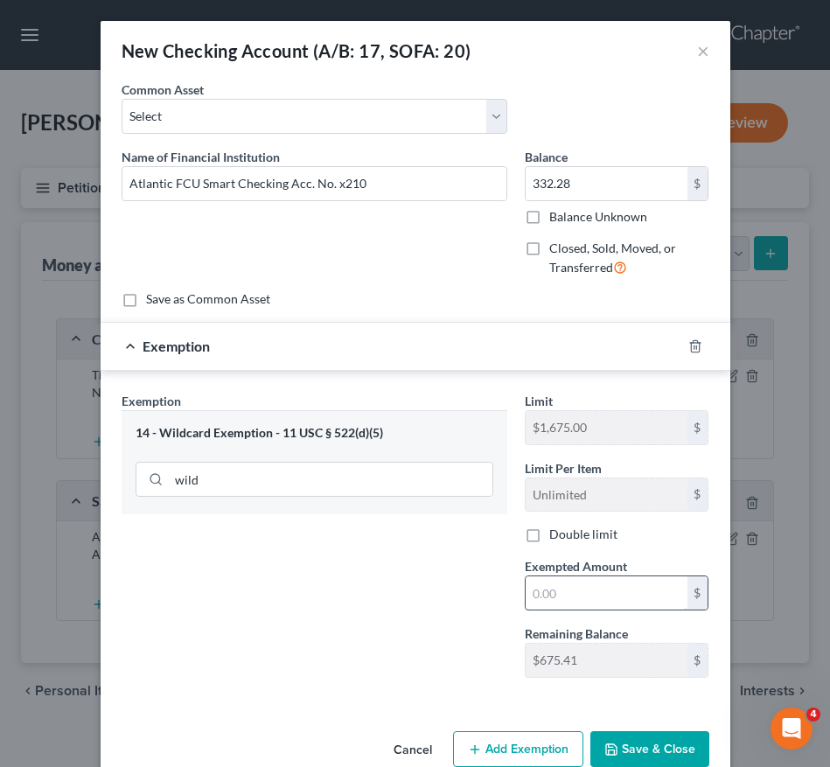
click at [557, 596] on input "text" at bounding box center [607, 593] width 162 height 33
type input "332.28"
click at [649, 743] on button "Save & Close" at bounding box center [649, 749] width 119 height 37
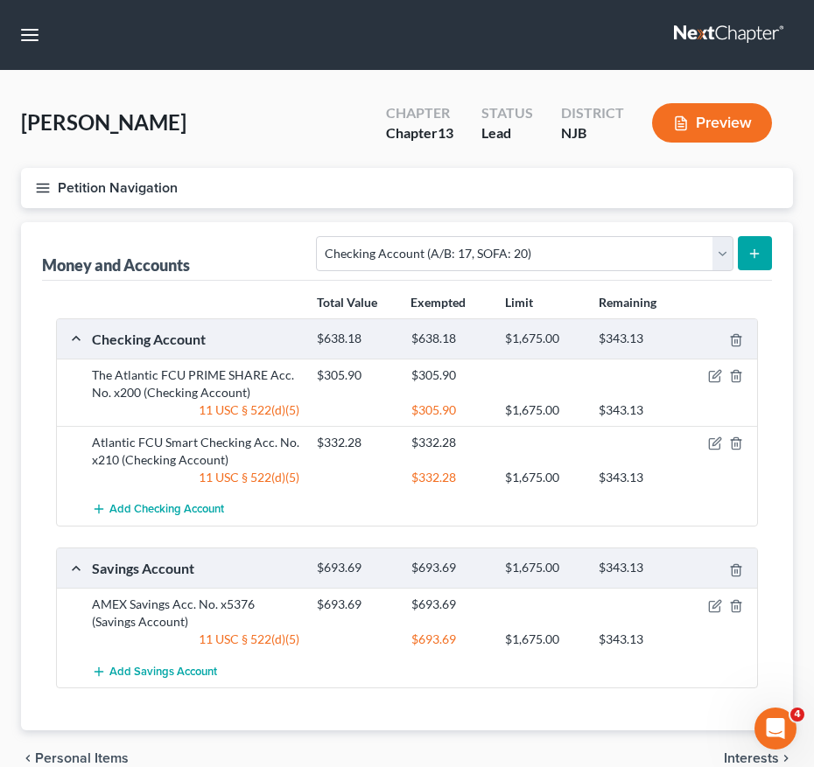
click at [431, 20] on nav "Home New Case Client Portal Directory Cases Karina Pia Lucid, Esq. LLC madison@…" at bounding box center [407, 35] width 814 height 70
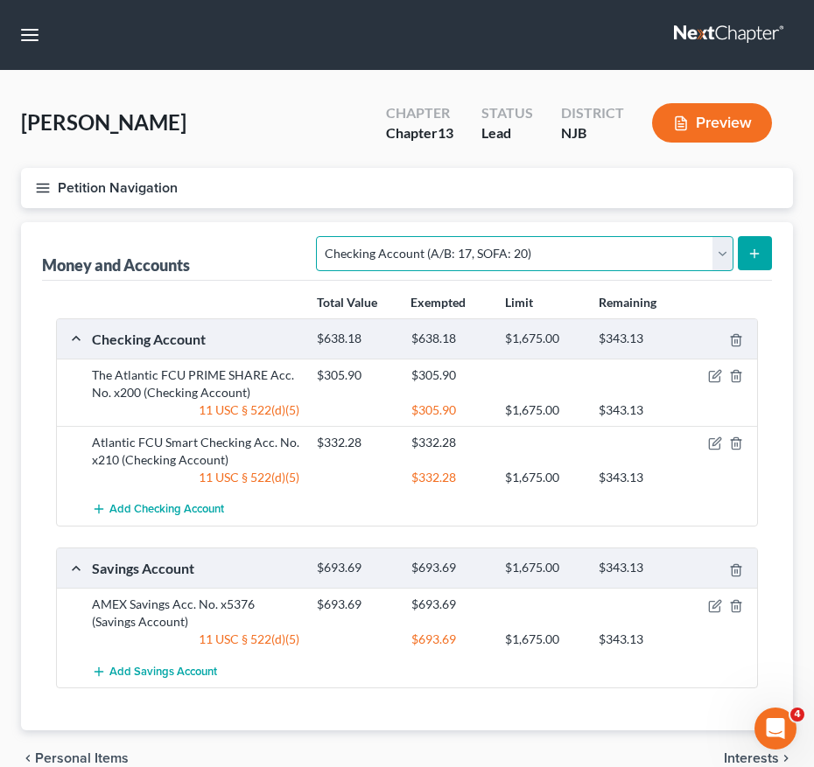
click at [415, 252] on select "Select Account Type Brokerage (A/B: 18, SOFA: 20) Cash on Hand (A/B: 16) Certif…" at bounding box center [524, 253] width 416 height 35
select select "savings"
click at [321, 236] on select "Select Account Type Brokerage (A/B: 18, SOFA: 20) Cash on Hand (A/B: 16) Certif…" at bounding box center [524, 253] width 416 height 35
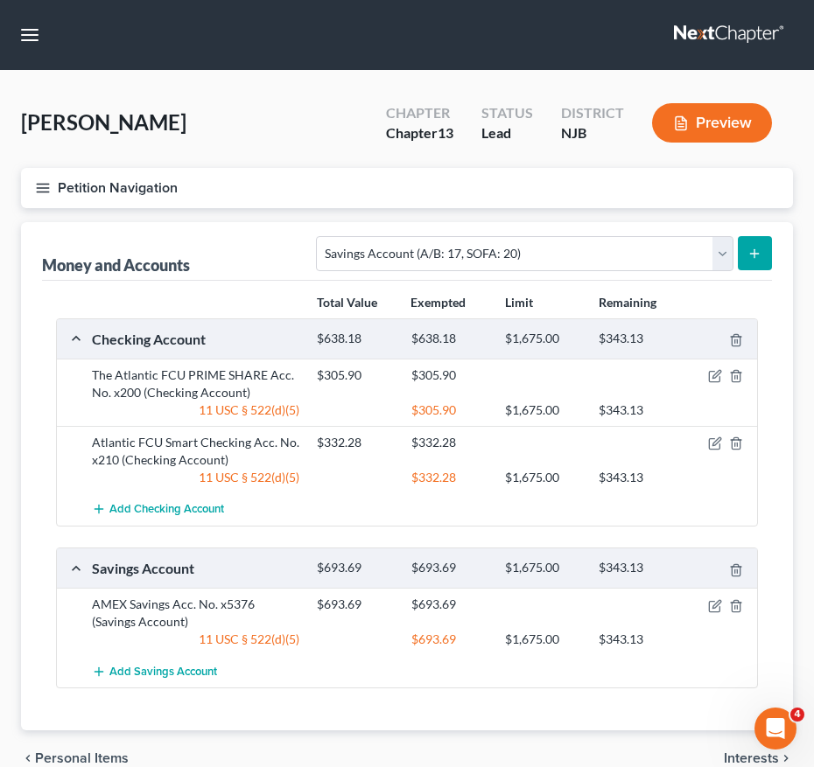
click at [764, 246] on button "submit" at bounding box center [754, 253] width 34 height 34
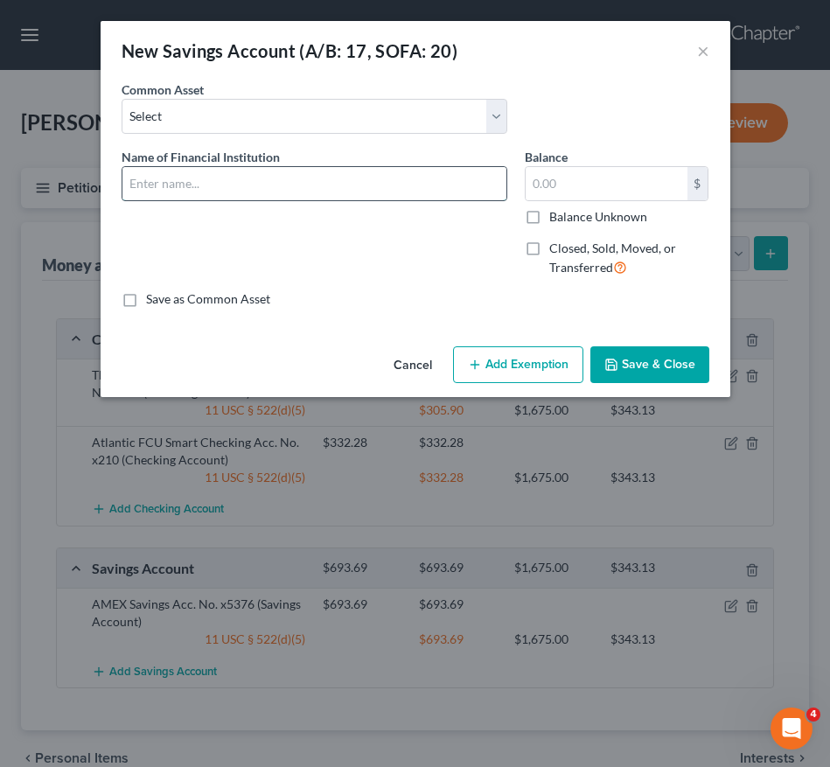
click at [356, 185] on input "text" at bounding box center [314, 183] width 384 height 33
click at [196, 185] on input "Bank of Am Acc. No." at bounding box center [314, 183] width 384 height 33
click at [351, 185] on input "Bank of Am. Savings Acc. No." at bounding box center [314, 183] width 384 height 33
type input "Bank of Am. Savings Acc. No. x0475"
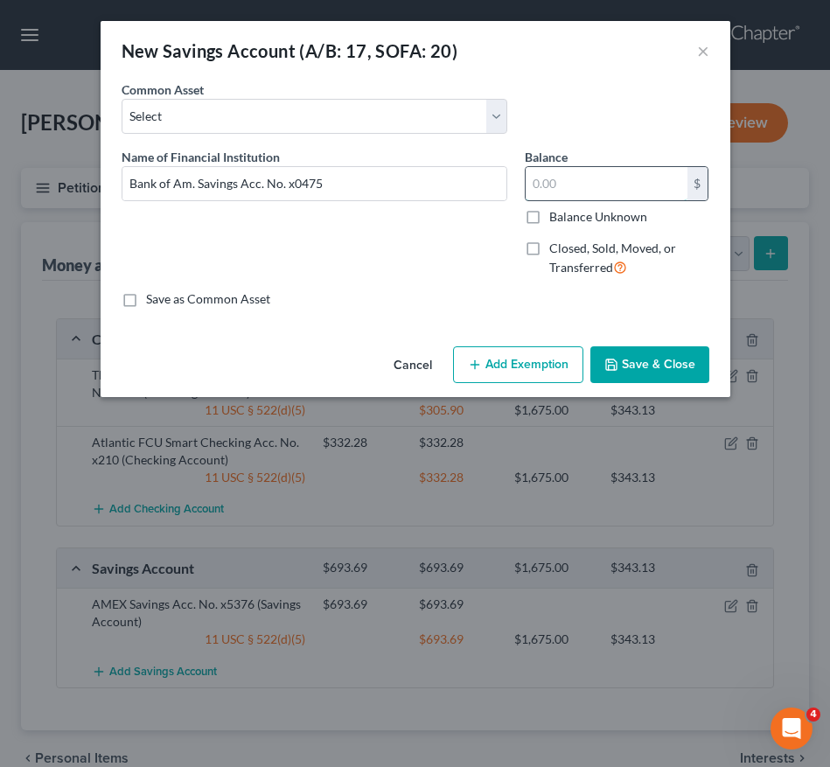
click at [585, 180] on input "text" at bounding box center [607, 183] width 162 height 33
type input "191.08"
click at [533, 375] on button "Add Exemption" at bounding box center [518, 364] width 130 height 37
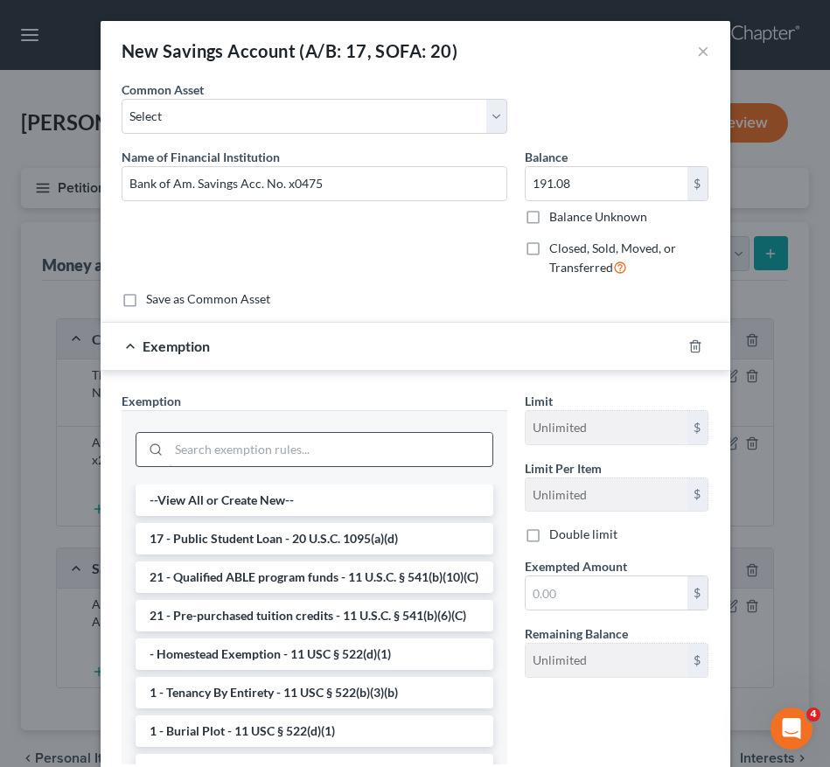
click at [451, 448] on input "search" at bounding box center [331, 449] width 324 height 33
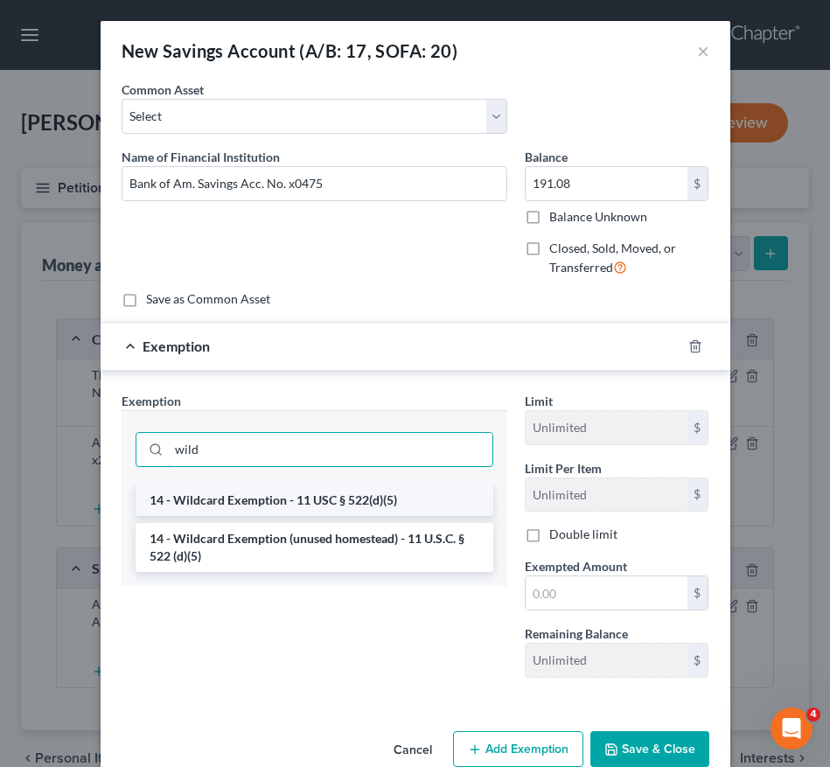
type input "wild"
click at [420, 503] on li "14 - Wildcard Exemption - 11 USC § 522(d)(5)" at bounding box center [315, 500] width 358 height 31
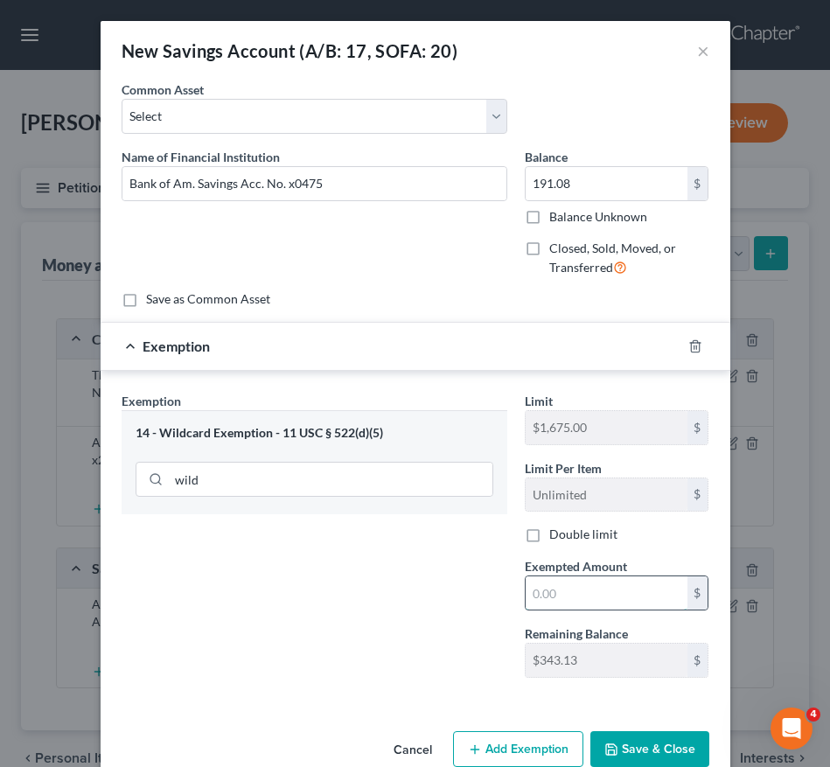
click at [561, 602] on input "text" at bounding box center [607, 593] width 162 height 33
type input "191.08"
click at [627, 746] on button "Save & Close" at bounding box center [649, 749] width 119 height 37
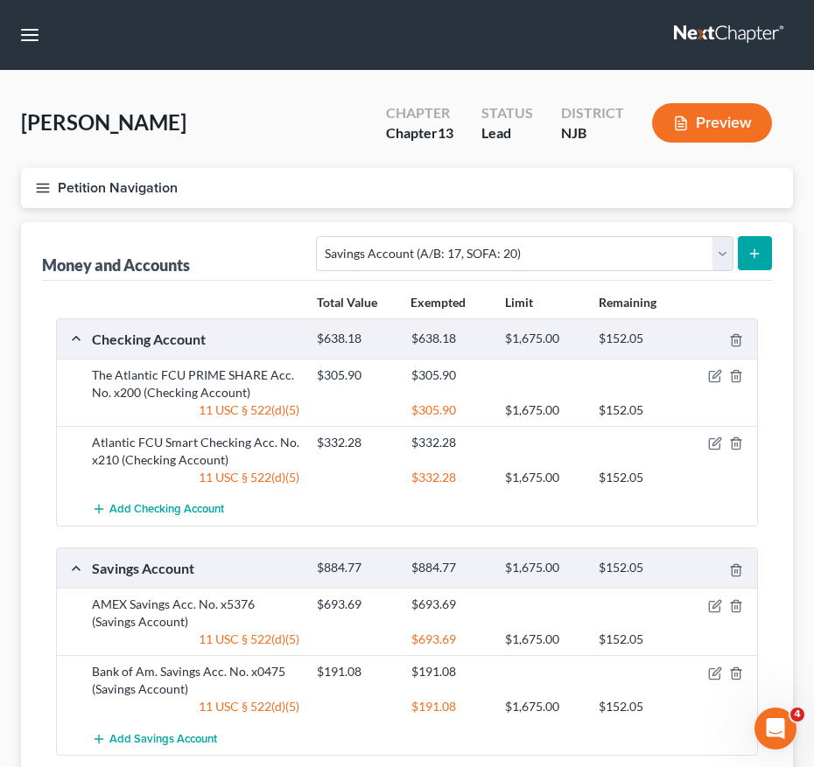
click at [389, 46] on nav "Home New Case Client Portal Directory Cases Karina Pia Lucid, Esq. LLC madison@…" at bounding box center [407, 35] width 814 height 70
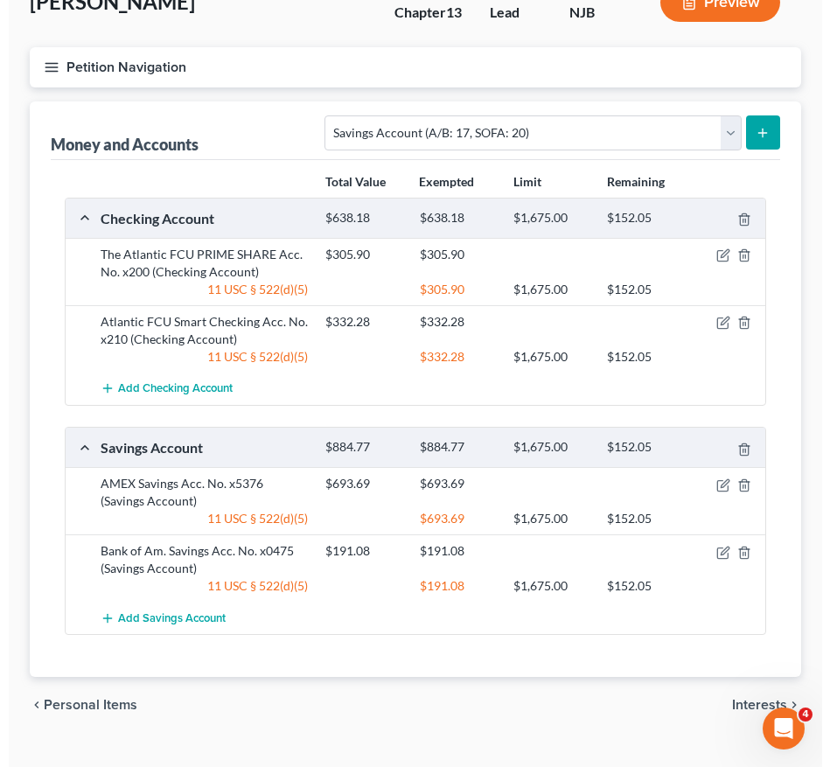
scroll to position [122, 0]
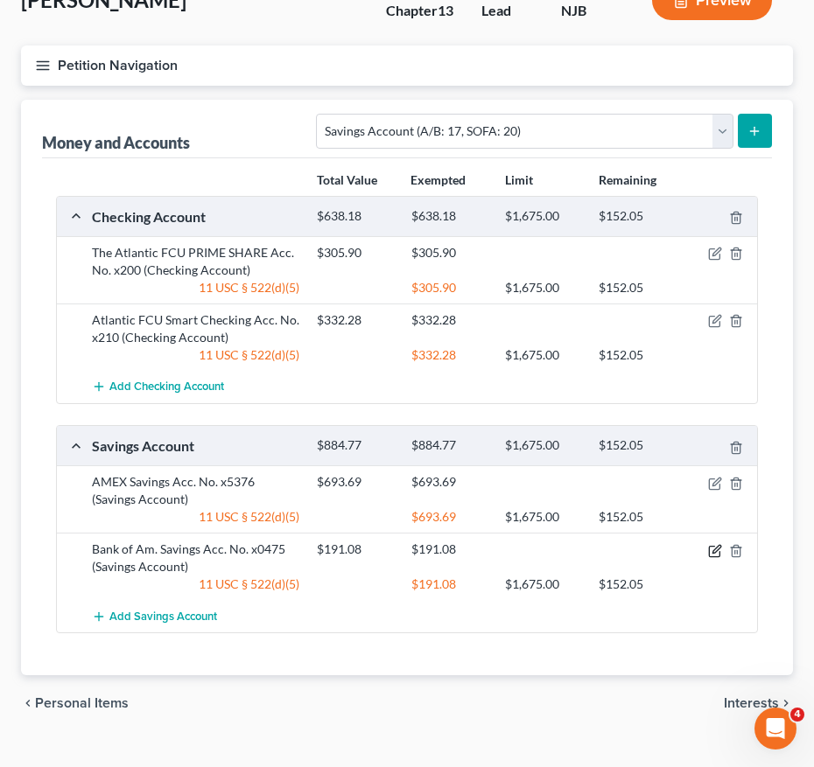
click at [711, 552] on icon "button" at bounding box center [715, 551] width 14 height 14
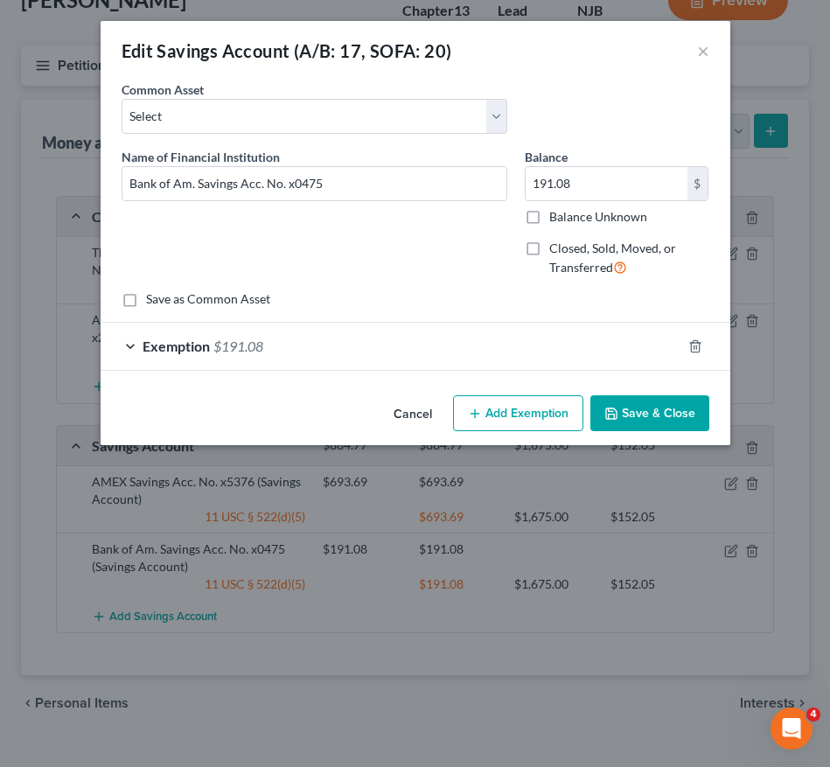
click at [550, 352] on div "Exemption $191.08" at bounding box center [391, 346] width 581 height 46
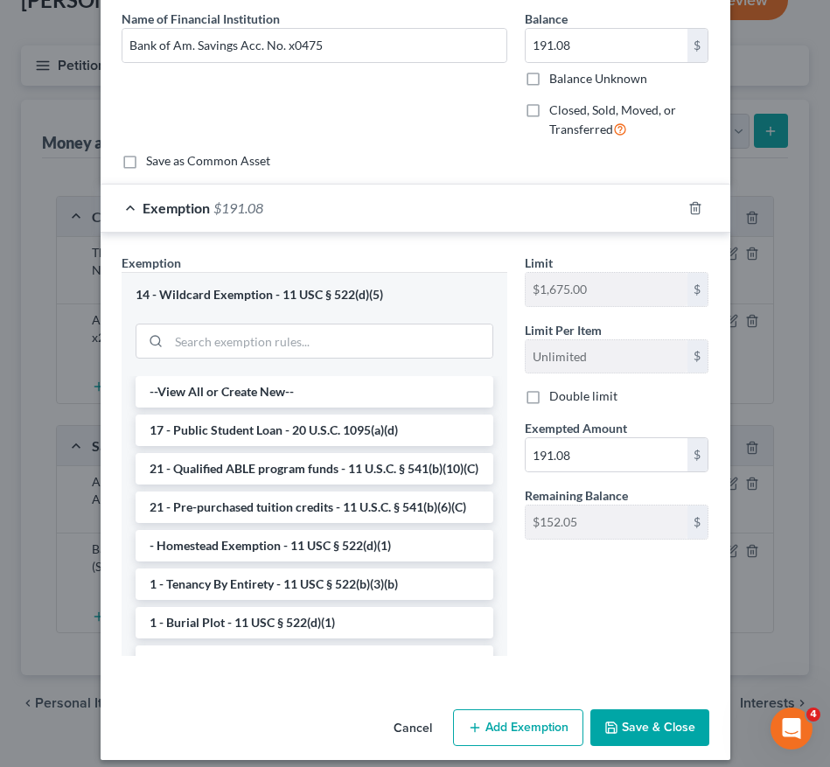
scroll to position [0, 0]
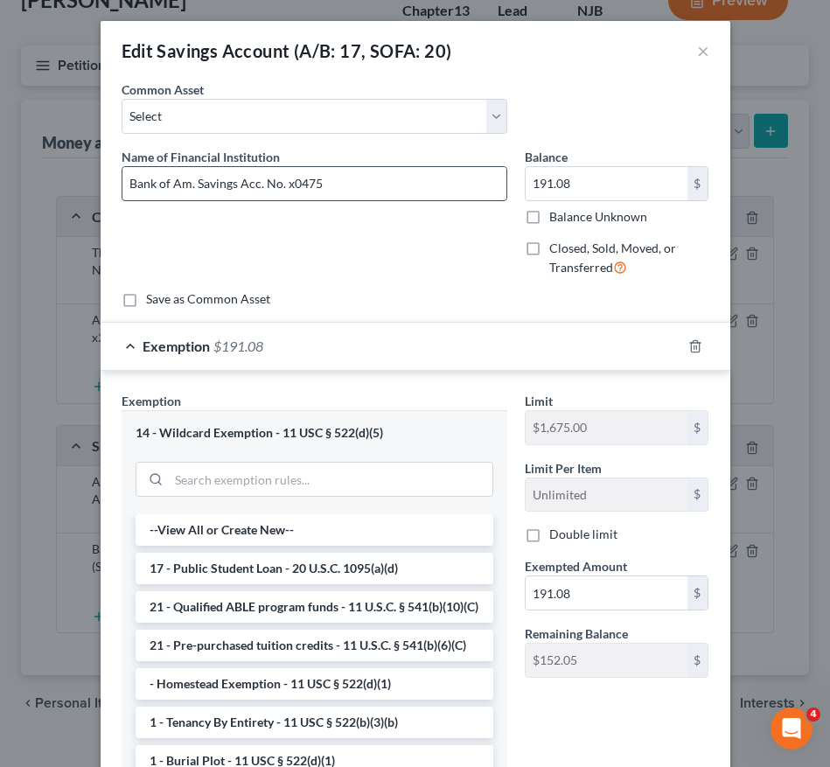
click at [122, 179] on input "Bank of Am. Savings Acc. No. x0475" at bounding box center [314, 183] width 384 height 33
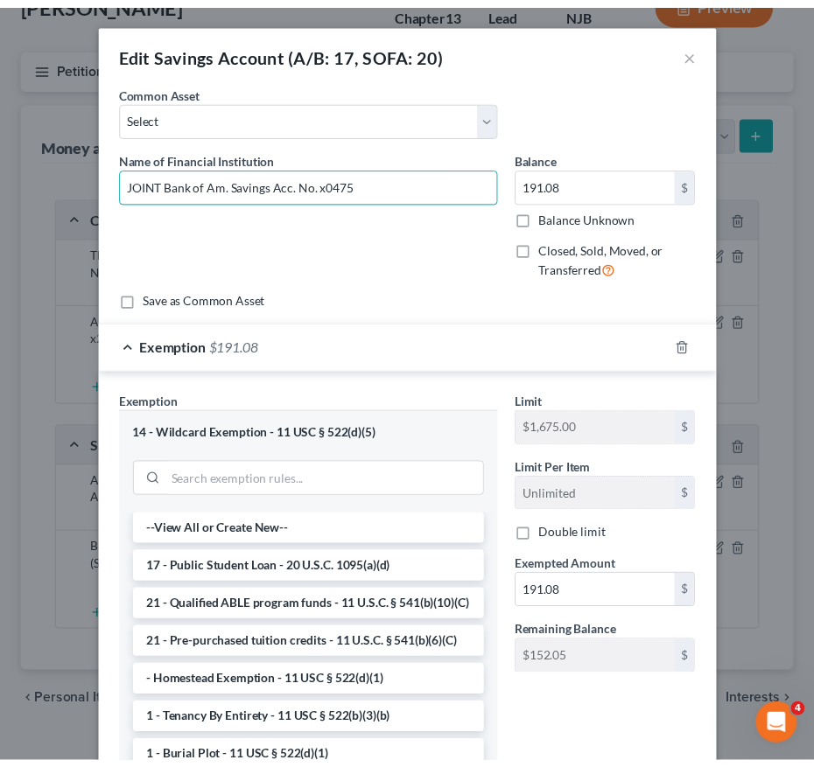
scroll to position [152, 0]
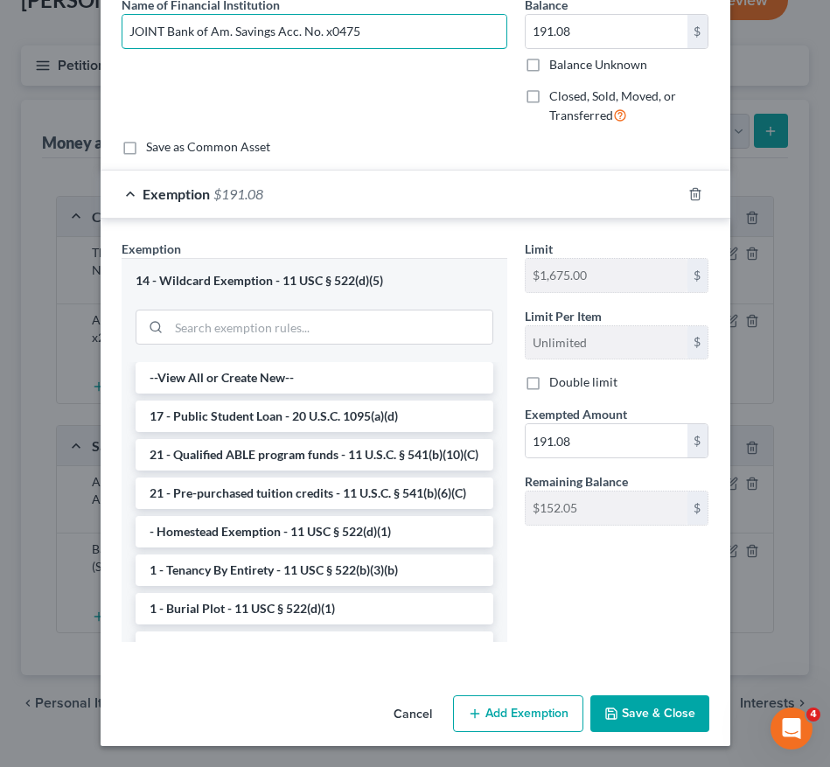
type input "JOINT Bank of Am. Savings Acc. No. x0475"
click at [595, 706] on button "Save & Close" at bounding box center [649, 713] width 119 height 37
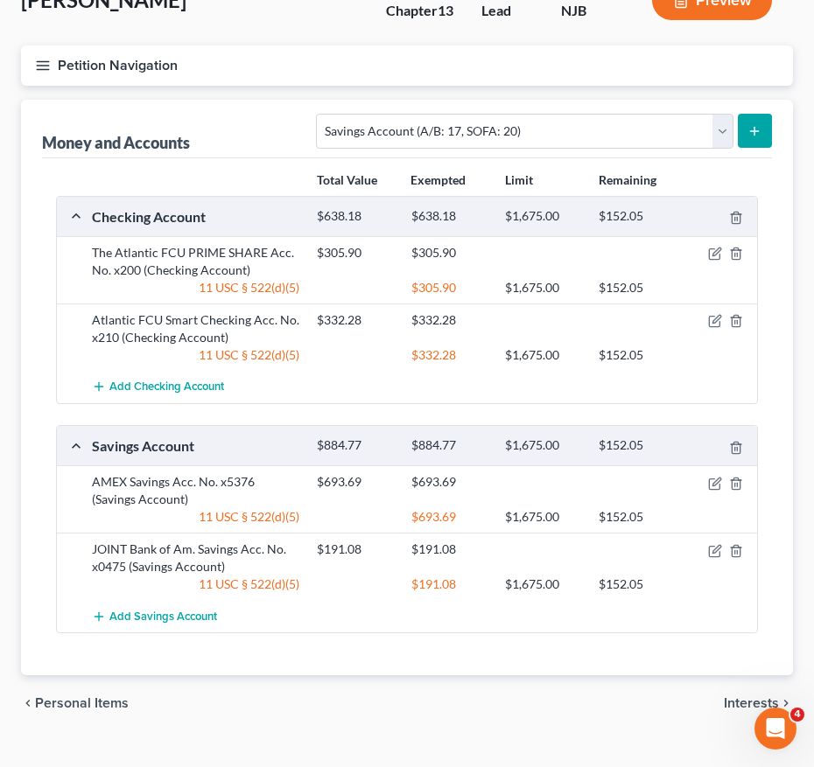
click at [750, 136] on icon "submit" at bounding box center [754, 131] width 14 height 14
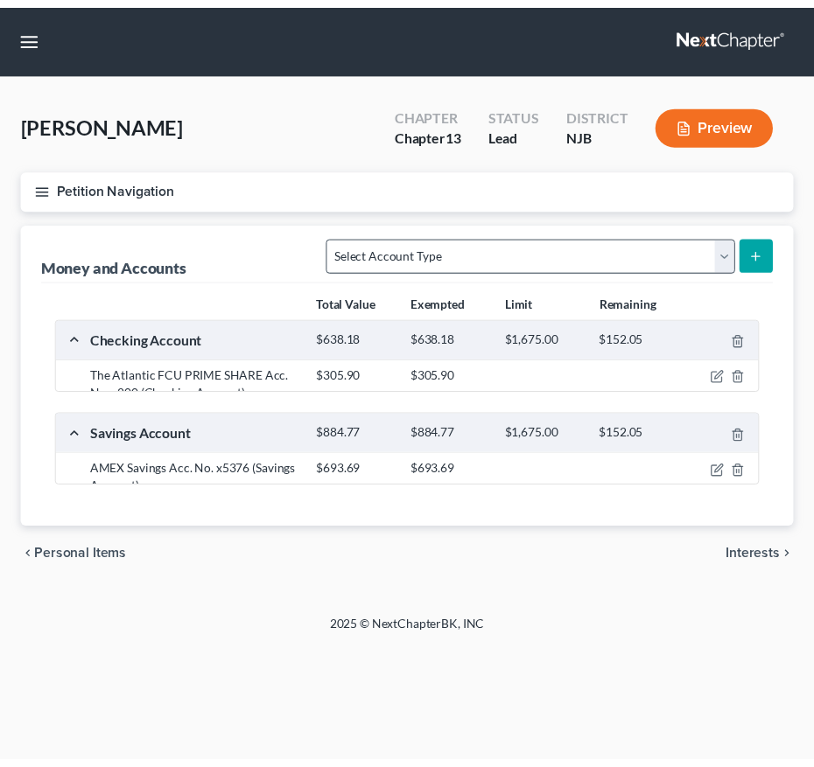
scroll to position [122, 0]
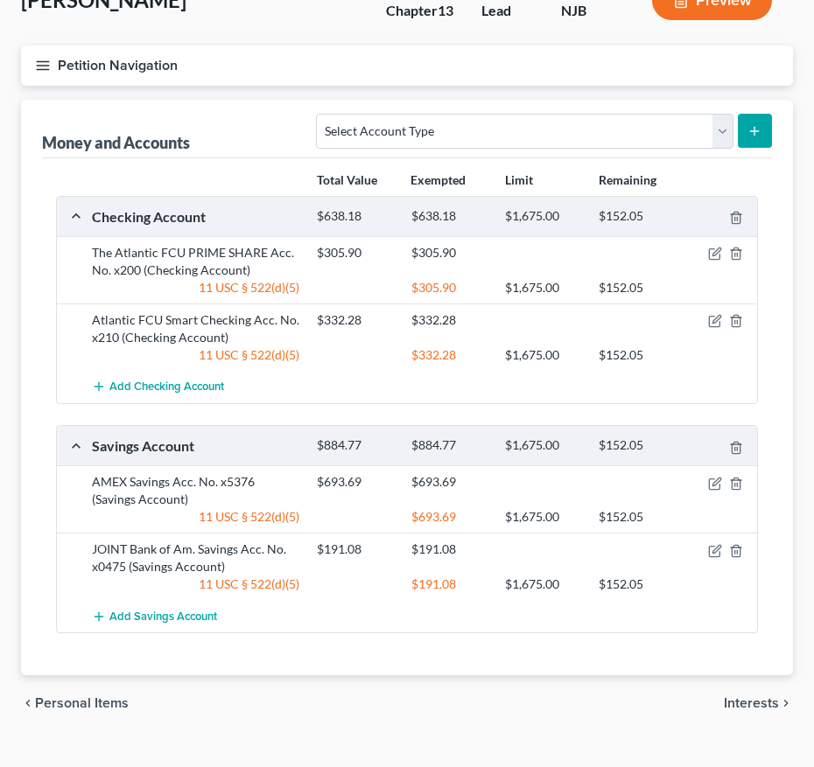
click at [527, 255] on div at bounding box center [543, 252] width 94 height 17
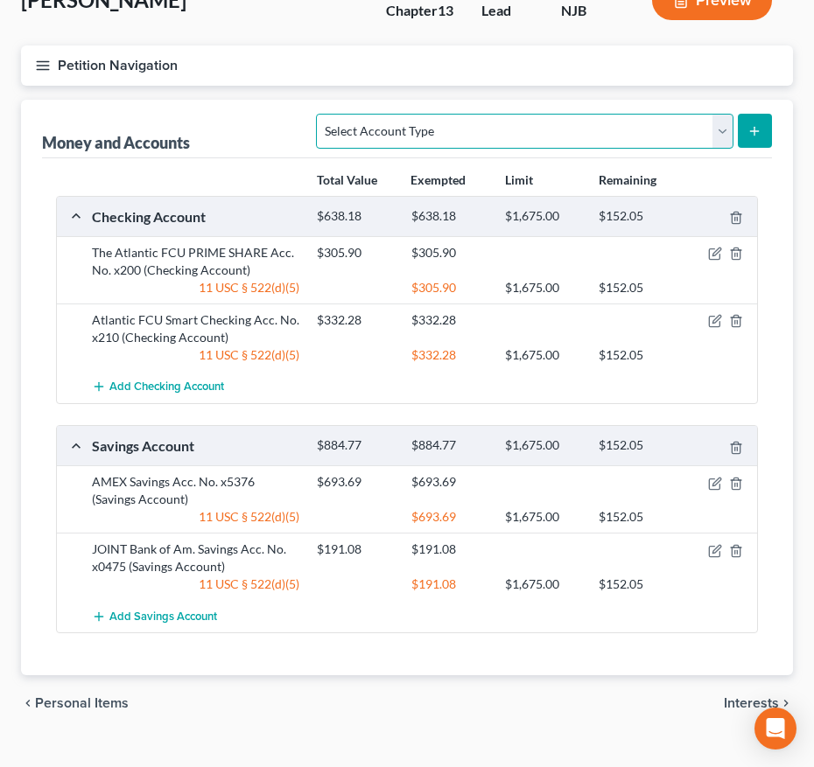
click at [479, 130] on select "Select Account Type Brokerage (A/B: 18, SOFA: 20) Cash on Hand (A/B: 16) Certif…" at bounding box center [524, 131] width 416 height 35
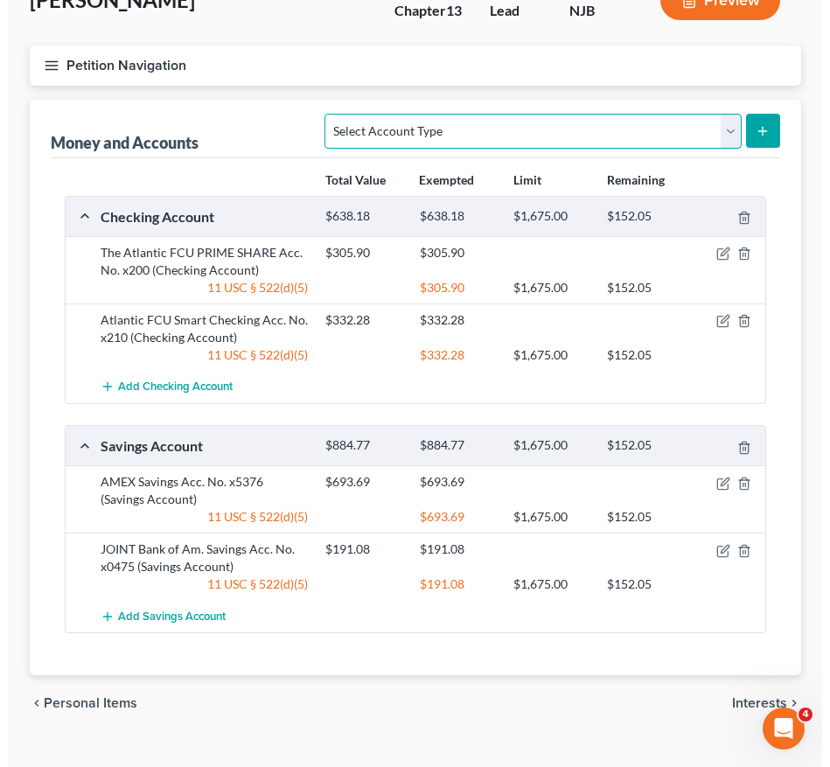
scroll to position [0, 0]
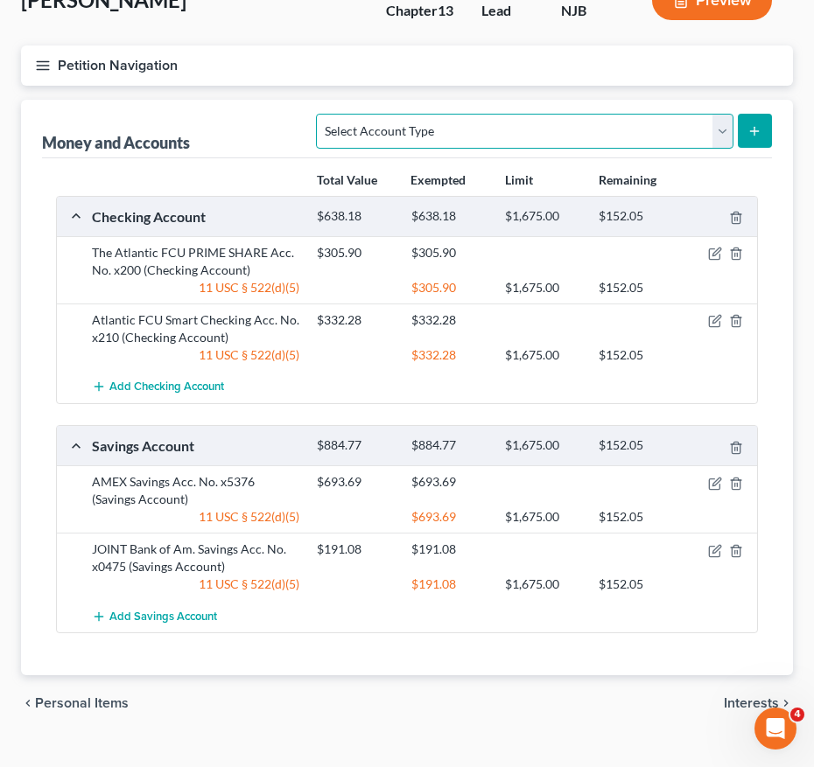
select select "savings"
click at [321, 114] on select "Select Account Type Brokerage (A/B: 18, SOFA: 20) Cash on Hand (A/B: 16) Certif…" at bounding box center [524, 131] width 416 height 35
click at [771, 122] on button "submit" at bounding box center [754, 131] width 34 height 34
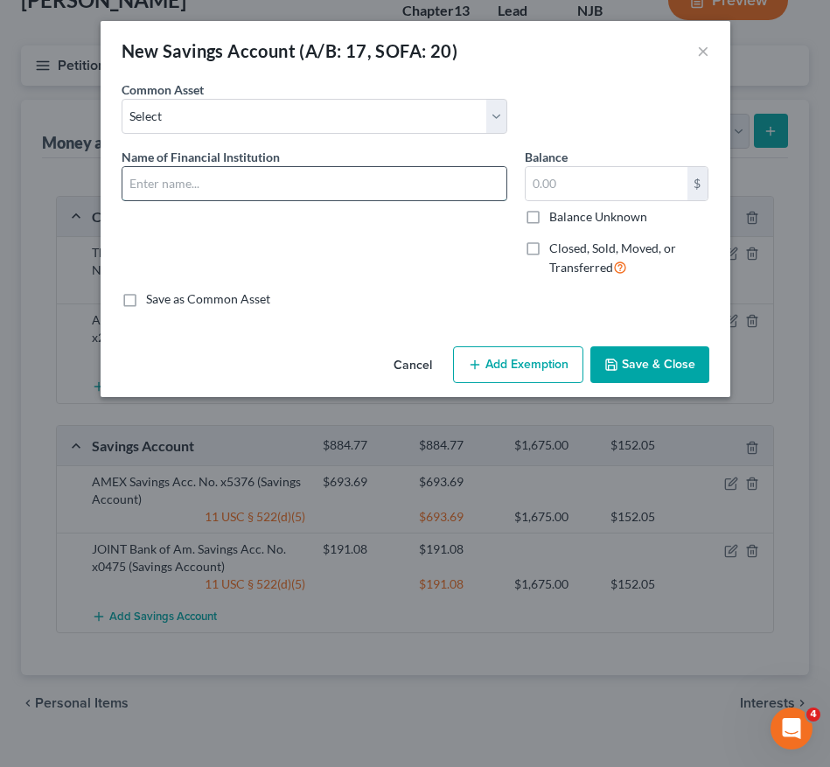
click at [285, 185] on input "text" at bounding box center [314, 183] width 384 height 33
type input "JOINT Bank of Am. Acc. No. x8502"
click at [598, 185] on input "text" at bounding box center [607, 183] width 162 height 33
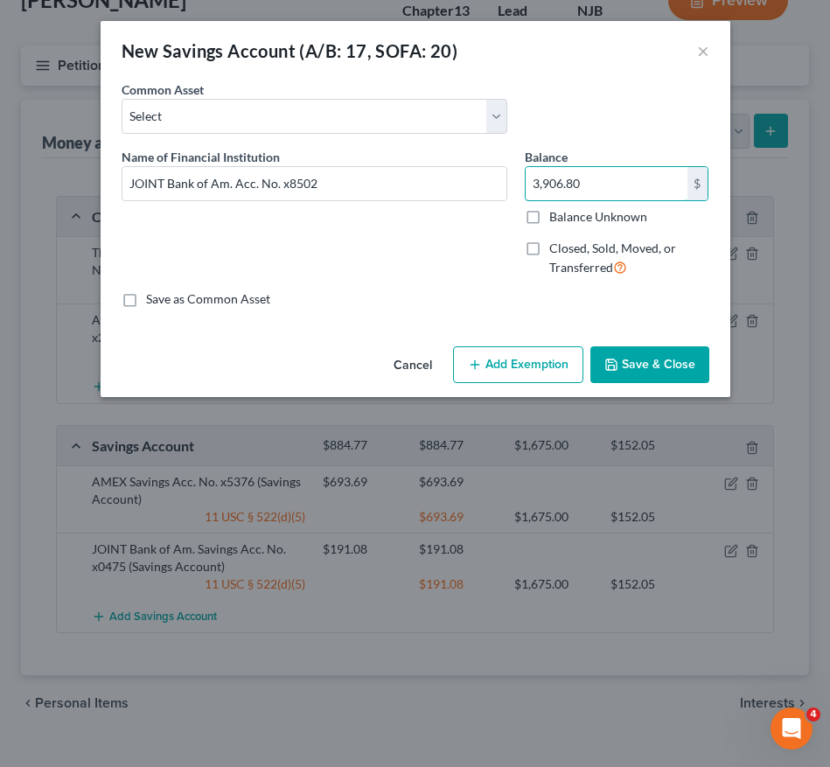
type input "3,906.80"
click at [648, 362] on button "Save & Close" at bounding box center [649, 364] width 119 height 37
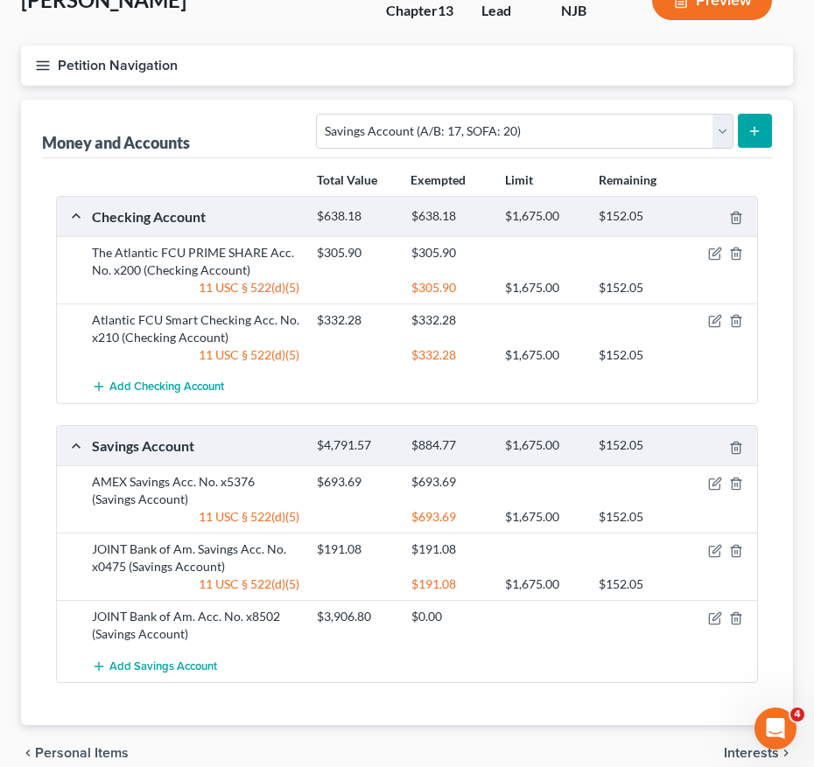
click at [336, 47] on button "Petition Navigation" at bounding box center [407, 65] width 772 height 40
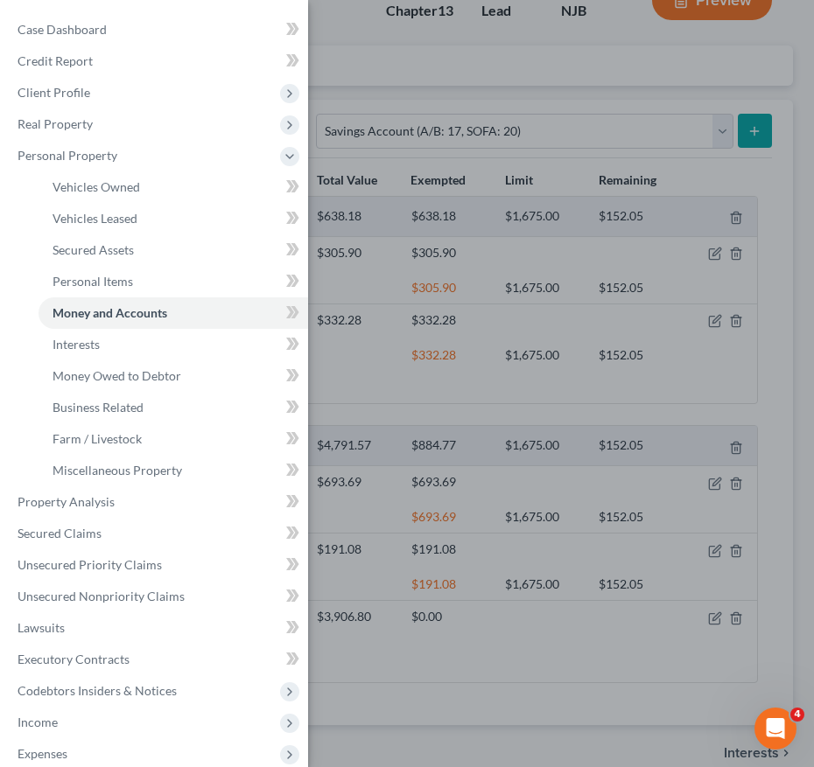
click at [391, 52] on div "Case Dashboard Payments Invoices Payments Payments Credit Report Client Profile" at bounding box center [407, 383] width 814 height 767
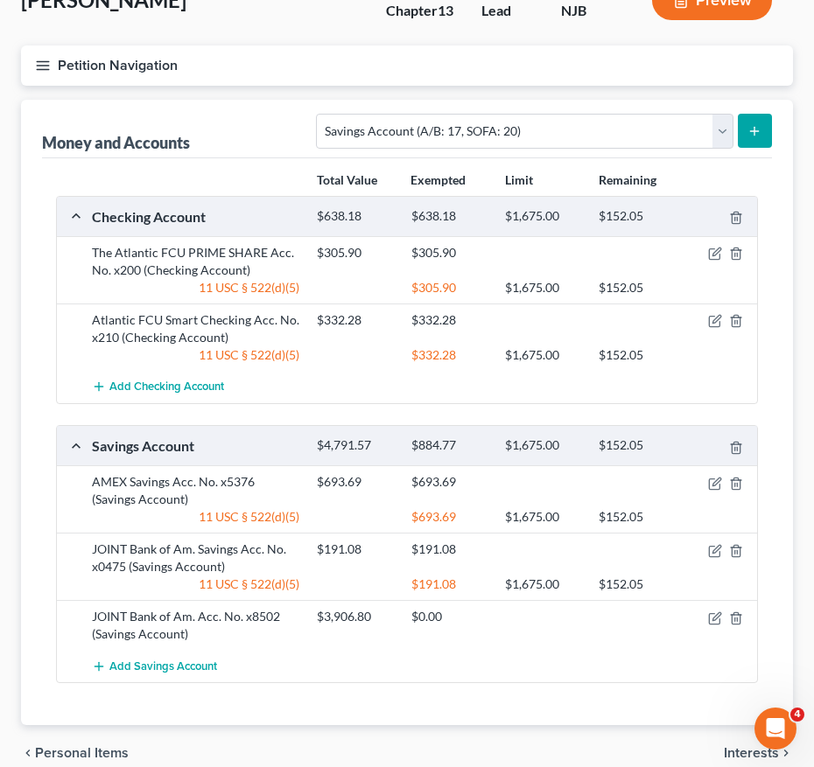
click at [754, 133] on line "submit" at bounding box center [754, 131] width 0 height 8
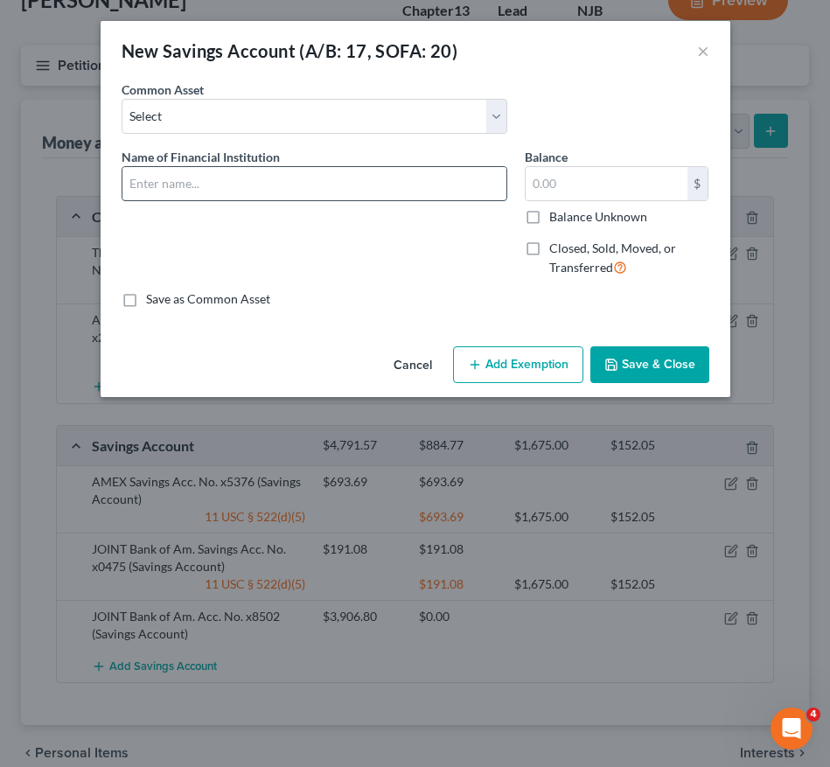
click at [286, 178] on input "text" at bounding box center [314, 183] width 384 height 33
type input "JOINT Bank of Am. Acc. No. x9318"
click at [574, 186] on input "text" at bounding box center [607, 183] width 162 height 33
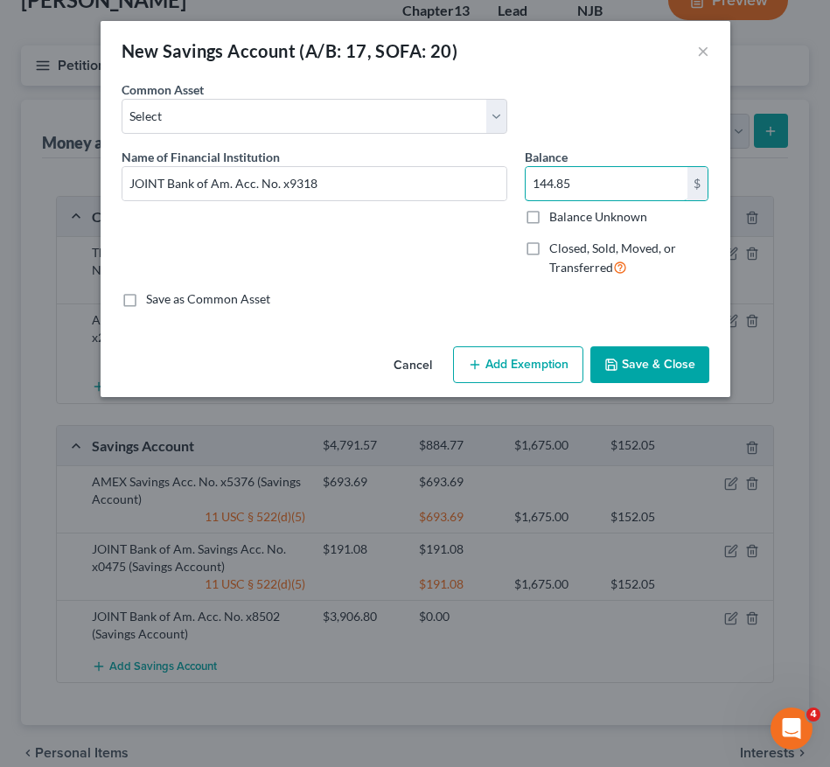
type input "144.85"
click at [482, 363] on icon "button" at bounding box center [475, 365] width 14 height 14
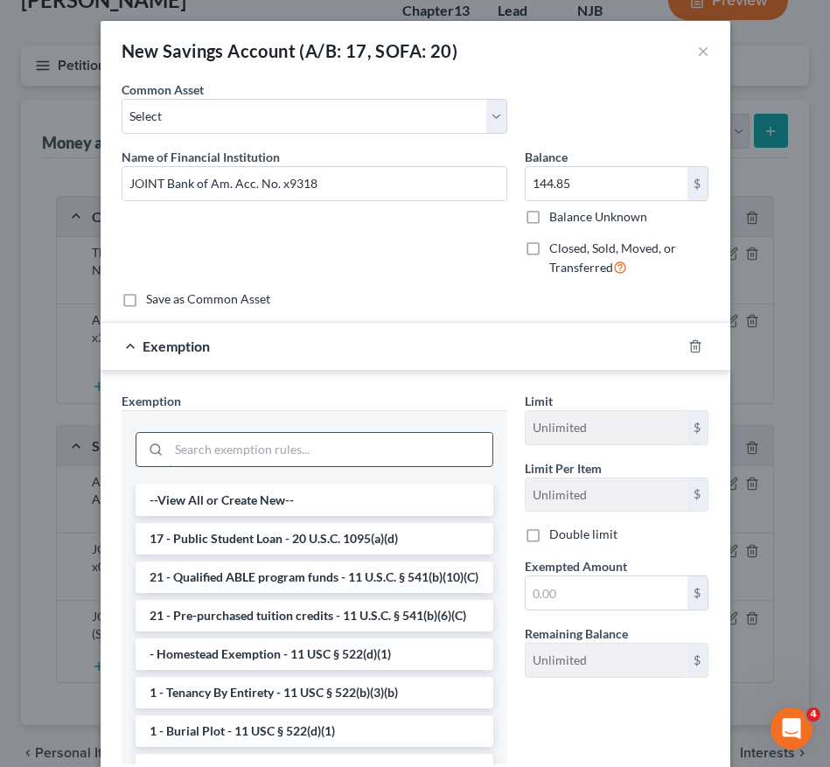
click at [297, 445] on input "search" at bounding box center [331, 449] width 324 height 33
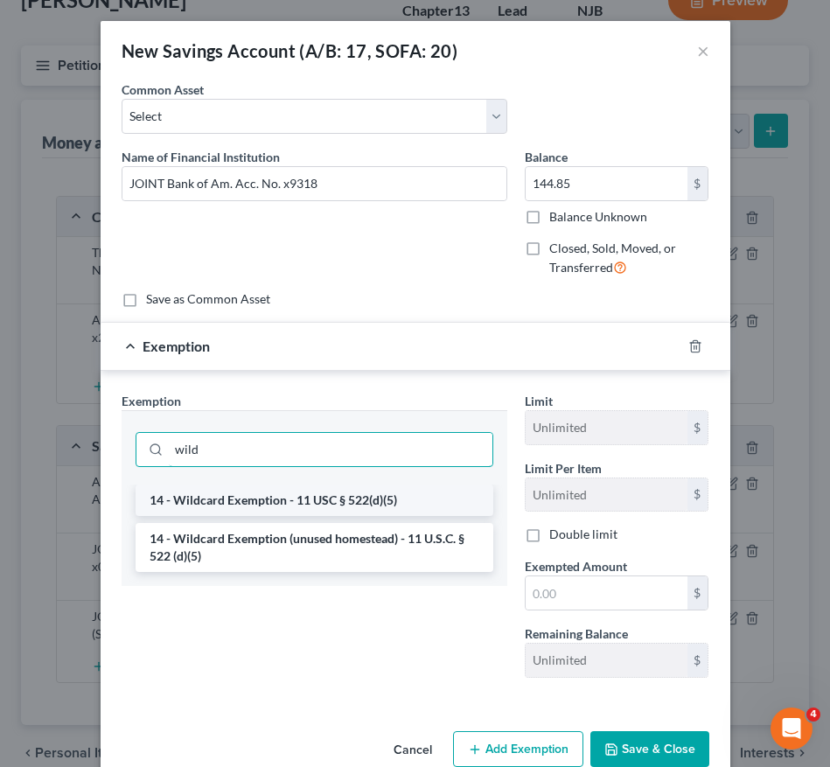
type input "wild"
click at [288, 501] on li "14 - Wildcard Exemption - 11 USC § 522(d)(5)" at bounding box center [315, 500] width 358 height 31
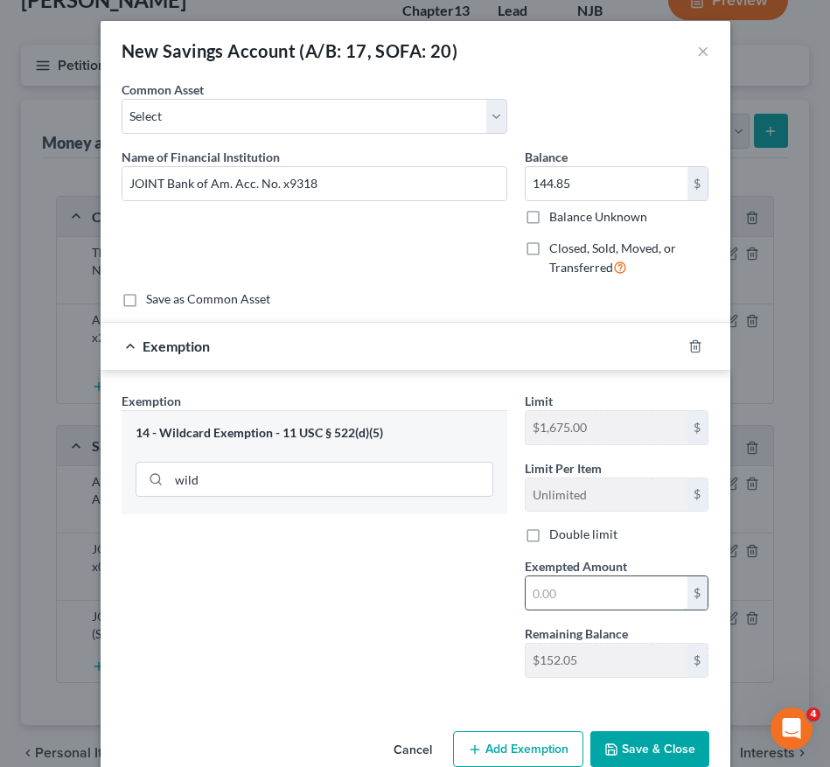
click at [548, 588] on input "text" at bounding box center [607, 593] width 162 height 33
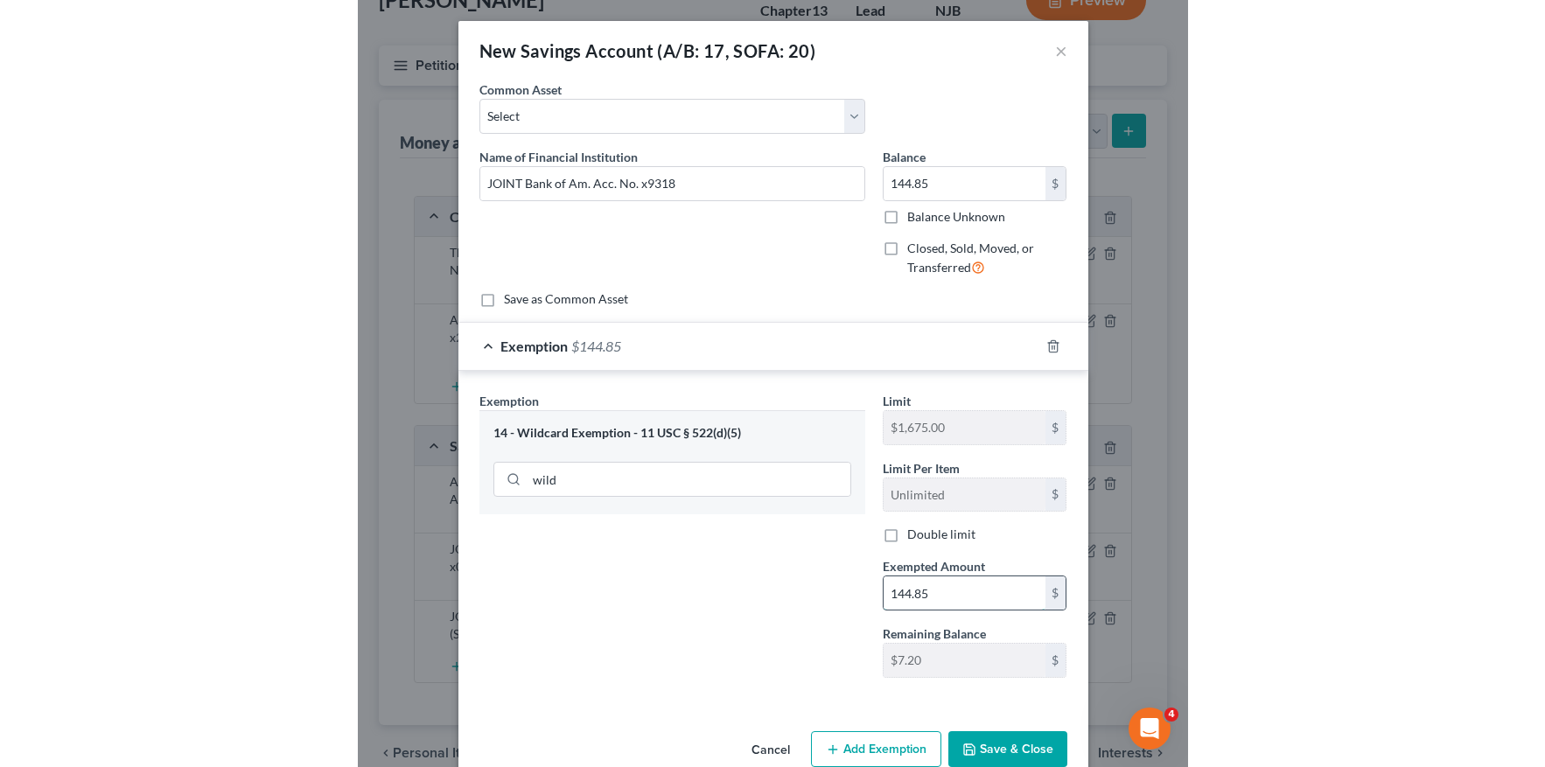
scroll to position [35, 0]
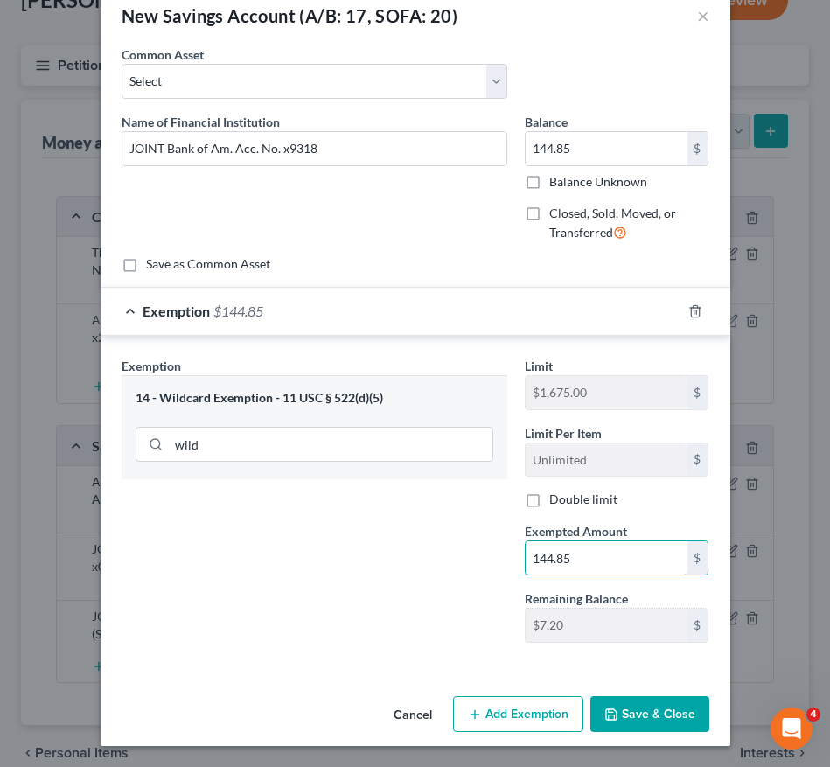
type input "144.85"
click at [625, 713] on button "Save & Close" at bounding box center [649, 714] width 119 height 37
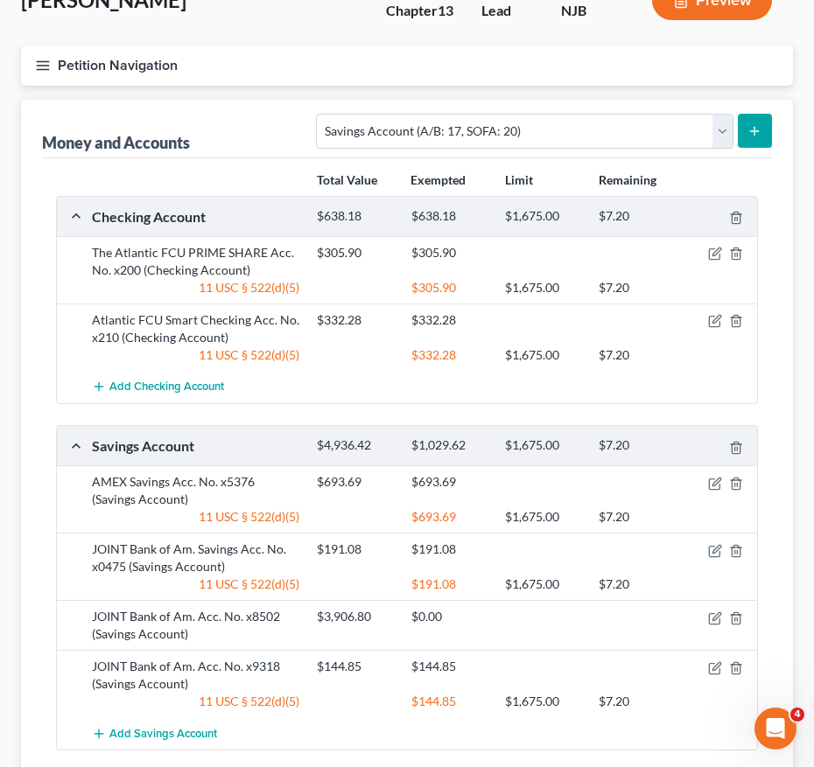
click at [353, 711] on div "JOINT Bank of Am. Acc. No. x9318 (Savings Account) $144.85 $144.85 11 USC § 522…" at bounding box center [407, 683] width 700 height 67
click at [754, 133] on line "submit" at bounding box center [754, 131] width 0 height 8
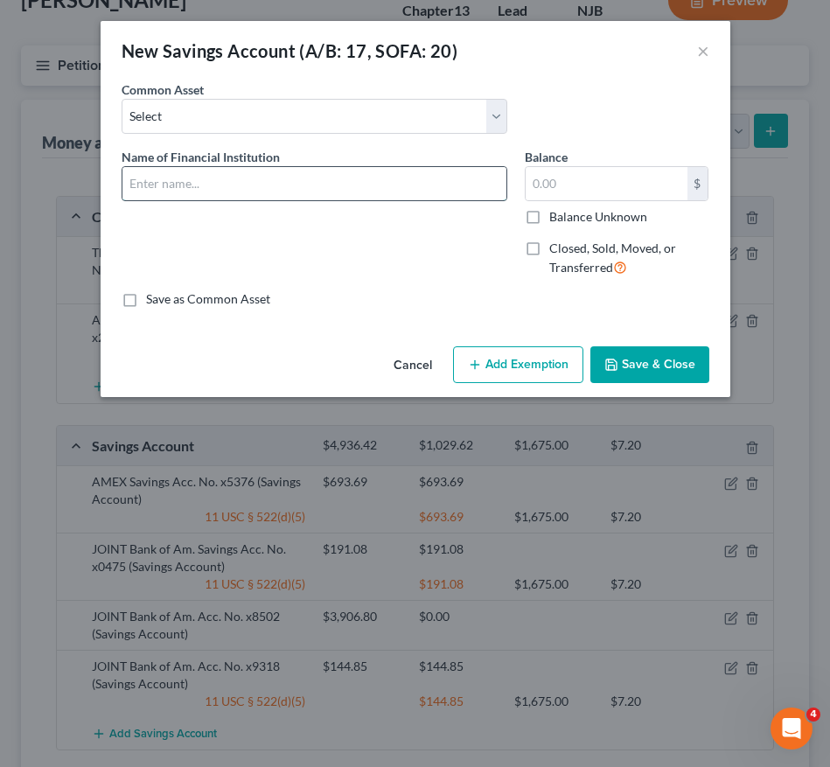
click at [360, 192] on input "text" at bounding box center [314, 183] width 384 height 33
type input "JOINT Bank of Am. Acc. No. x5884"
click at [570, 191] on input "text" at bounding box center [607, 183] width 162 height 33
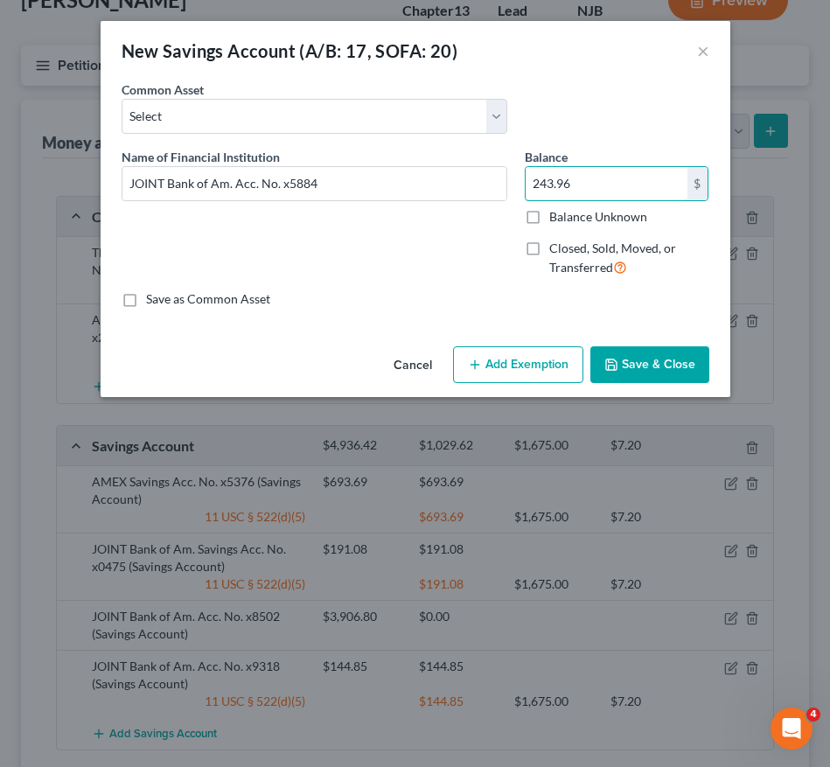
type input "243.96"
click at [625, 365] on button "Save & Close" at bounding box center [649, 364] width 119 height 37
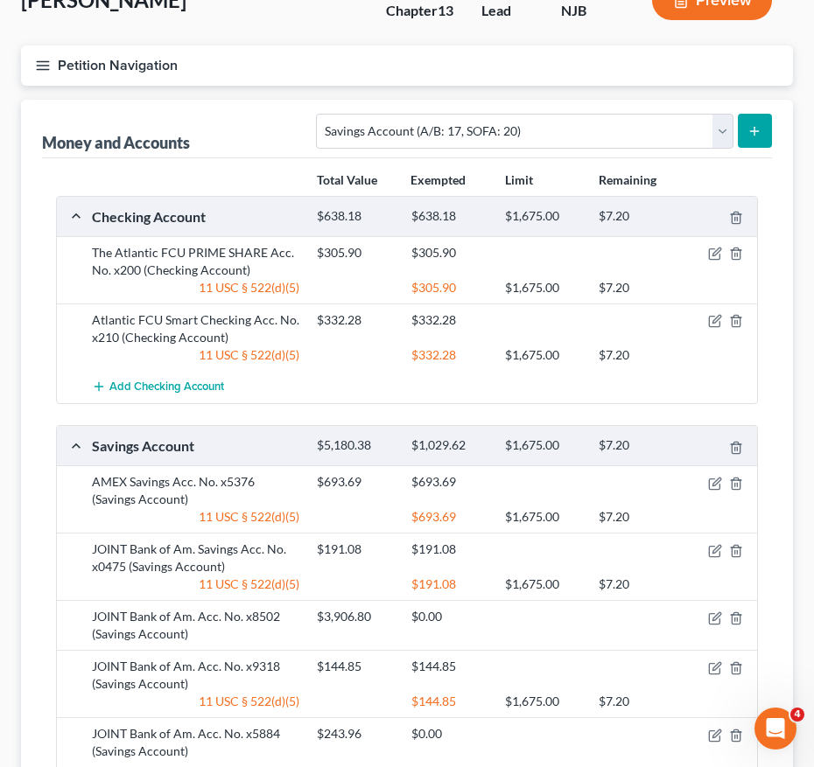
click at [339, 702] on div at bounding box center [355, 701] width 94 height 17
click at [763, 125] on button "submit" at bounding box center [754, 131] width 34 height 34
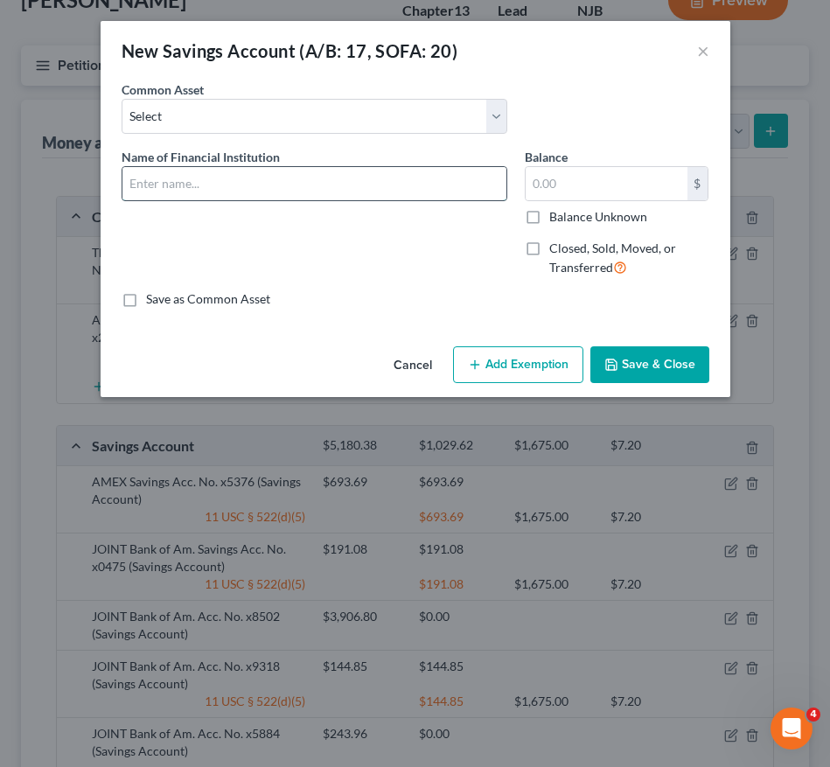
click at [455, 180] on input "text" at bounding box center [314, 183] width 384 height 33
type input "JOINT Bank of Am. Acc. No. x8411"
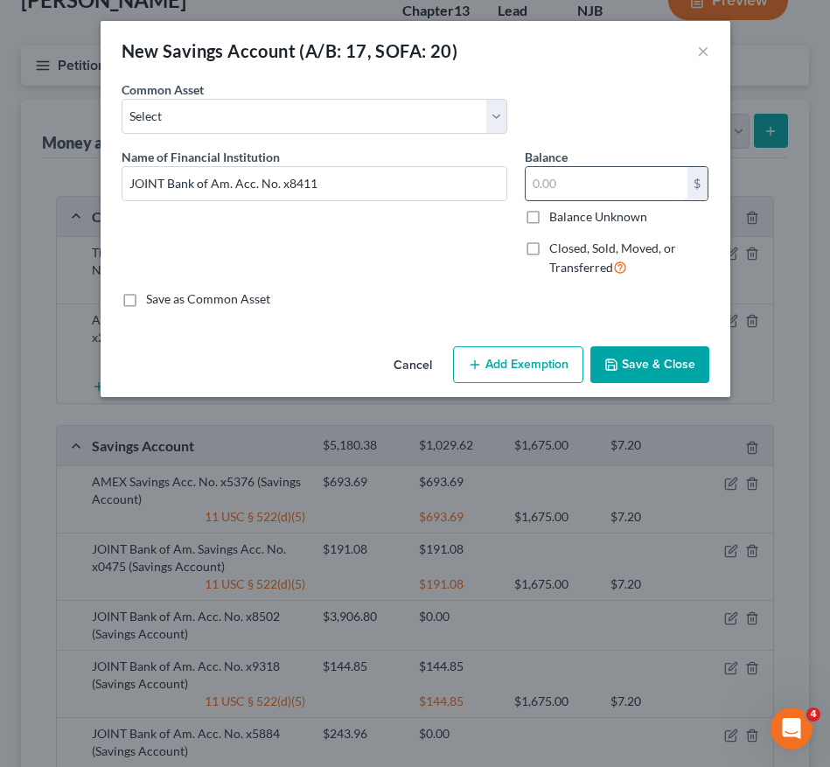
click at [590, 180] on input "text" at bounding box center [607, 183] width 162 height 33
type input "639.60"
click at [638, 366] on button "Save & Close" at bounding box center [649, 364] width 119 height 37
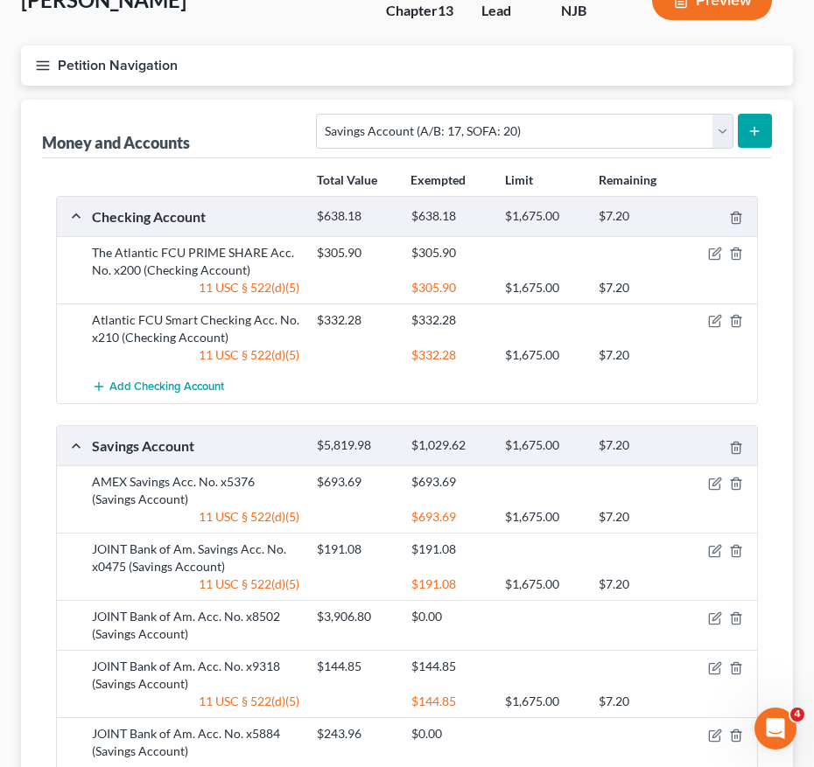
click at [328, 35] on div "Vaswani, Harish Upgraded Chapter Chapter 13 Status Lead District NJB Preview" at bounding box center [407, 7] width 772 height 76
click at [486, 140] on select "Select Account Type Brokerage (A/B: 18, SOFA: 20) Cash on Hand (A/B: 16) Certif…" at bounding box center [524, 131] width 416 height 35
select select "checking"
click at [321, 114] on select "Select Account Type Brokerage (A/B: 18, SOFA: 20) Cash on Hand (A/B: 16) Certif…" at bounding box center [524, 131] width 416 height 35
click at [761, 127] on icon "submit" at bounding box center [754, 131] width 14 height 14
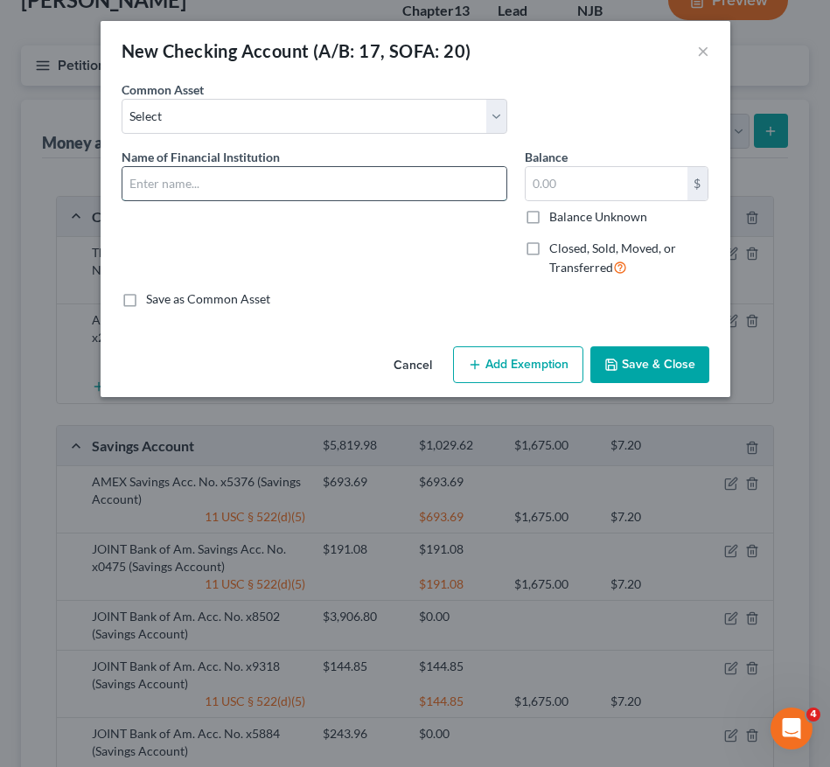
click at [470, 176] on input "text" at bounding box center [314, 183] width 384 height 33
type input "Capital One Checking Acc No. x4622"
click at [617, 179] on input "text" at bounding box center [607, 183] width 162 height 33
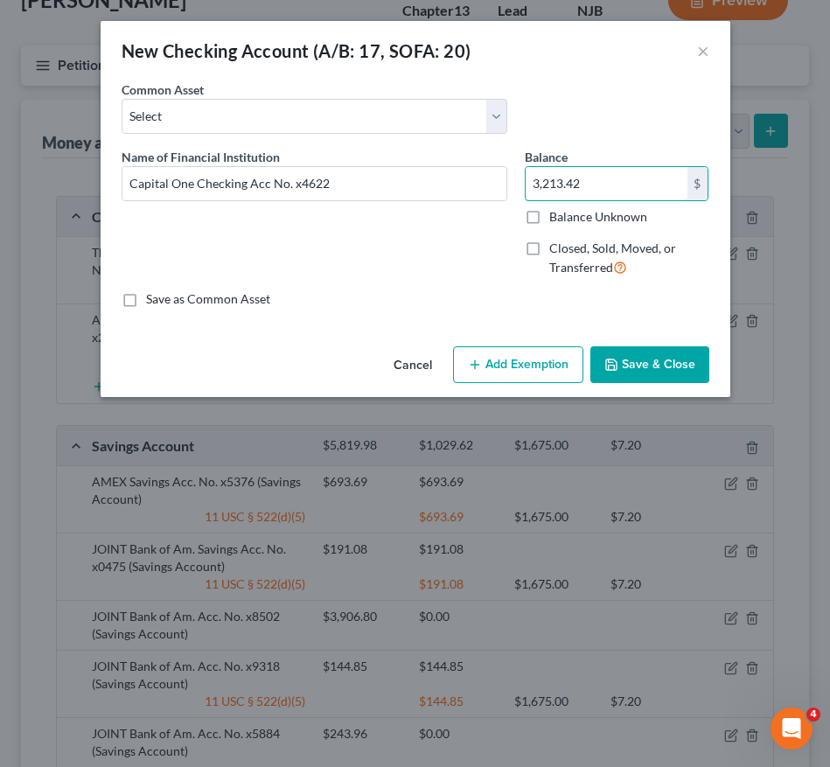
type input "3,213.42"
click at [654, 362] on button "Save & Close" at bounding box center [649, 364] width 119 height 37
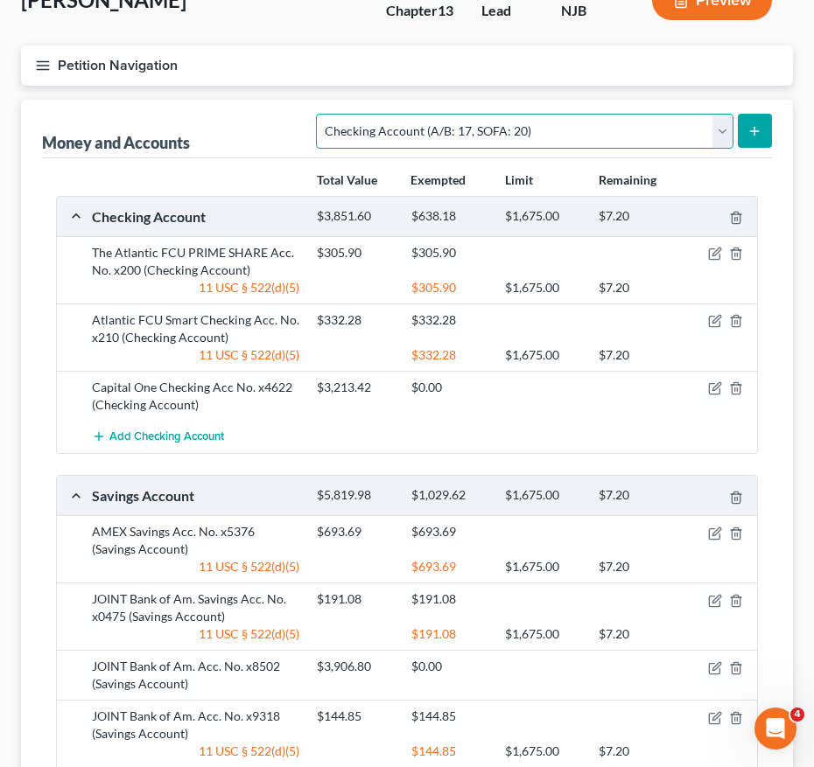
click at [590, 137] on select "Select Account Type Brokerage (A/B: 18, SOFA: 20) Cash on Hand (A/B: 16) Certif…" at bounding box center [524, 131] width 416 height 35
select select "savings"
click at [321, 114] on select "Select Account Type Brokerage (A/B: 18, SOFA: 20) Cash on Hand (A/B: 16) Certif…" at bounding box center [524, 131] width 416 height 35
click at [764, 119] on button "submit" at bounding box center [754, 131] width 34 height 34
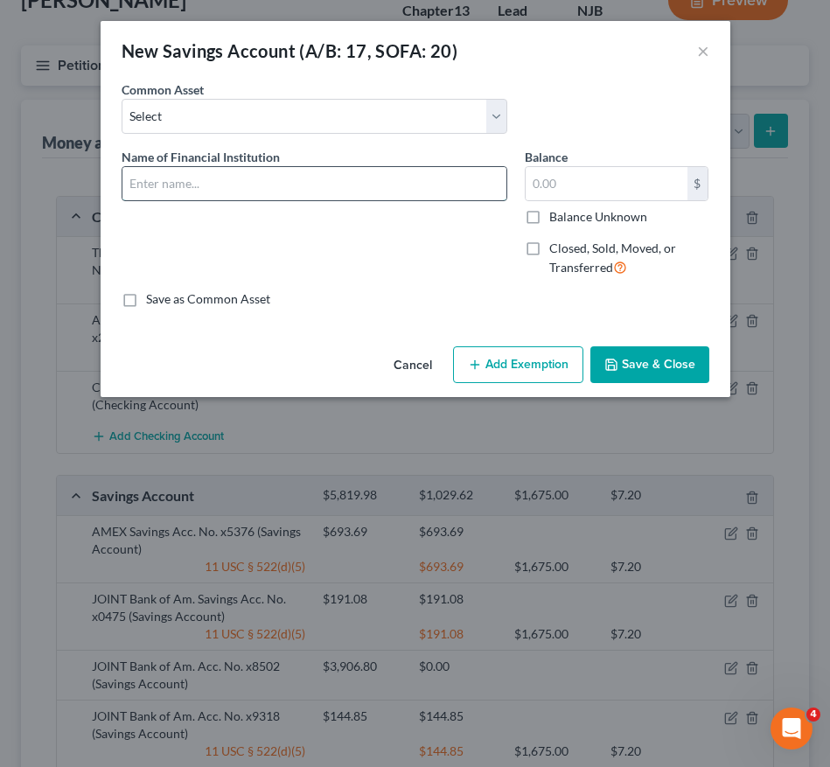
click at [330, 184] on input "text" at bounding box center [314, 183] width 384 height 33
type input "Capital One Savings Acc. No. x6718"
click at [549, 173] on input "text" at bounding box center [607, 183] width 162 height 33
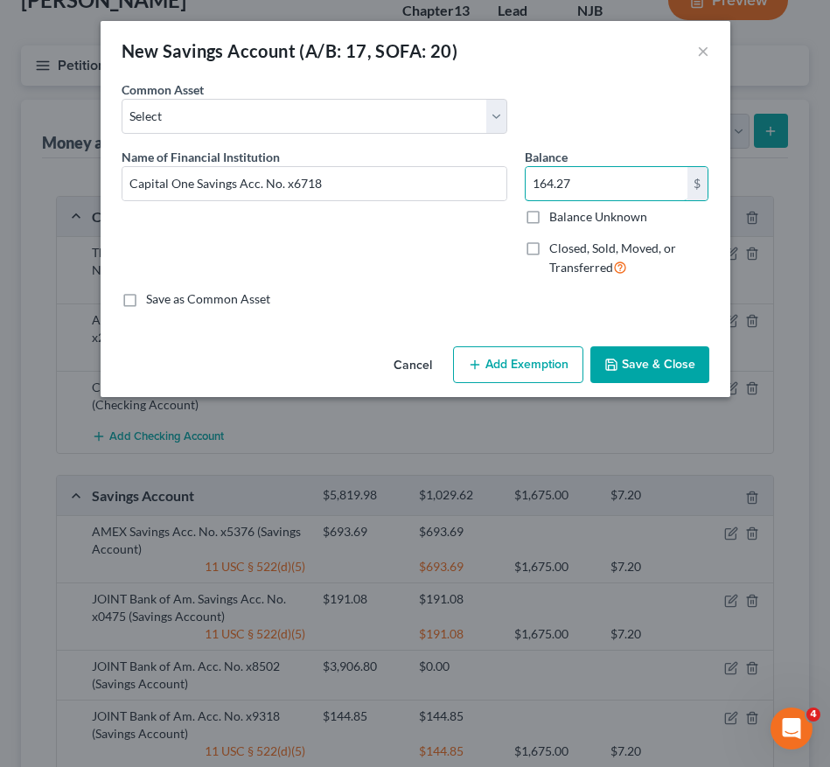
type input "164.27"
click at [614, 370] on icon "button" at bounding box center [611, 365] width 10 height 10
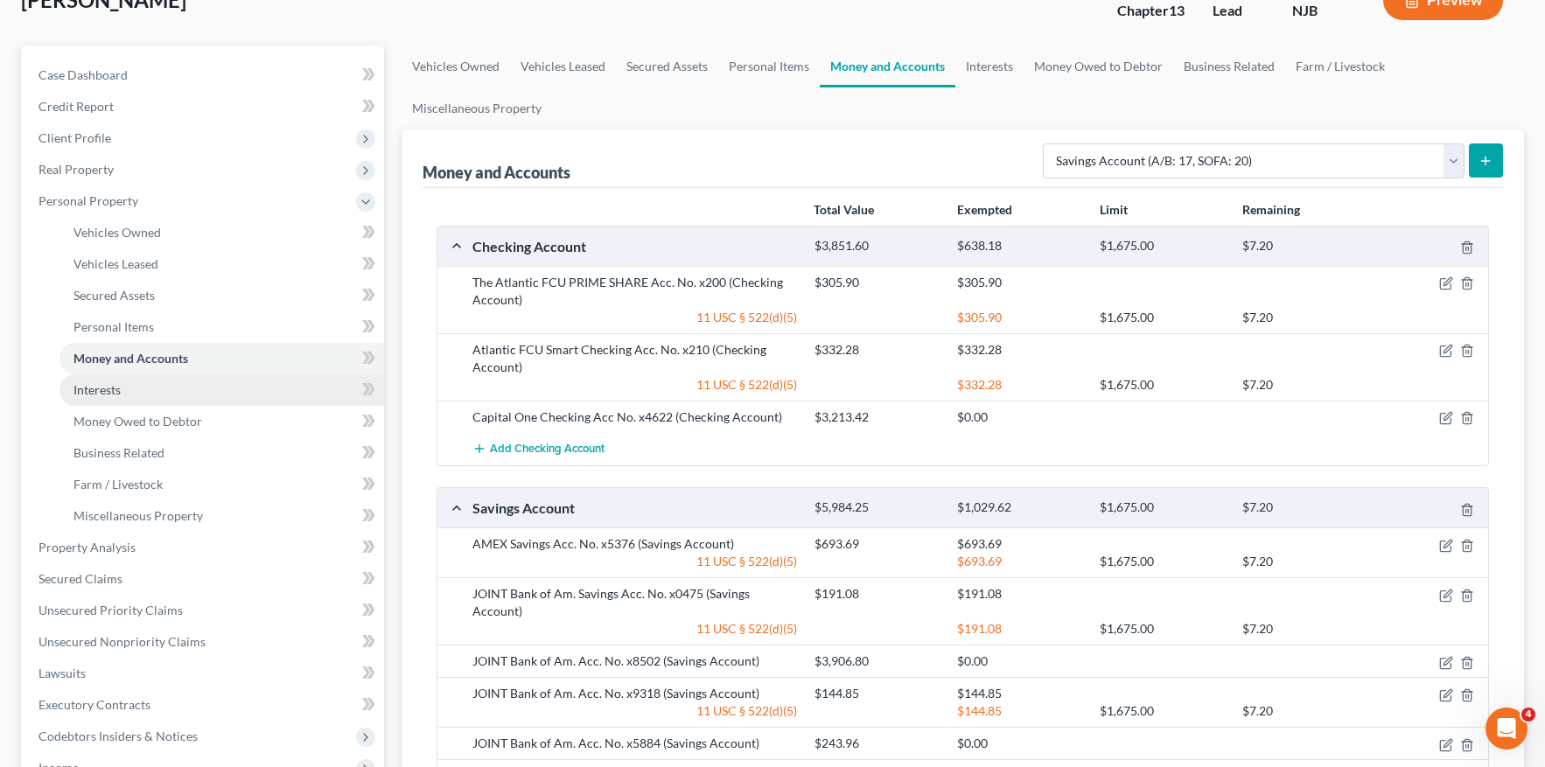
click at [214, 397] on link "Interests" at bounding box center [221, 389] width 325 height 31
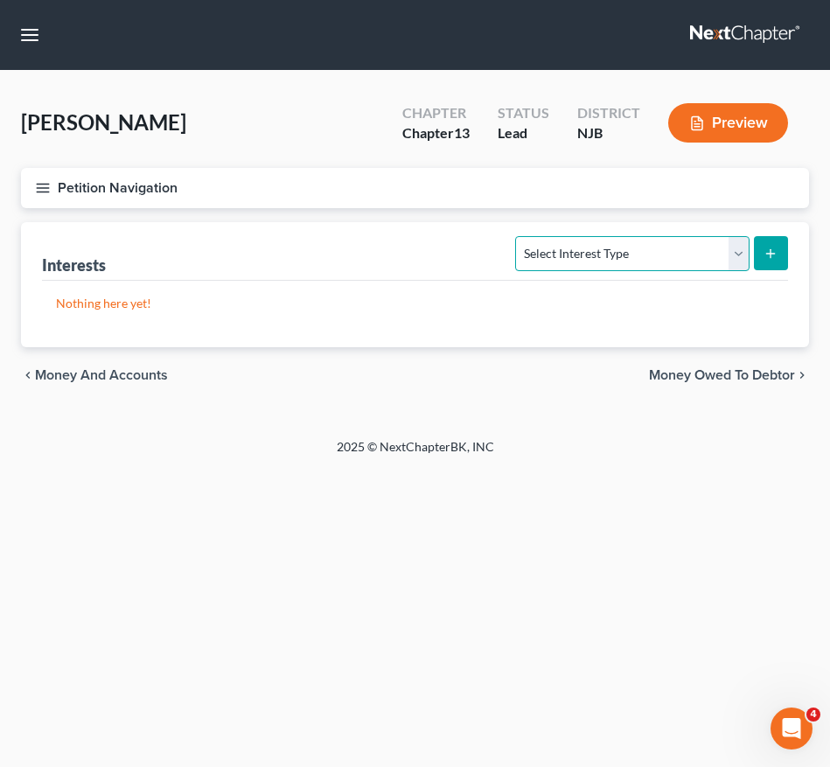
click at [681, 250] on select "Select Interest Type 401K (A/B: 21) Annuity (A/B: 23) Bond (A/B: 18) Education …" at bounding box center [632, 253] width 234 height 35
select select "ira"
click at [519, 236] on select "Select Interest Type 401K (A/B: 21) Annuity (A/B: 23) Bond (A/B: 18) Education …" at bounding box center [632, 253] width 234 height 35
click at [778, 236] on button "submit" at bounding box center [771, 253] width 34 height 34
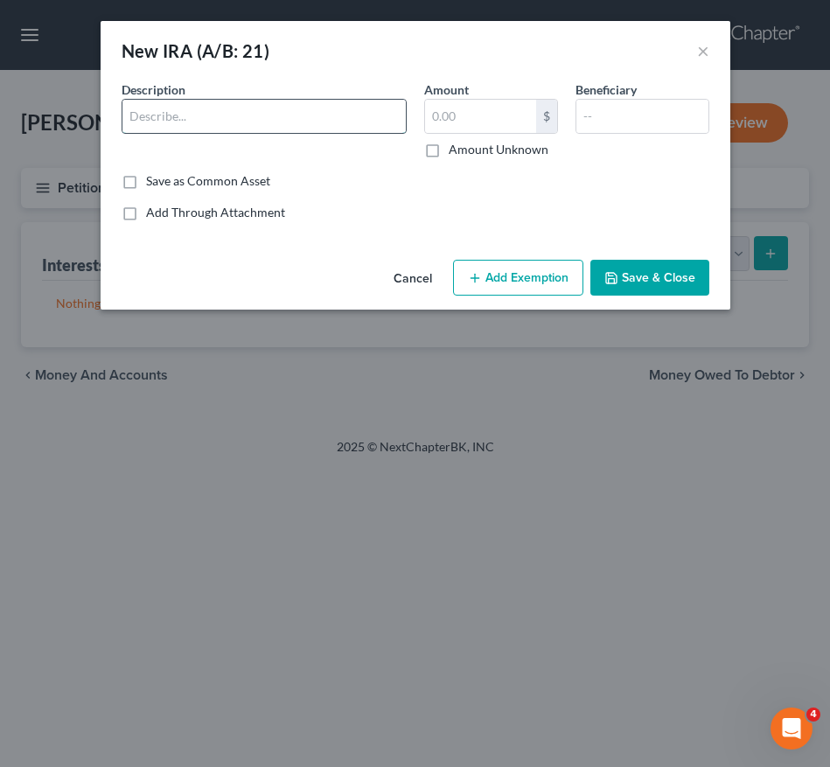
click at [369, 114] on input "text" at bounding box center [263, 116] width 283 height 33
type input "Arete Wealth IRA"
click at [495, 122] on input "text" at bounding box center [480, 116] width 111 height 33
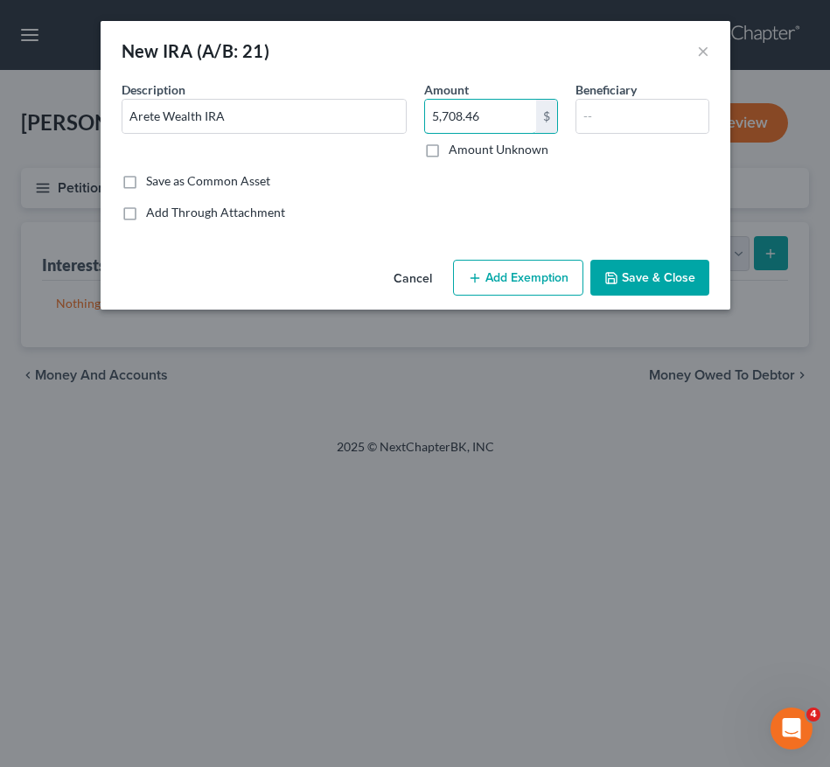
drag, startPoint x: 486, startPoint y: 122, endPoint x: 422, endPoint y: 114, distance: 65.3
click at [422, 114] on div "Amount 5,708.46 $ Amount Unknown" at bounding box center [491, 119] width 151 height 78
type input "5,708.46"
click at [244, 114] on input "Arete Wealth IRA" at bounding box center [263, 116] width 283 height 33
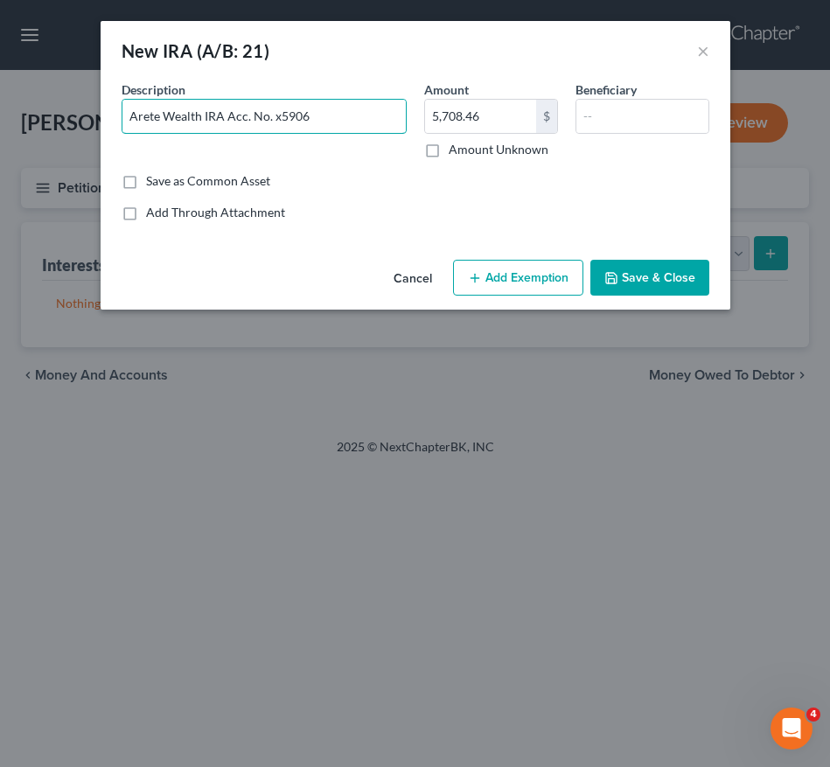
type input "Arete Wealth IRA Acc. No. x5906"
click at [622, 115] on input "text" at bounding box center [643, 116] width 132 height 33
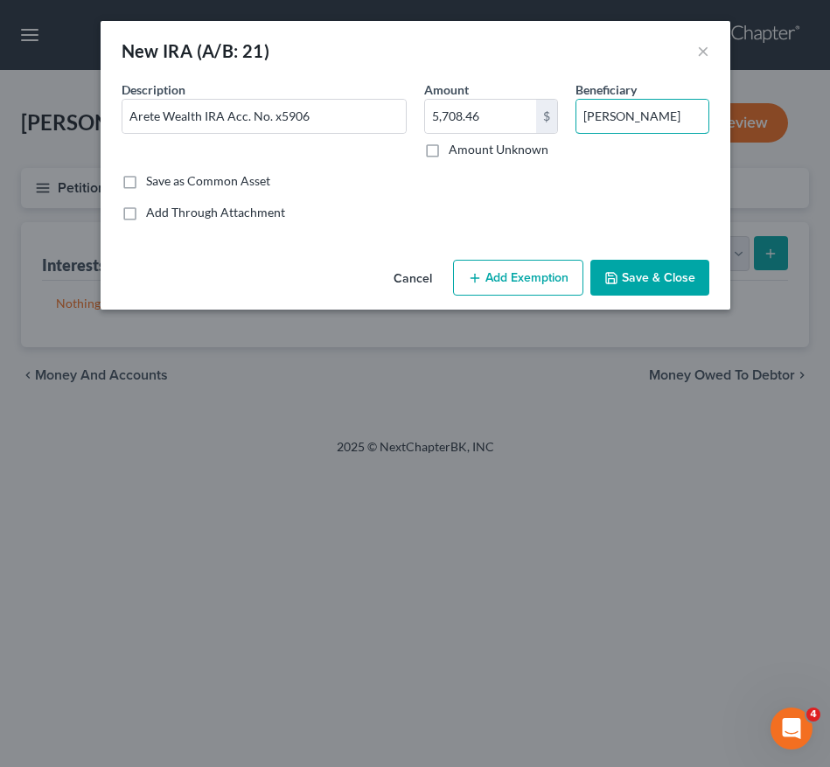
type input "Simin Vaswani"
click at [528, 268] on button "Add Exemption" at bounding box center [518, 278] width 130 height 37
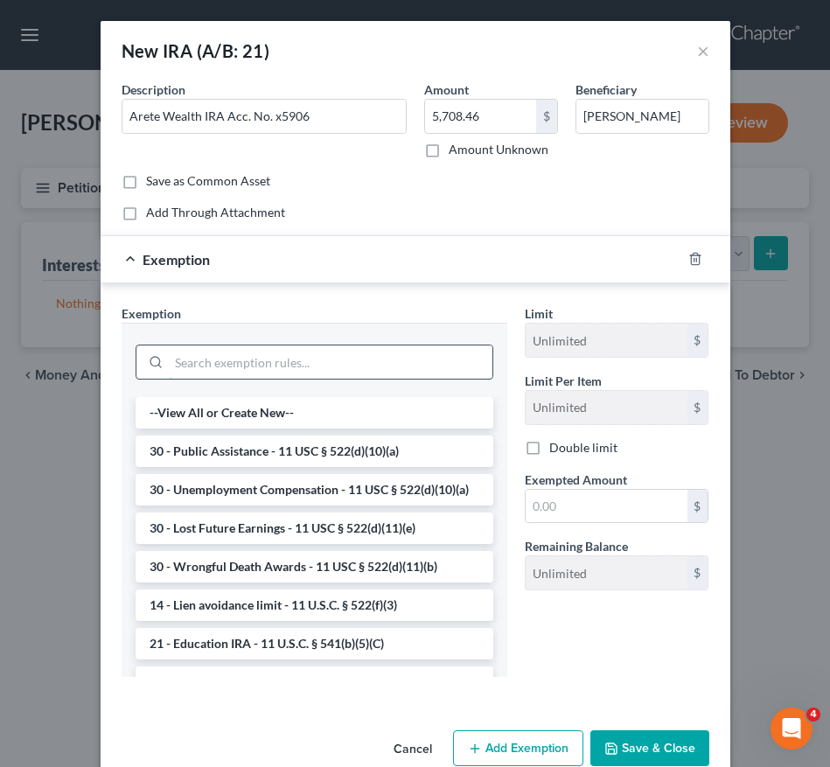
click at [356, 360] on input "search" at bounding box center [331, 362] width 324 height 33
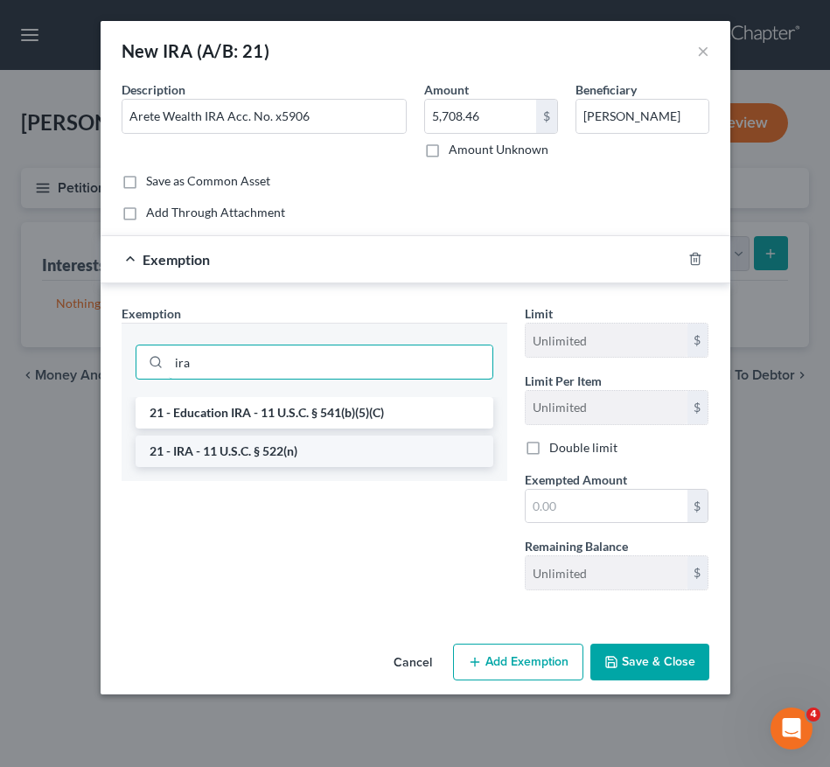
type input "ira"
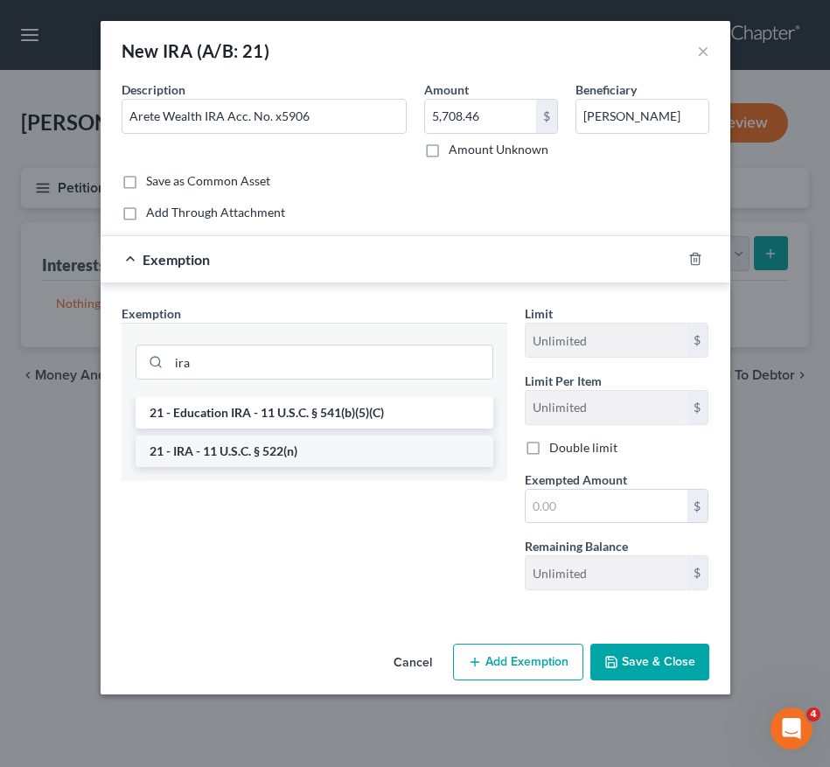
click at [334, 444] on li "21 - IRA - 11 U.S.C. § 522(n)" at bounding box center [315, 451] width 358 height 31
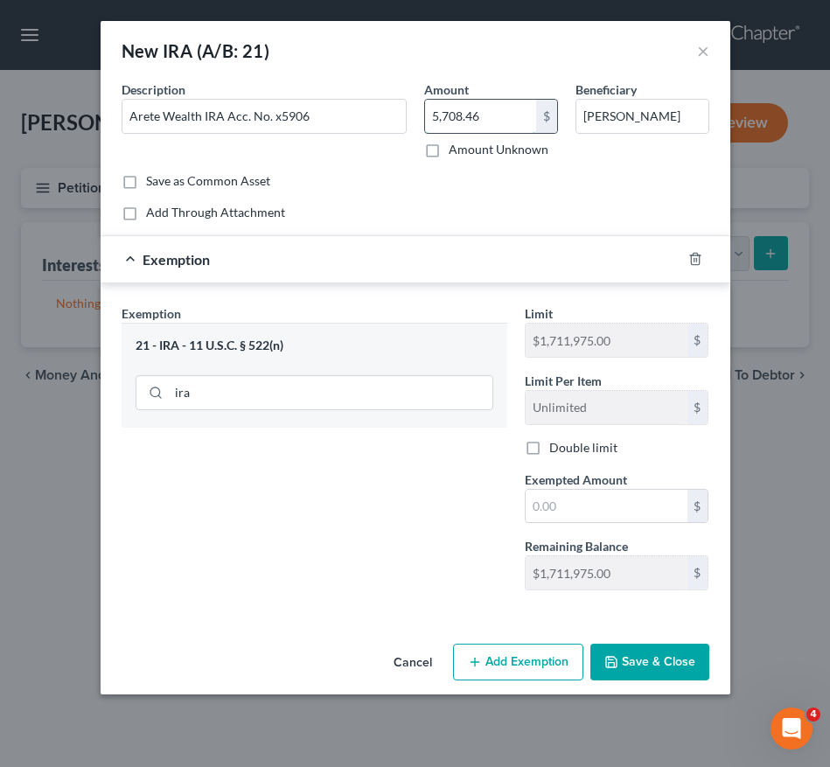
click at [462, 123] on input "5,708.46" at bounding box center [480, 116] width 111 height 33
click at [550, 504] on input "text" at bounding box center [607, 506] width 162 height 33
paste input "5,708.46"
type input "5,708.46"
click at [637, 657] on button "Save & Close" at bounding box center [649, 662] width 119 height 37
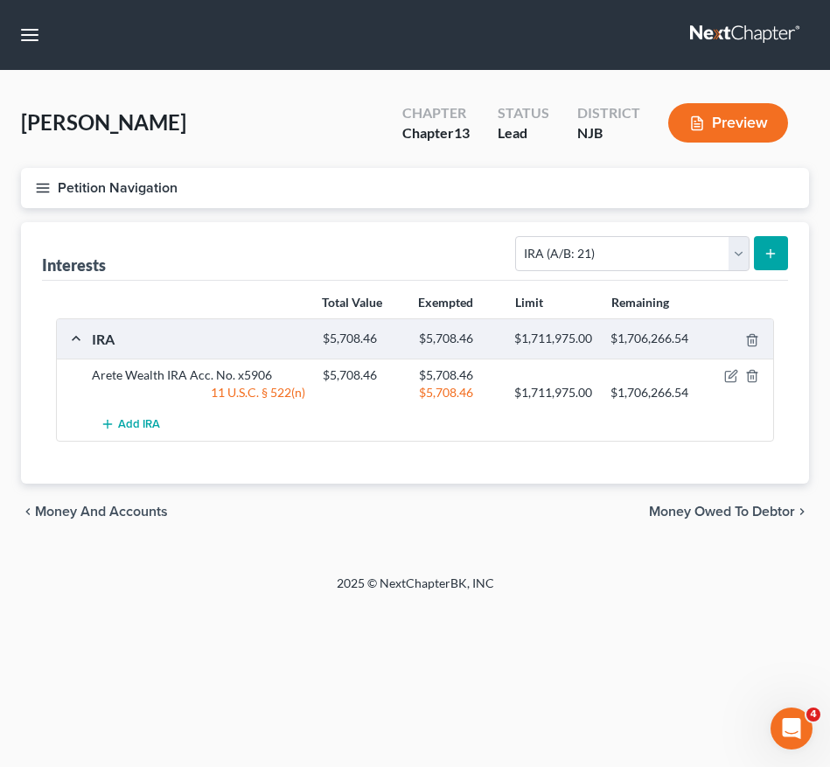
click at [38, 196] on button "Petition Navigation" at bounding box center [415, 188] width 788 height 40
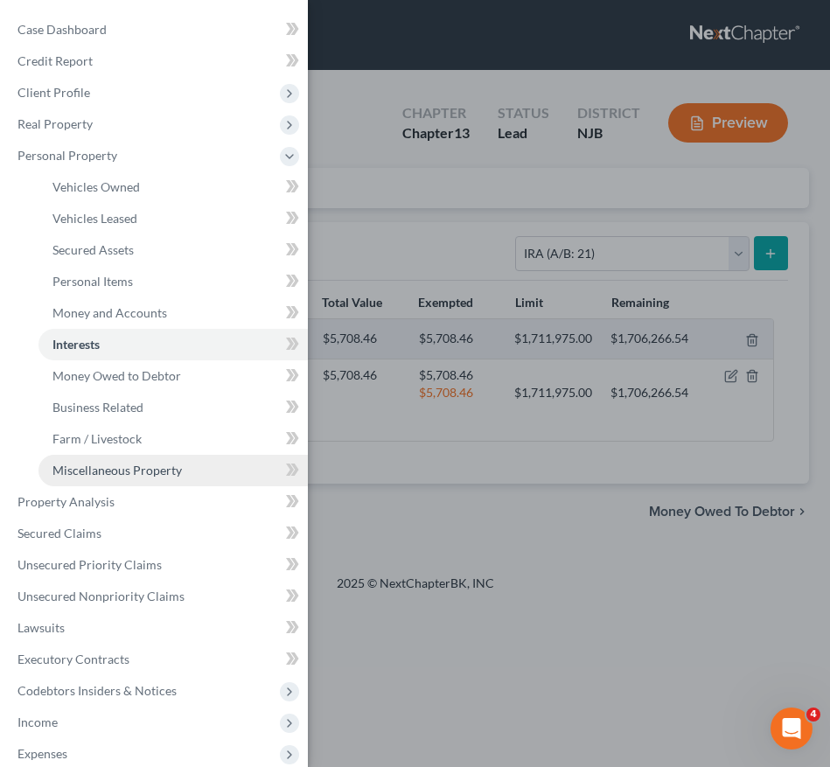
click at [86, 461] on link "Miscellaneous Property" at bounding box center [172, 470] width 269 height 31
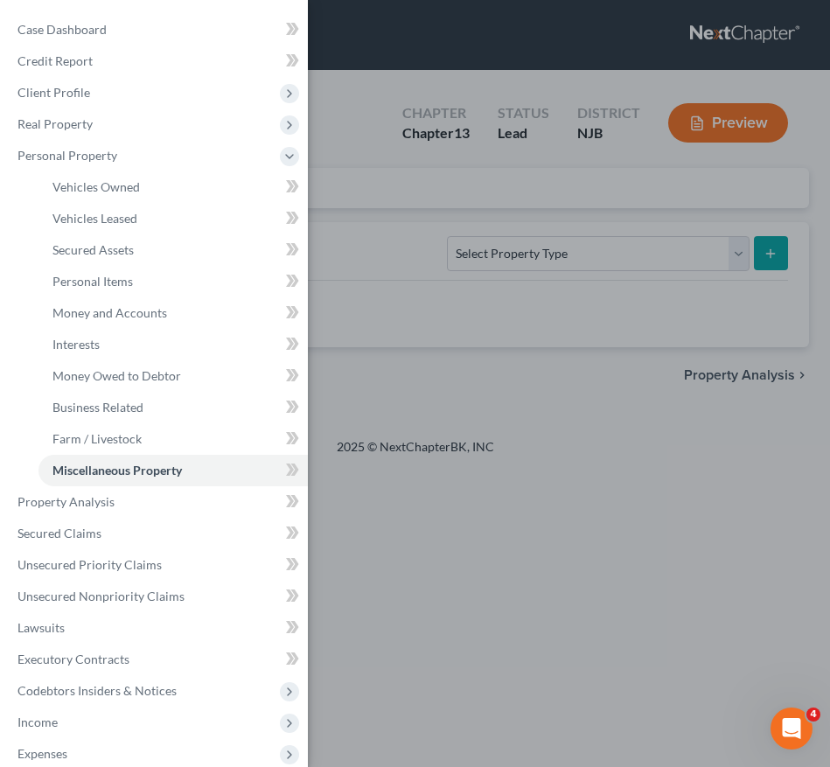
click at [472, 264] on div "Case Dashboard Payments Invoices Payments Payments Credit Report Client Profile" at bounding box center [415, 383] width 830 height 767
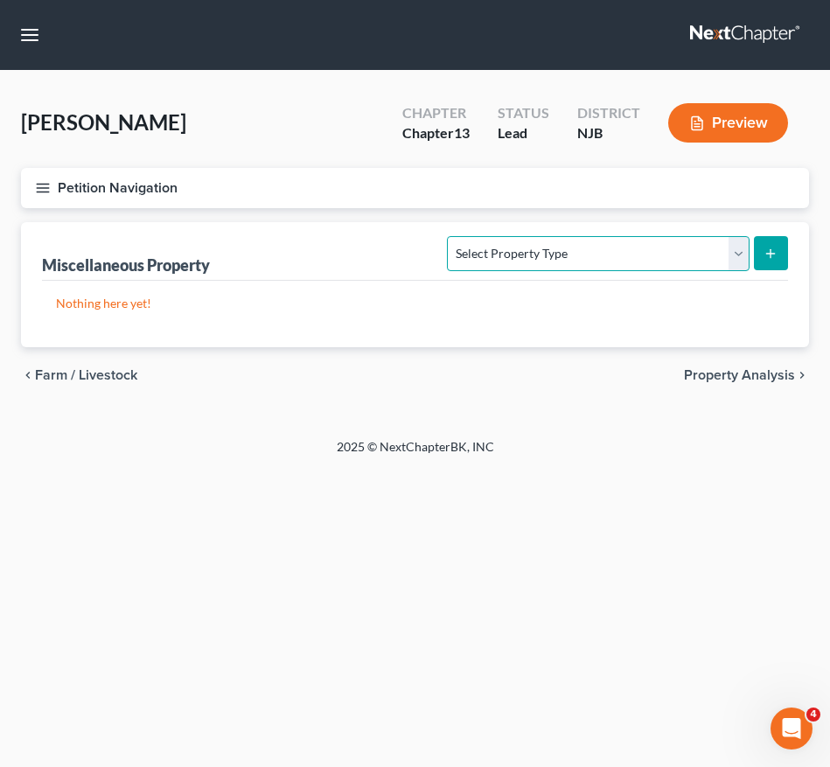
click at [473, 255] on select "Select Property Type Assigned for Creditor Benefit Within 1 Year (SOFA: 12) Hol…" at bounding box center [598, 253] width 302 height 35
click at [24, 178] on button "Petition Navigation" at bounding box center [415, 188] width 788 height 40
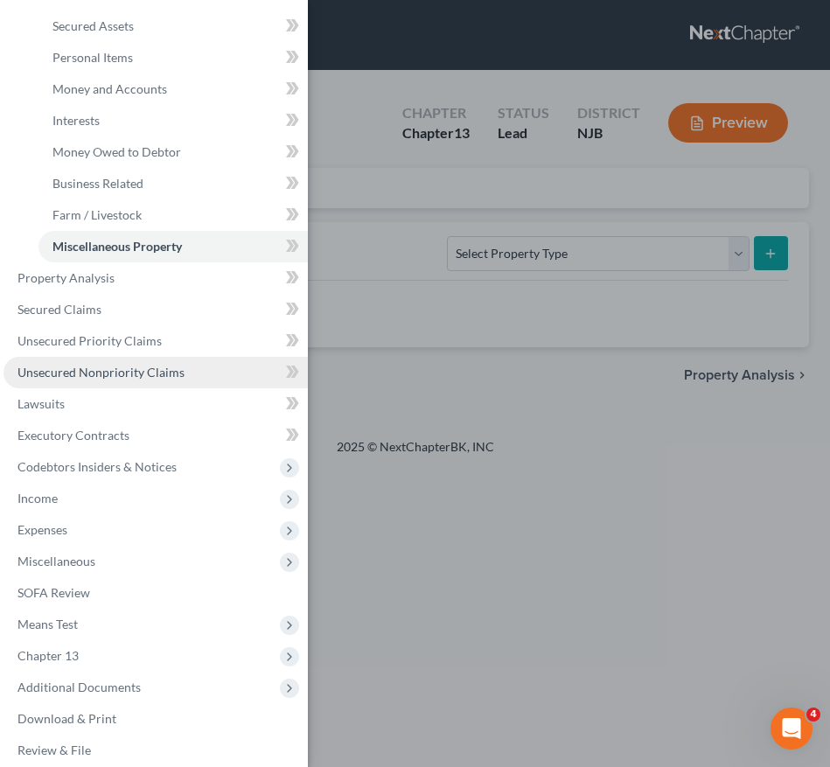
scroll to position [237, 0]
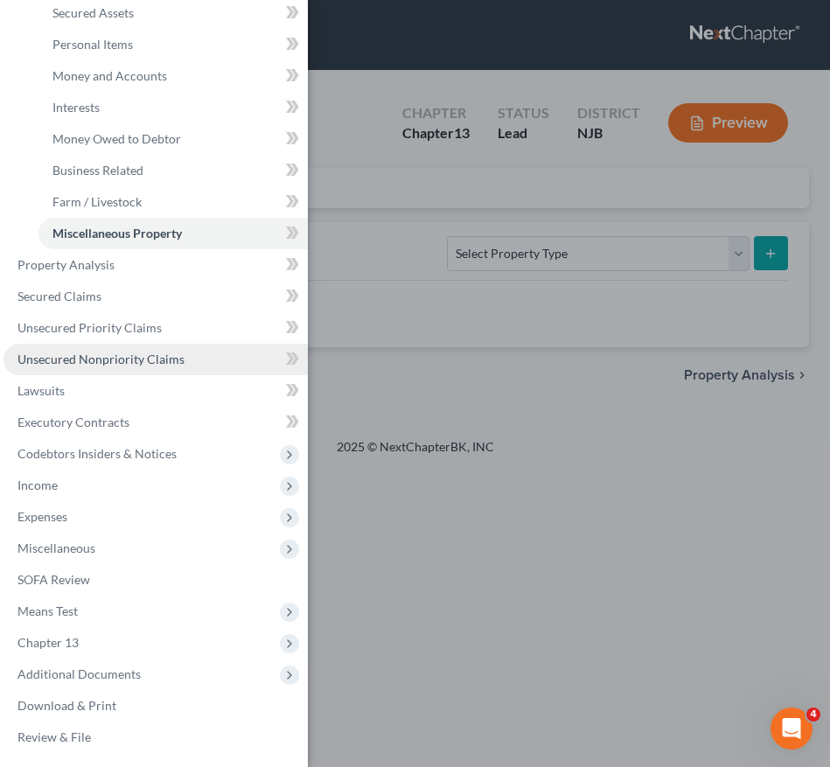
click at [71, 357] on span "Unsecured Nonpriority Claims" at bounding box center [100, 359] width 167 height 15
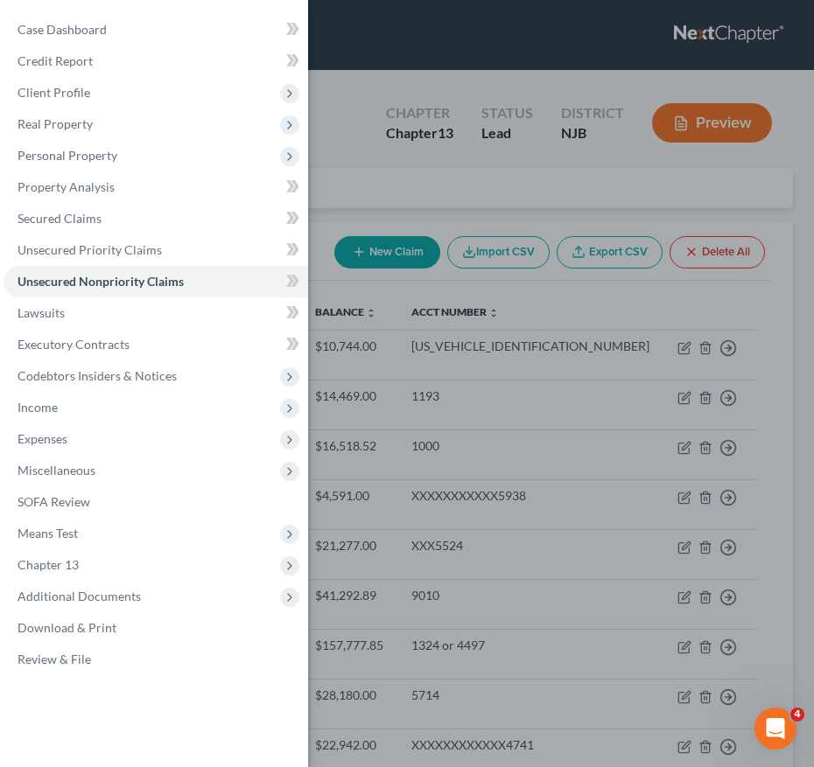
click at [432, 145] on div "Case Dashboard Payments Invoices Payments Payments Credit Report Client Profile" at bounding box center [407, 383] width 814 height 767
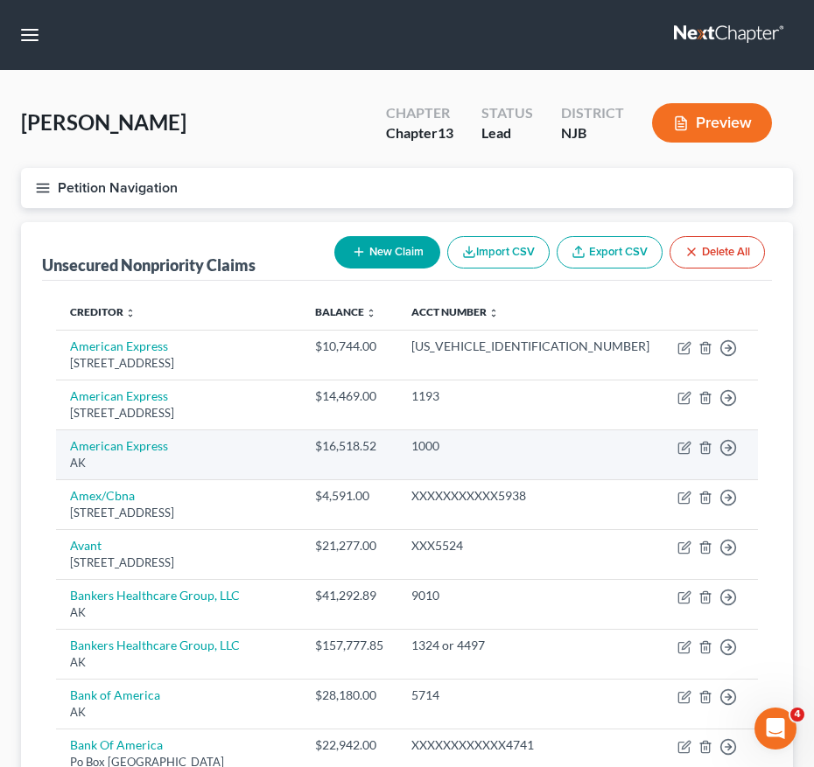
click at [500, 445] on div "1000" at bounding box center [530, 445] width 238 height 17
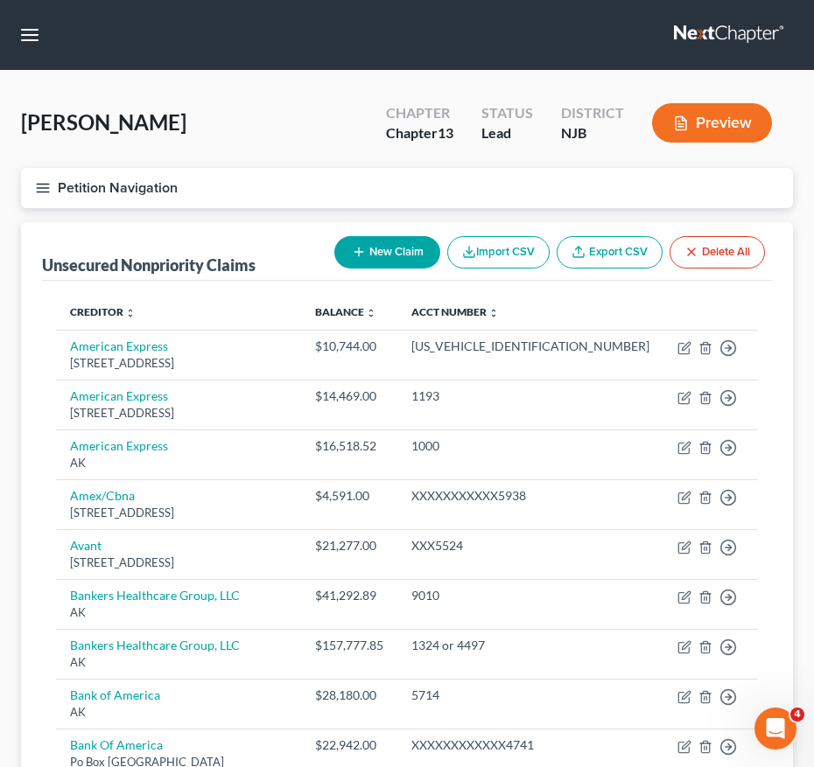
click at [43, 188] on line "button" at bounding box center [43, 188] width 12 height 0
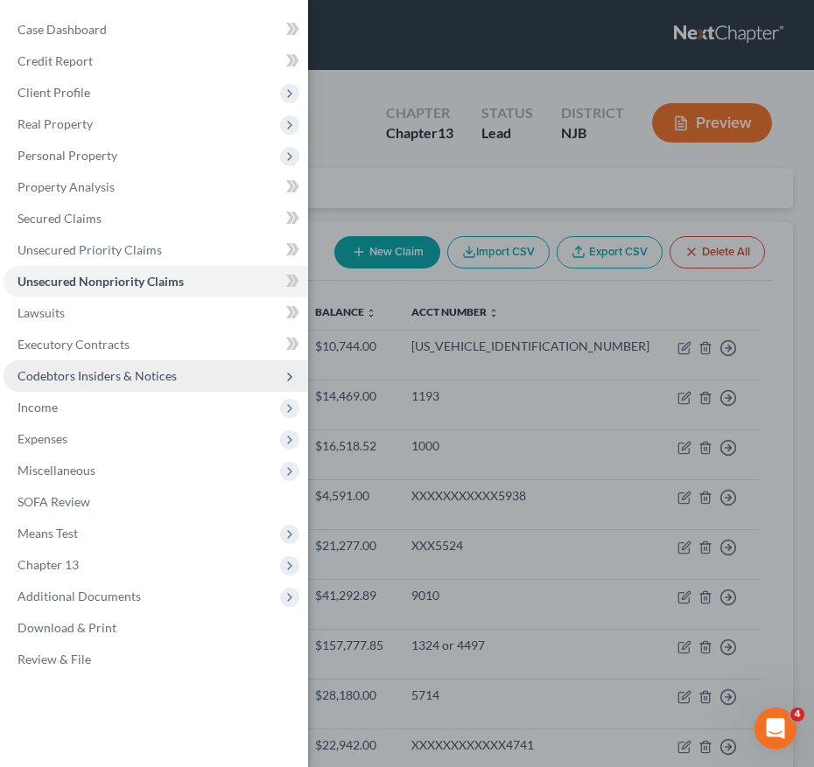
click at [177, 377] on span "Codebtors Insiders & Notices" at bounding box center [155, 375] width 304 height 31
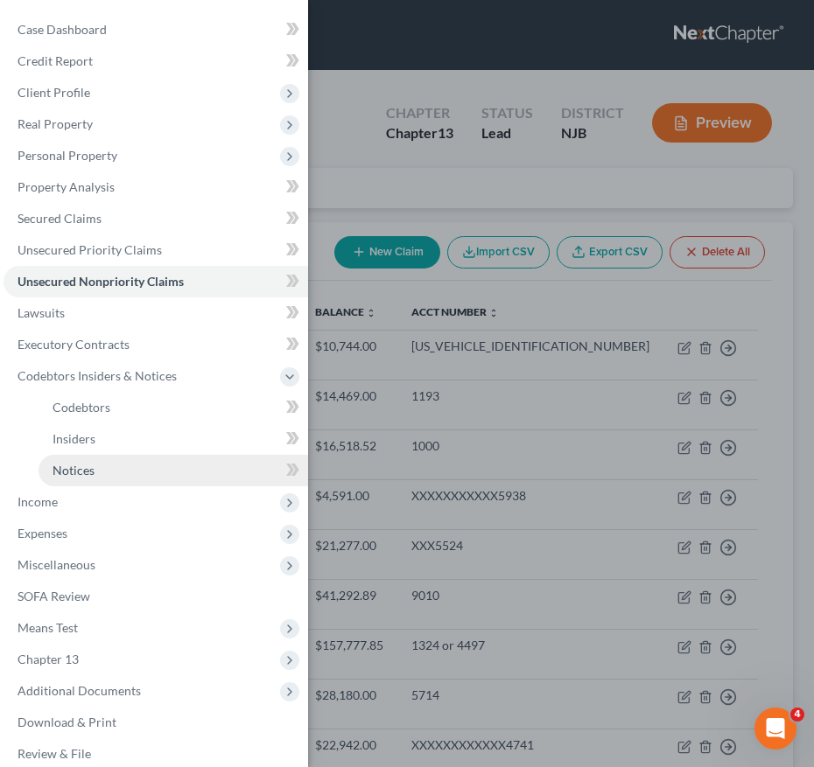
click at [165, 470] on link "Notices" at bounding box center [172, 470] width 269 height 31
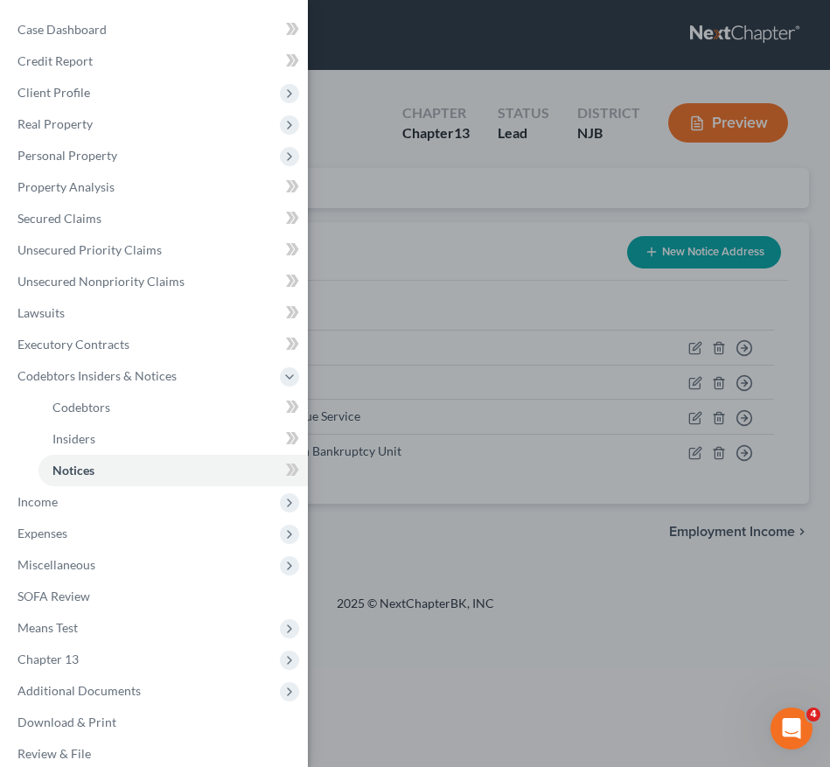
click at [505, 452] on div "Case Dashboard Payments Invoices Payments Payments Credit Report Client Profile" at bounding box center [415, 383] width 830 height 767
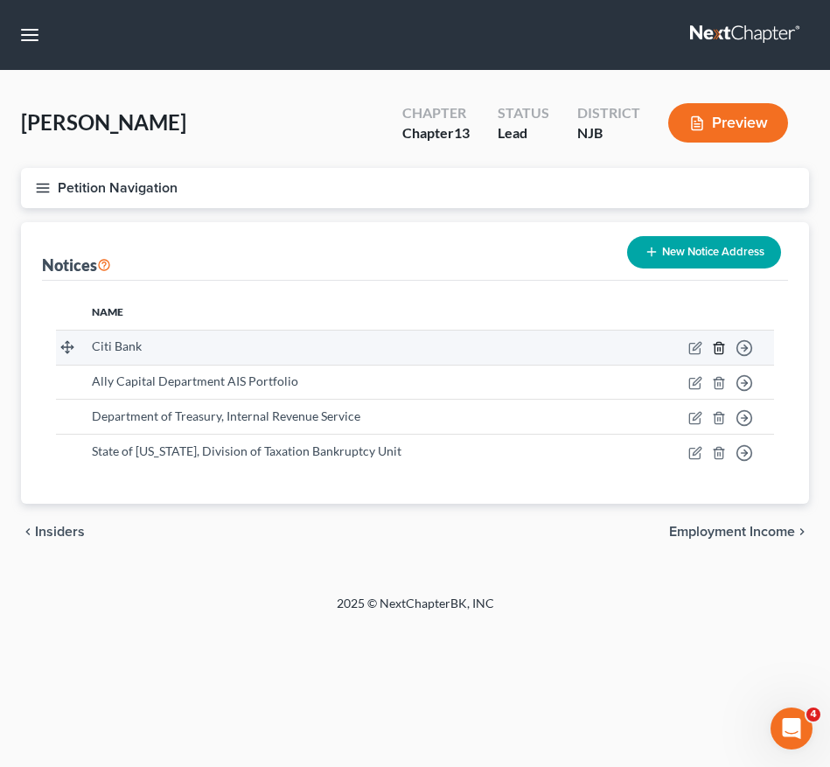
click at [717, 342] on icon "button" at bounding box center [719, 347] width 8 height 11
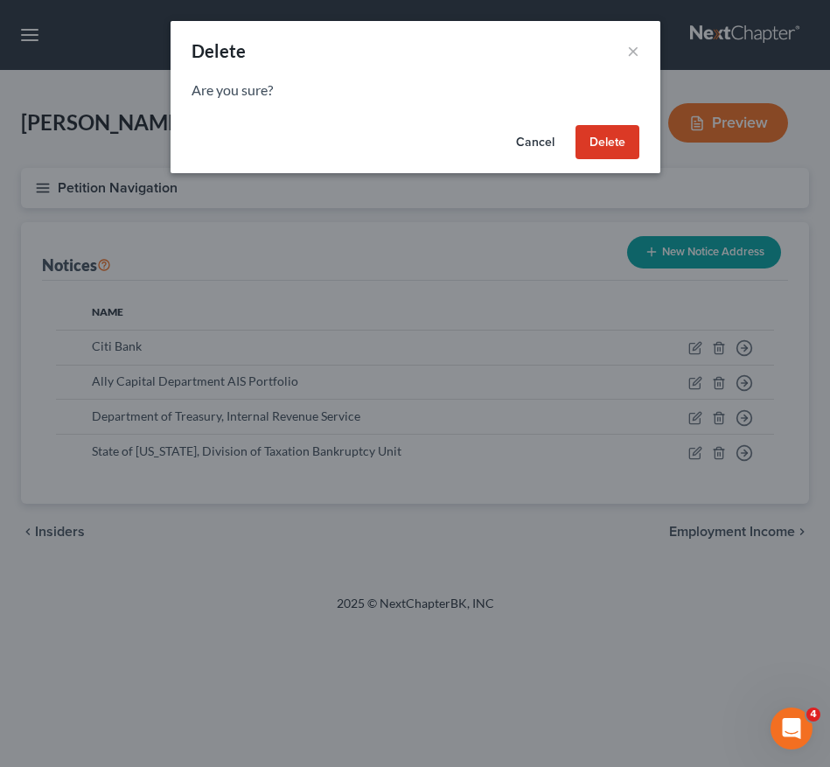
click at [625, 136] on button "Delete" at bounding box center [608, 142] width 64 height 35
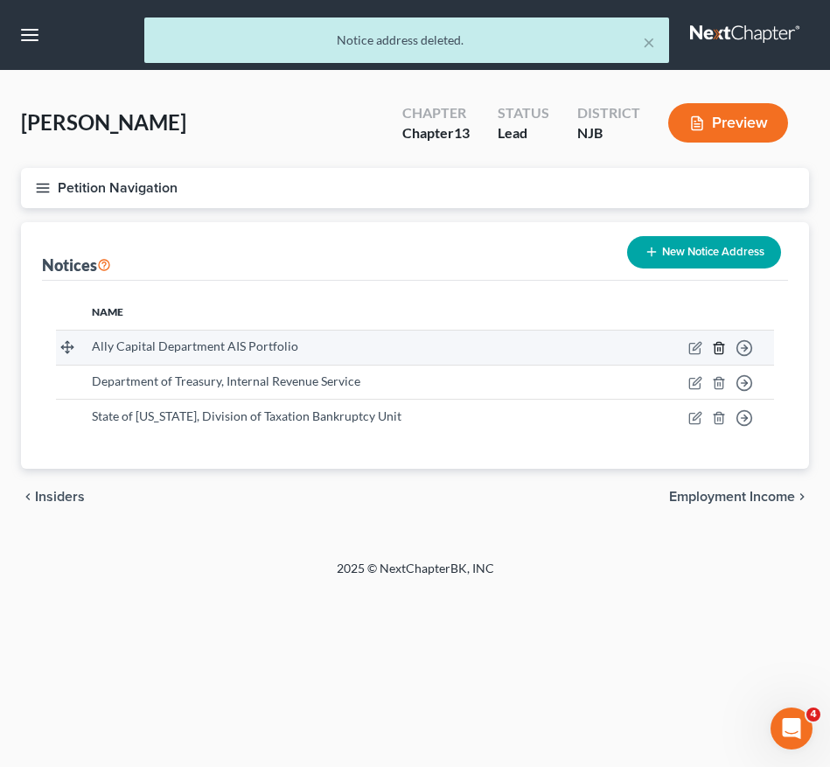
click at [720, 348] on line "button" at bounding box center [720, 348] width 0 height 3
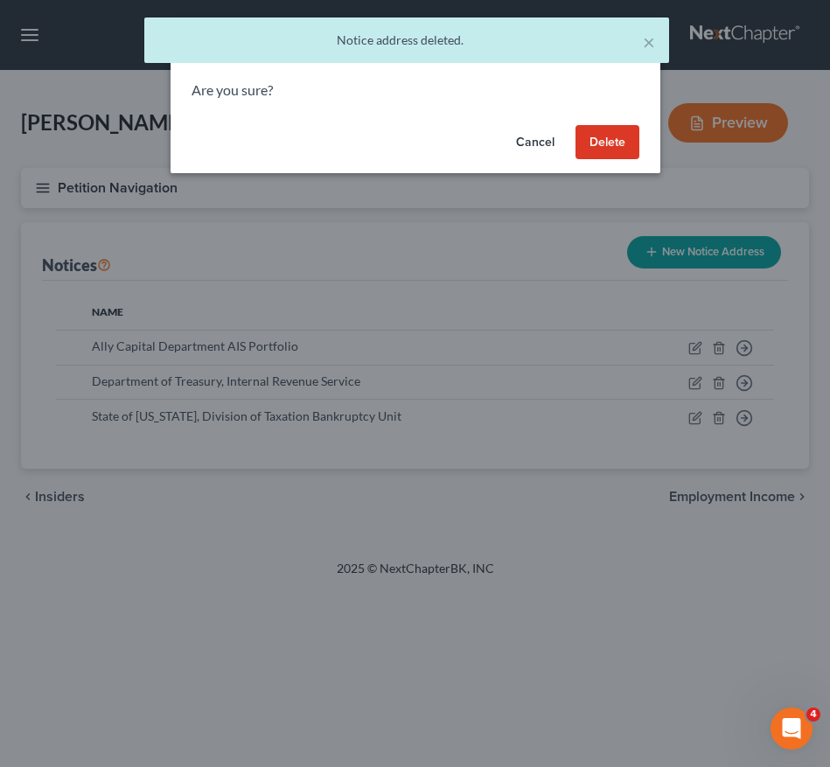
click at [620, 137] on button "Delete" at bounding box center [608, 142] width 64 height 35
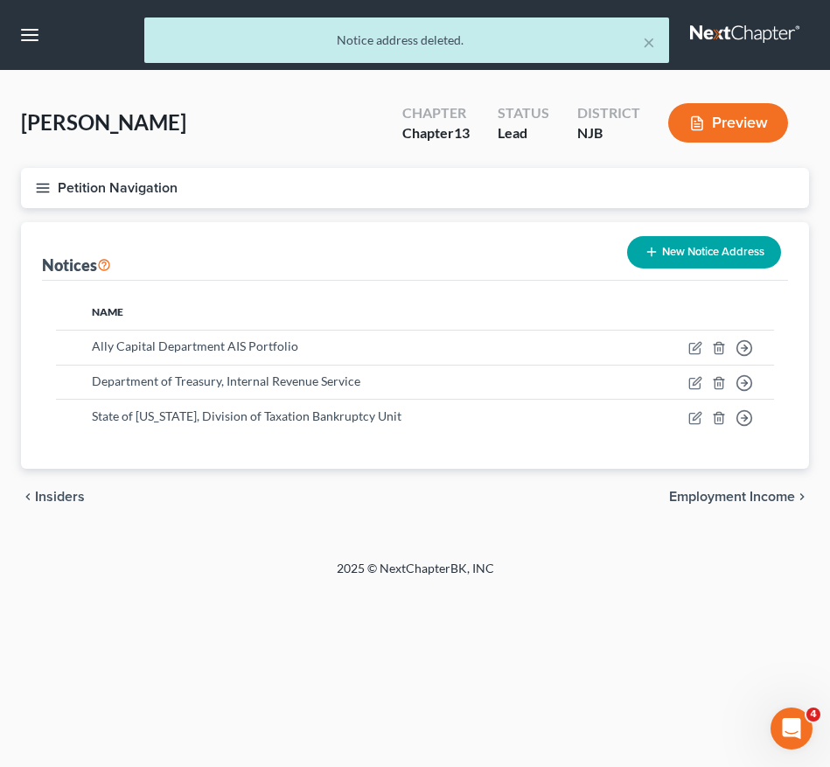
click at [44, 184] on line "button" at bounding box center [43, 184] width 12 height 0
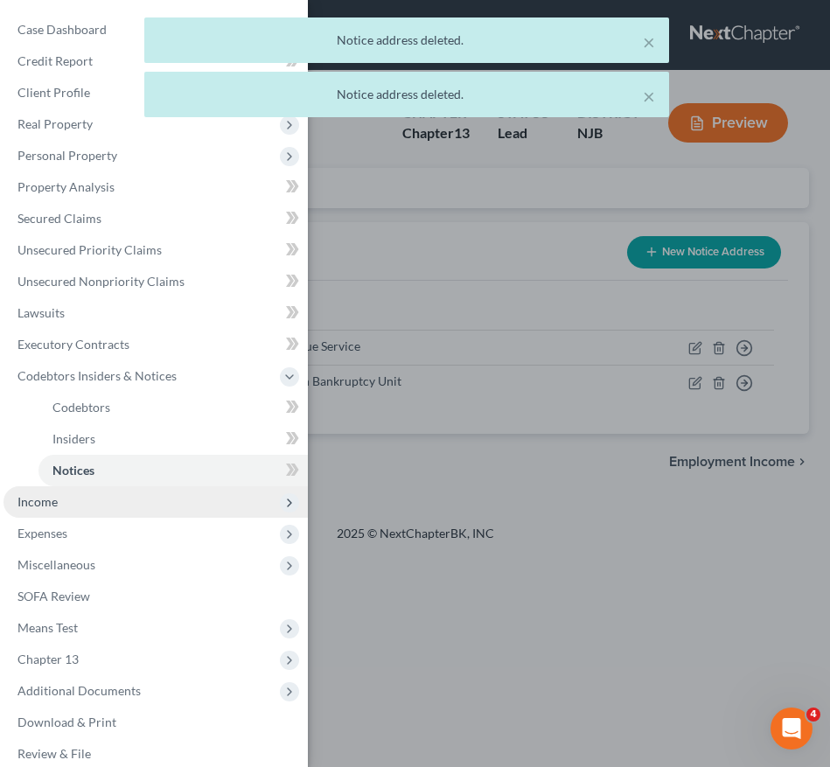
click at [195, 513] on span "Income" at bounding box center [155, 501] width 304 height 31
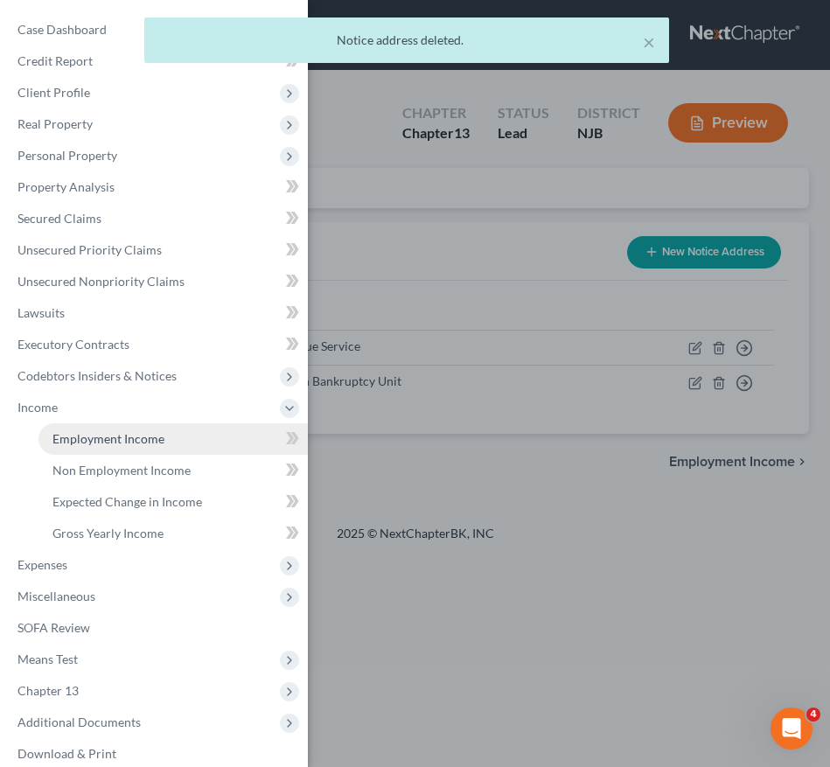
click at [159, 438] on span "Employment Income" at bounding box center [108, 438] width 112 height 15
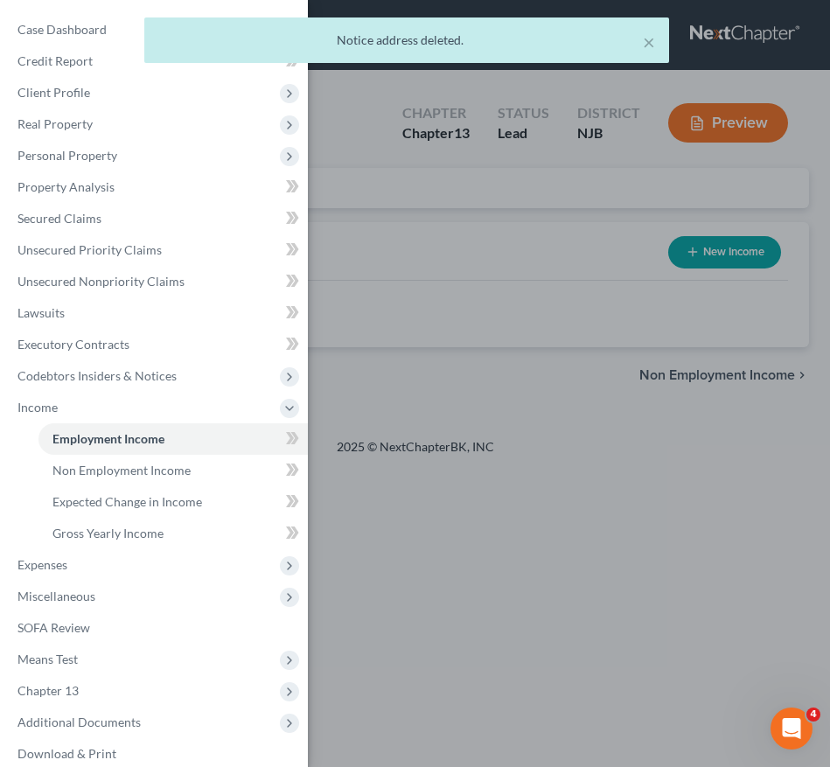
click at [401, 479] on div "Case Dashboard Payments Invoices Payments Payments Credit Report Client Profile" at bounding box center [415, 383] width 830 height 767
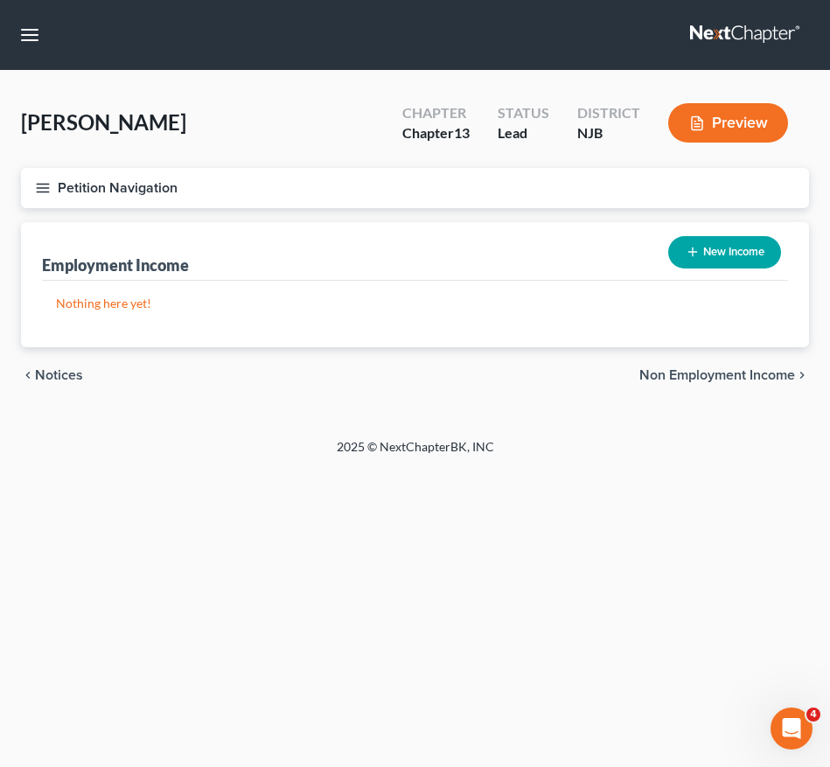
click at [39, 181] on icon "button" at bounding box center [43, 188] width 16 height 16
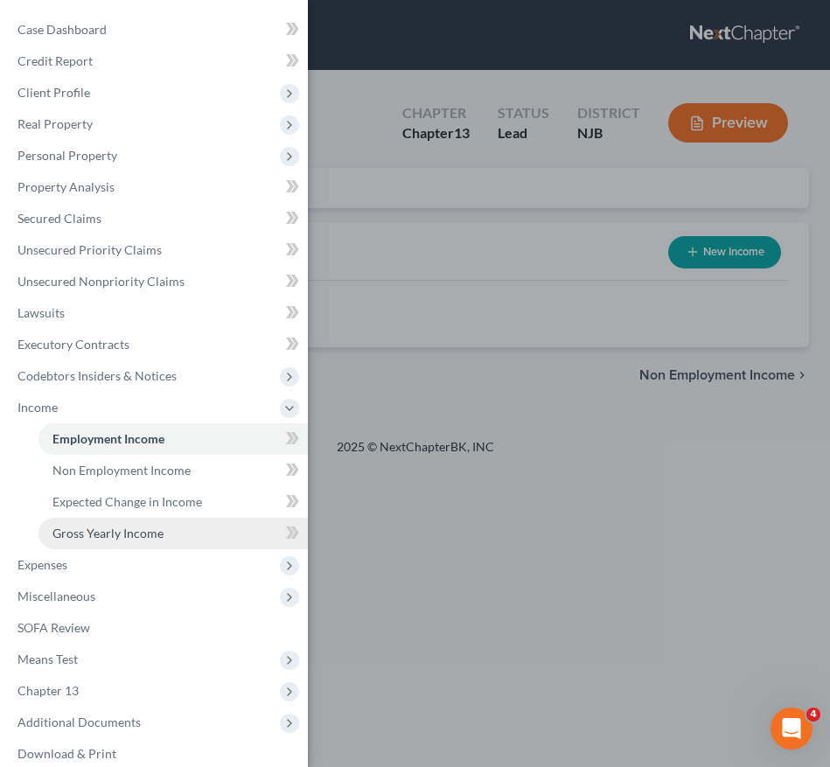
click at [100, 535] on span "Gross Yearly Income" at bounding box center [107, 533] width 111 height 15
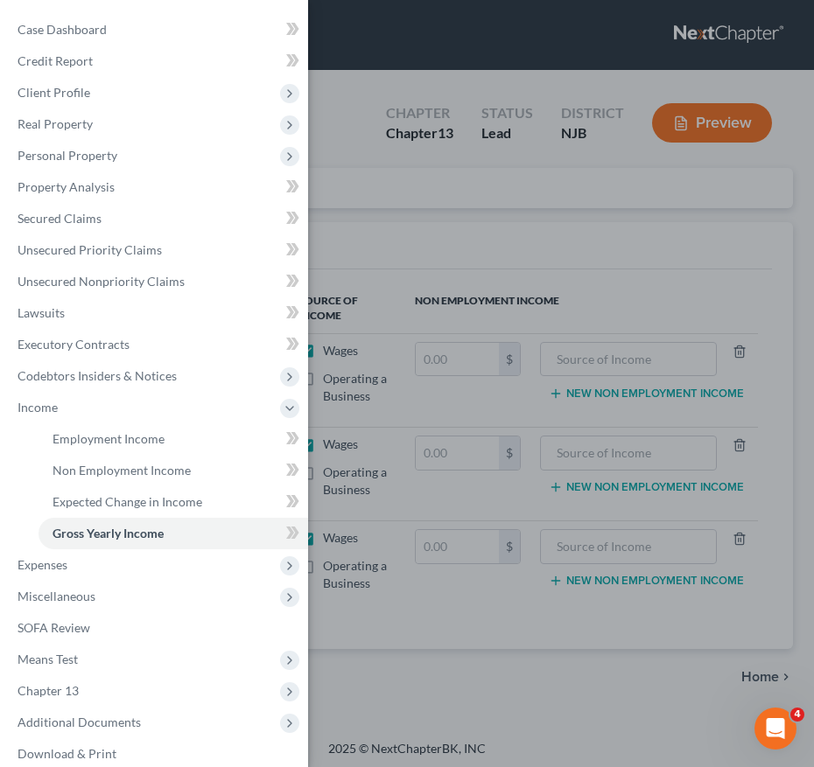
click at [405, 430] on div "Case Dashboard Payments Invoices Payments Payments Credit Report Client Profile" at bounding box center [407, 383] width 814 height 767
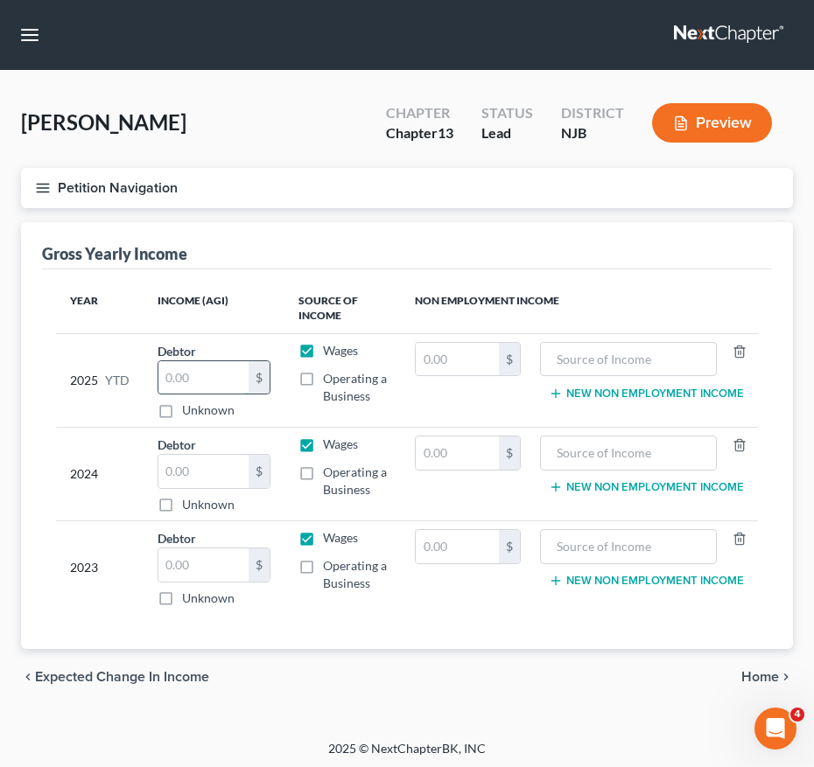
click at [204, 367] on input "text" at bounding box center [203, 377] width 90 height 33
type input "369,345"
click at [211, 475] on input "text" at bounding box center [203, 471] width 90 height 33
type input "474,162"
click at [385, 652] on div "chevron_left Expected Change in Income Home chevron_right" at bounding box center [407, 677] width 772 height 56
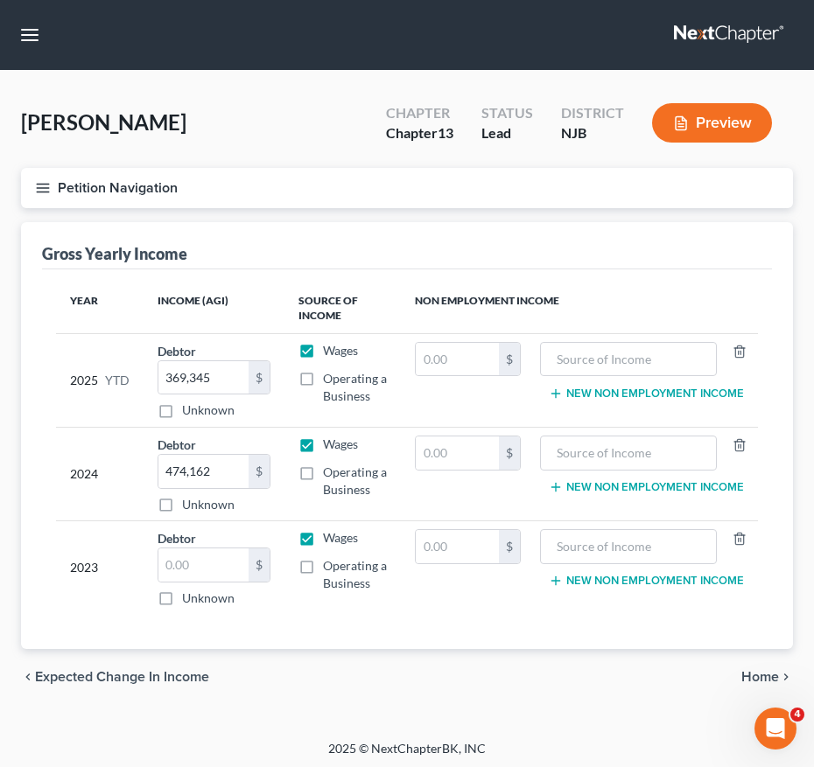
click at [43, 188] on line "button" at bounding box center [43, 188] width 12 height 0
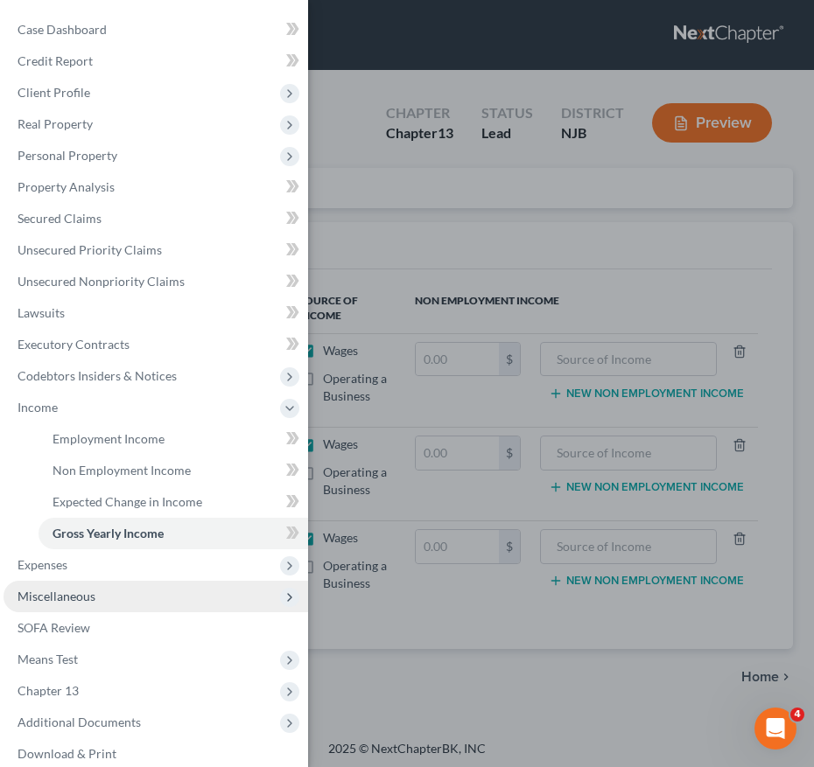
click at [114, 583] on span "Miscellaneous" at bounding box center [155, 596] width 304 height 31
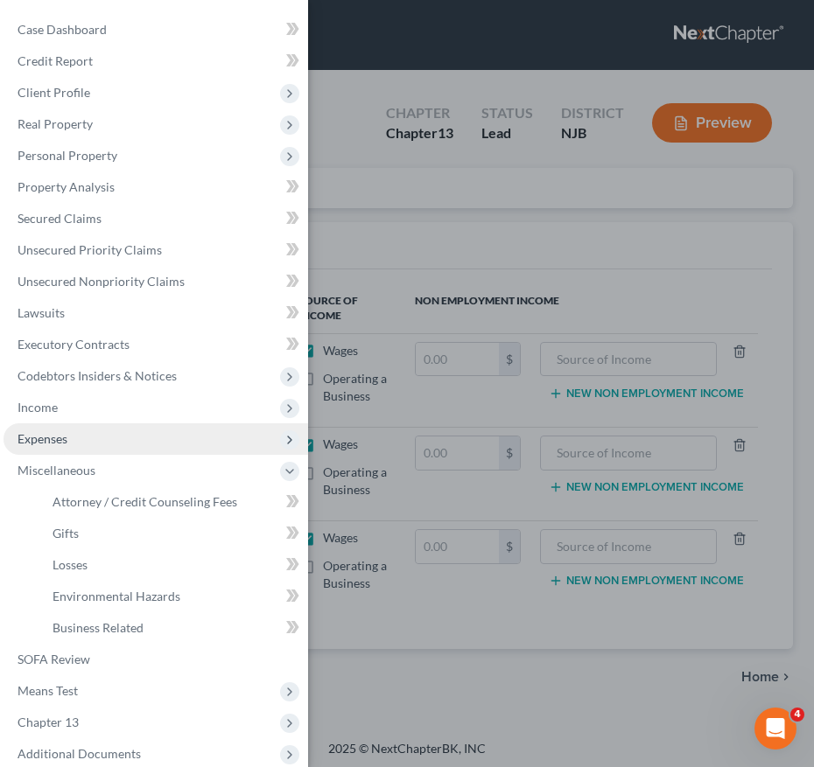
click at [38, 423] on span "Expenses" at bounding box center [155, 438] width 304 height 31
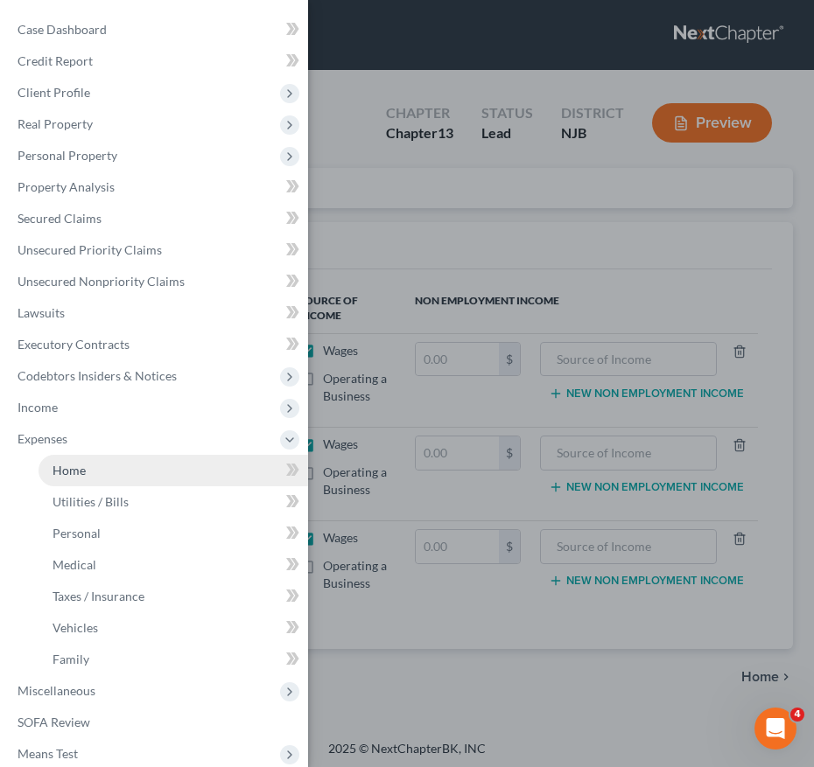
click at [82, 465] on span "Home" at bounding box center [68, 470] width 33 height 15
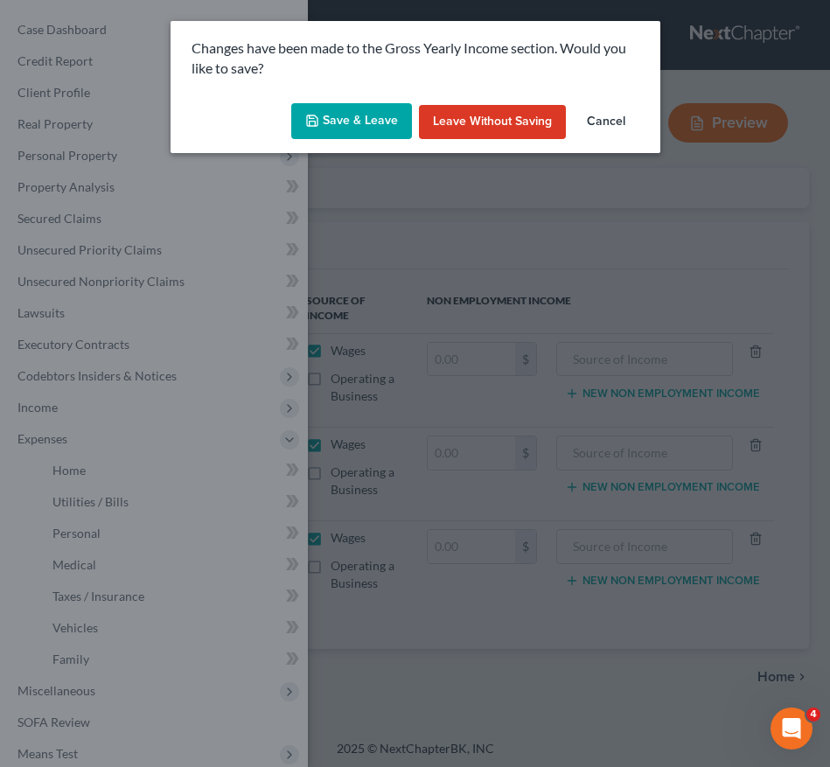
click at [330, 135] on button "Save & Leave" at bounding box center [351, 121] width 121 height 37
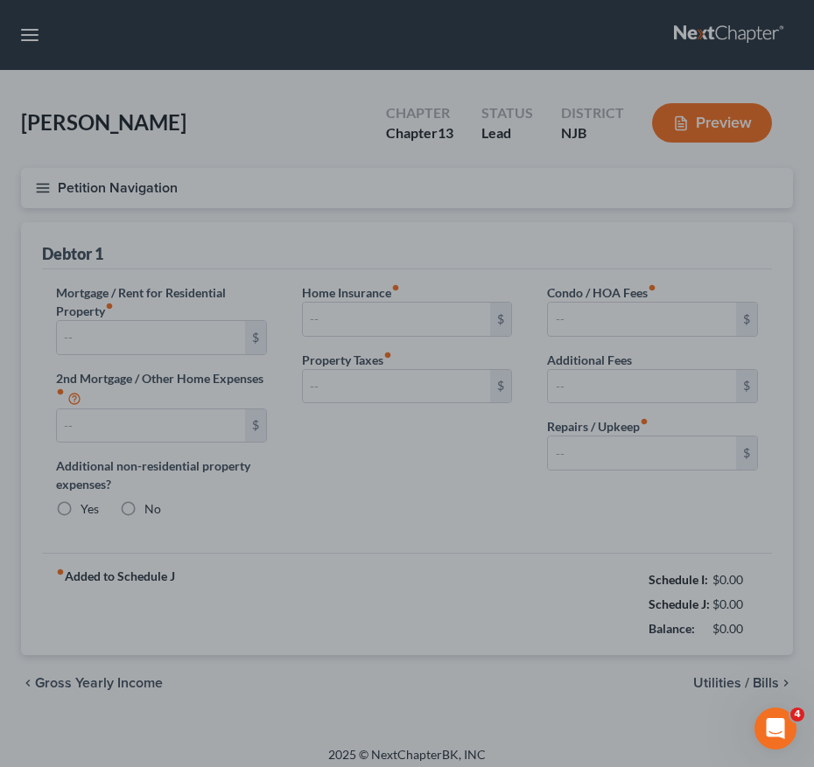
type input "5,328.13"
type input "1,838.62"
radio input "true"
type input "0.00"
type input "536.72"
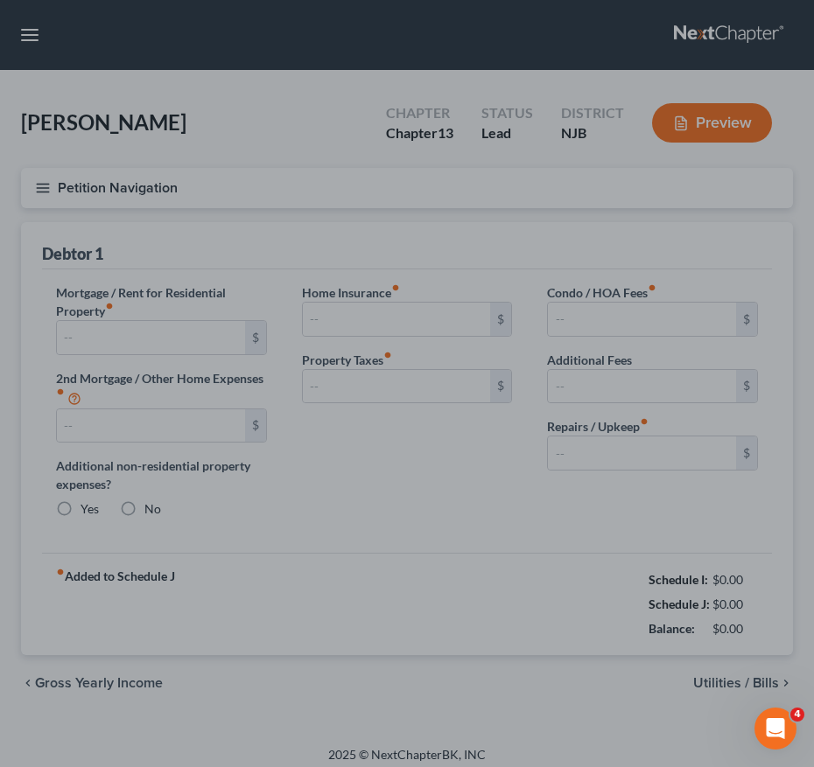
type input "0.00"
click at [309, 453] on div at bounding box center [407, 383] width 814 height 767
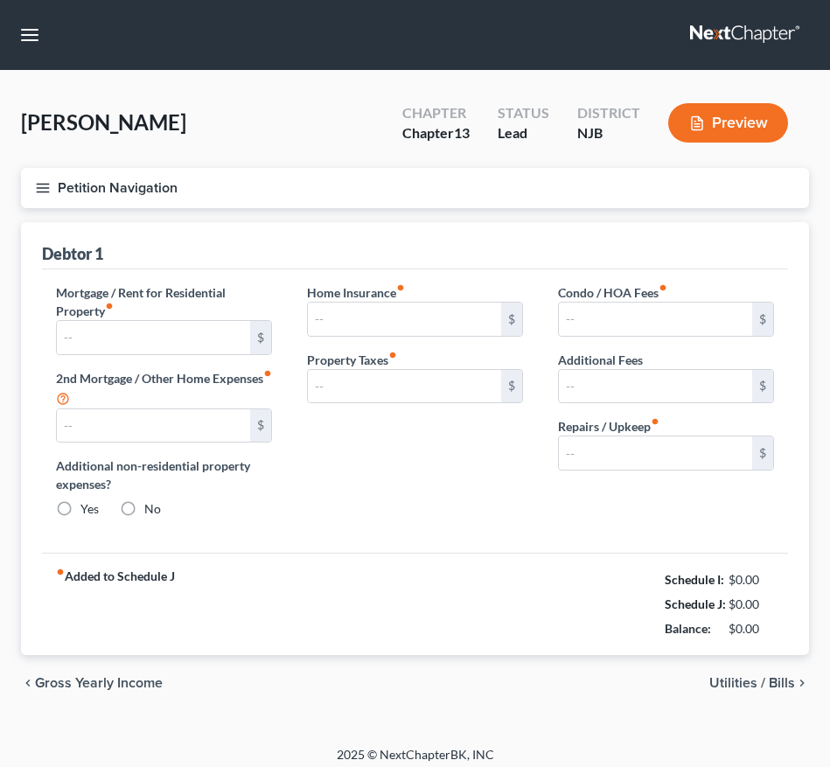
type input "5,328.13"
type input "1,838.62"
radio input "true"
type input "0.00"
type input "536.72"
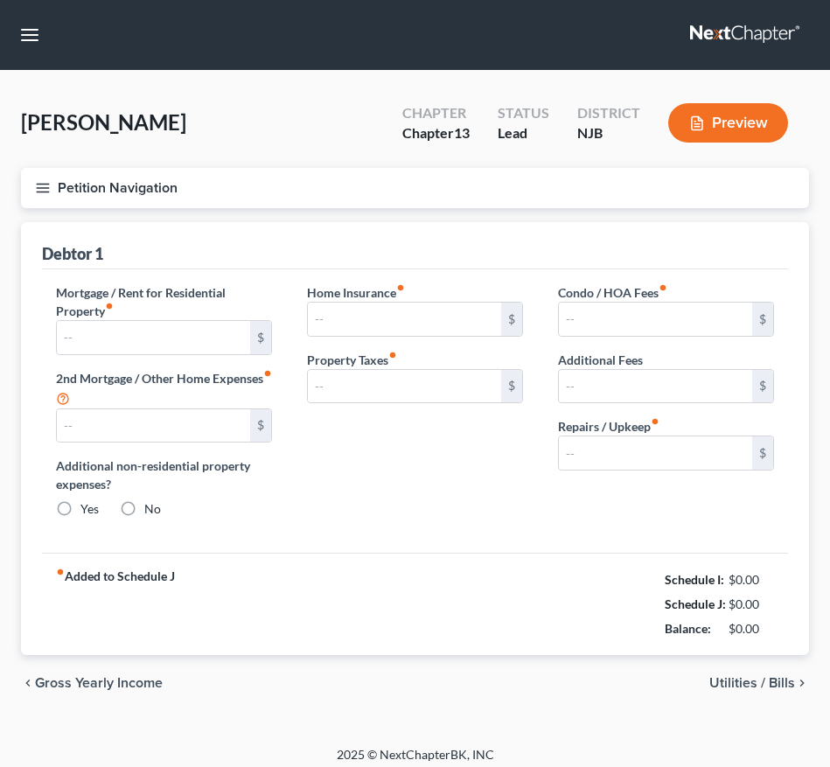
type input "0.00"
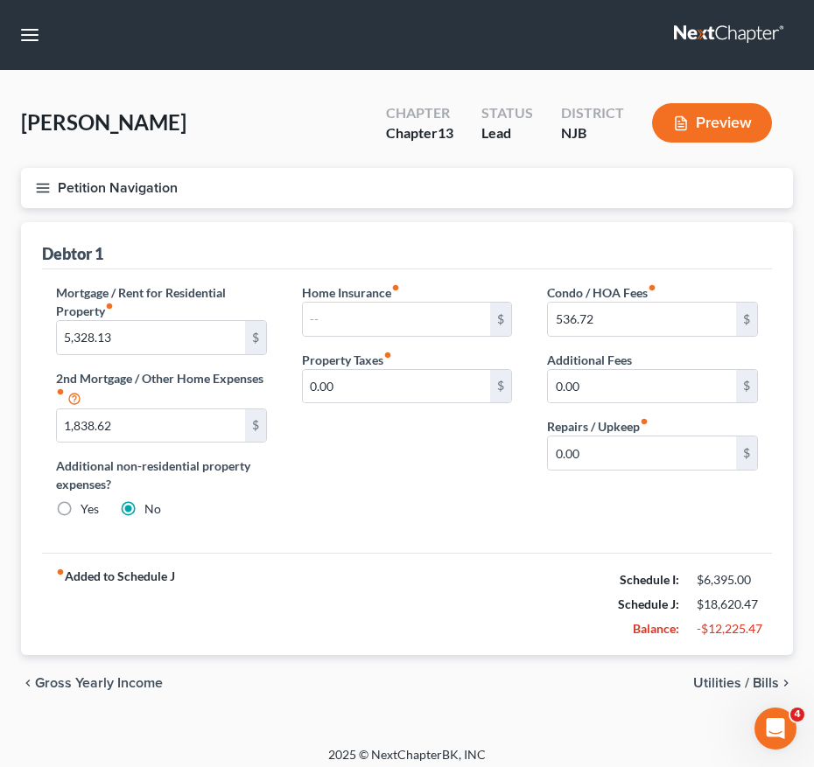
click at [44, 189] on icon "button" at bounding box center [43, 188] width 16 height 16
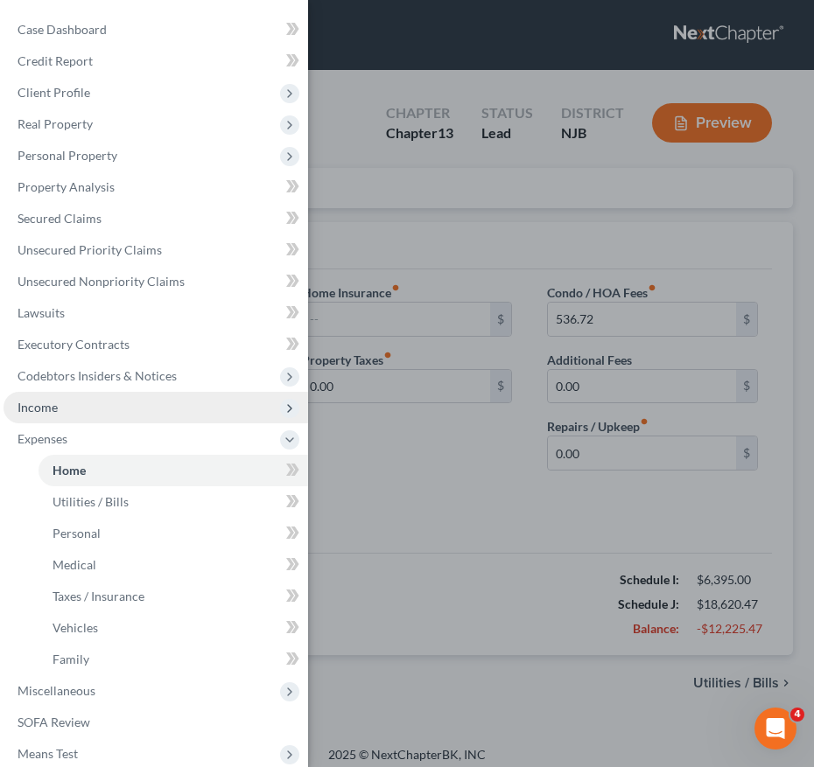
click at [97, 402] on span "Income" at bounding box center [155, 407] width 304 height 31
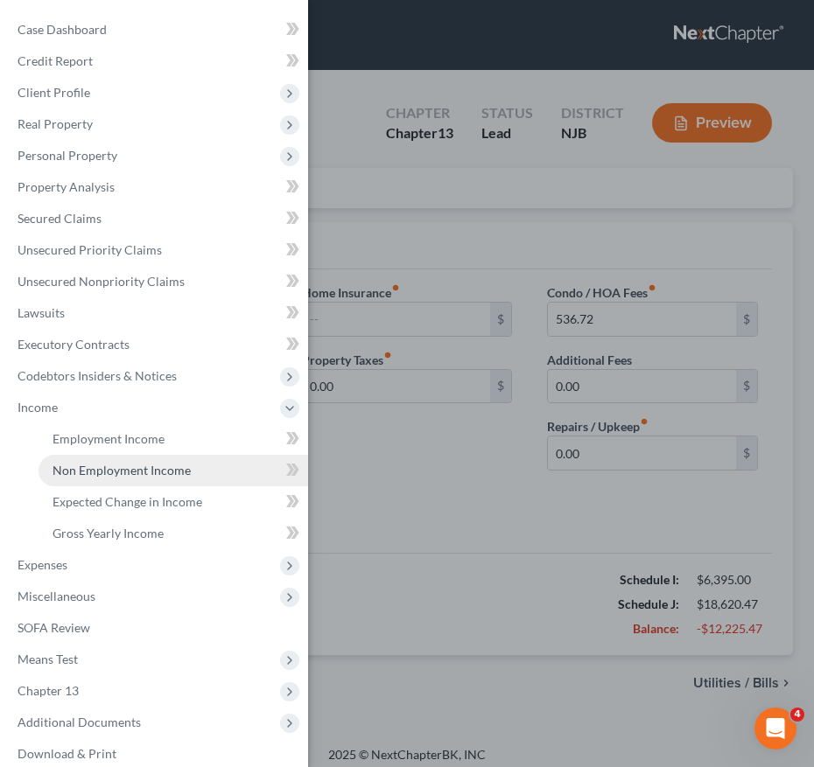
click at [97, 467] on span "Non Employment Income" at bounding box center [121, 470] width 138 height 15
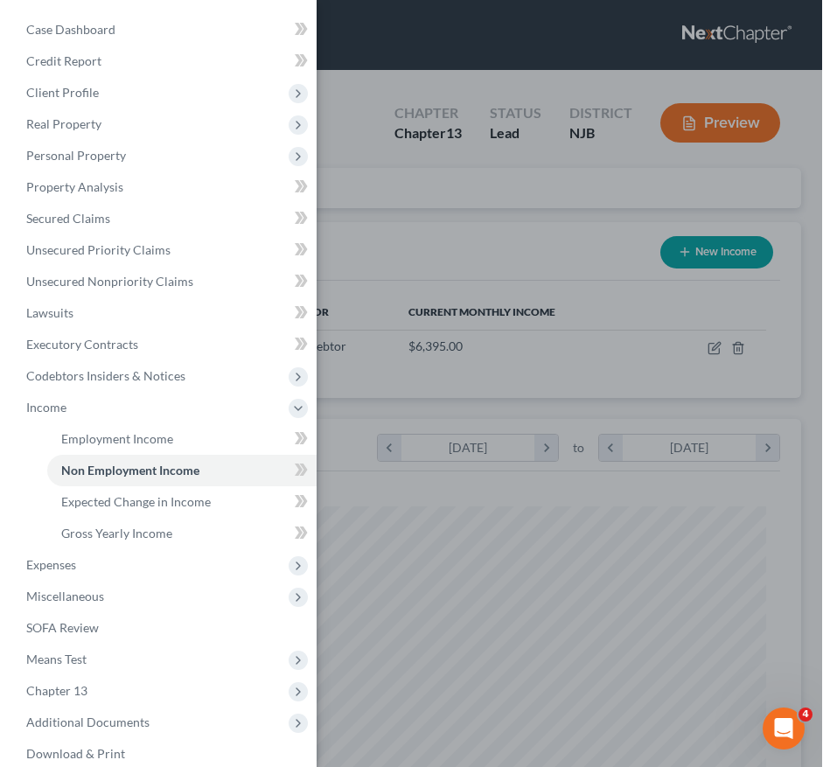
scroll to position [351, 737]
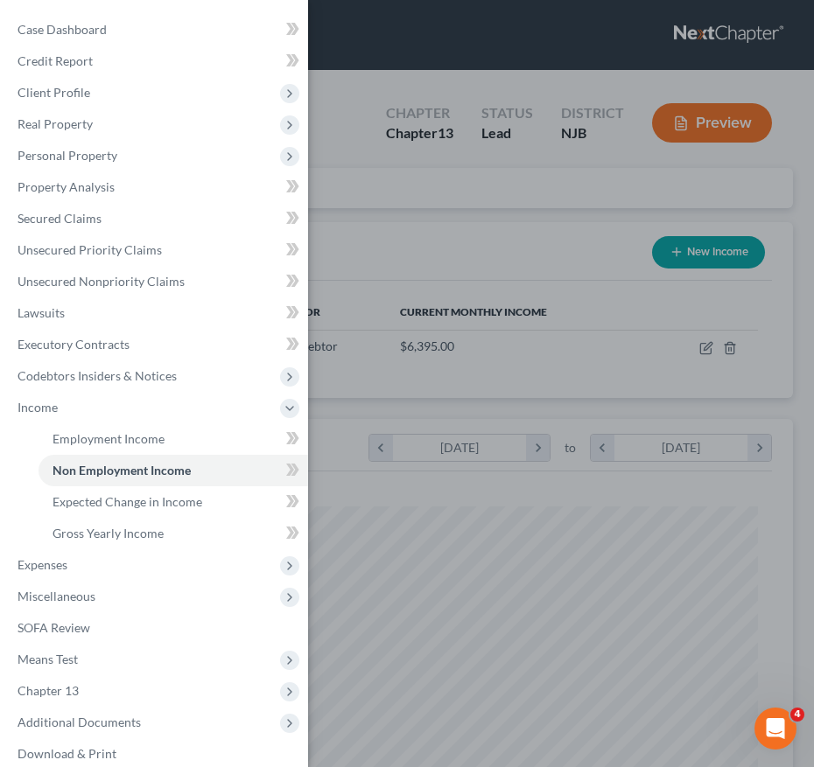
click at [382, 366] on div "Case Dashboard Payments Invoices Payments Payments Credit Report Client Profile" at bounding box center [407, 383] width 814 height 767
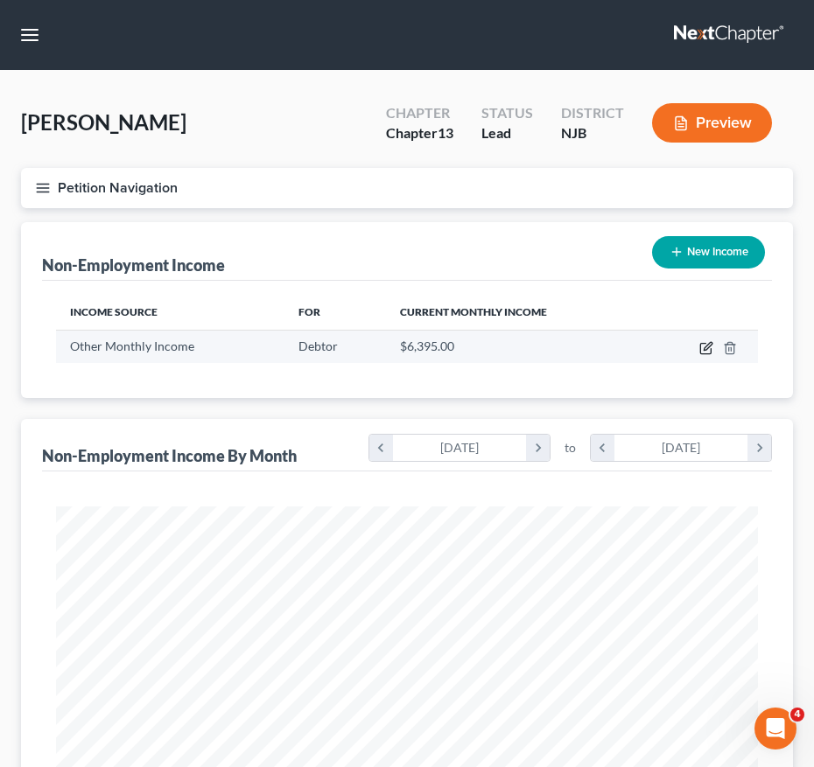
click at [701, 353] on icon "button" at bounding box center [705, 349] width 10 height 10
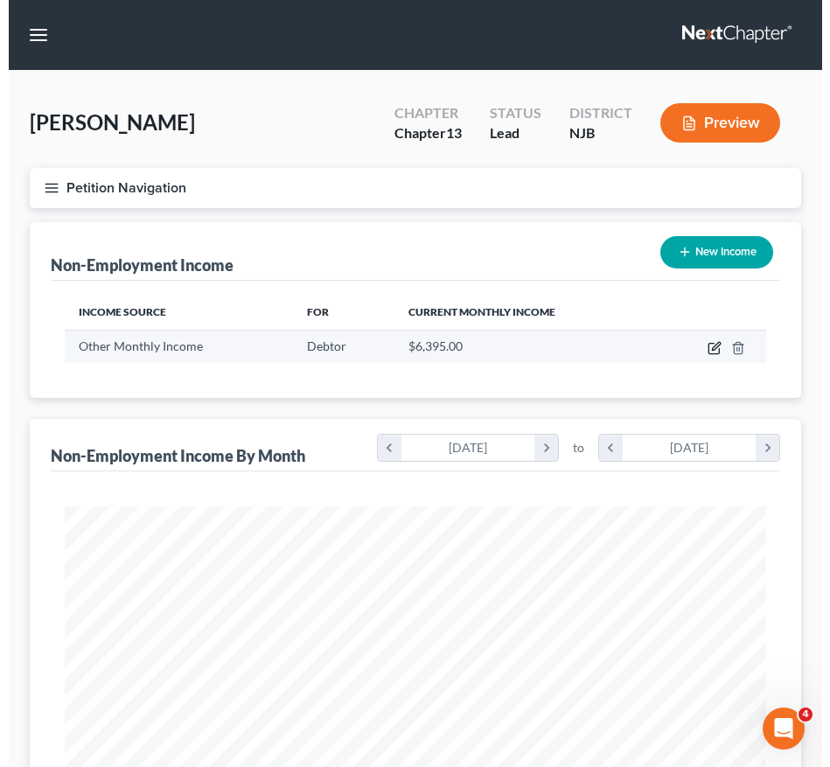
scroll to position [359, 753]
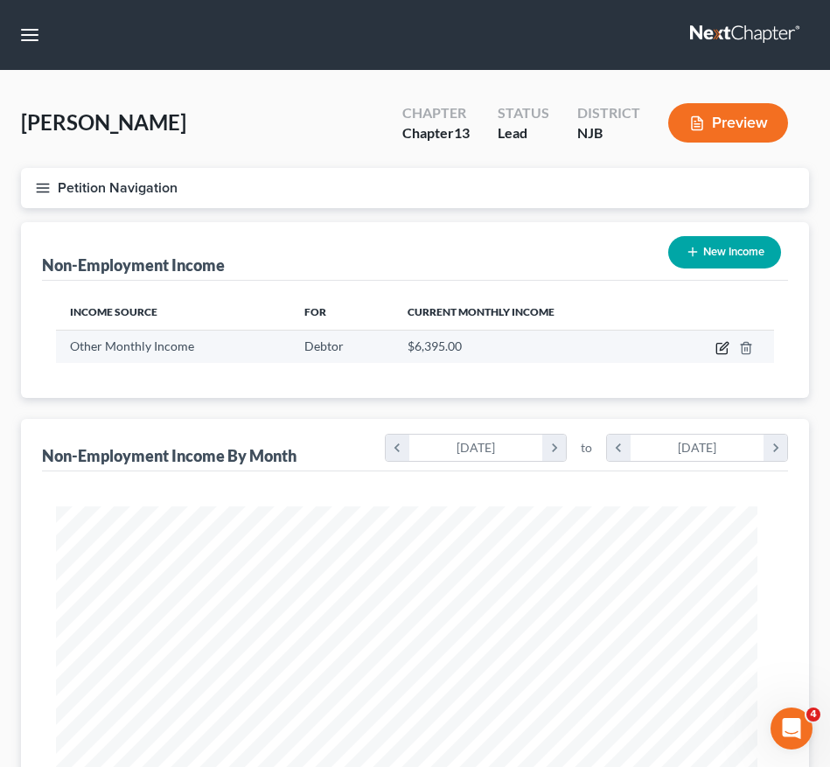
select select "13"
select select "0"
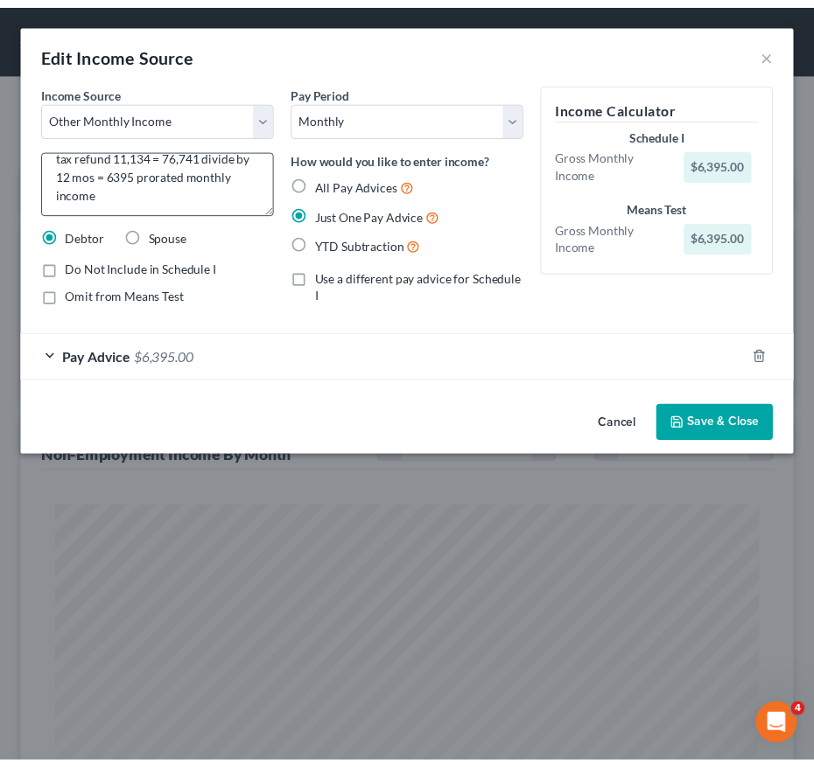
scroll to position [37, 0]
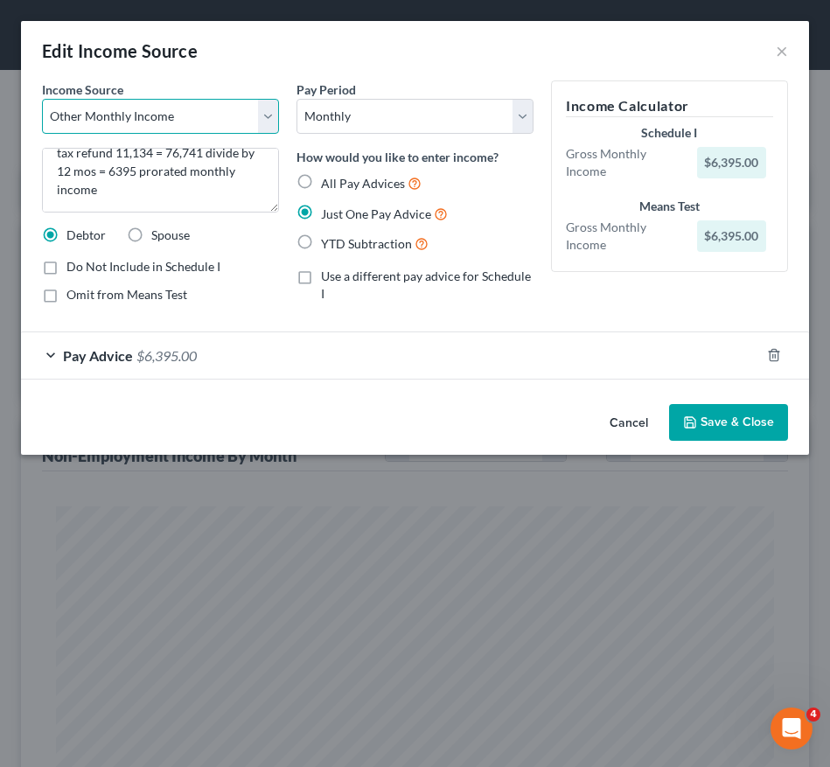
click at [208, 115] on select "Select Unemployment Disability (from employer) Pension Retirement Social Securi…" at bounding box center [160, 116] width 237 height 35
click at [779, 52] on button "×" at bounding box center [782, 50] width 12 height 21
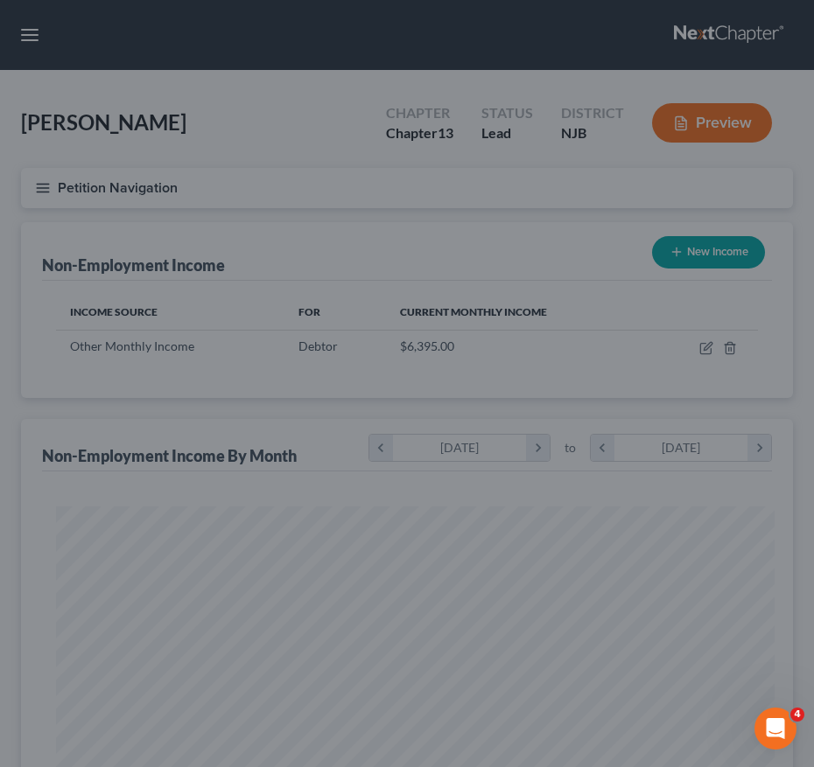
scroll to position [874460, 874074]
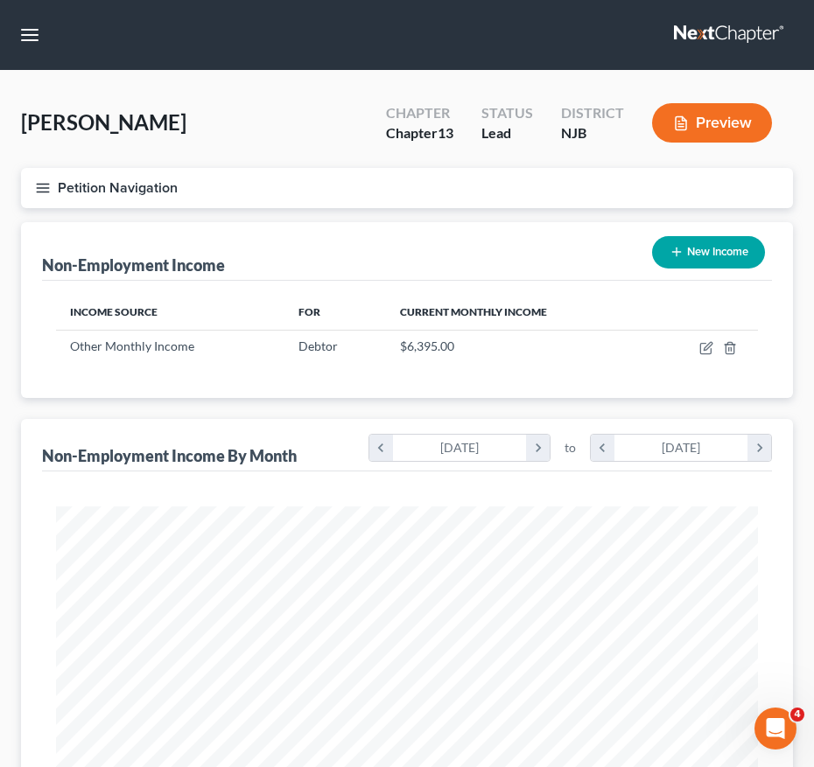
click at [38, 189] on icon "button" at bounding box center [43, 188] width 16 height 16
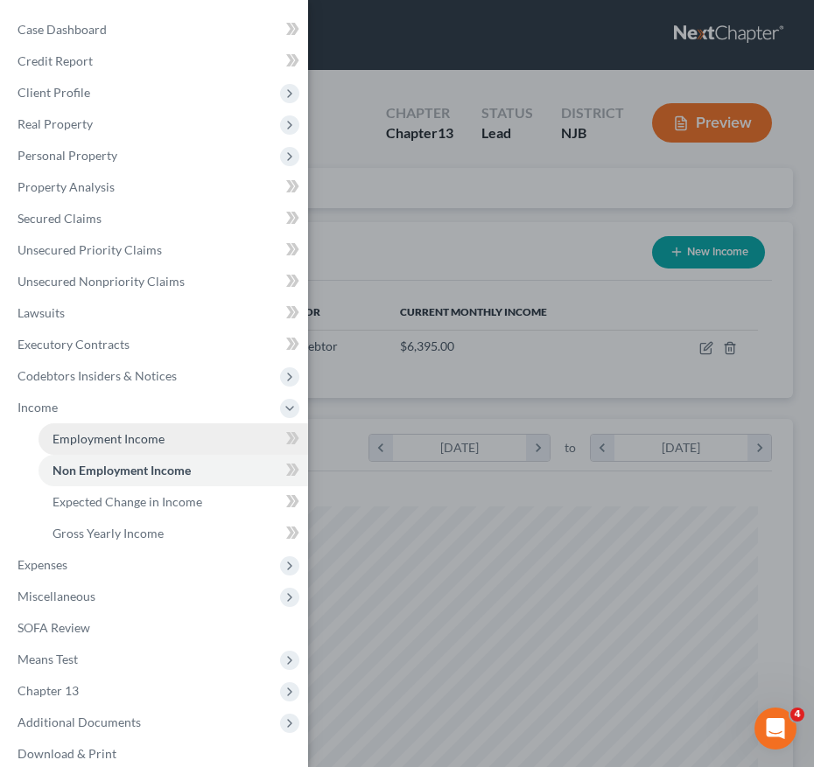
scroll to position [48, 0]
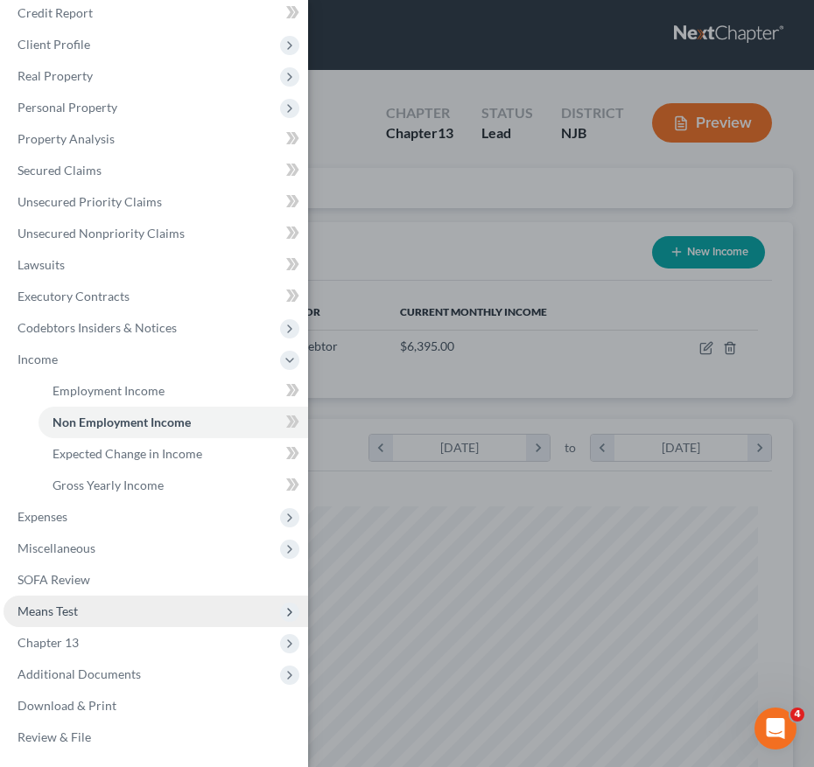
click at [104, 620] on span "Means Test" at bounding box center [155, 611] width 304 height 31
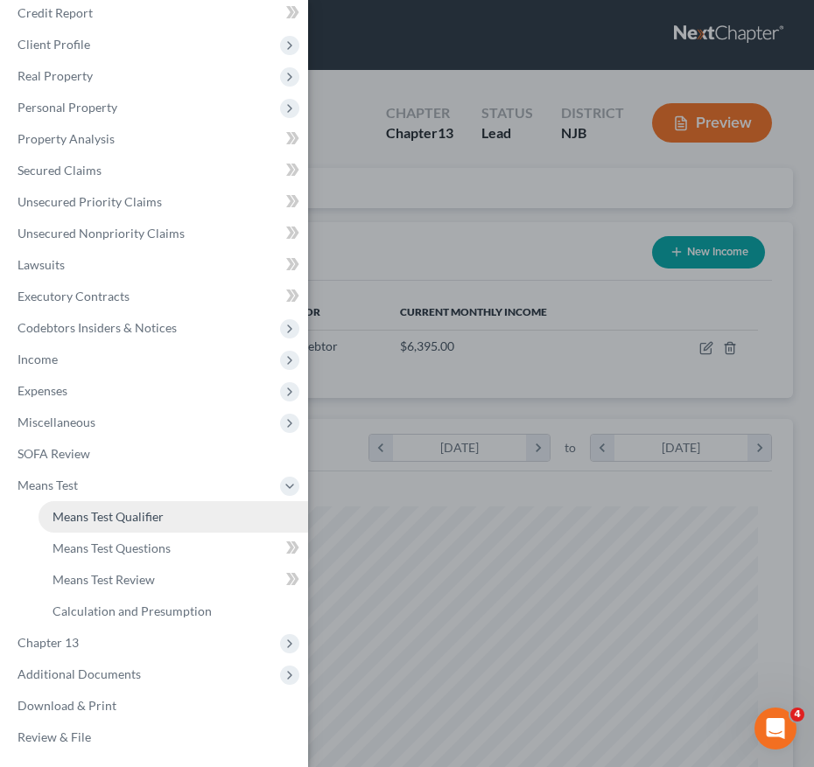
click at [81, 524] on link "Means Test Qualifier" at bounding box center [172, 516] width 269 height 31
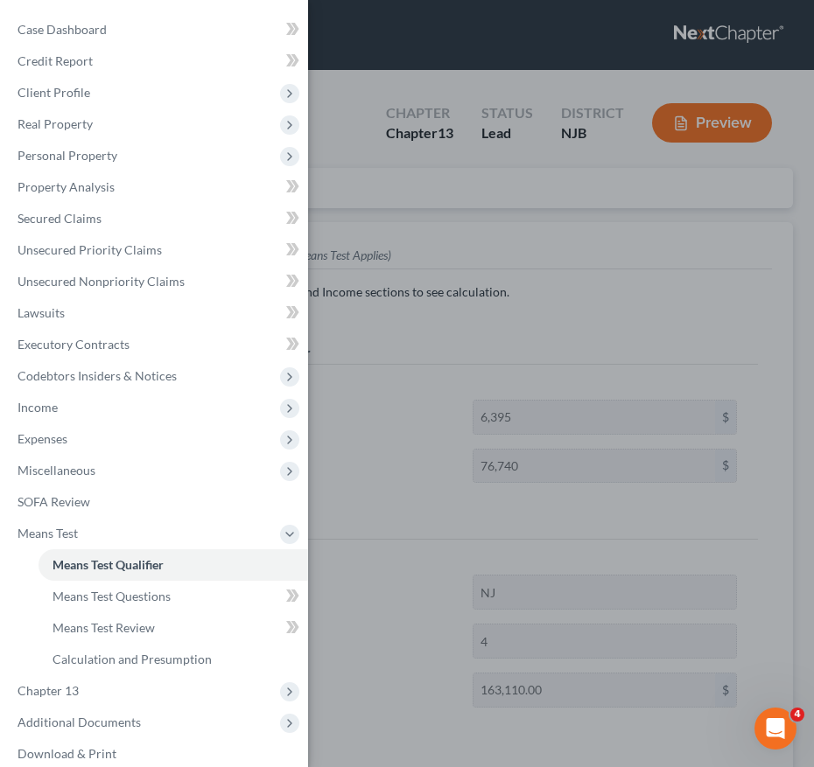
click at [387, 157] on div "Case Dashboard Payments Invoices Payments Payments Credit Report Client Profile" at bounding box center [407, 383] width 814 height 767
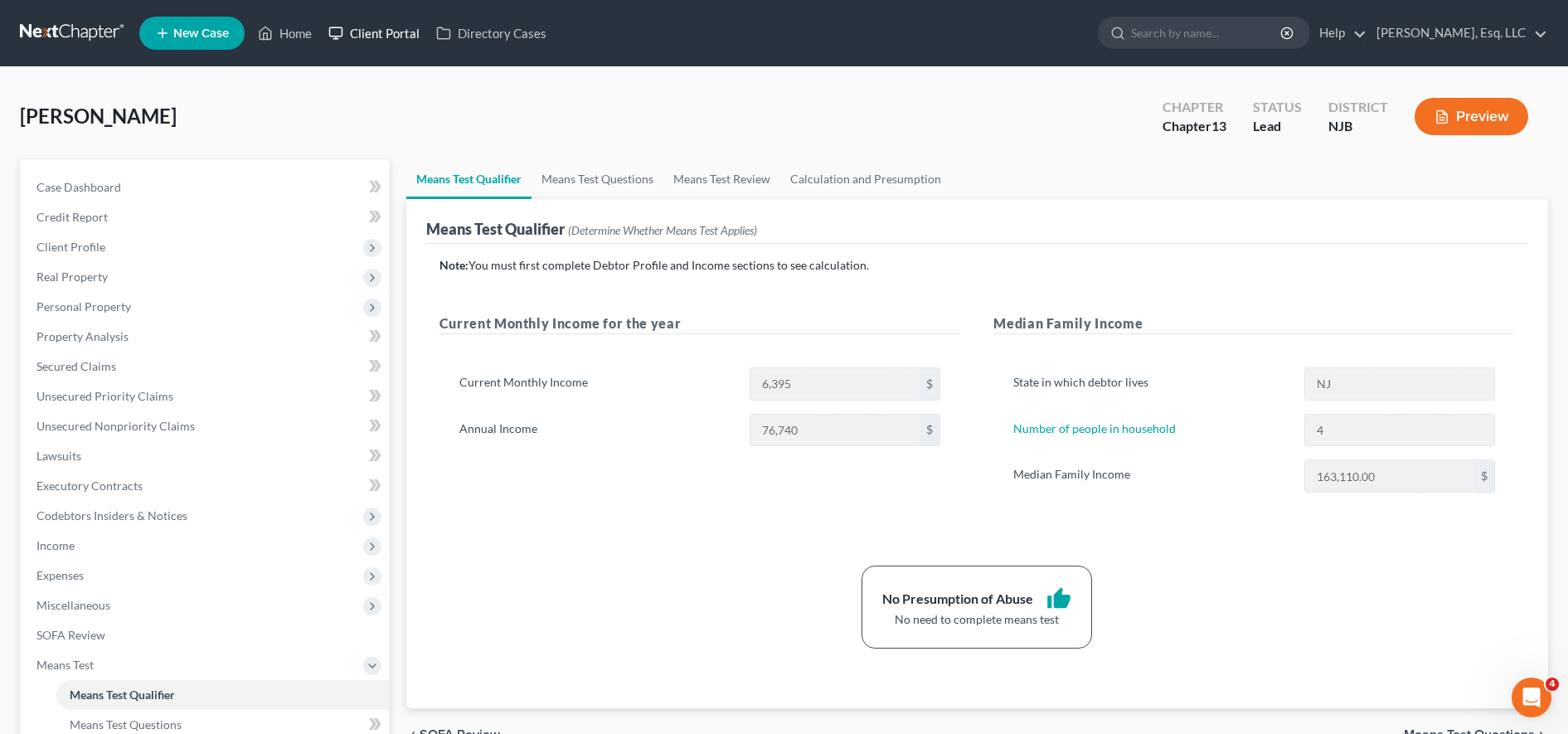
click at [398, 30] on link "Client Portal" at bounding box center [374, 32] width 108 height 29
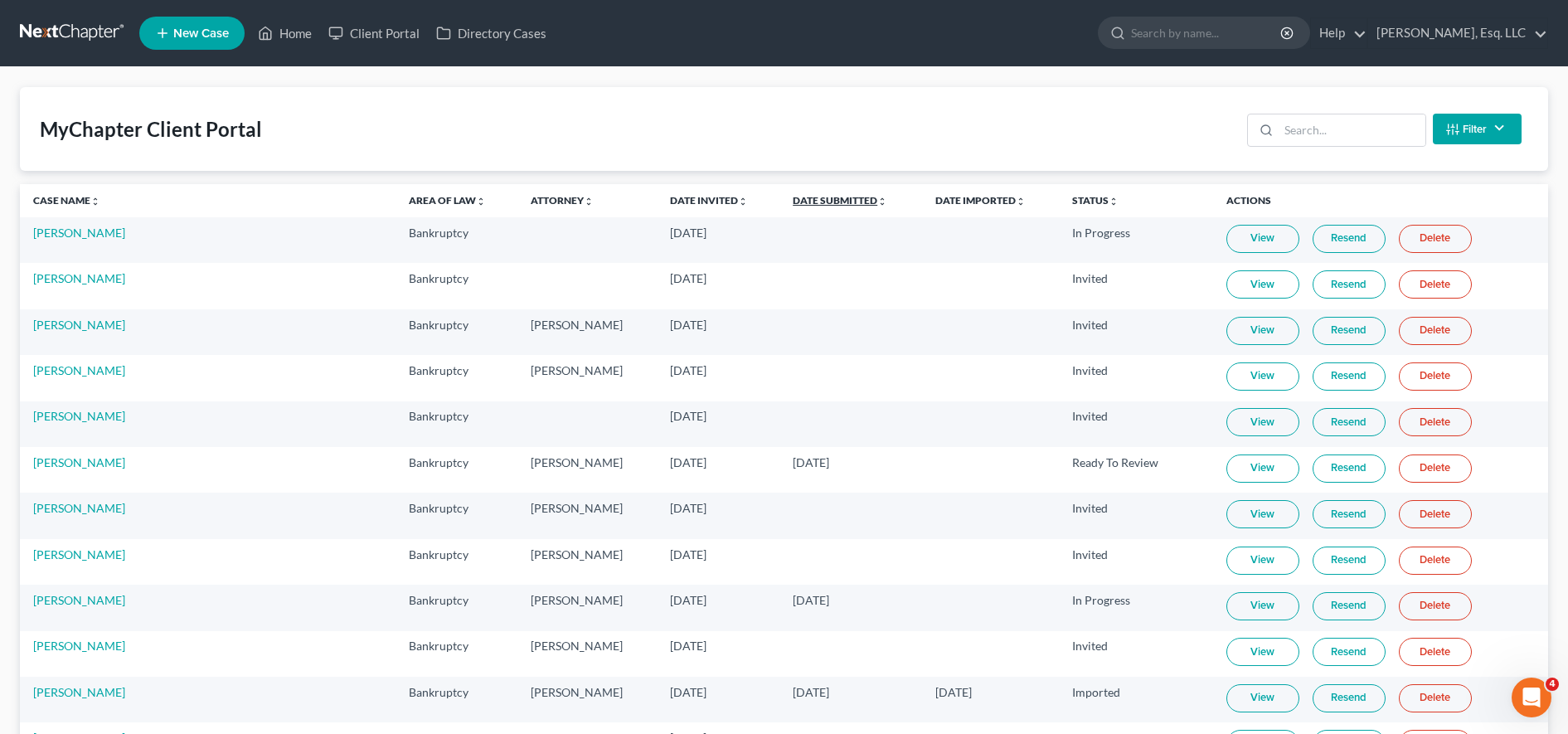
click at [786, 201] on link "Date Submitted unfold_more expand_more expand_less" at bounding box center [840, 200] width 95 height 12
click at [786, 201] on link "Date Submitted unfold_more expand_more expand_less" at bounding box center [839, 200] width 96 height 12
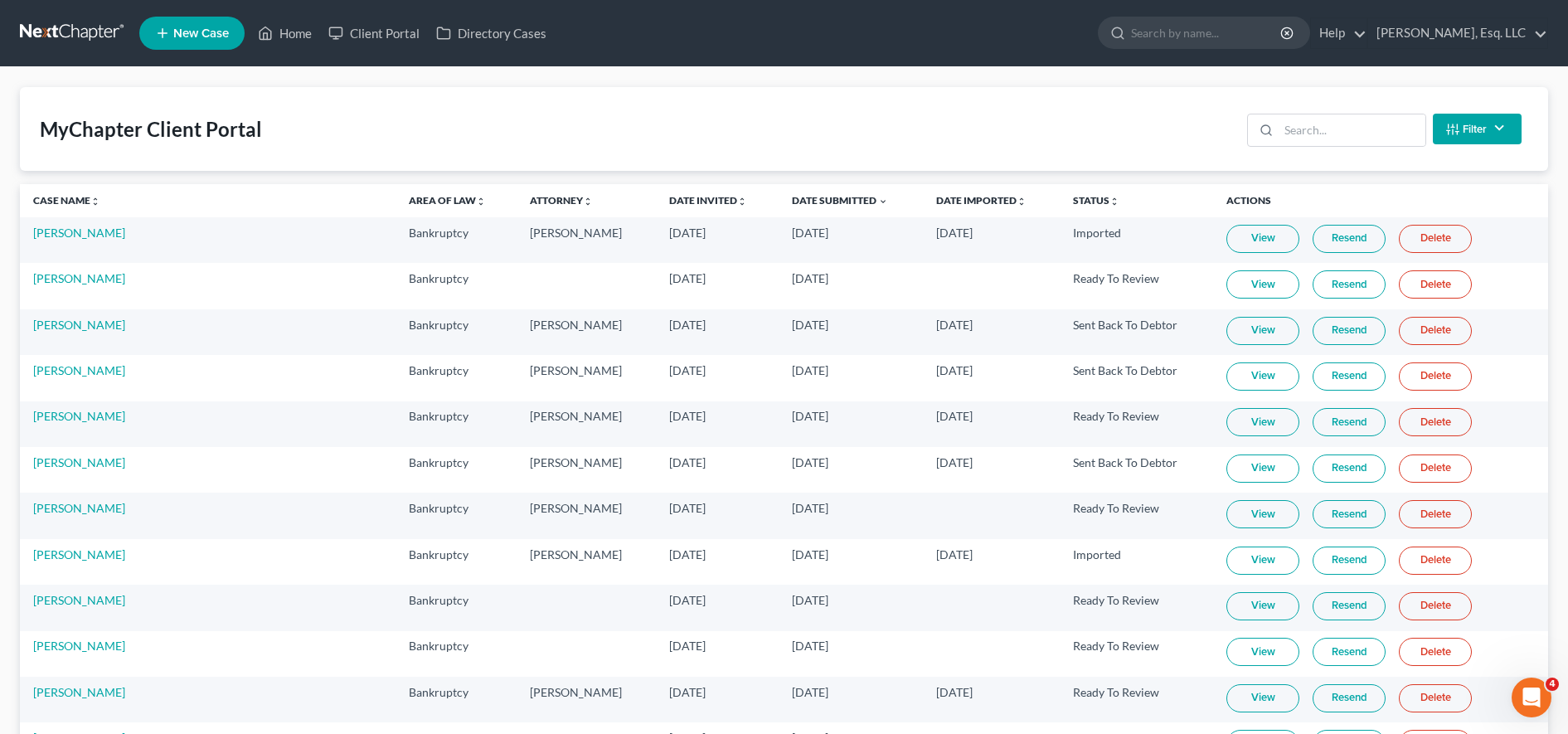
click at [786, 335] on link "View" at bounding box center [1263, 331] width 73 height 28
